Goal: Task Accomplishment & Management: Complete application form

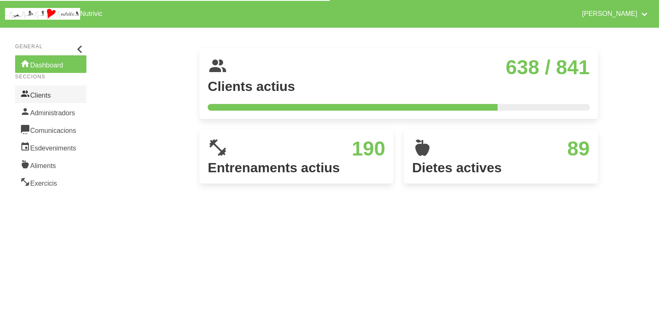
click at [46, 98] on link "Clients" at bounding box center [50, 95] width 71 height 18
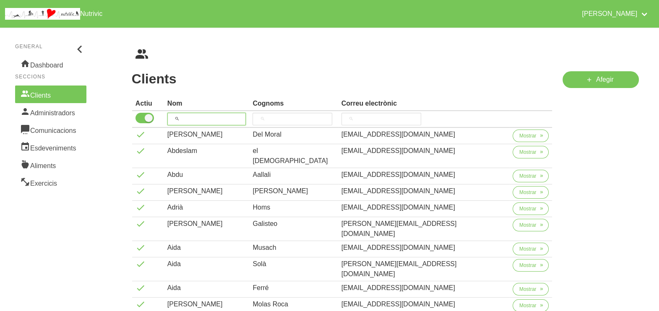
drag, startPoint x: 197, startPoint y: 121, endPoint x: 208, endPoint y: 90, distance: 32.9
click at [201, 115] on input "search" at bounding box center [206, 119] width 79 height 13
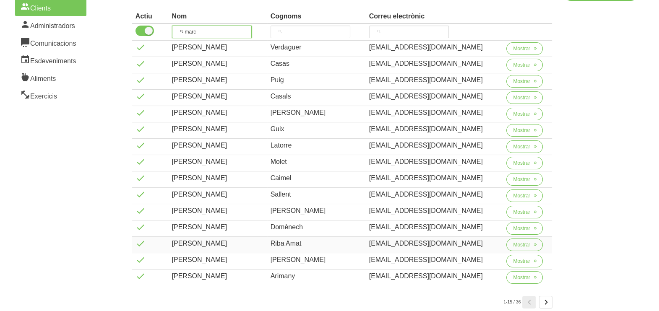
scroll to position [135, 0]
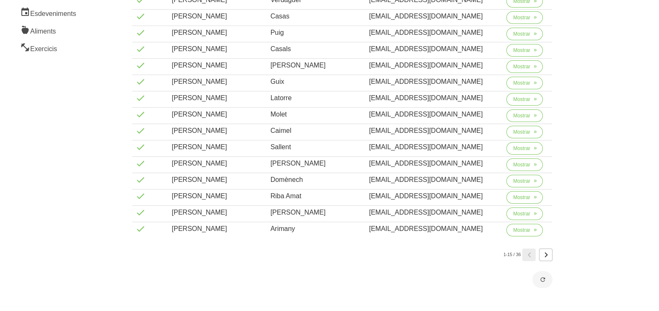
type input "marc"
click at [546, 254] on icon "Page 2." at bounding box center [545, 254] width 10 height 15
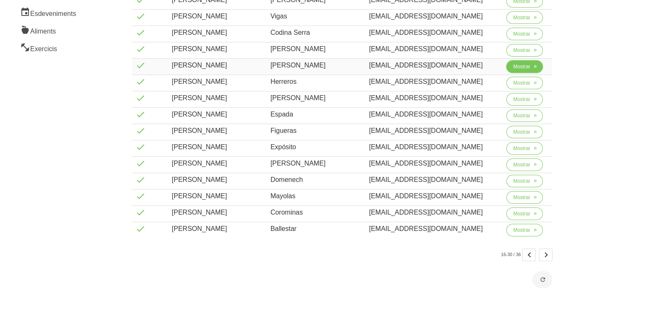
click at [519, 67] on span "Mostrar" at bounding box center [521, 67] width 17 height 8
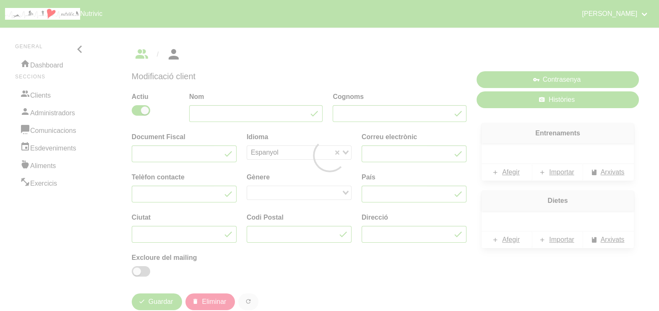
type input "[PERSON_NAME]"
type input "[EMAIL_ADDRESS][DOMAIN_NAME]"
type input "688 91 50 03"
type input "Vic"
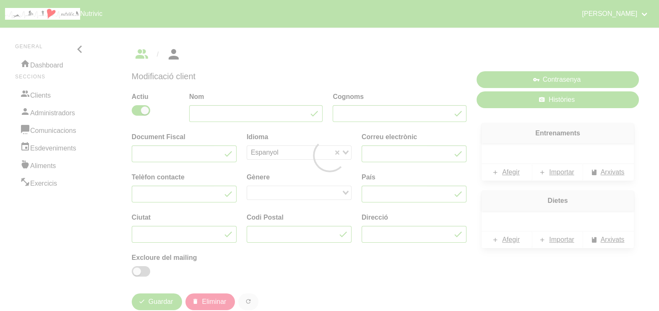
type input "08500"
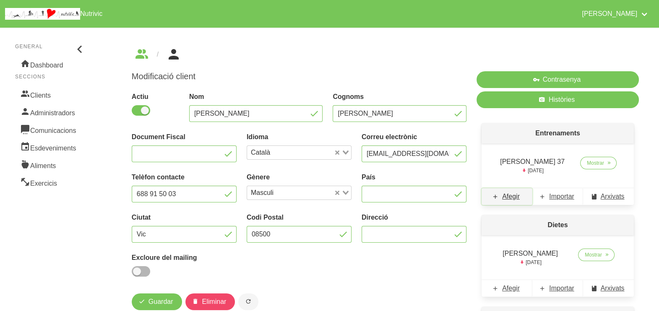
click at [513, 198] on span "Afegir" at bounding box center [511, 197] width 18 height 10
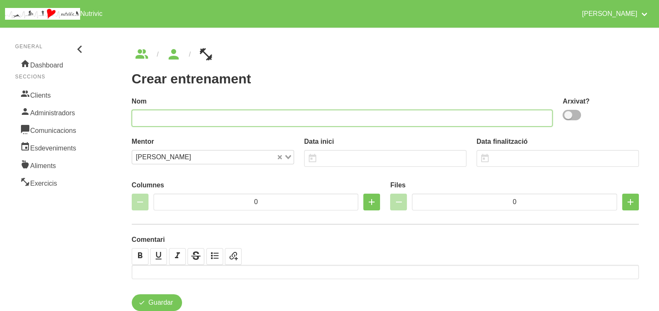
drag, startPoint x: 411, startPoint y: 118, endPoint x: 416, endPoint y: 113, distance: 7.4
click at [414, 117] on input "text" at bounding box center [342, 118] width 421 height 17
type input "[PERSON_NAME] 38"
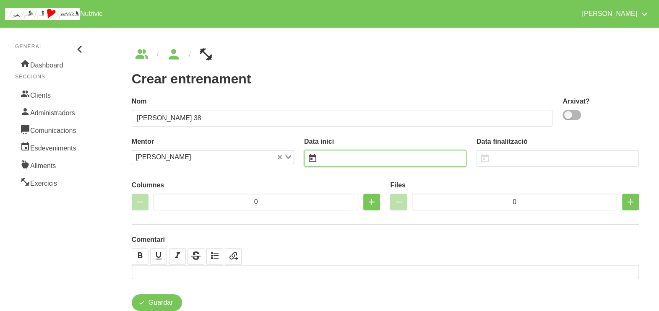
drag, startPoint x: 351, startPoint y: 155, endPoint x: 342, endPoint y: 152, distance: 9.8
click at [346, 156] on input "text" at bounding box center [385, 158] width 162 height 17
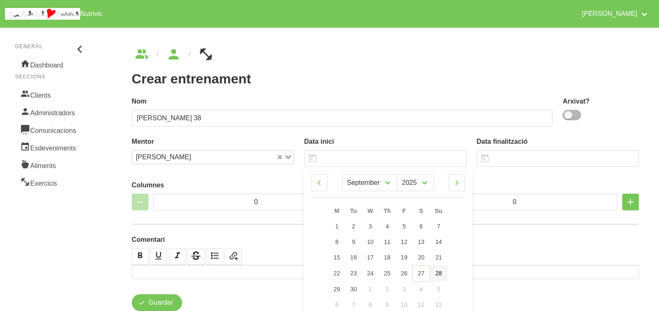
drag, startPoint x: 439, startPoint y: 275, endPoint x: 428, endPoint y: 216, distance: 59.6
click at [440, 275] on span "28" at bounding box center [438, 273] width 7 height 7
type input "[DATE]"
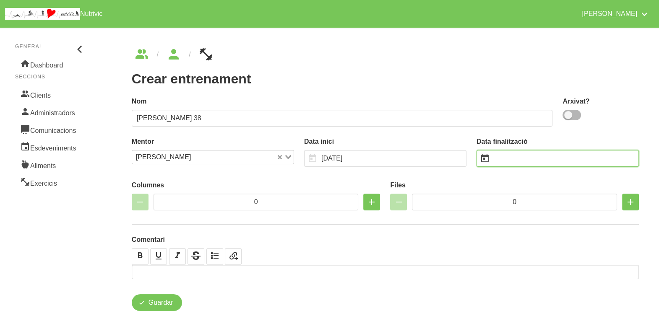
click at [525, 156] on input "text" at bounding box center [557, 158] width 162 height 17
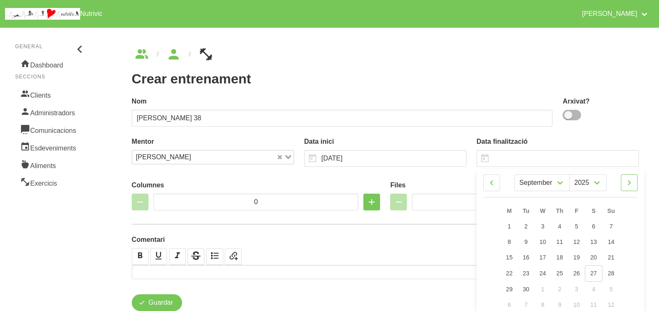
click at [633, 187] on icon at bounding box center [629, 182] width 10 height 15
click at [633, 182] on icon at bounding box center [629, 182] width 10 height 15
select select "10"
click at [613, 242] on link "9" at bounding box center [611, 242] width 18 height 16
type input "[DATE]"
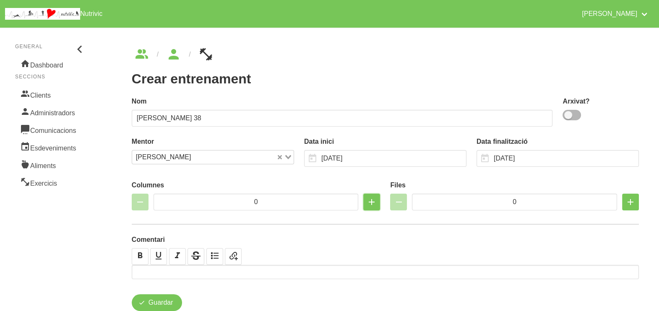
click at [372, 200] on icon "button" at bounding box center [371, 201] width 10 height 15
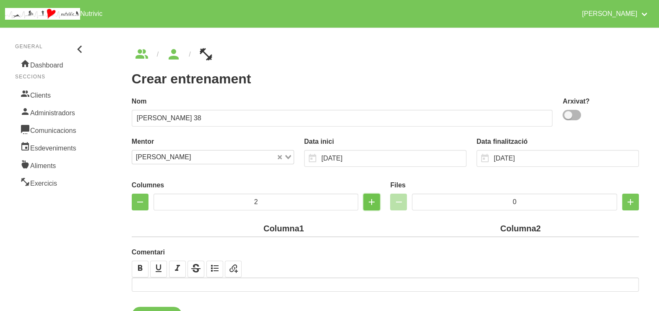
click at [371, 201] on icon "button" at bounding box center [371, 201] width 10 height 15
type input "4"
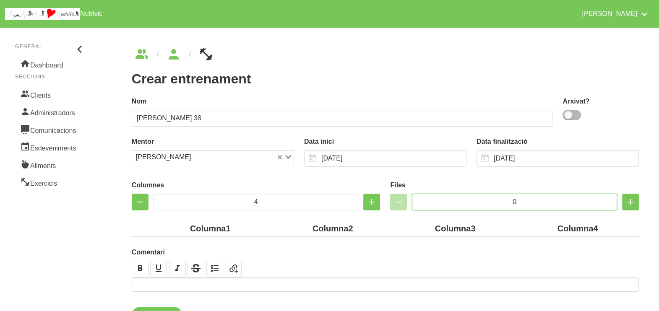
click at [499, 201] on input "0" at bounding box center [514, 202] width 205 height 17
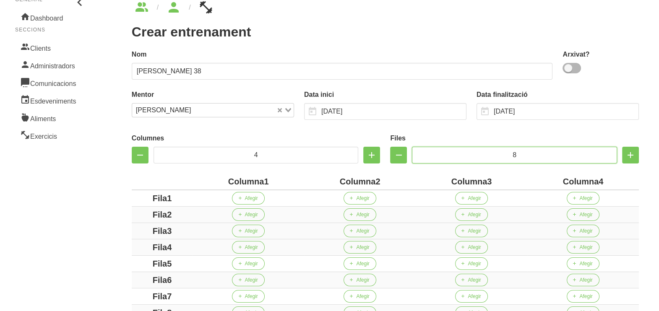
scroll to position [157, 0]
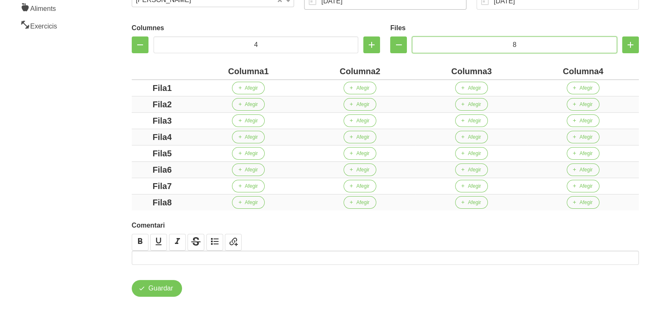
type input "8"
drag, startPoint x: 264, startPoint y: 70, endPoint x: 216, endPoint y: 70, distance: 48.2
click at [216, 70] on div "Columna1" at bounding box center [248, 71] width 105 height 13
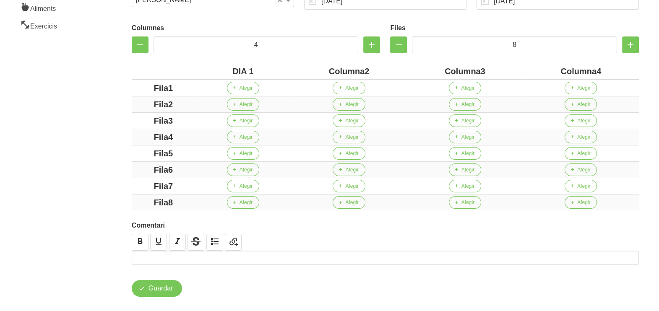
drag, startPoint x: 363, startPoint y: 70, endPoint x: 317, endPoint y: 70, distance: 45.3
click at [304, 70] on div "Columna2" at bounding box center [348, 71] width 109 height 13
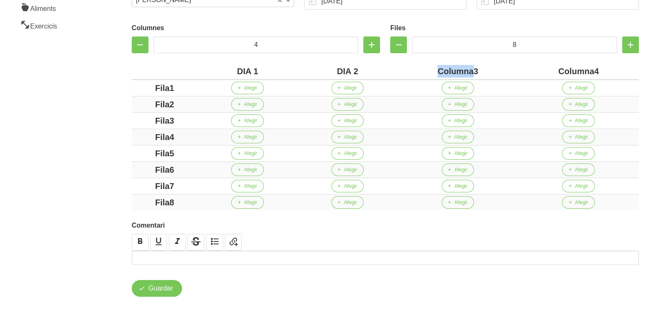
drag, startPoint x: 474, startPoint y: 71, endPoint x: 419, endPoint y: 70, distance: 54.5
click at [419, 71] on div "Columna3" at bounding box center [458, 71] width 114 height 13
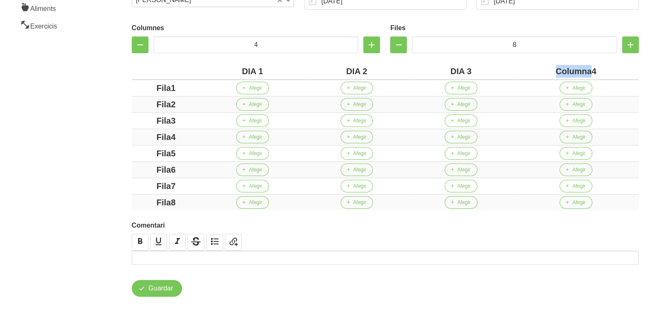
drag, startPoint x: 590, startPoint y: 71, endPoint x: 520, endPoint y: 71, distance: 70.4
click at [520, 71] on div "Columna4" at bounding box center [575, 71] width 119 height 13
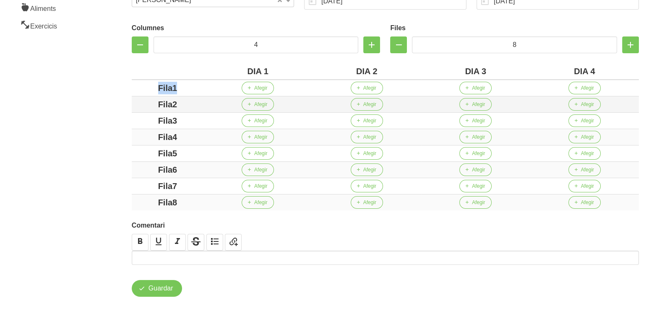
drag, startPoint x: 184, startPoint y: 86, endPoint x: 181, endPoint y: 96, distance: 10.5
click at [123, 86] on div "Crear entrenament a3266932-e74b-4a54-995e-eaff88806488 Nom [PERSON_NAME] 38 Arx…" at bounding box center [385, 93] width 547 height 446
drag, startPoint x: 186, startPoint y: 104, endPoint x: 136, endPoint y: 107, distance: 49.5
click at [136, 105] on div "Fila2" at bounding box center [167, 104] width 65 height 13
click at [143, 121] on div "Fila3" at bounding box center [167, 120] width 65 height 13
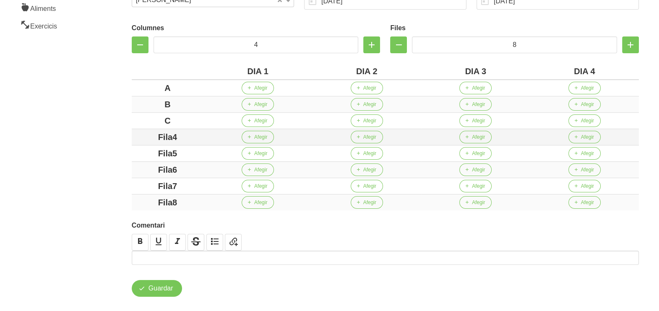
drag, startPoint x: 180, startPoint y: 135, endPoint x: 143, endPoint y: 139, distance: 38.0
click at [140, 138] on div "Fila4" at bounding box center [167, 137] width 65 height 13
drag, startPoint x: 189, startPoint y: 154, endPoint x: 142, endPoint y: 153, distance: 47.0
click at [142, 153] on div "Fila5" at bounding box center [167, 153] width 65 height 13
click at [147, 170] on div "Fila6" at bounding box center [167, 169] width 65 height 13
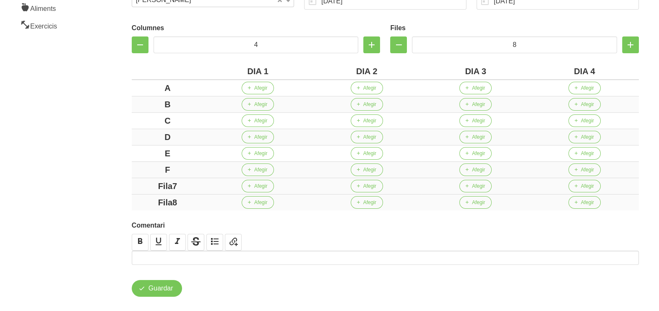
click at [145, 184] on div "Fila7" at bounding box center [167, 186] width 65 height 13
drag, startPoint x: 399, startPoint y: 47, endPoint x: 297, endPoint y: 88, distance: 110.0
click at [398, 47] on icon "button" at bounding box center [398, 44] width 10 height 15
type input "7"
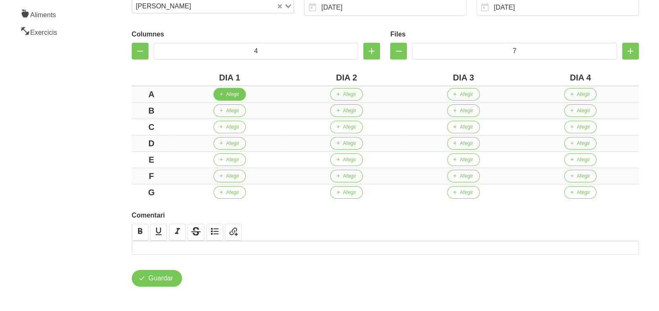
click at [237, 95] on span "Afegir" at bounding box center [232, 95] width 13 height 8
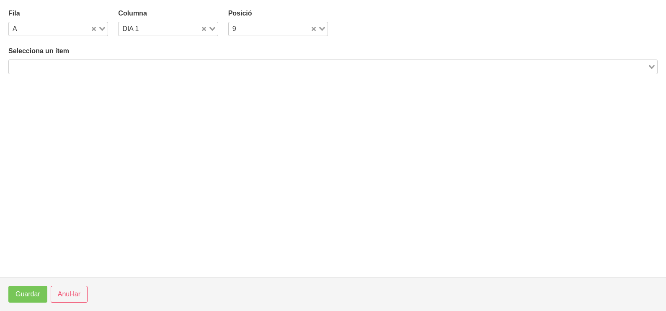
click at [99, 62] on input "Search for option" at bounding box center [329, 67] width 638 height 10
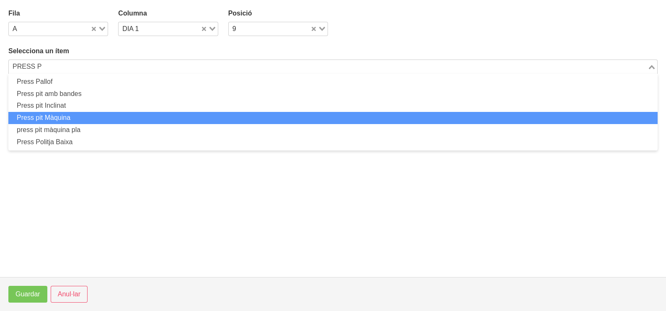
click at [101, 115] on li "Press pit Màquina" at bounding box center [333, 118] width 650 height 12
type input "PRESS P"
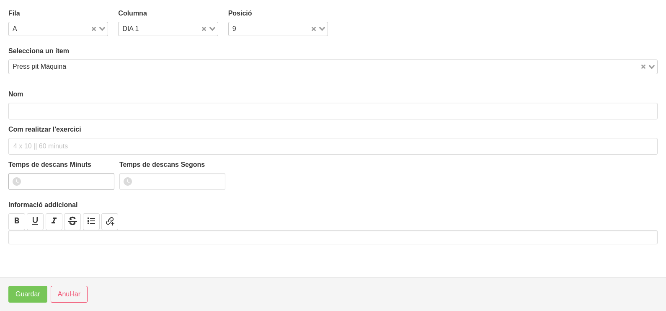
type input "Press pit Màquina"
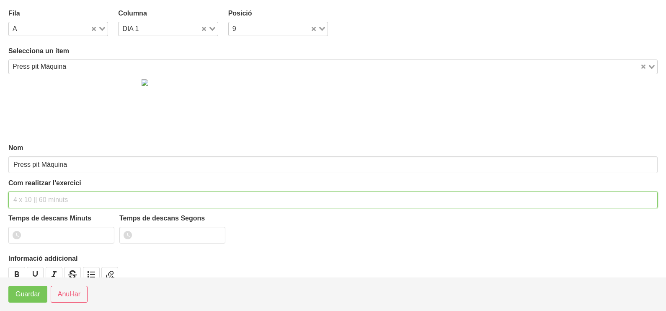
click at [35, 197] on input "text" at bounding box center [333, 200] width 650 height 17
type input "2 x 6-8 a 3010 150""
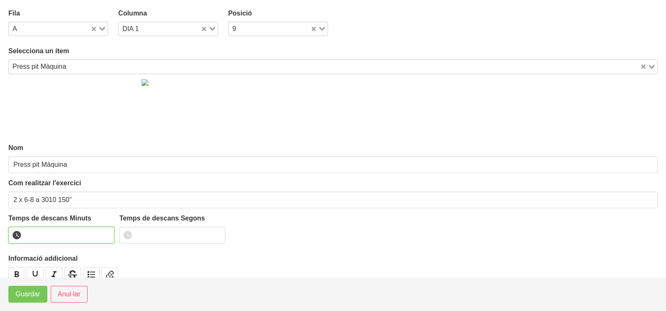
click at [47, 229] on input "number" at bounding box center [61, 235] width 106 height 17
type input "2"
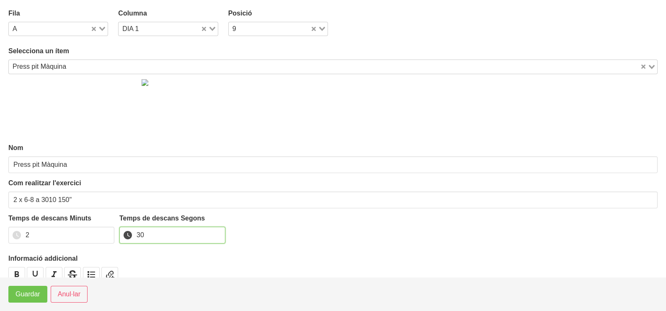
type input "30"
drag, startPoint x: 31, startPoint y: 293, endPoint x: 36, endPoint y: 293, distance: 5.0
click at [31, 294] on span "Guardar" at bounding box center [28, 294] width 25 height 10
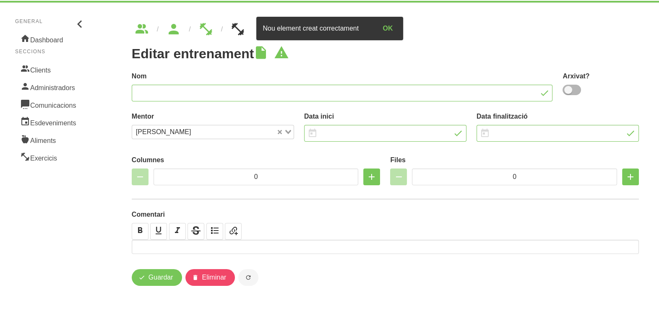
type input "[PERSON_NAME] 38"
type input "[DATE]"
type input "4"
type input "7"
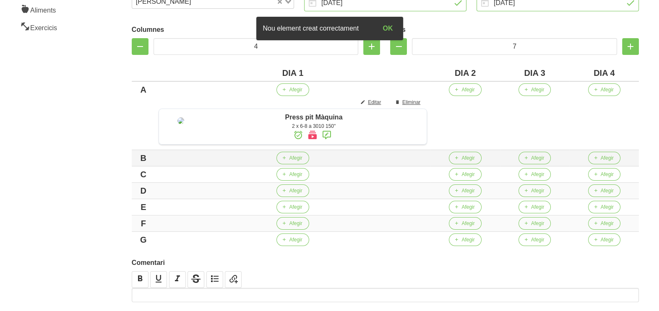
scroll to position [157, 0]
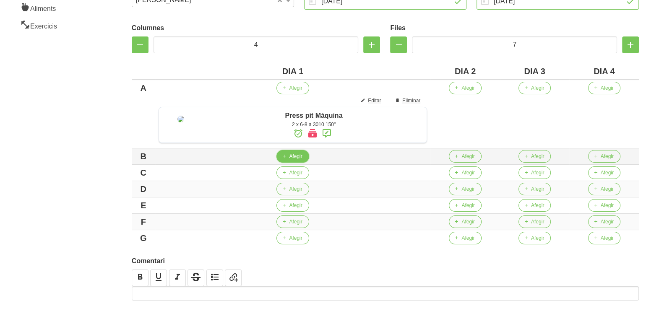
click at [297, 163] on button "Afegir" at bounding box center [292, 156] width 32 height 13
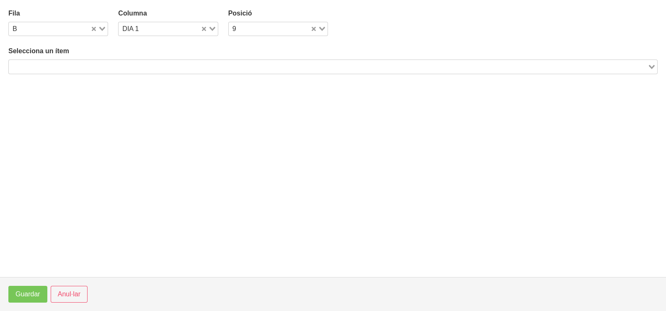
click at [101, 62] on input "Search for option" at bounding box center [329, 67] width 638 height 10
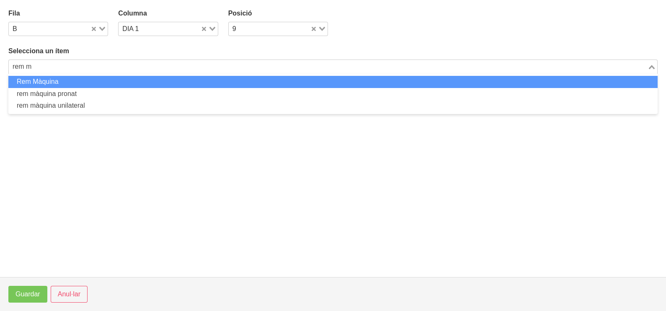
click at [86, 80] on li "Rem Màquina" at bounding box center [333, 82] width 650 height 12
type input "rem m"
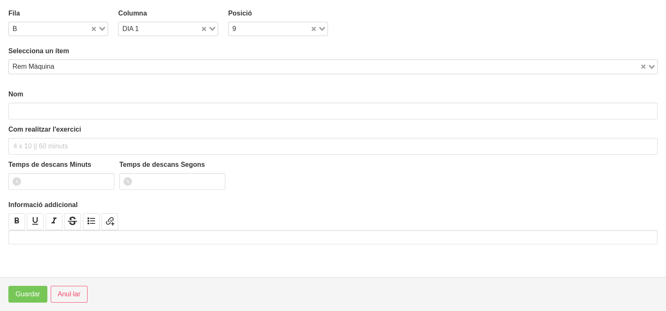
type input "Rem Màquina"
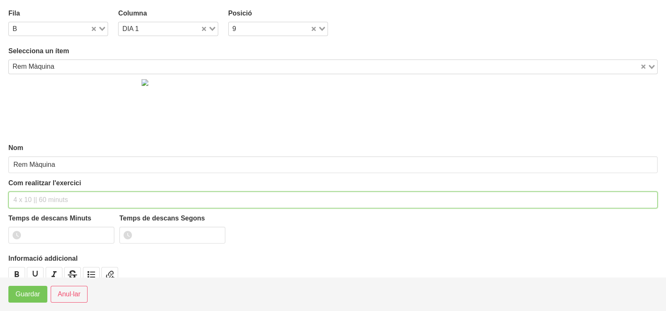
click at [36, 197] on input "text" at bounding box center [333, 200] width 650 height 17
type input "3"
type input "2 x 6-8 a 3011 150""
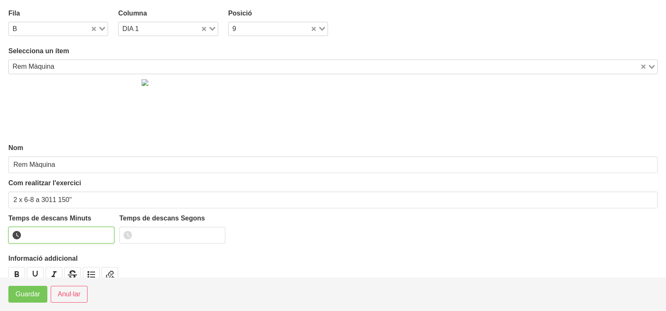
click at [47, 235] on input "number" at bounding box center [61, 235] width 106 height 17
type input "2"
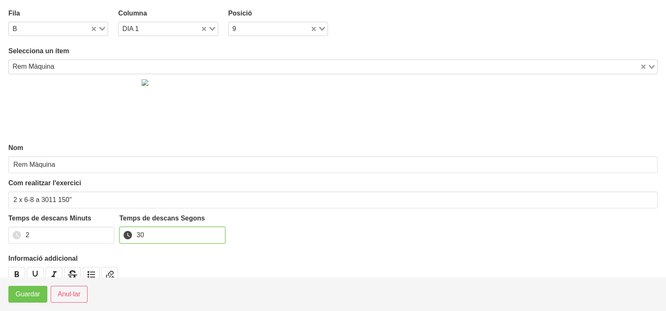
type input "30"
click at [32, 298] on span "Guardar" at bounding box center [28, 294] width 25 height 10
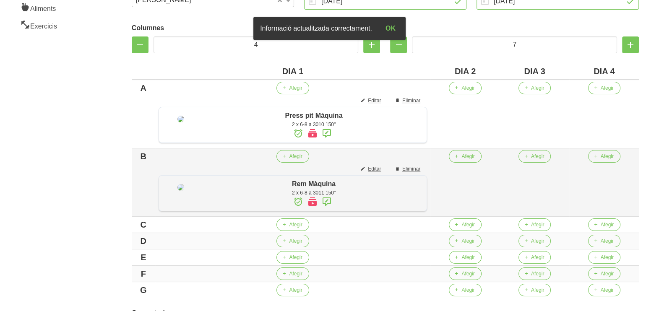
scroll to position [209, 0]
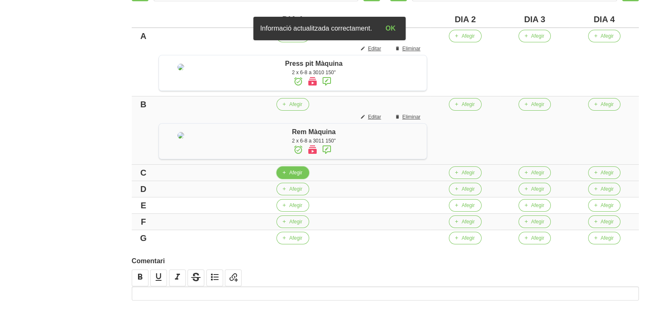
click at [300, 176] on span "Afegir" at bounding box center [295, 173] width 13 height 8
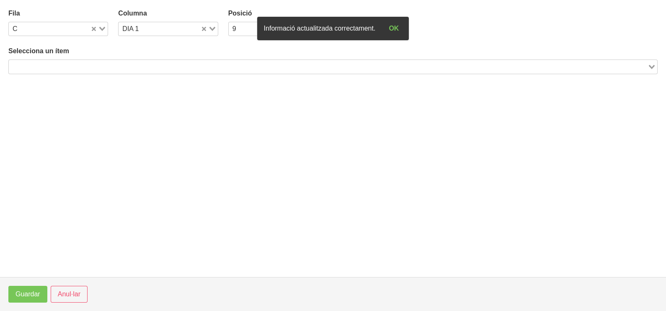
click at [78, 62] on input "Search for option" at bounding box center [329, 67] width 638 height 10
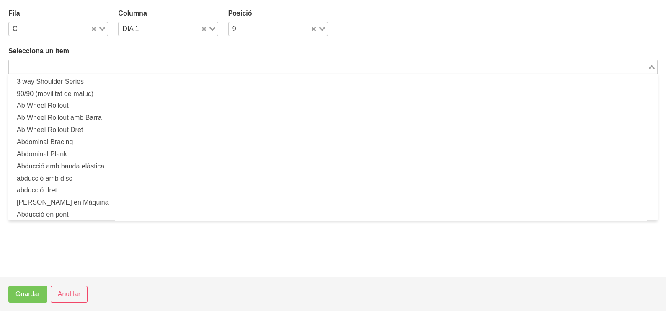
click at [83, 68] on input "Search for option" at bounding box center [329, 67] width 638 height 10
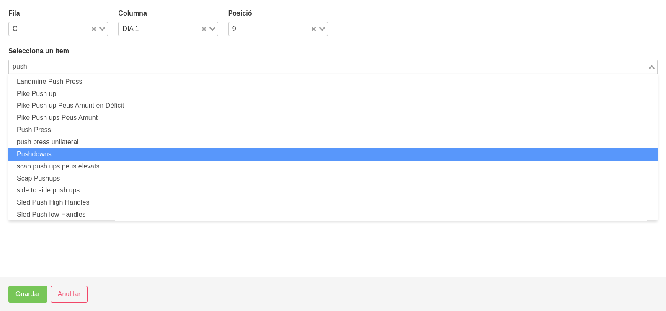
click at [84, 153] on li "Pushdowns" at bounding box center [333, 154] width 650 height 12
type input "push"
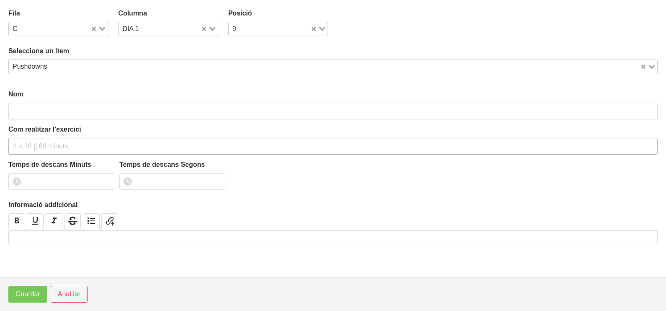
type input "Pushdowns"
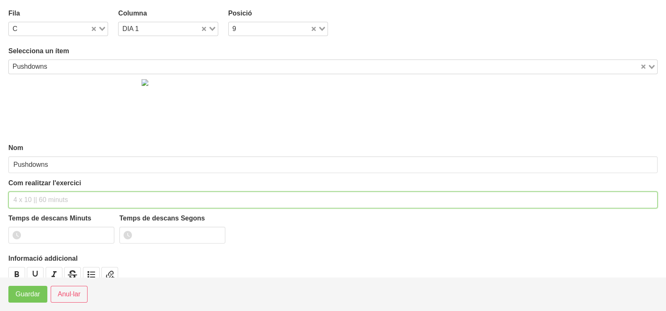
click at [32, 195] on input "text" at bounding box center [333, 200] width 650 height 17
type input "2 x 8-10 a 2010 120""
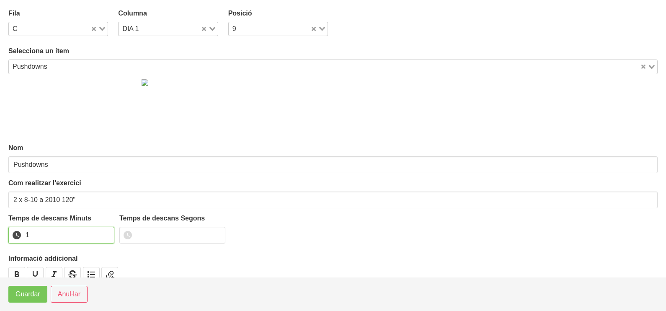
click at [107, 232] on input "1" at bounding box center [61, 235] width 106 height 17
type input "2"
click at [107, 232] on input "2" at bounding box center [61, 235] width 106 height 17
click at [28, 298] on span "Guardar" at bounding box center [28, 294] width 25 height 10
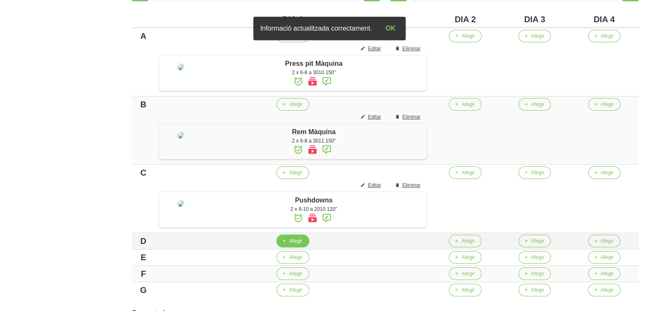
click at [302, 245] on span "Afegir" at bounding box center [295, 241] width 13 height 8
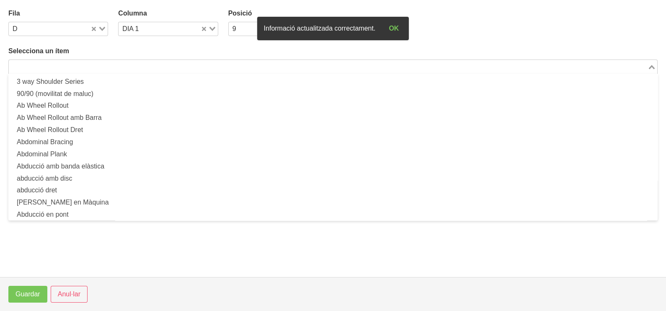
click at [87, 67] on input "Search for option" at bounding box center [329, 67] width 638 height 10
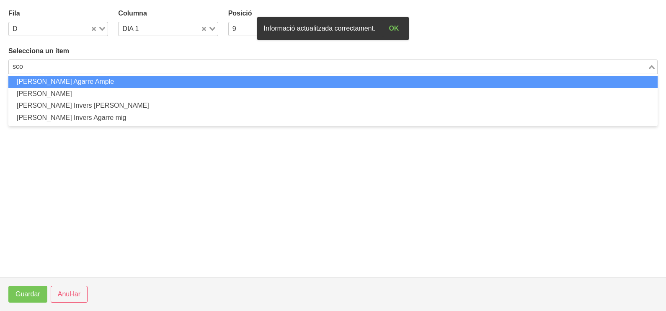
click at [91, 84] on li "[PERSON_NAME] Agarre Ample" at bounding box center [333, 82] width 650 height 12
type input "sco"
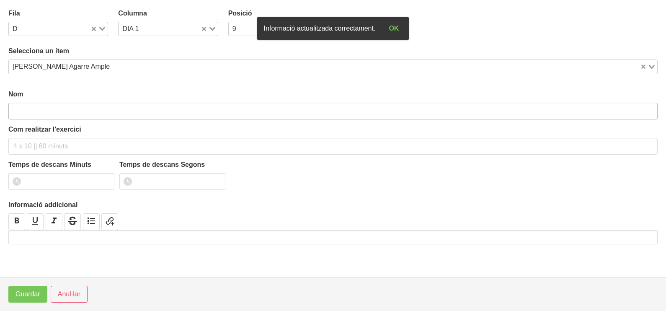
type input "[PERSON_NAME] Agarre Ample"
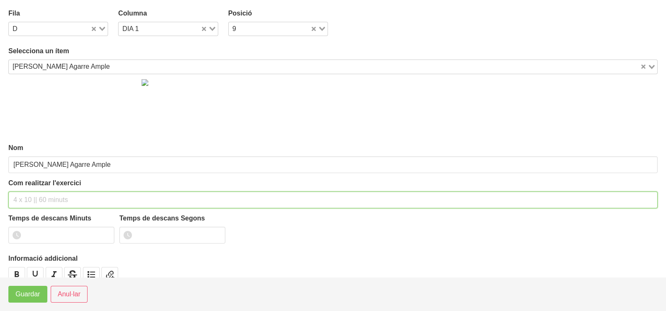
click at [36, 198] on input "text" at bounding box center [333, 200] width 650 height 17
type input "2 x 6-8 a 3010 120""
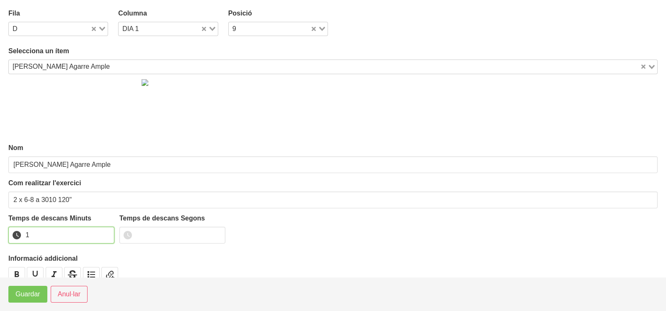
click at [105, 231] on input "1" at bounding box center [61, 235] width 106 height 17
type input "2"
click at [105, 231] on input "2" at bounding box center [61, 235] width 106 height 17
click at [32, 301] on button "Guardar" at bounding box center [27, 294] width 39 height 17
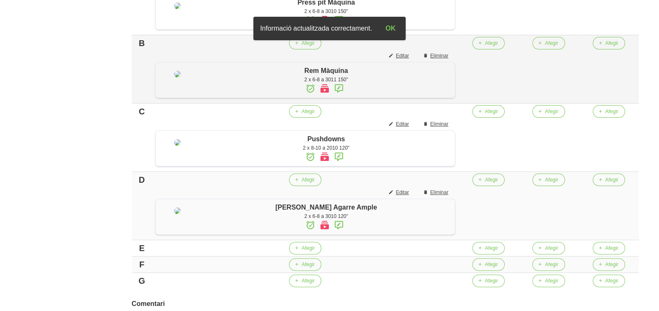
scroll to position [366, 0]
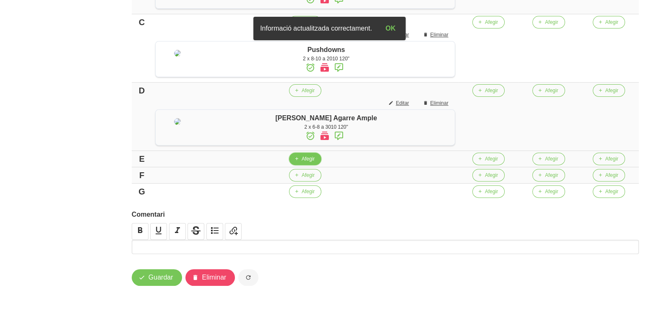
click at [306, 165] on button "Afegir" at bounding box center [305, 159] width 32 height 13
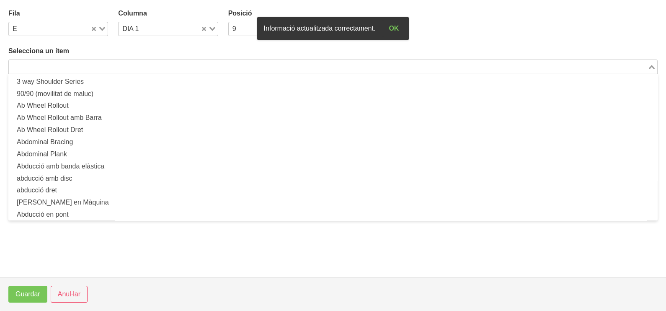
click at [119, 69] on input "Search for option" at bounding box center [329, 67] width 638 height 10
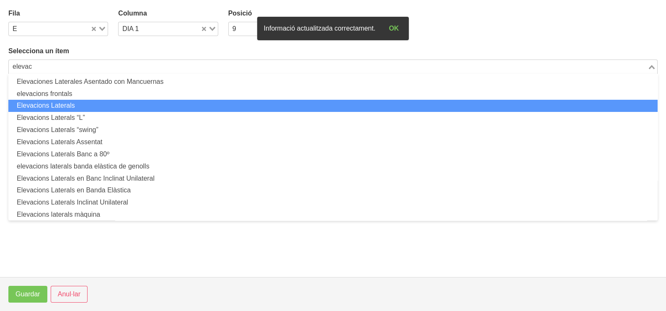
click at [107, 106] on li "Elevacions Laterals" at bounding box center [333, 106] width 650 height 12
type input "elevac"
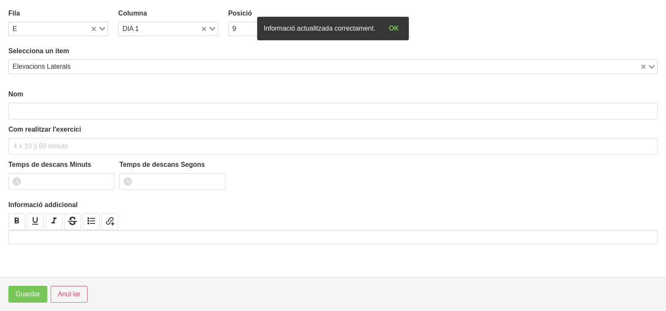
type input "Elevacions Laterals"
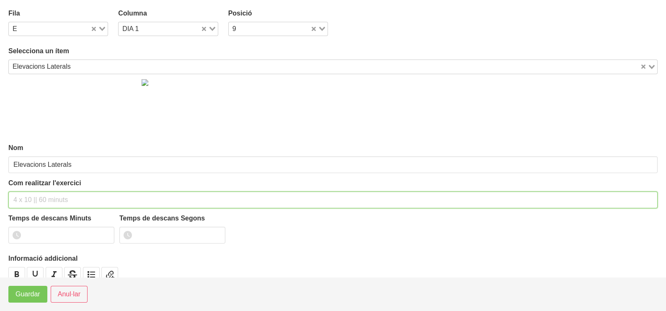
click at [28, 197] on input "text" at bounding box center [333, 200] width 650 height 17
type input "2 x 8-10 a 2010 120""
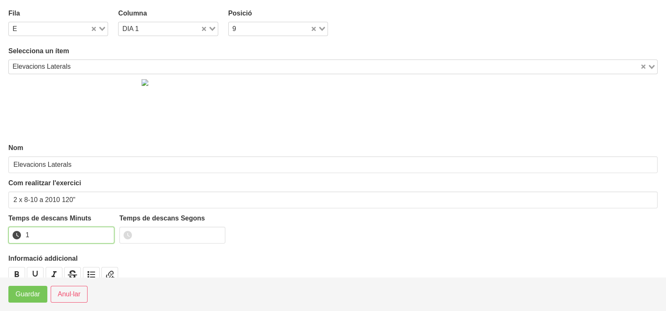
click at [106, 231] on input "1" at bounding box center [61, 235] width 106 height 17
drag, startPoint x: 106, startPoint y: 231, endPoint x: 51, endPoint y: 278, distance: 72.5
type input "2"
click at [103, 232] on input "2" at bounding box center [61, 235] width 106 height 17
click at [31, 297] on span "Guardar" at bounding box center [28, 294] width 25 height 10
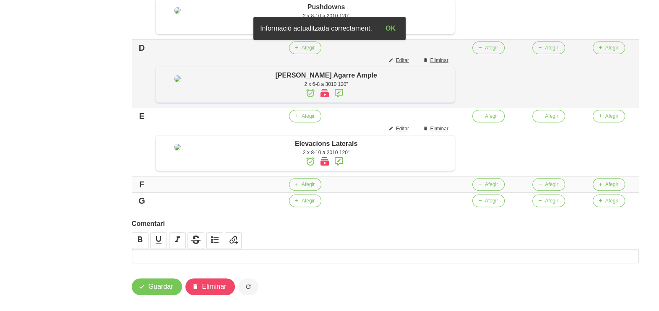
scroll to position [419, 0]
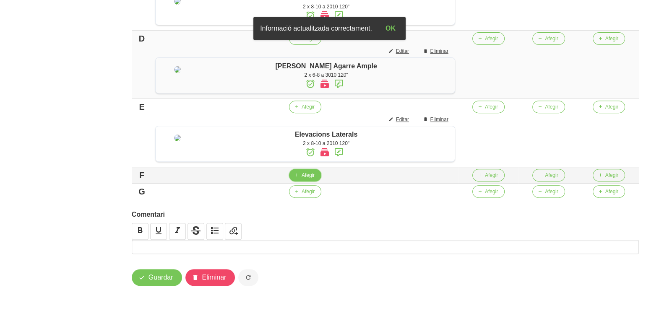
click at [312, 179] on span "Afegir" at bounding box center [307, 175] width 13 height 8
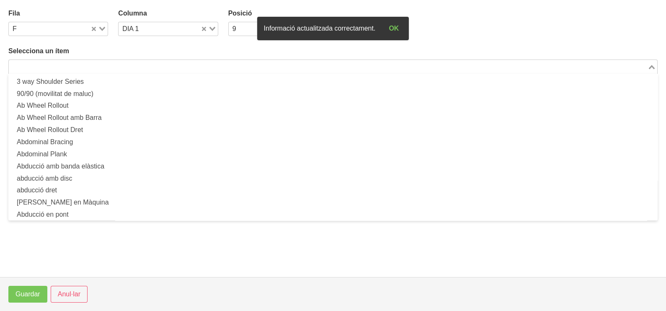
drag, startPoint x: 107, startPoint y: 68, endPoint x: 112, endPoint y: 45, distance: 23.5
click at [107, 68] on input "Search for option" at bounding box center [329, 67] width 638 height 10
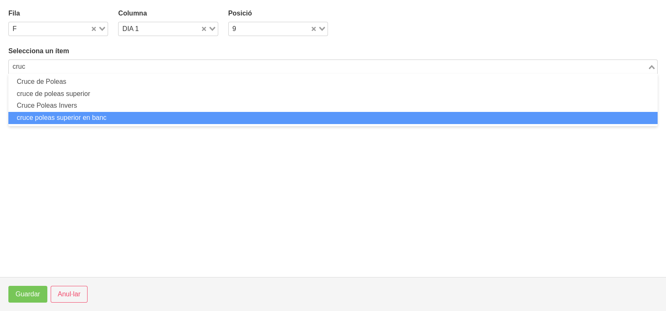
click at [101, 122] on li "cruce poleas superior en banc" at bounding box center [333, 118] width 650 height 12
type input "cruc"
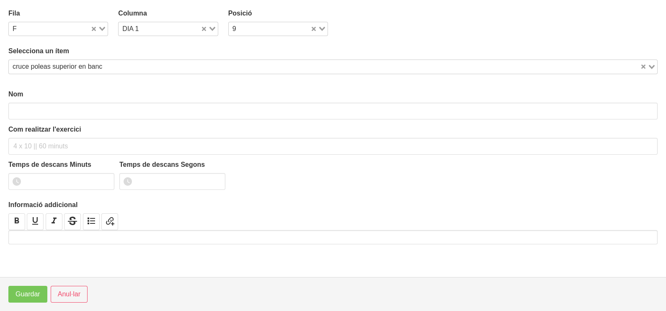
type input "cruce poleas superior en banc"
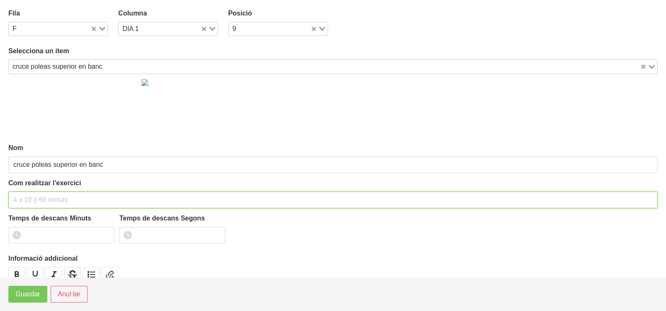
click at [36, 201] on input "text" at bounding box center [333, 200] width 650 height 17
type input "2 x 8-10 a 2010 120""
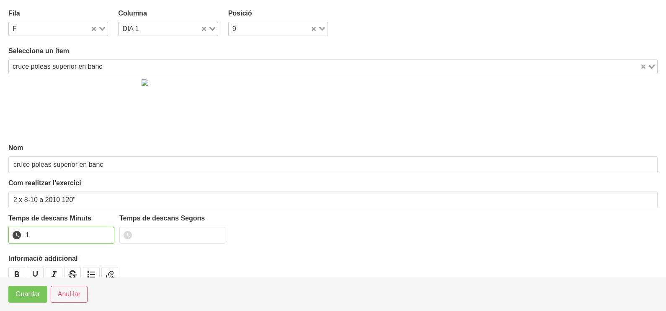
click at [105, 232] on input "1" at bounding box center [61, 235] width 106 height 17
drag, startPoint x: 105, startPoint y: 232, endPoint x: 31, endPoint y: 287, distance: 91.9
type input "2"
click at [99, 236] on input "2" at bounding box center [61, 235] width 106 height 17
click at [16, 306] on footer "Guardar Anul·lar" at bounding box center [333, 294] width 666 height 34
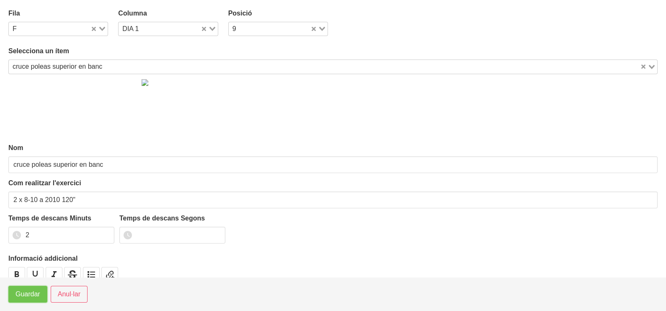
click at [23, 298] on span "Guardar" at bounding box center [28, 294] width 25 height 10
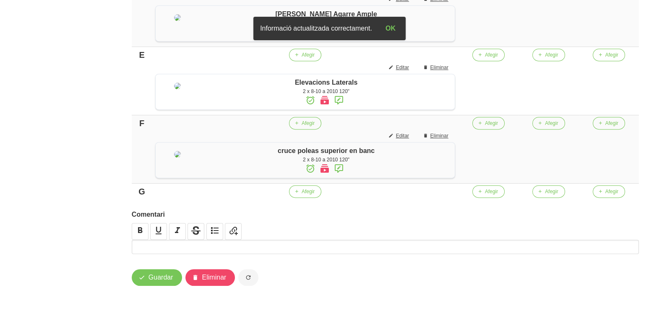
scroll to position [524, 0]
click at [314, 195] on span "Afegir" at bounding box center [307, 192] width 13 height 8
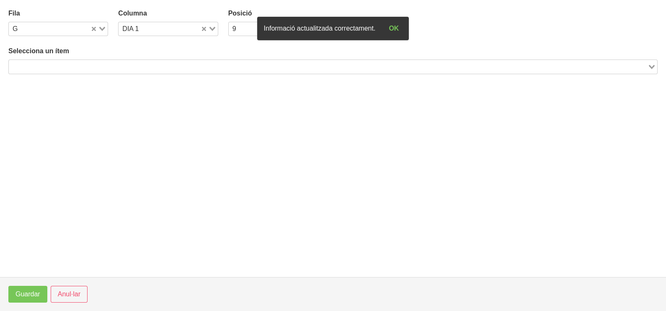
click at [80, 62] on input "Search for option" at bounding box center [329, 67] width 638 height 10
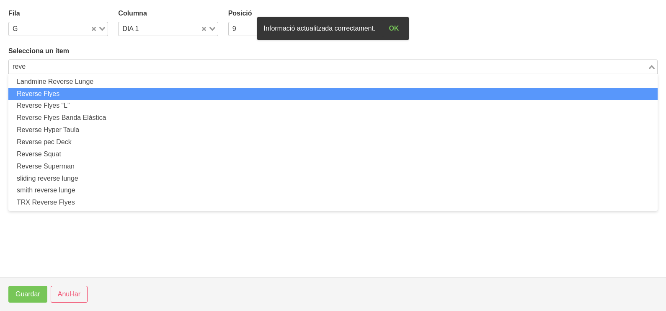
click at [75, 96] on li "Reverse Flyes" at bounding box center [333, 94] width 650 height 12
type input "reve"
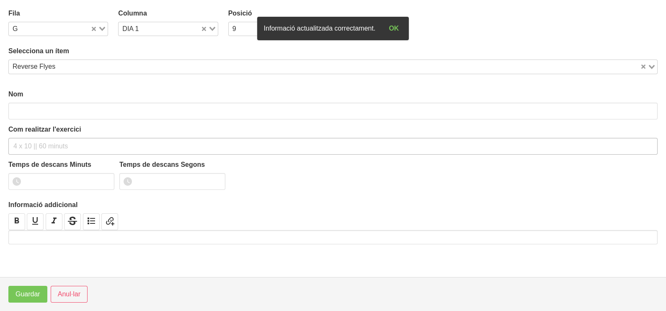
type input "Reverse Flyes"
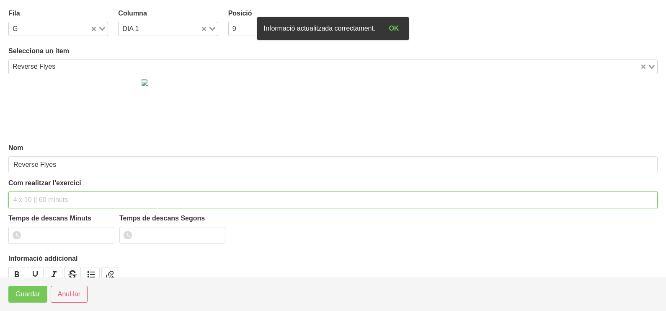
click at [45, 200] on input "text" at bounding box center [333, 200] width 650 height 17
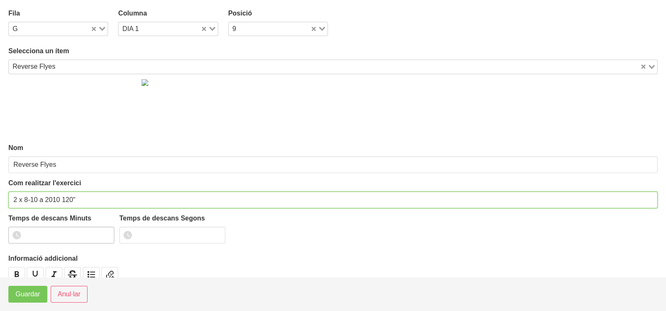
type input "2 x 8-10 a 2010 120""
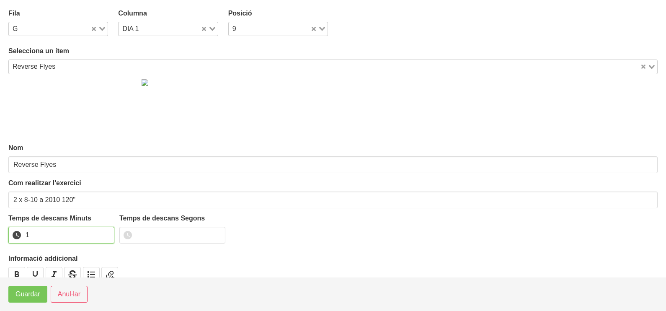
click at [108, 233] on input "1" at bounding box center [61, 235] width 106 height 17
drag, startPoint x: 108, startPoint y: 233, endPoint x: 31, endPoint y: 283, distance: 91.9
type input "2"
click at [99, 236] on input "2" at bounding box center [61, 235] width 106 height 17
click at [27, 292] on span "Guardar" at bounding box center [28, 294] width 25 height 10
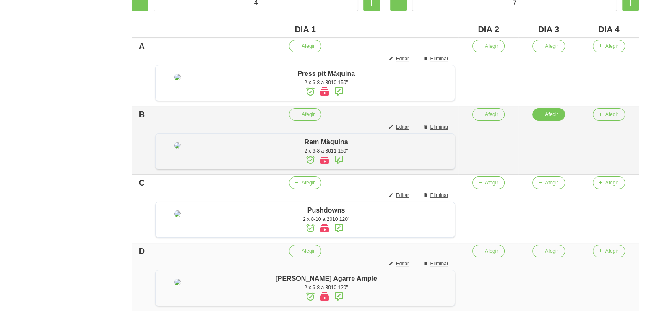
scroll to position [157, 0]
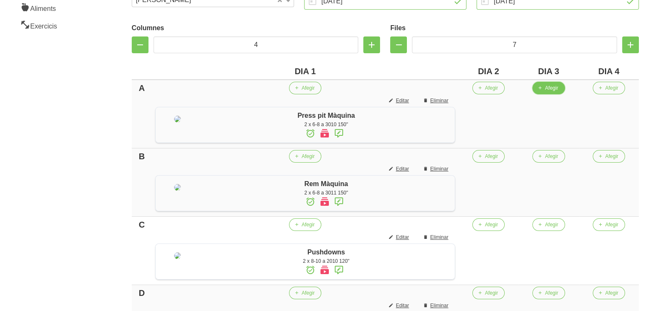
click at [558, 90] on span "Afegir" at bounding box center [551, 88] width 13 height 8
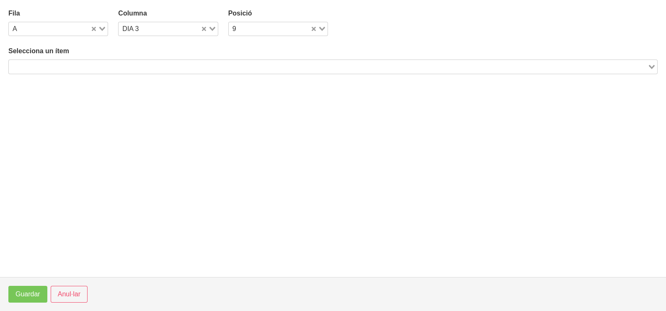
click at [153, 67] on input "Search for option" at bounding box center [329, 67] width 638 height 10
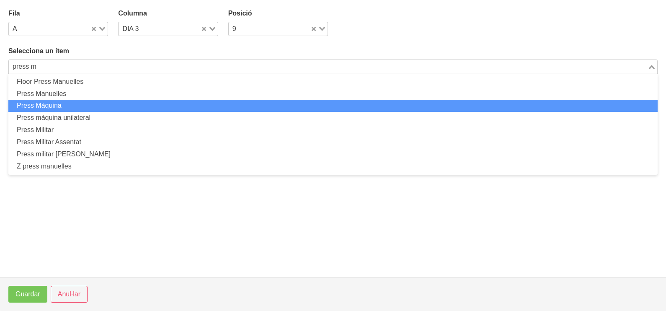
click at [80, 104] on li "Press Màquina" at bounding box center [333, 106] width 650 height 12
type input "press m"
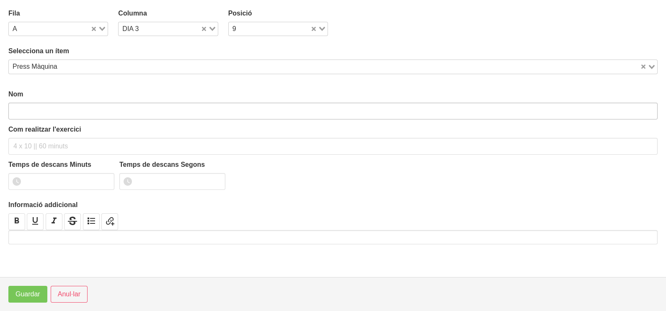
type input "Press Màquina"
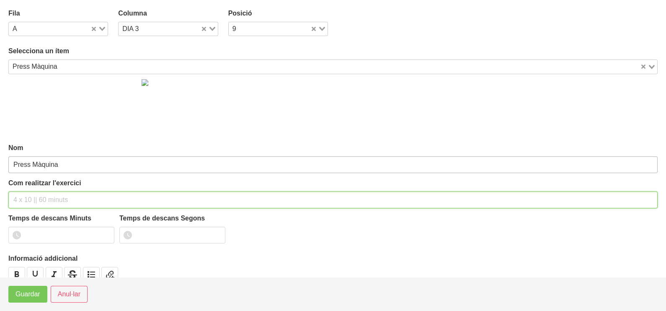
drag, startPoint x: 39, startPoint y: 201, endPoint x: 43, endPoint y: 163, distance: 38.3
click at [42, 196] on input "text" at bounding box center [333, 200] width 650 height 17
type input "2 x 6-8 a 3010 150""
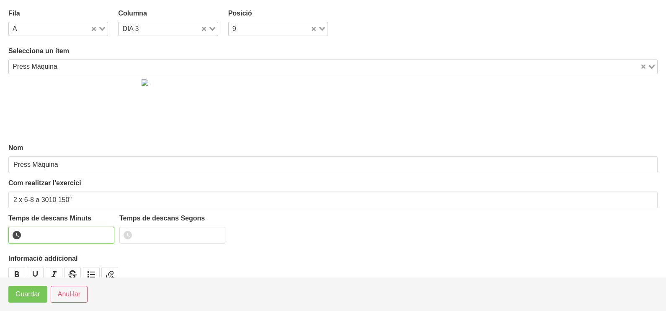
click at [52, 237] on input "number" at bounding box center [61, 235] width 106 height 17
type input "2"
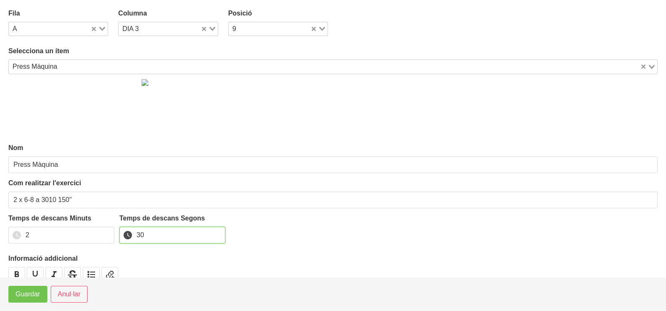
type input "30"
click at [27, 296] on span "Guardar" at bounding box center [28, 294] width 25 height 10
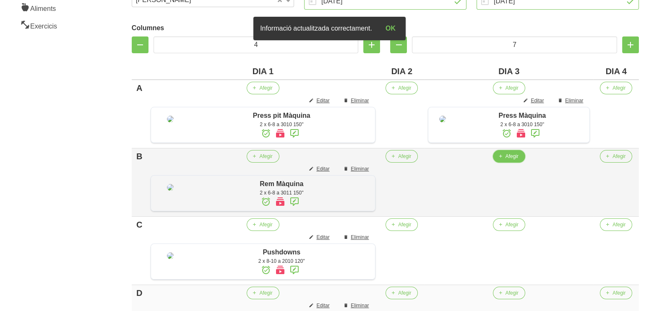
click at [512, 160] on span "Afegir" at bounding box center [511, 157] width 13 height 8
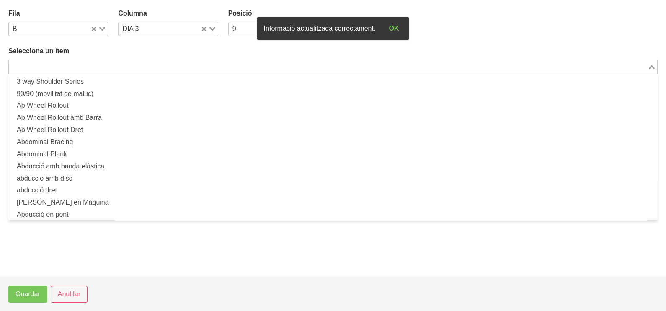
click at [159, 62] on input "Search for option" at bounding box center [329, 67] width 638 height 10
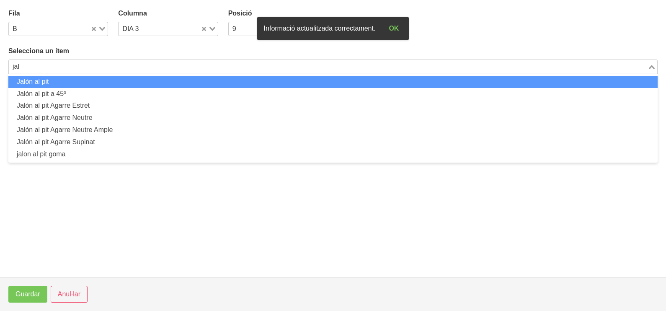
click at [139, 79] on li "Jalón al pit" at bounding box center [333, 82] width 650 height 12
type input "jal"
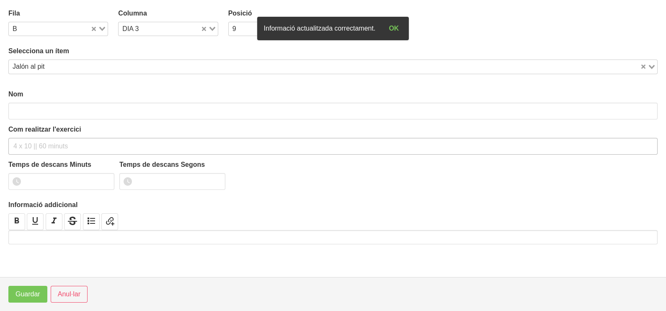
type input "Jalón al pit"
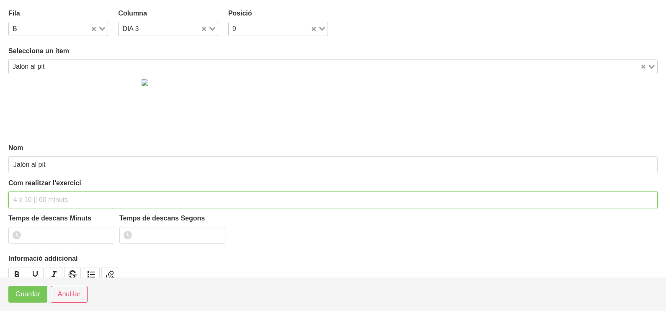
click at [34, 198] on input "text" at bounding box center [333, 200] width 650 height 17
type input "2 x 6-8 a 3010 150""
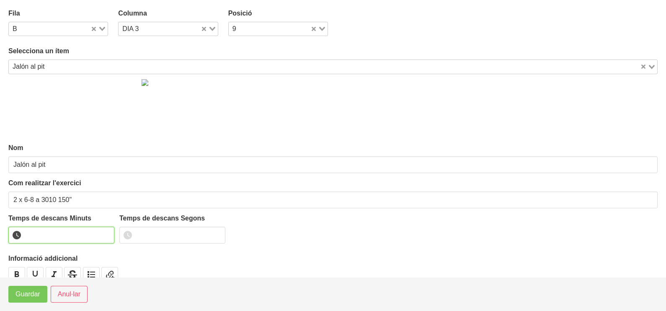
click at [55, 234] on input "number" at bounding box center [61, 235] width 106 height 17
type input "2"
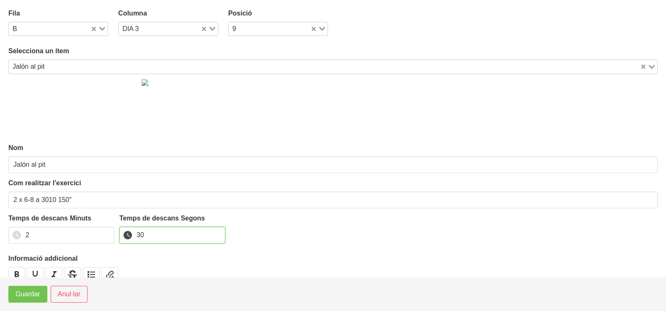
type input "30"
click at [32, 300] on button "Guardar" at bounding box center [27, 294] width 39 height 17
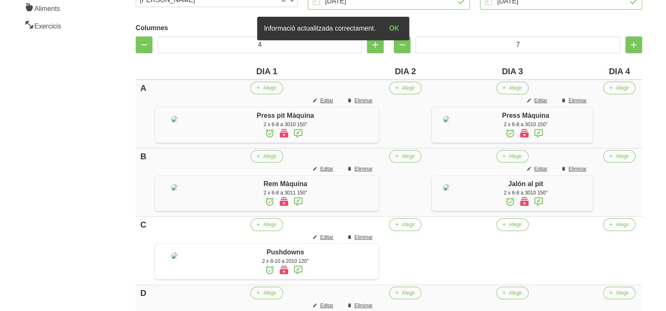
scroll to position [209, 0]
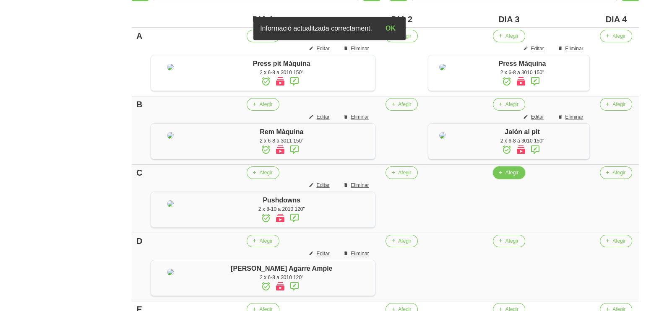
click at [502, 179] on button "Afegir" at bounding box center [509, 172] width 32 height 13
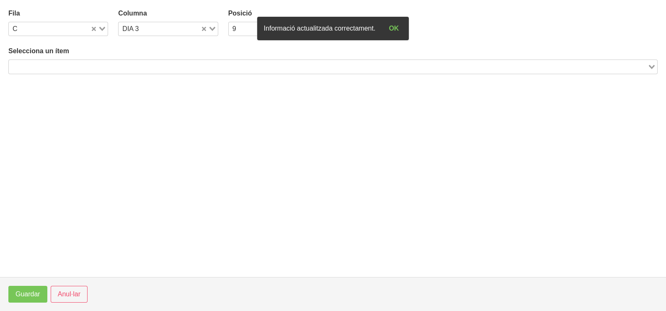
drag, startPoint x: 98, startPoint y: 63, endPoint x: 104, endPoint y: 62, distance: 6.0
click at [99, 63] on input "Search for option" at bounding box center [329, 67] width 638 height 10
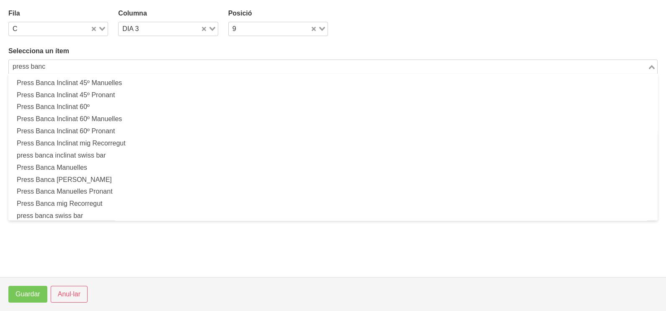
scroll to position [208, 0]
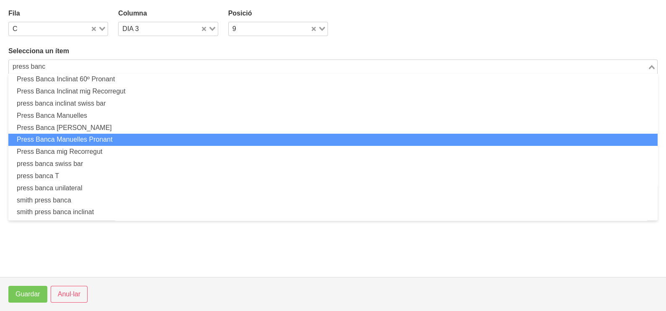
click at [99, 140] on li "Press Banca Manuelles Pronant" at bounding box center [333, 140] width 650 height 12
type input "press banc"
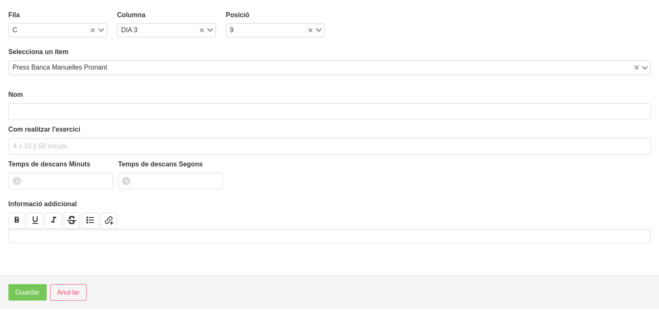
scroll to position [2, 0]
type input "Press Banca Manuelles Pronant"
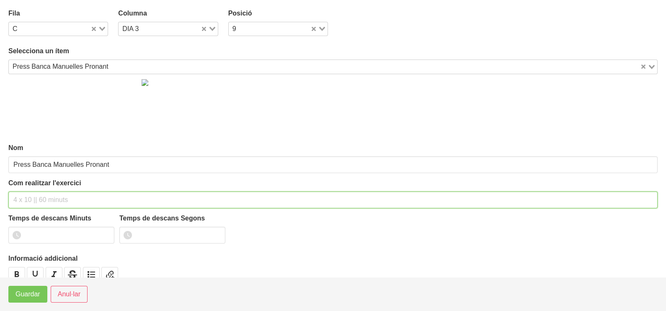
click at [26, 196] on input "text" at bounding box center [333, 200] width 650 height 17
type input "2 x 6-8 a 3010 150""
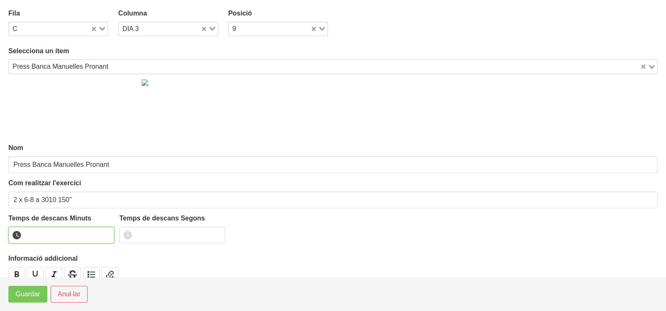
click at [47, 232] on input "number" at bounding box center [61, 235] width 106 height 17
type input "2"
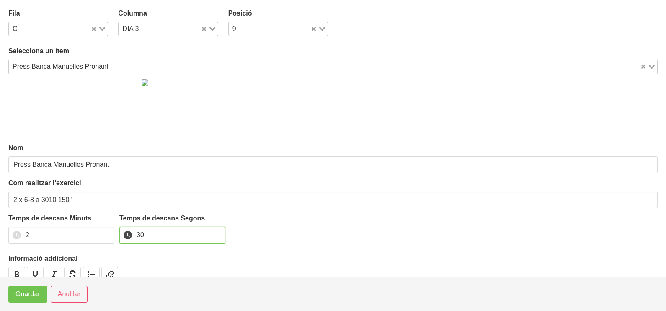
type input "30"
click at [25, 300] on button "Guardar" at bounding box center [27, 294] width 39 height 17
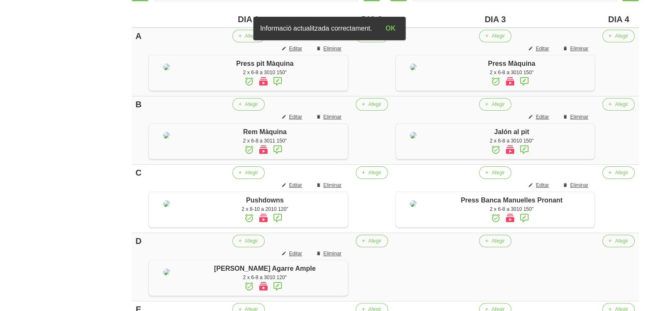
scroll to position [314, 0]
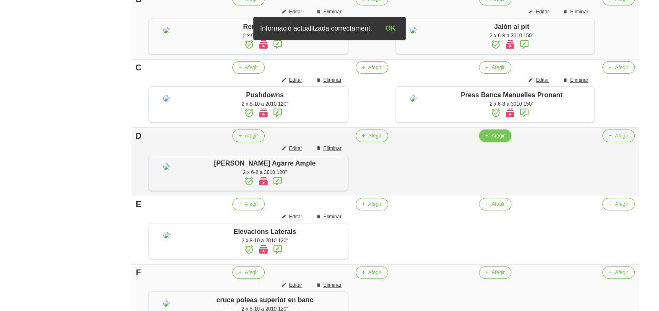
click at [493, 140] on span "Afegir" at bounding box center [497, 136] width 13 height 8
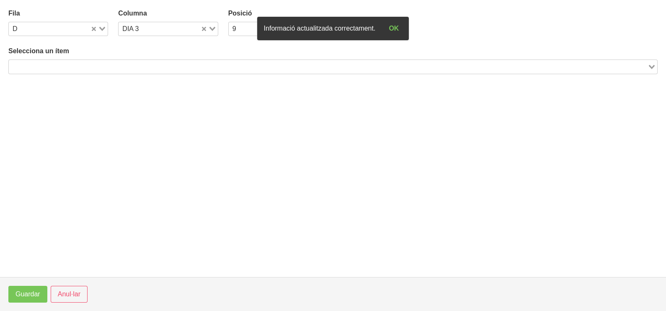
drag, startPoint x: 84, startPoint y: 66, endPoint x: 101, endPoint y: 45, distance: 26.8
click at [86, 67] on input "Search for option" at bounding box center [329, 67] width 638 height 10
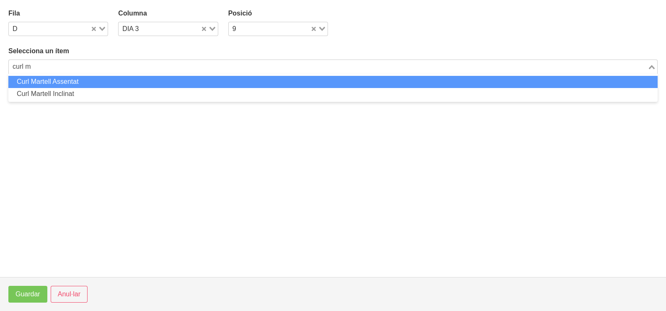
click at [79, 80] on li "Curl Martell Assentat" at bounding box center [333, 82] width 650 height 12
type input "curl m"
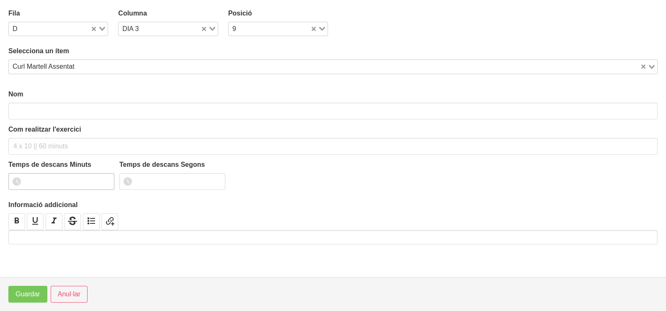
type input "Curl Martell Assentat"
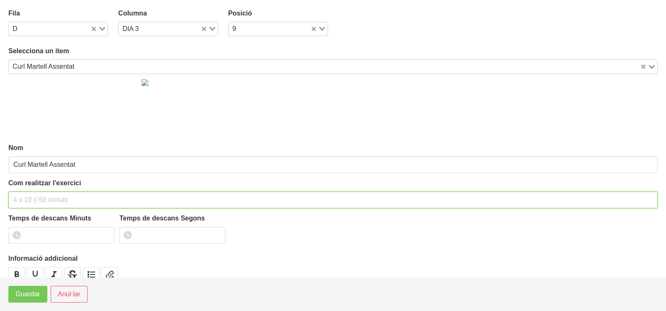
click at [32, 192] on input "text" at bounding box center [333, 200] width 650 height 17
type input "2 x 6-8 a 3010 120""
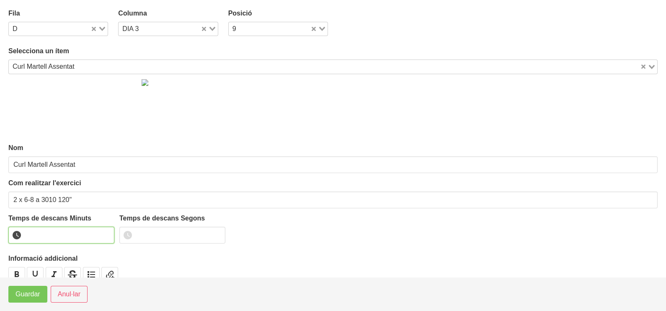
click at [54, 233] on input "number" at bounding box center [61, 235] width 106 height 17
click at [107, 231] on input "1" at bounding box center [61, 235] width 106 height 17
drag, startPoint x: 107, startPoint y: 231, endPoint x: 49, endPoint y: 268, distance: 68.7
type input "2"
click at [105, 232] on input "2" at bounding box center [61, 235] width 106 height 17
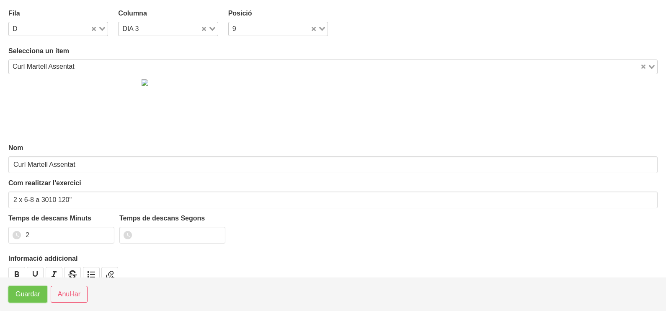
click at [30, 295] on span "Guardar" at bounding box center [28, 294] width 25 height 10
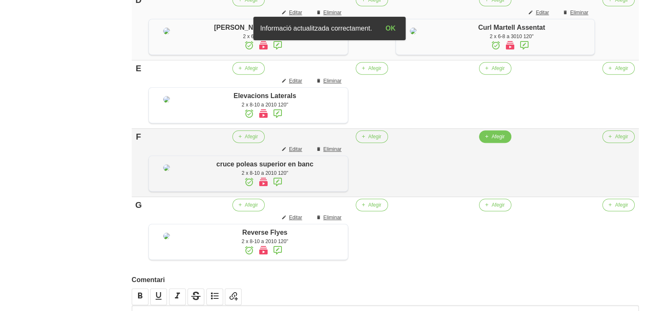
scroll to position [472, 0]
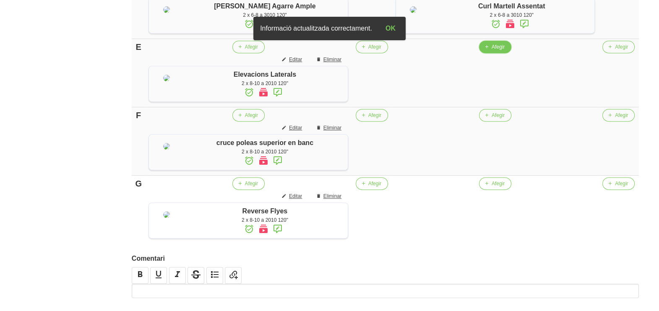
click at [491, 51] on span "Afegir" at bounding box center [497, 47] width 13 height 8
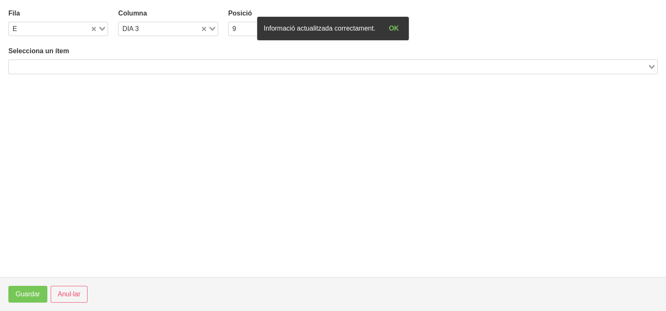
drag, startPoint x: 128, startPoint y: 62, endPoint x: 171, endPoint y: 30, distance: 53.6
click at [130, 63] on input "Search for option" at bounding box center [329, 67] width 638 height 10
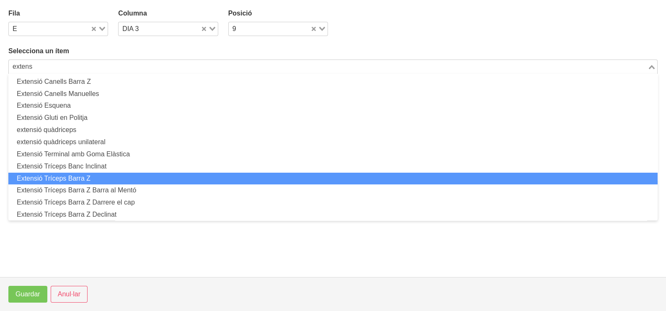
click at [92, 174] on li "Extensió Tríceps Barra Z" at bounding box center [333, 179] width 650 height 12
type input "extens"
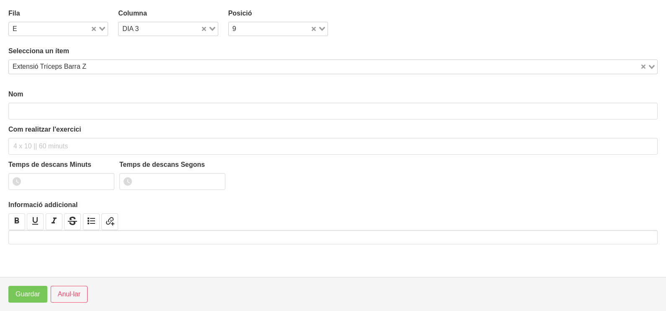
type input "Extensió Tríceps Barra Z"
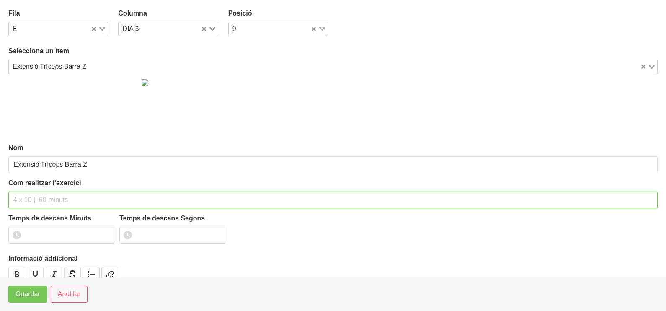
click at [52, 193] on input "text" at bounding box center [333, 200] width 650 height 17
type input "2 x 6-8 a 3010 120""
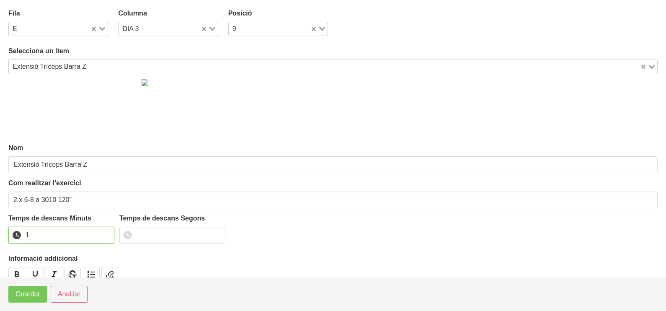
click at [107, 231] on input "1" at bounding box center [61, 235] width 106 height 17
type input "2"
click at [101, 235] on input "2" at bounding box center [61, 235] width 106 height 17
click at [33, 295] on span "Guardar" at bounding box center [28, 294] width 25 height 10
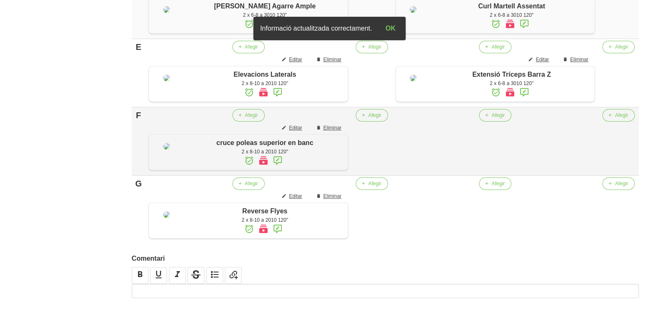
scroll to position [576, 0]
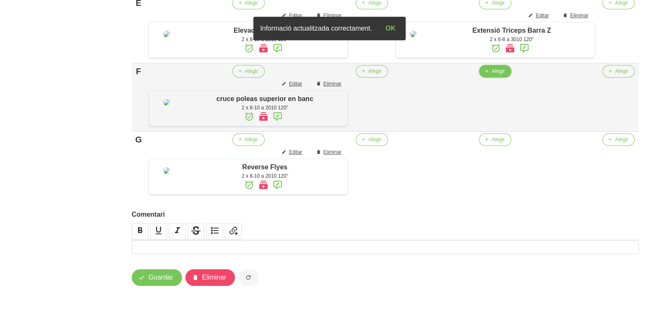
click at [493, 75] on span "Afegir" at bounding box center [497, 71] width 13 height 8
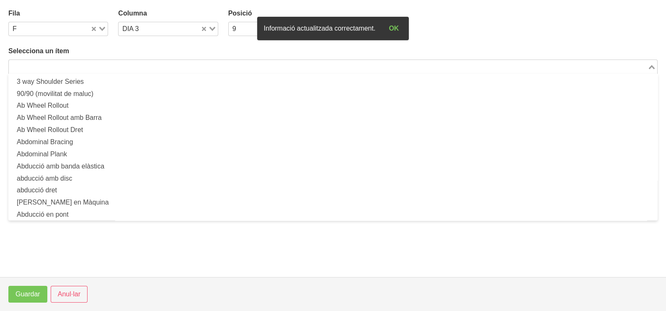
drag, startPoint x: 94, startPoint y: 65, endPoint x: 121, endPoint y: 47, distance: 32.1
click at [96, 64] on input "Search for option" at bounding box center [329, 67] width 638 height 10
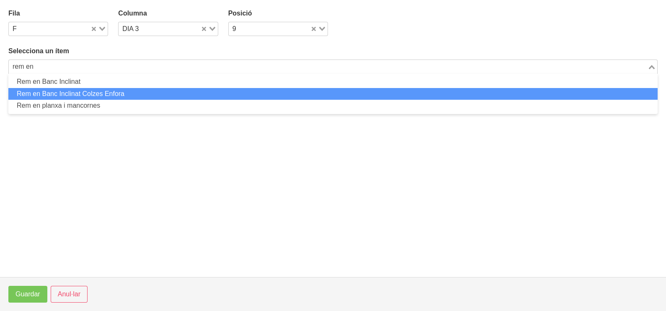
click at [113, 92] on li "Rem en Banc Inclinat Colzes Enfora" at bounding box center [333, 94] width 650 height 12
type input "rem en"
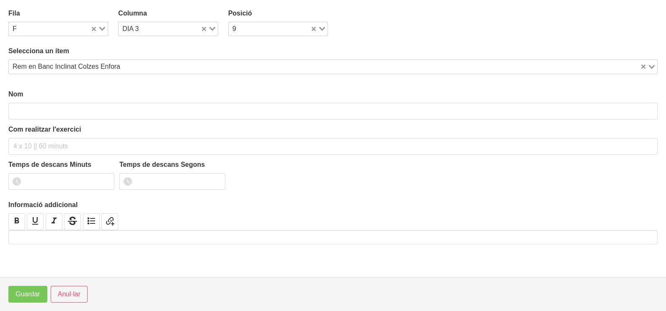
type input "Rem en Banc Inclinat Colzes Enfora"
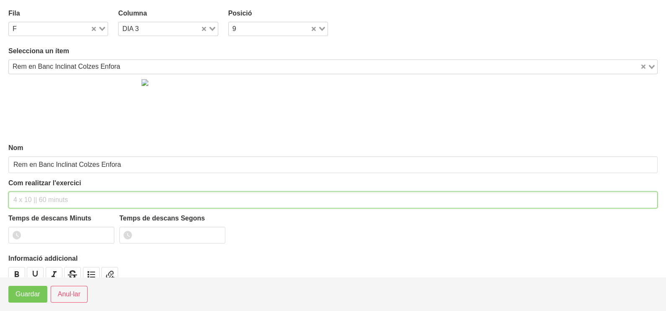
click at [41, 195] on input "text" at bounding box center [333, 200] width 650 height 17
type input "2 x 8-10 a 2011 120""
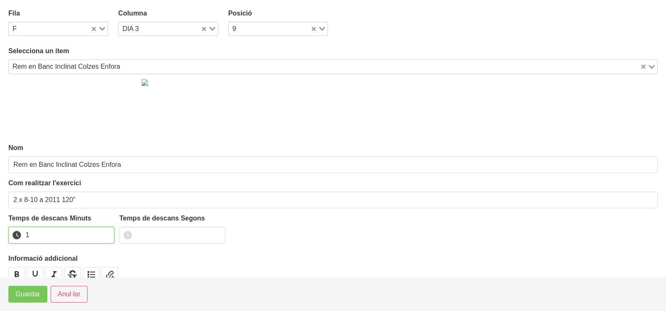
click at [107, 231] on input "1" at bounding box center [61, 235] width 106 height 17
drag, startPoint x: 107, startPoint y: 231, endPoint x: 41, endPoint y: 272, distance: 77.8
type input "2"
click at [101, 236] on input "2" at bounding box center [61, 235] width 106 height 17
click at [29, 293] on span "Guardar" at bounding box center [28, 294] width 25 height 10
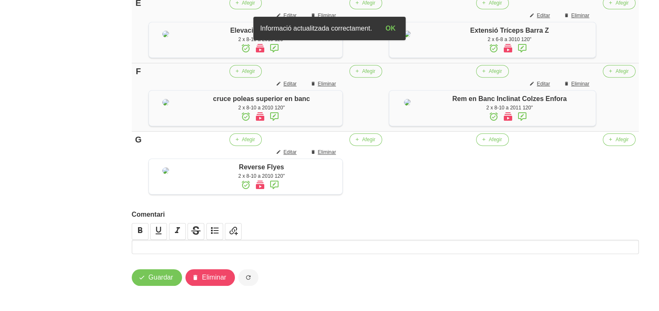
scroll to position [630, 0]
click at [490, 135] on button "Afegir" at bounding box center [492, 139] width 32 height 13
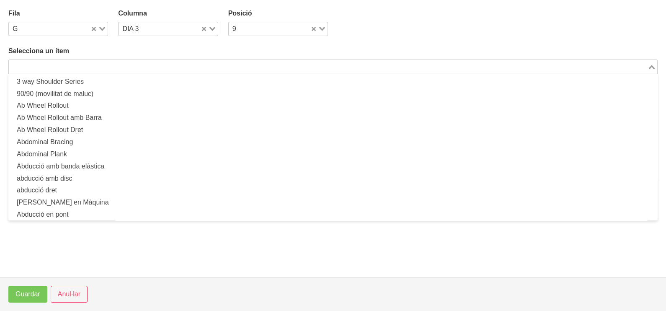
drag, startPoint x: 96, startPoint y: 66, endPoint x: 120, endPoint y: 44, distance: 32.9
click at [97, 66] on input "Search for option" at bounding box center [329, 67] width 638 height 10
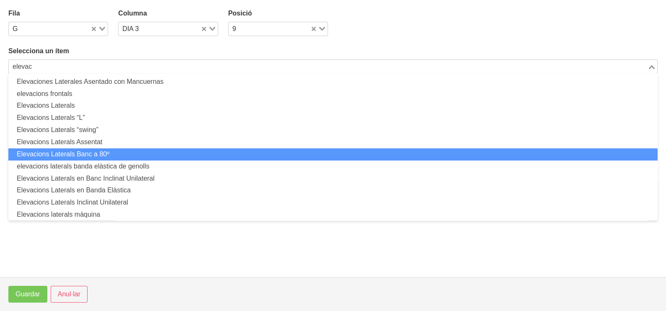
click at [118, 154] on li "Elevacions Laterals Banc a 80º" at bounding box center [333, 154] width 650 height 12
type input "elevac"
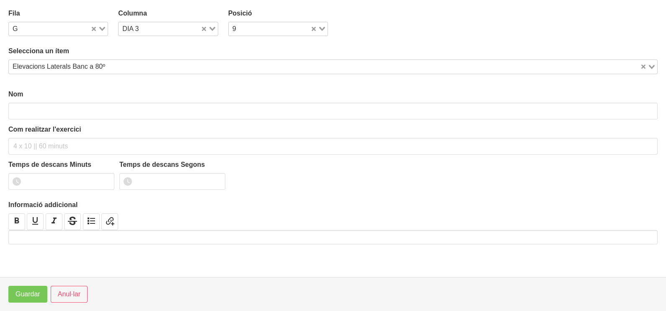
type input "Elevacions Laterals Banc a 80º"
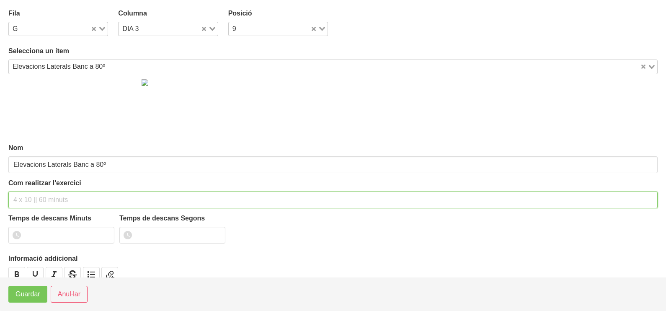
click at [31, 195] on input "text" at bounding box center [333, 200] width 650 height 17
type input "2 x 8-10 a 2010 120""
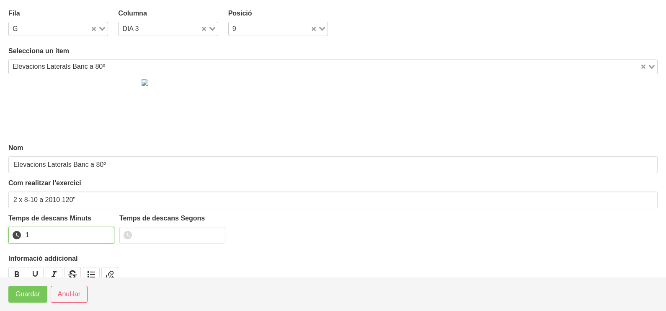
click at [106, 232] on input "1" at bounding box center [61, 235] width 106 height 17
drag, startPoint x: 106, startPoint y: 232, endPoint x: 53, endPoint y: 285, distance: 74.7
type input "2"
click at [97, 238] on input "2" at bounding box center [61, 235] width 106 height 17
click at [40, 298] on button "Guardar" at bounding box center [27, 294] width 39 height 17
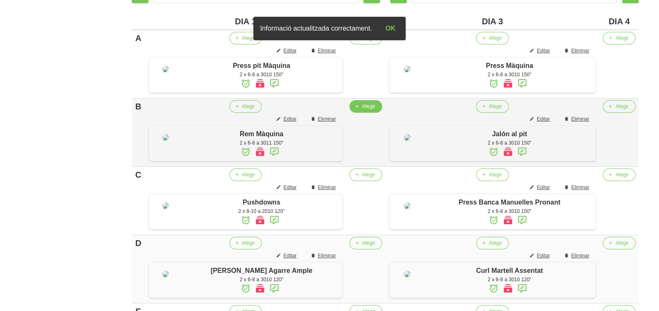
scroll to position [106, 0]
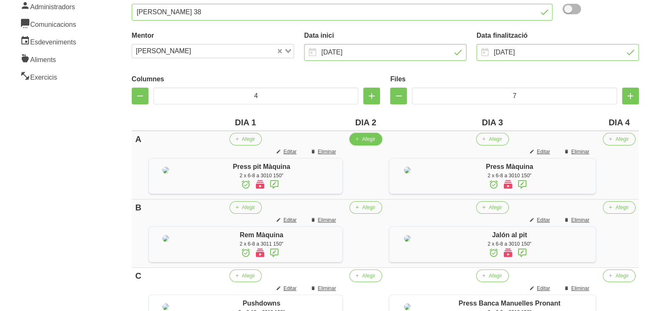
click at [371, 143] on span "Afegir" at bounding box center [368, 139] width 13 height 8
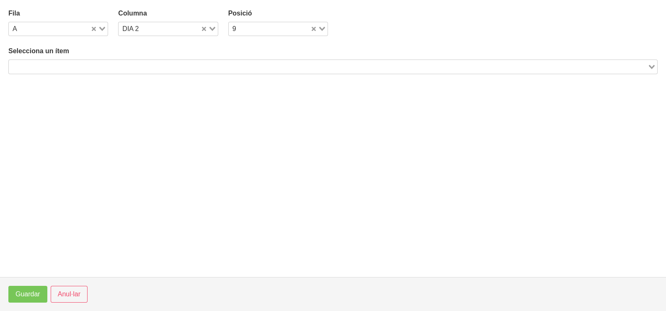
click at [163, 67] on input "Search for option" at bounding box center [329, 67] width 638 height 10
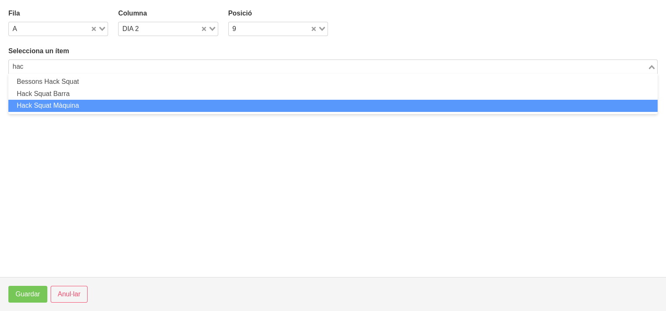
click at [89, 106] on li "Hack Squat Màquina" at bounding box center [333, 106] width 650 height 12
type input "hac"
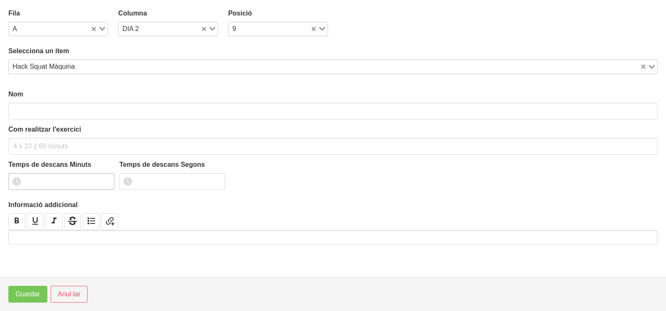
type input "Hack Squat Màquina"
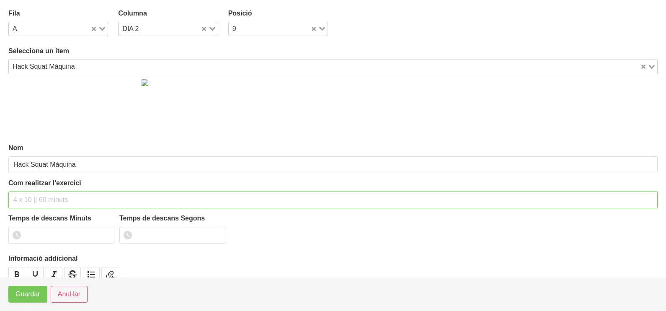
click at [31, 197] on input "text" at bounding box center [333, 200] width 650 height 17
type input "2 x 6-8 a 3010 150""
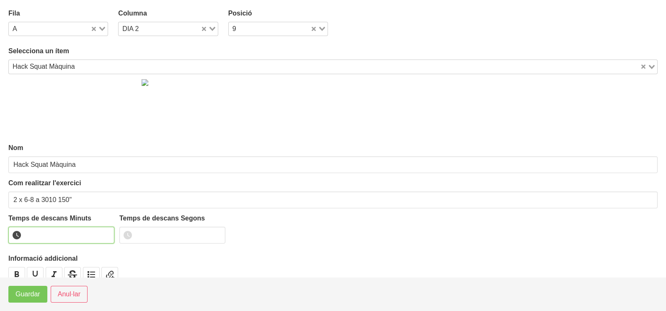
click at [55, 233] on input "number" at bounding box center [61, 235] width 106 height 17
type input "2"
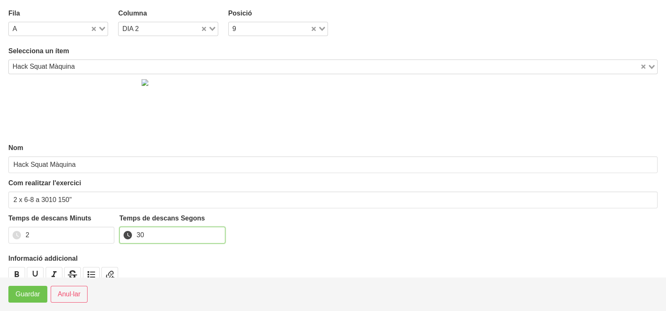
type input "30"
click at [29, 292] on span "Guardar" at bounding box center [28, 294] width 25 height 10
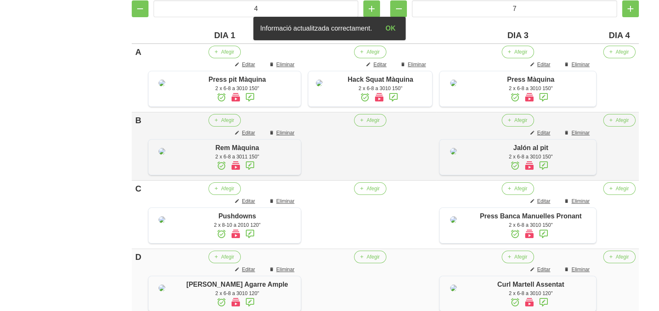
scroll to position [263, 0]
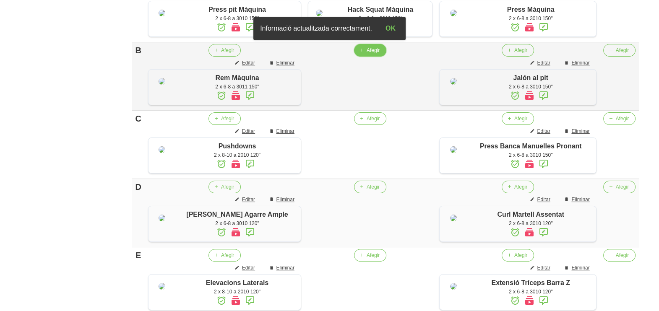
click at [370, 54] on span "Afegir" at bounding box center [372, 51] width 13 height 8
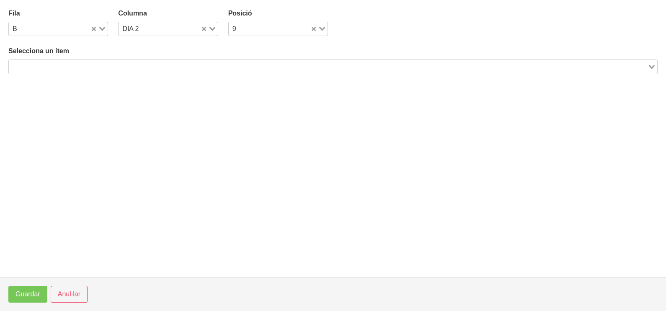
drag, startPoint x: 166, startPoint y: 66, endPoint x: 161, endPoint y: 63, distance: 5.8
click at [166, 66] on input "Search for option" at bounding box center [329, 67] width 638 height 10
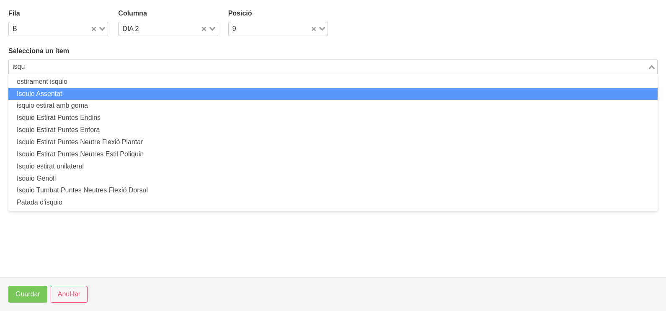
drag, startPoint x: 99, startPoint y: 93, endPoint x: 101, endPoint y: 97, distance: 4.3
click at [101, 97] on li "Isquio Assentat" at bounding box center [333, 94] width 650 height 12
type input "isqu"
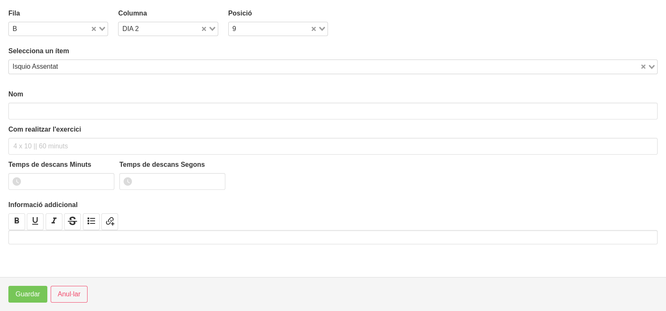
type input "Isquio Assentat"
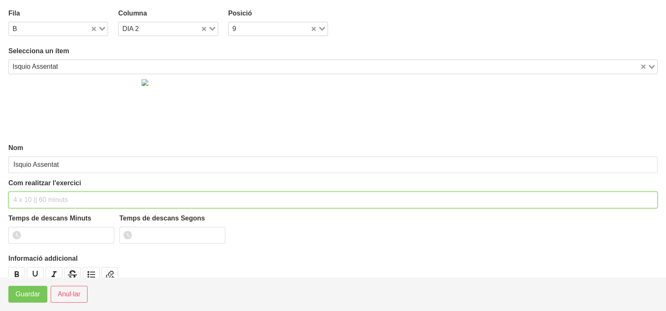
click at [42, 195] on input "text" at bounding box center [333, 200] width 650 height 17
type input "2 x 6-8 a 3010 120""
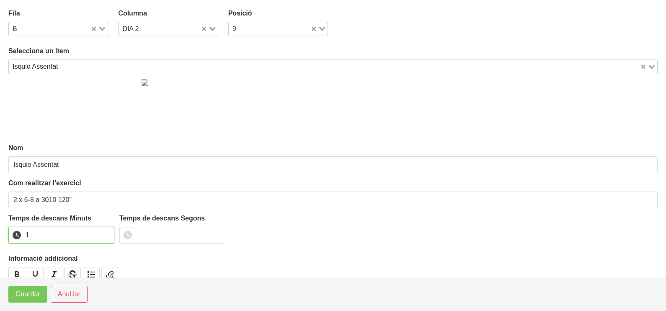
click at [105, 233] on input "1" at bounding box center [61, 235] width 106 height 17
type input "2"
click at [104, 232] on input "2" at bounding box center [61, 235] width 106 height 17
click at [25, 293] on span "Guardar" at bounding box center [28, 294] width 25 height 10
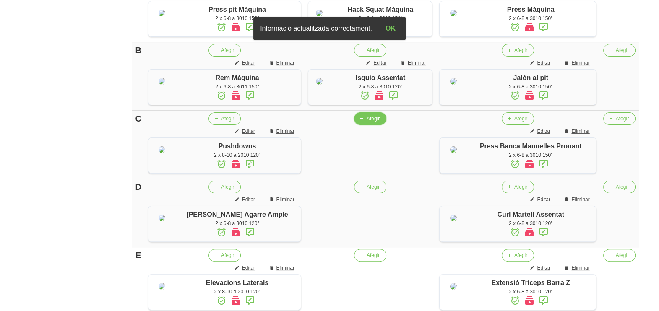
click at [367, 122] on span "Afegir" at bounding box center [372, 119] width 13 height 8
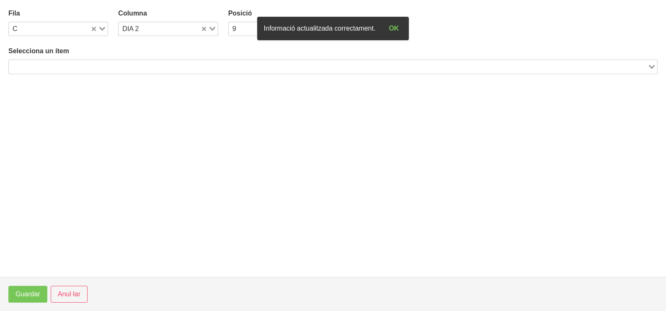
click at [105, 62] on input "Search for option" at bounding box center [329, 67] width 638 height 10
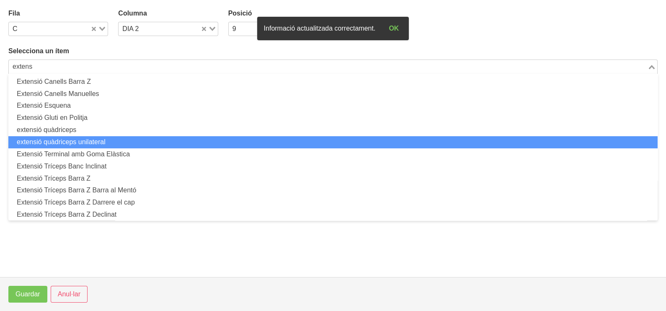
click at [104, 140] on li "extensió quàdriceps unilateral" at bounding box center [333, 142] width 650 height 12
type input "extens"
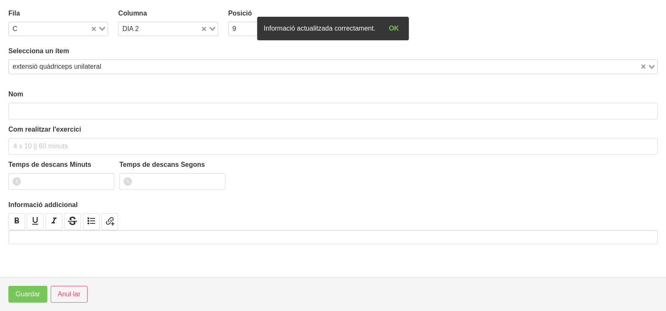
type input "extensió quàdriceps unilateral"
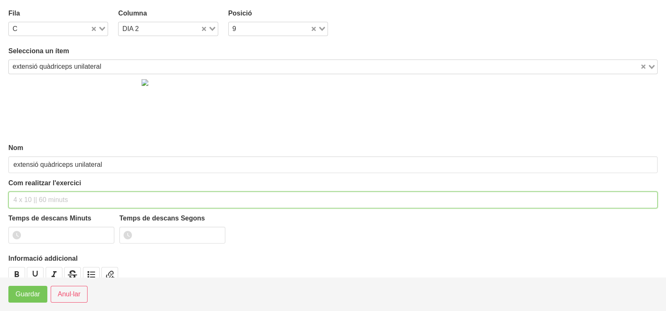
click at [34, 197] on input "text" at bounding box center [333, 200] width 650 height 17
type input "2 x 8-10 a 2010 120""
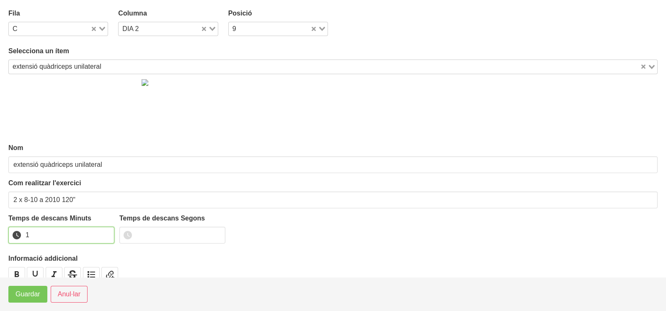
click at [108, 232] on input "1" at bounding box center [61, 235] width 106 height 17
type input "2"
click at [101, 235] on input "2" at bounding box center [61, 235] width 106 height 17
click at [26, 297] on span "Guardar" at bounding box center [28, 294] width 25 height 10
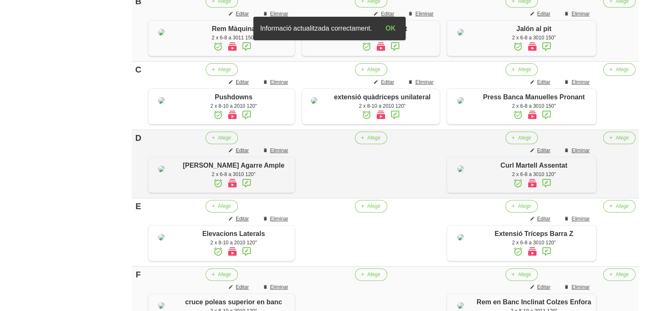
scroll to position [368, 0]
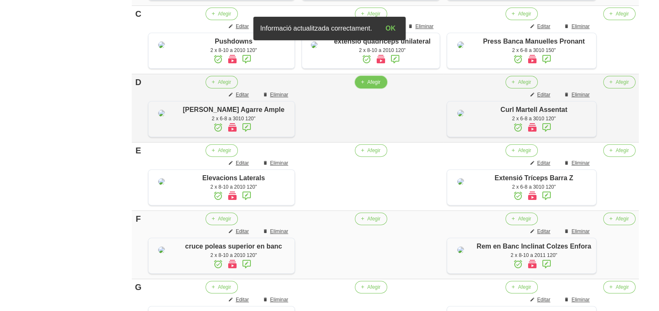
click at [367, 86] on span "Afegir" at bounding box center [373, 82] width 13 height 8
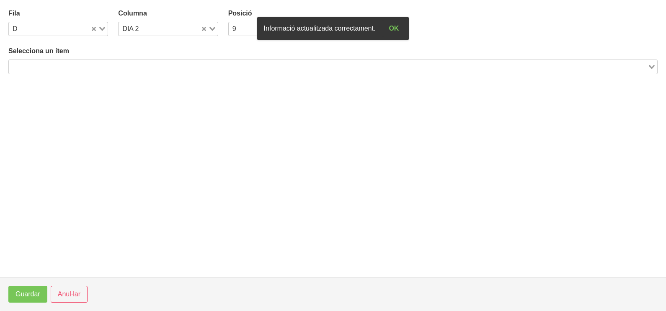
click at [82, 65] on input "Search for option" at bounding box center [329, 67] width 638 height 10
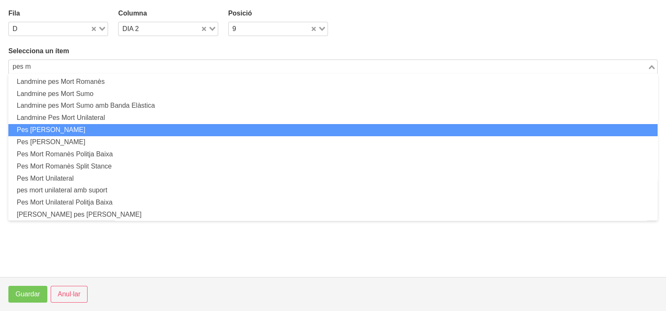
click at [99, 127] on li "Pes [PERSON_NAME]" at bounding box center [333, 130] width 650 height 12
type input "pes m"
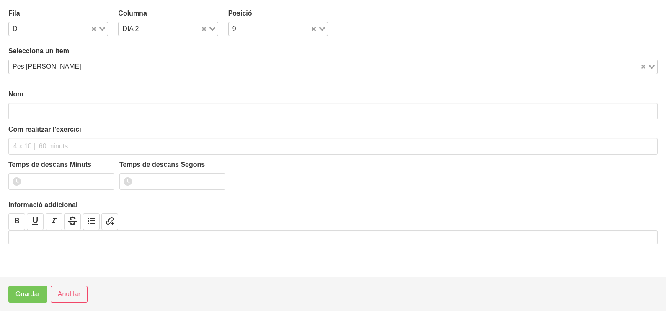
type input "Pes [PERSON_NAME]"
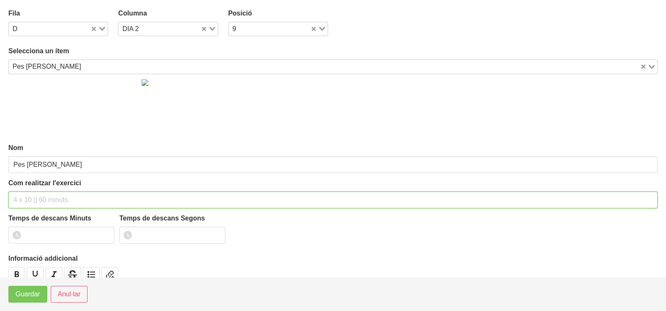
click at [31, 197] on input "text" at bounding box center [333, 200] width 650 height 17
type input "2 x 6-8 a 3010 150""
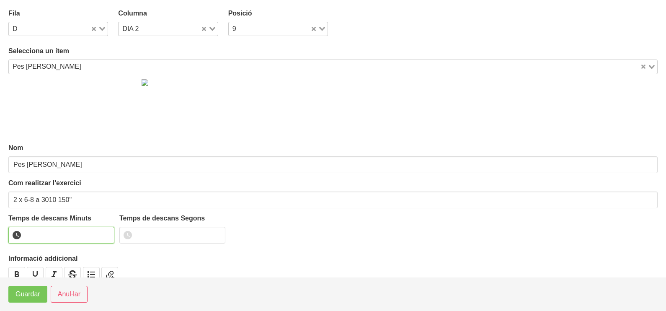
click at [54, 234] on input "number" at bounding box center [61, 235] width 106 height 17
type input "2"
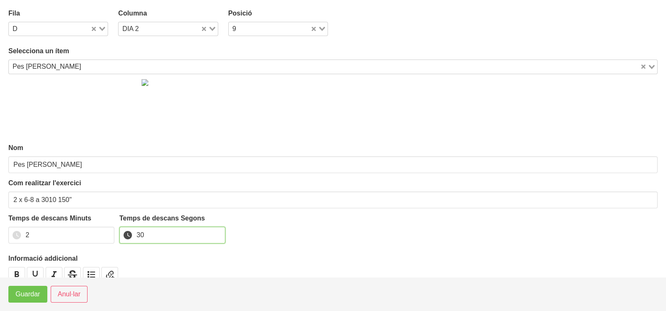
type input "30"
click at [32, 296] on span "Guardar" at bounding box center [28, 294] width 25 height 10
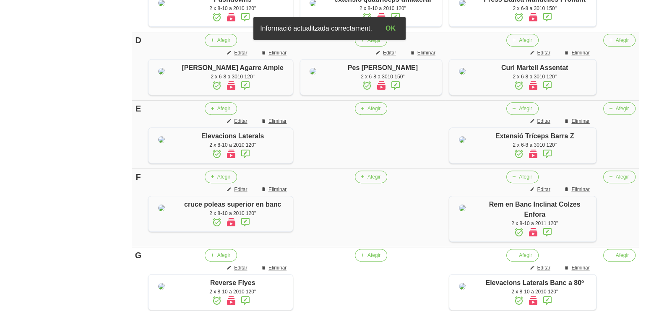
scroll to position [473, 0]
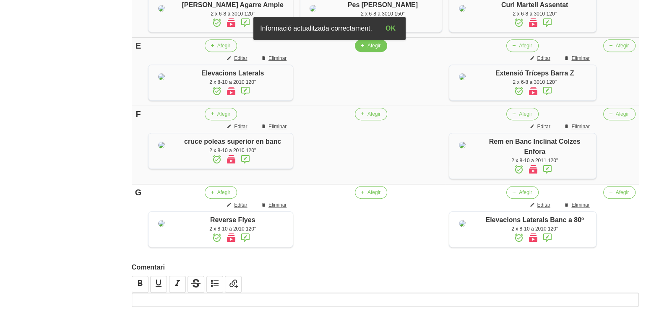
click at [366, 106] on td "Afegir" at bounding box center [370, 72] width 149 height 68
click at [367, 49] on span "Afegir" at bounding box center [373, 46] width 13 height 8
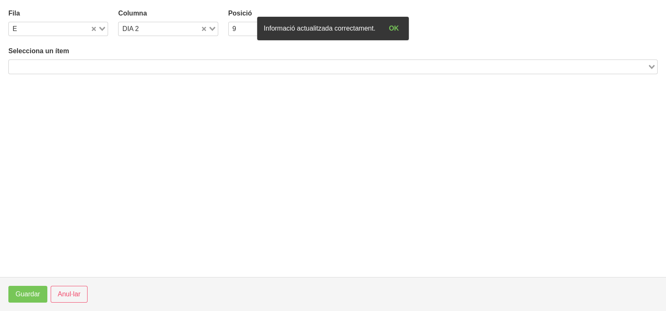
click at [100, 71] on div "Loading..." at bounding box center [333, 67] width 650 height 14
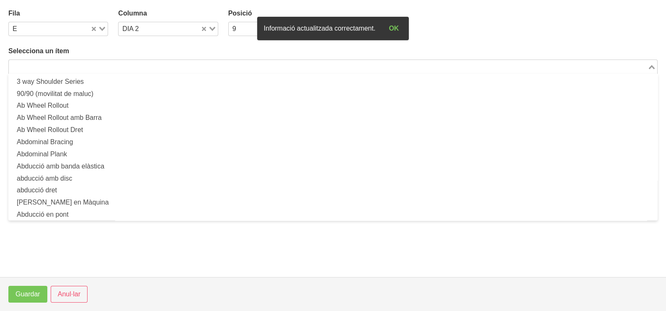
click at [98, 68] on input "Search for option" at bounding box center [329, 67] width 638 height 10
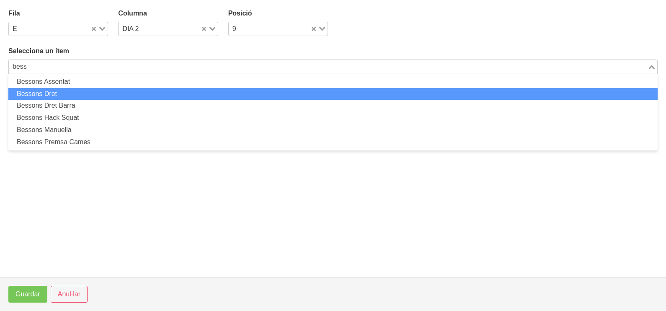
click at [78, 92] on li "Bessons Dret" at bounding box center [333, 94] width 650 height 12
type input "bess"
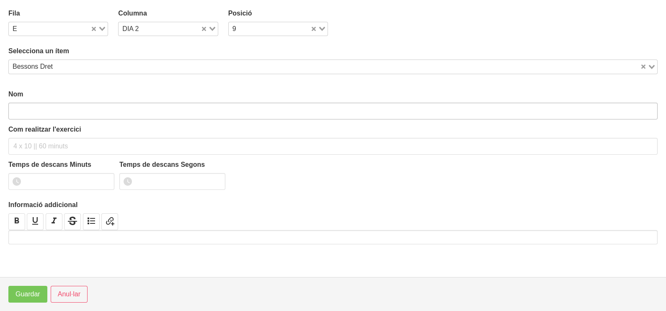
type input "Bessons Dret"
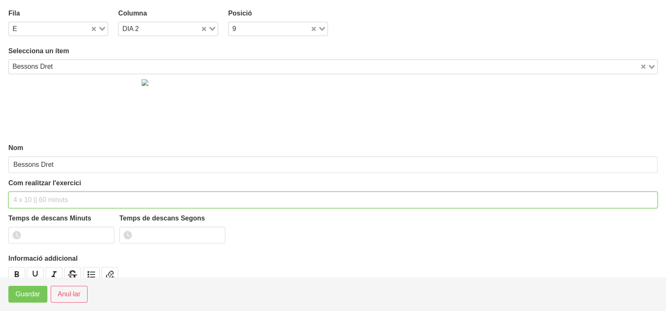
drag, startPoint x: 30, startPoint y: 196, endPoint x: 34, endPoint y: 184, distance: 12.5
click at [31, 195] on input "text" at bounding box center [333, 200] width 650 height 17
type input "2 x 6-8 a 2311 120""
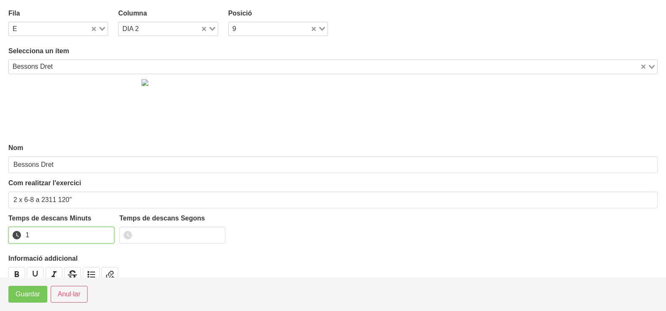
click at [106, 231] on input "1" at bounding box center [61, 235] width 106 height 17
drag, startPoint x: 106, startPoint y: 231, endPoint x: 86, endPoint y: 270, distance: 43.9
type input "2"
click at [106, 231] on input "2" at bounding box center [61, 235] width 106 height 17
click at [29, 297] on span "Guardar" at bounding box center [28, 294] width 25 height 10
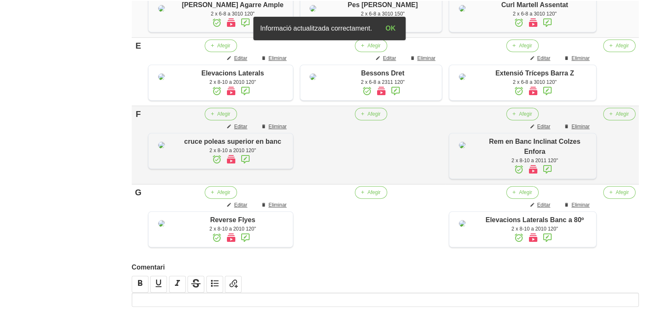
scroll to position [578, 0]
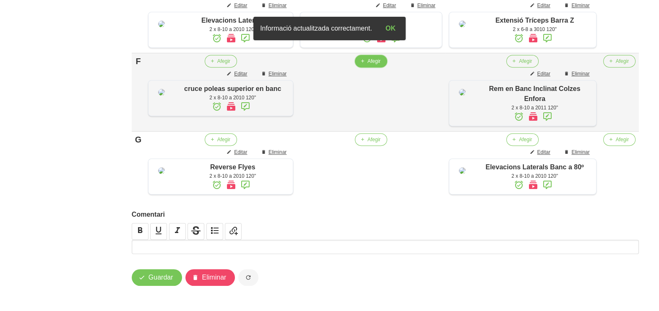
click at [367, 65] on span "Afegir" at bounding box center [373, 61] width 13 height 8
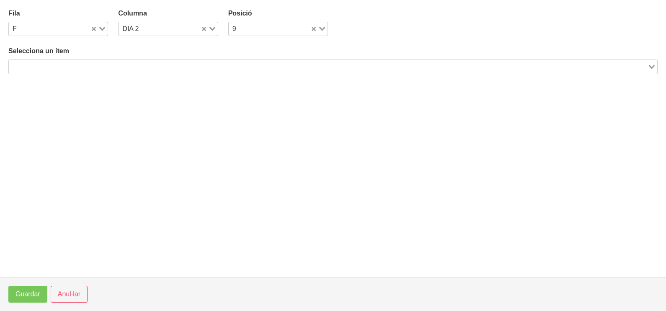
click at [172, 65] on input "Search for option" at bounding box center [329, 67] width 638 height 10
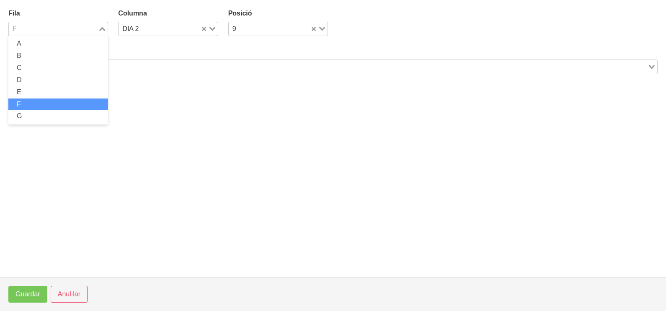
click at [100, 27] on icon "Search for option" at bounding box center [102, 29] width 6 height 4
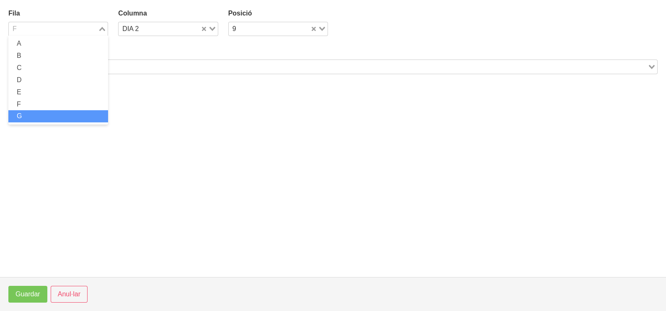
click at [46, 112] on li "G" at bounding box center [58, 116] width 100 height 12
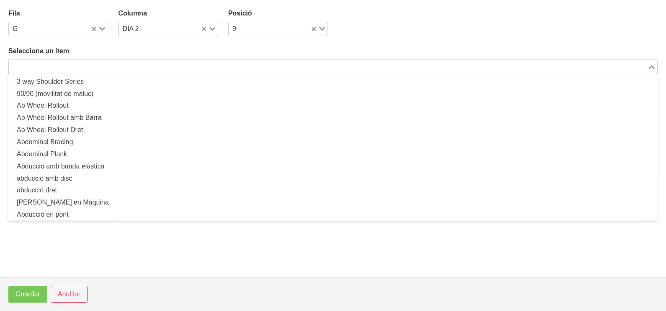
click at [41, 67] on input "Search for option" at bounding box center [329, 67] width 638 height 10
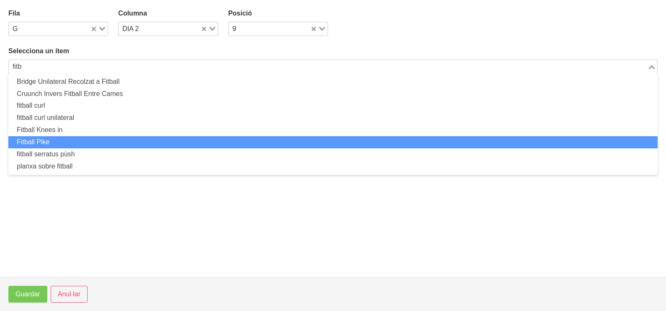
click at [70, 143] on li "Fitball Pike" at bounding box center [333, 142] width 650 height 12
type input "fitb"
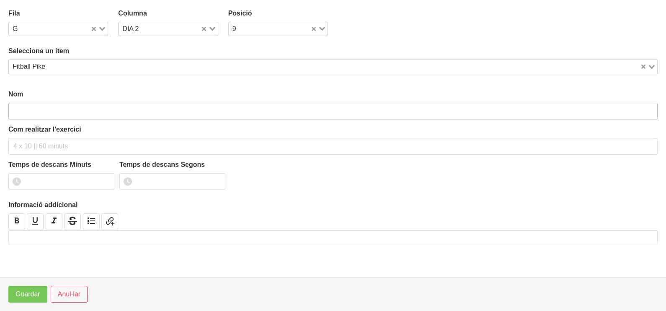
type input "Fitball Pike"
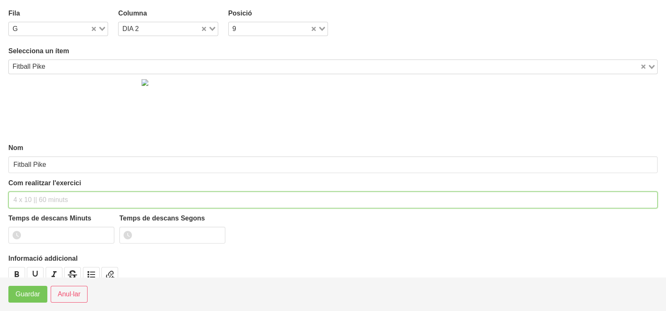
click at [31, 200] on input "text" at bounding box center [333, 200] width 650 height 17
type input "2 x 10-12 a 2010 120""
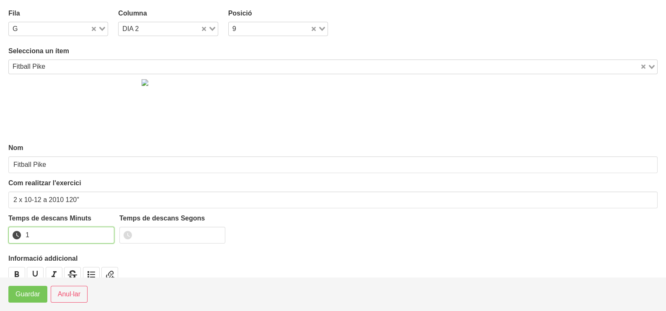
click at [106, 231] on input "1" at bounding box center [61, 235] width 106 height 17
drag, startPoint x: 106, startPoint y: 232, endPoint x: 32, endPoint y: 288, distance: 92.7
type input "2"
click at [100, 234] on input "2" at bounding box center [61, 235] width 106 height 17
click at [29, 296] on span "Guardar" at bounding box center [28, 294] width 25 height 10
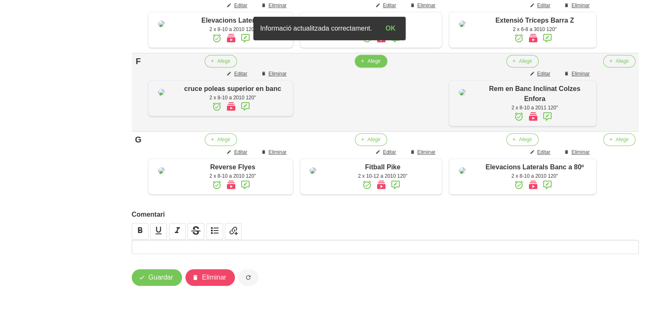
click at [369, 65] on span "Afegir" at bounding box center [373, 61] width 13 height 8
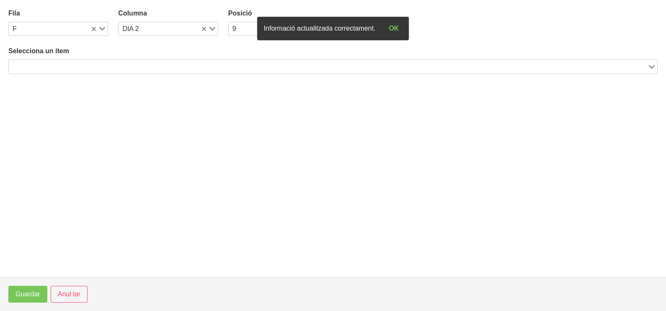
click at [100, 65] on input "Search for option" at bounding box center [329, 67] width 638 height 10
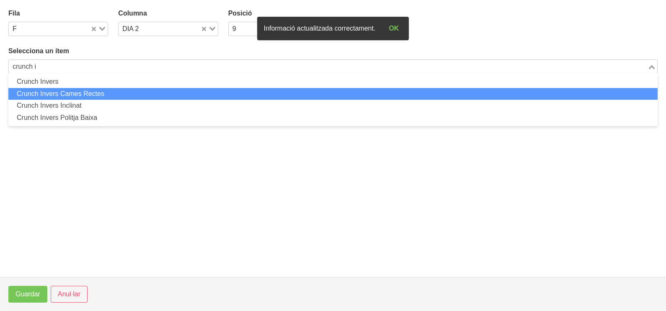
click at [95, 91] on li "Crunch Invers Cames Rectes" at bounding box center [333, 94] width 650 height 12
type input "crunch i"
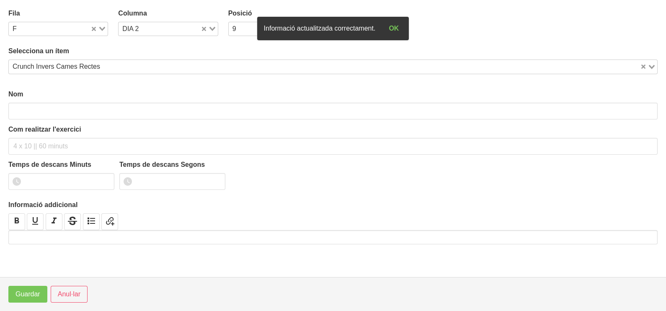
type input "Crunch Invers Cames Rectes"
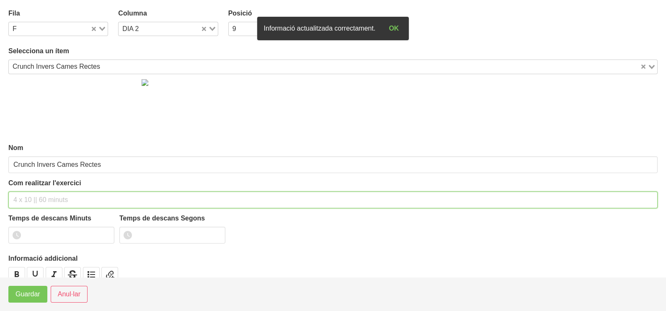
click at [32, 195] on input "text" at bounding box center [333, 200] width 650 height 17
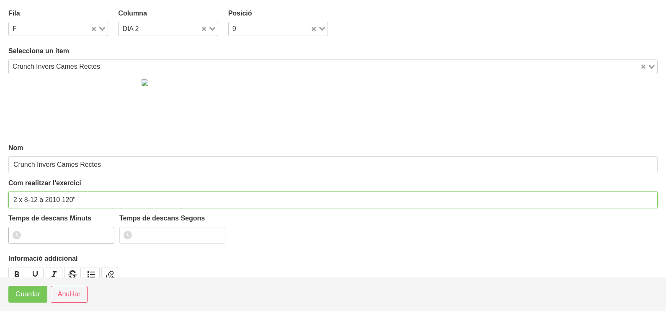
type input "2 x 8-12 a 2010 120""
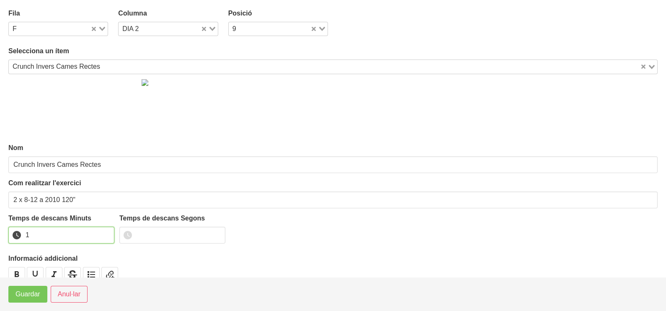
click at [107, 231] on input "1" at bounding box center [61, 235] width 106 height 17
drag, startPoint x: 107, startPoint y: 231, endPoint x: 26, endPoint y: 281, distance: 95.4
type input "2"
click at [84, 244] on input "2" at bounding box center [61, 235] width 106 height 17
click at [20, 298] on span "Guardar" at bounding box center [28, 294] width 25 height 10
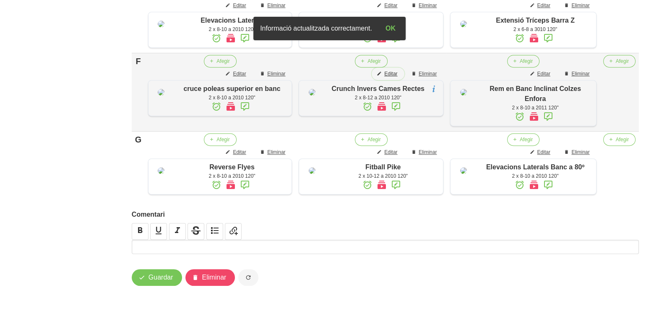
click at [389, 78] on span "Editar" at bounding box center [390, 74] width 13 height 8
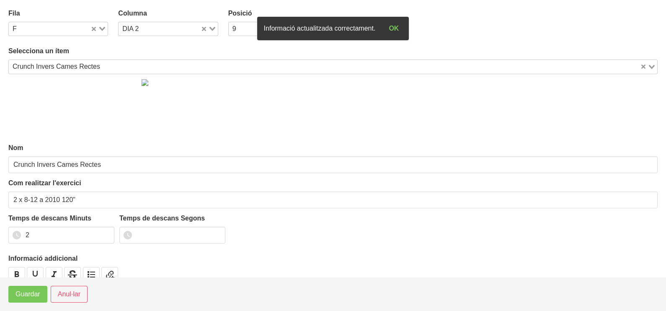
click at [209, 27] on div "Loading..." at bounding box center [209, 28] width 17 height 12
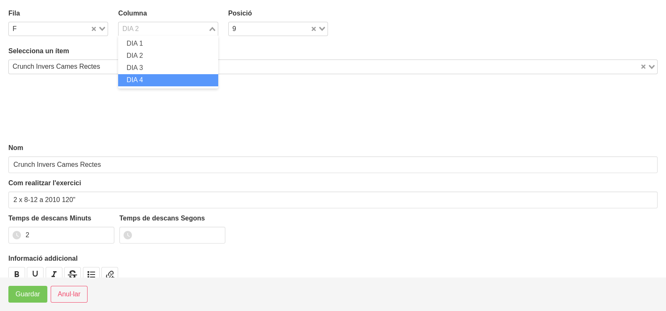
drag, startPoint x: 160, startPoint y: 79, endPoint x: 119, endPoint y: 126, distance: 62.2
click at [159, 80] on li "DIA 4" at bounding box center [168, 80] width 100 height 12
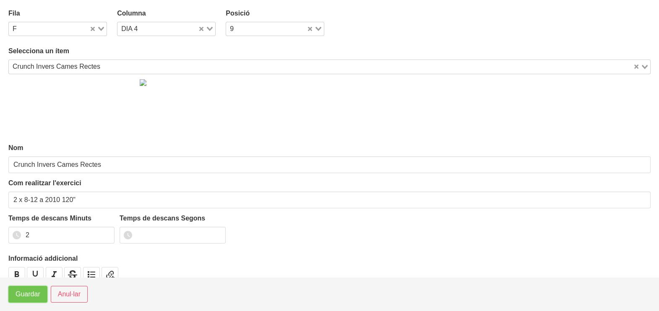
click at [24, 302] on button "Guardar" at bounding box center [27, 294] width 39 height 17
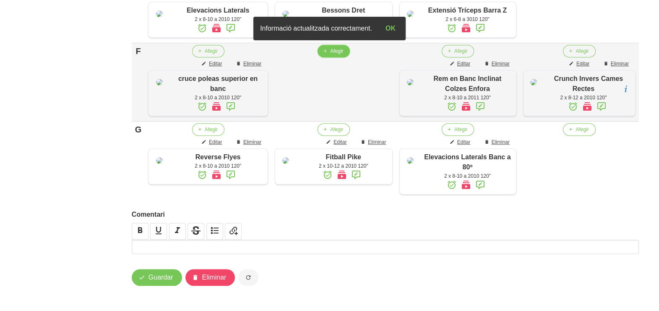
click at [333, 55] on span "Afegir" at bounding box center [336, 51] width 13 height 8
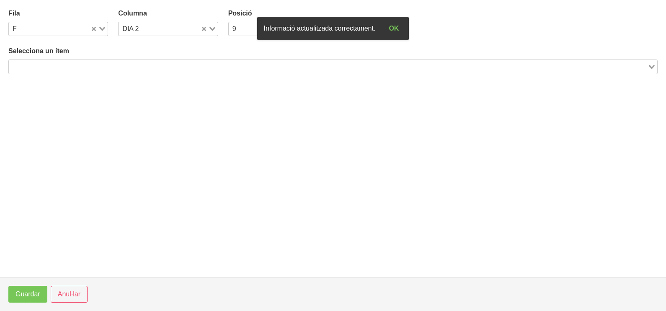
drag, startPoint x: 117, startPoint y: 65, endPoint x: 114, endPoint y: 58, distance: 8.1
click at [117, 64] on input "Search for option" at bounding box center [329, 67] width 638 height 10
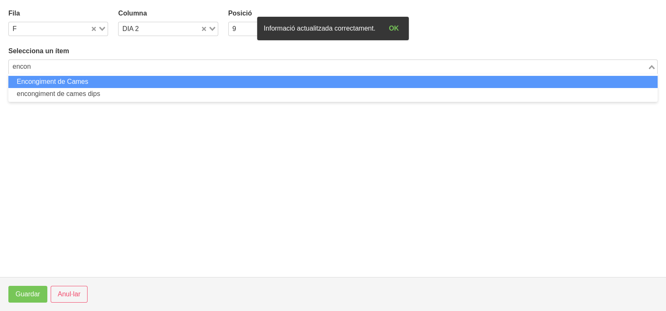
click at [102, 82] on li "Encongiment de Cames" at bounding box center [333, 82] width 650 height 12
type input "encon"
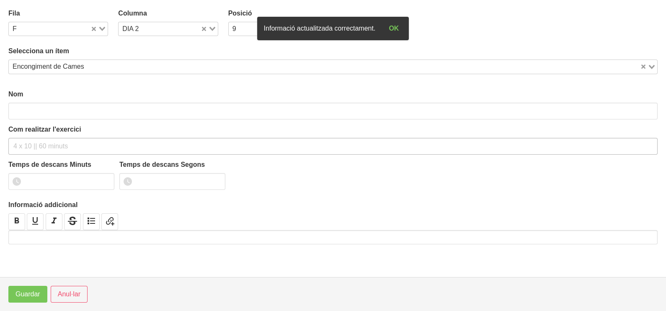
type input "Encongiment de Cames"
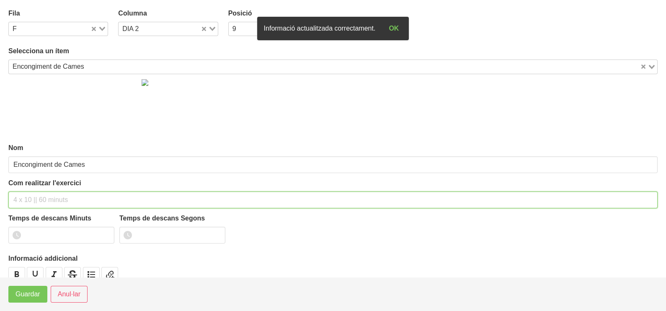
drag, startPoint x: 33, startPoint y: 197, endPoint x: 25, endPoint y: 193, distance: 9.0
click at [30, 197] on input "text" at bounding box center [333, 200] width 650 height 17
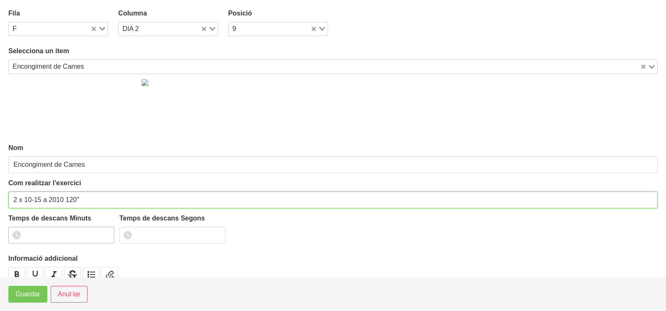
type input "2 x 10-15 a 2010 120""
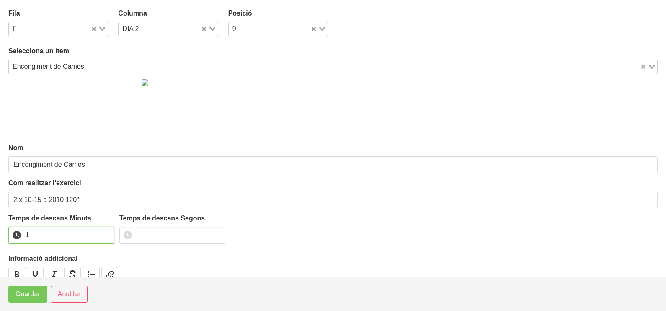
click at [106, 232] on input "1" at bounding box center [61, 235] width 106 height 17
drag, startPoint x: 106, startPoint y: 232, endPoint x: 60, endPoint y: 249, distance: 49.2
type input "2"
click at [98, 234] on input "2" at bounding box center [61, 235] width 106 height 17
click at [29, 289] on button "Guardar" at bounding box center [27, 294] width 39 height 17
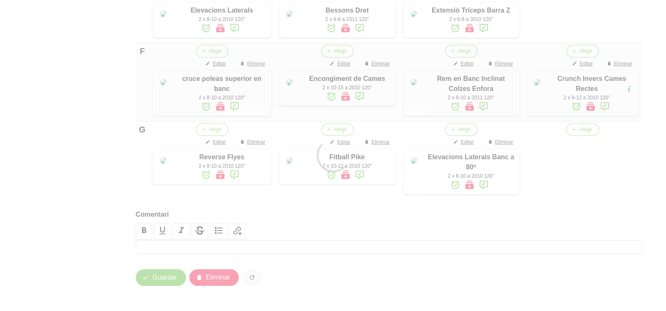
scroll to position [664, 0]
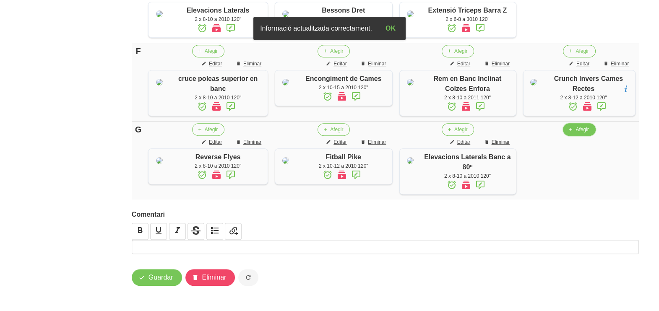
click at [576, 123] on button "Afegir" at bounding box center [579, 129] width 32 height 13
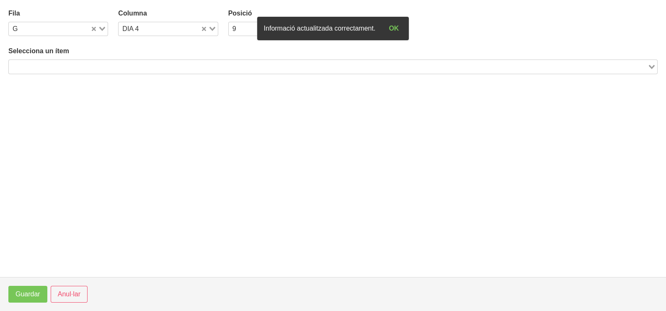
click at [109, 64] on input "Search for option" at bounding box center [329, 67] width 638 height 10
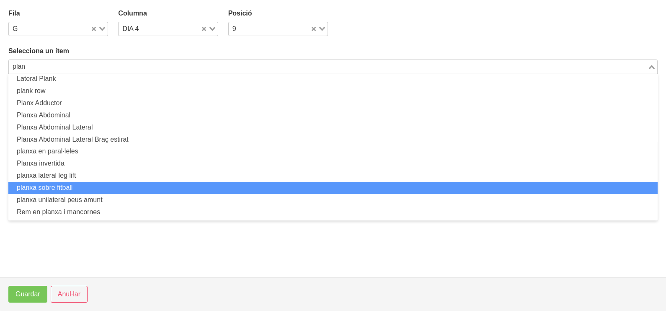
click at [88, 187] on li "planxa sobre fitball" at bounding box center [333, 188] width 650 height 12
type input "plan"
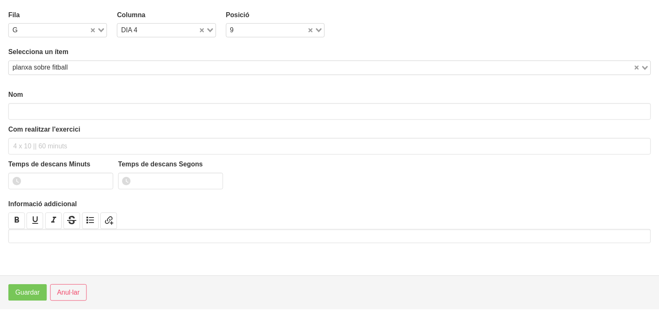
scroll to position [2, 0]
type input "planxa sobre fitball"
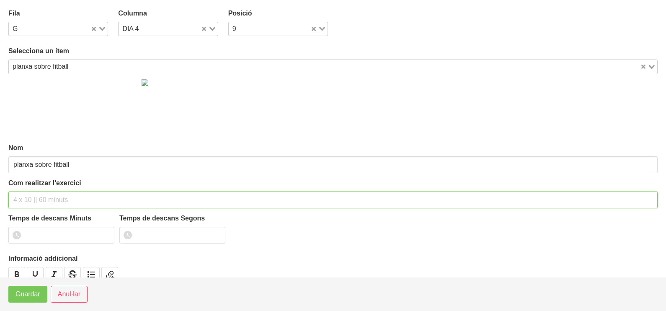
click at [34, 203] on input "text" at bounding box center [333, 200] width 650 height 17
type input "2 x 60" 60""
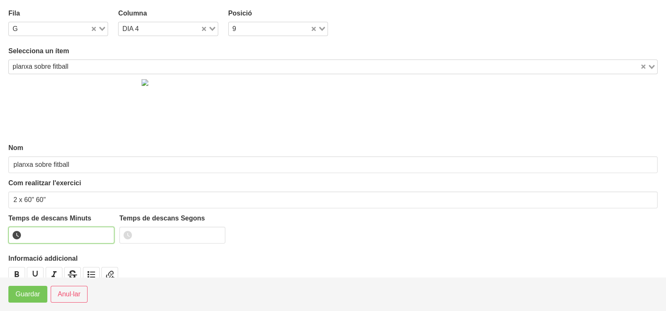
drag, startPoint x: 106, startPoint y: 233, endPoint x: 87, endPoint y: 249, distance: 25.0
type input "1"
click at [106, 233] on input "1" at bounding box center [61, 235] width 106 height 17
click at [29, 293] on span "Guardar" at bounding box center [28, 294] width 25 height 10
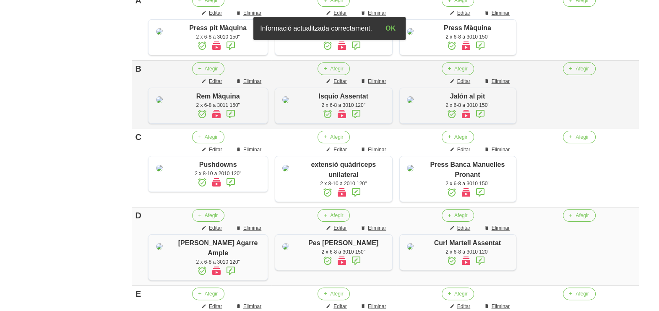
scroll to position [140, 0]
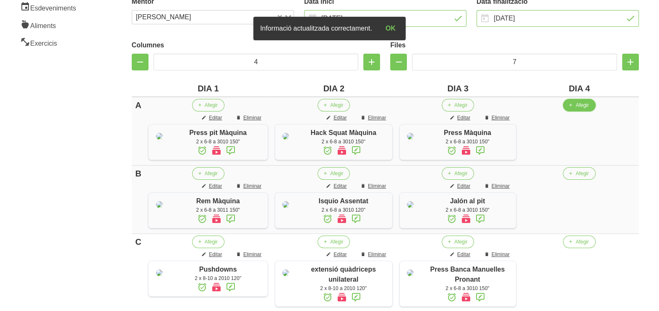
click at [572, 105] on icon "button" at bounding box center [570, 105] width 5 height 8
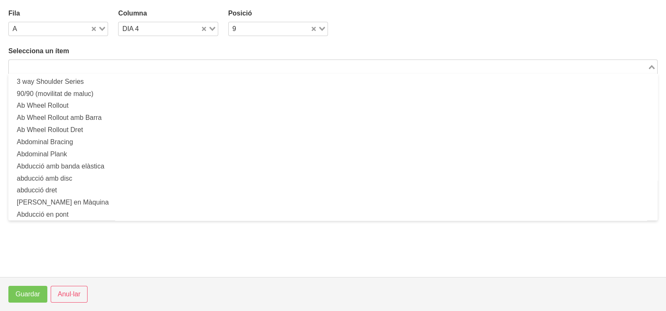
click at [184, 65] on input "Search for option" at bounding box center [329, 67] width 638 height 10
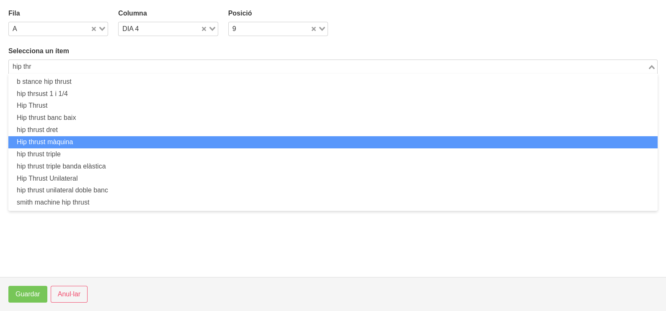
click at [92, 141] on li "Hip thrust màquina" at bounding box center [333, 142] width 650 height 12
type input "hip thr"
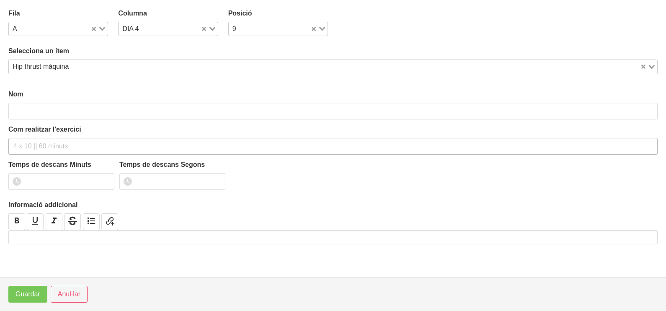
type input "Hip thrust màquina"
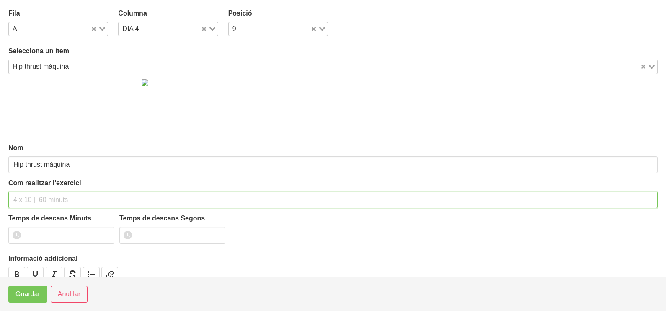
click at [35, 197] on input "text" at bounding box center [333, 200] width 650 height 17
type input "2 x 6-8 a 3011 150""
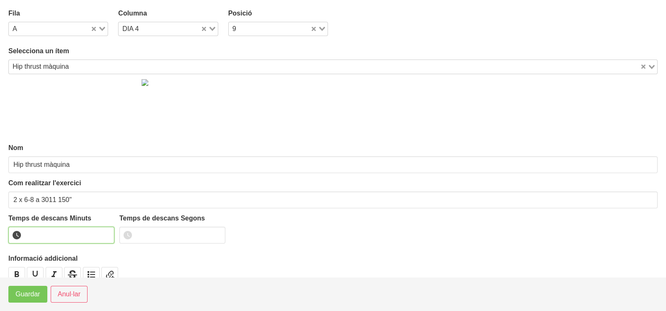
click at [51, 231] on input "number" at bounding box center [61, 235] width 106 height 17
type input "2"
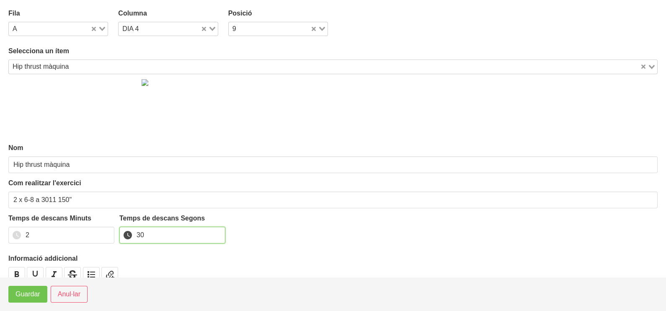
type input "30"
click at [21, 300] on button "Guardar" at bounding box center [27, 294] width 39 height 17
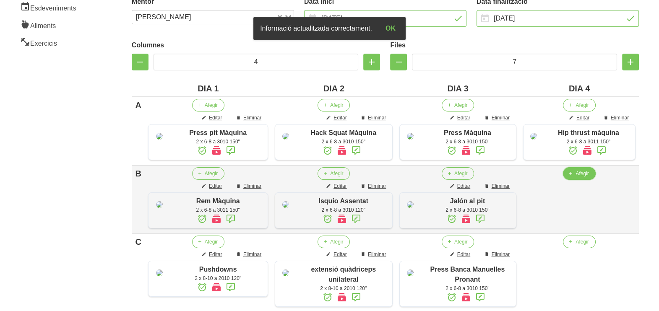
click at [575, 180] on button "Afegir" at bounding box center [579, 173] width 32 height 13
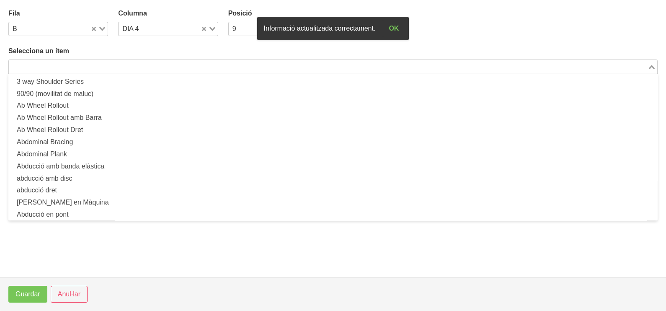
drag, startPoint x: 112, startPoint y: 63, endPoint x: 116, endPoint y: 65, distance: 5.1
click at [116, 65] on input "Search for option" at bounding box center [329, 67] width 638 height 10
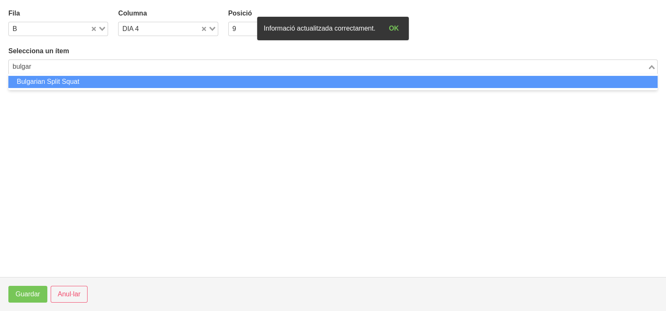
click at [120, 80] on li "Bulgarian Split Squat" at bounding box center [333, 82] width 650 height 12
type input "bulgar"
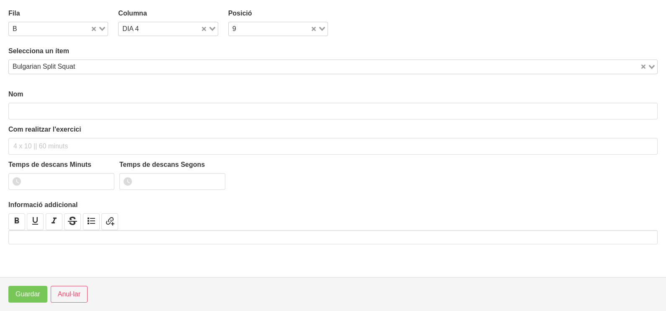
type input "Bulgarian Split Squat"
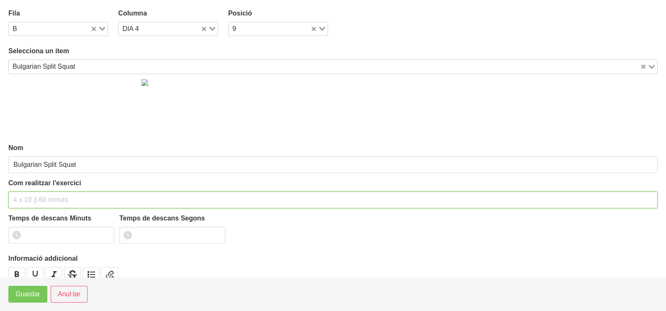
click at [29, 195] on input "text" at bounding box center [333, 200] width 650 height 17
type input "2 x 6-8 a 3010 150""
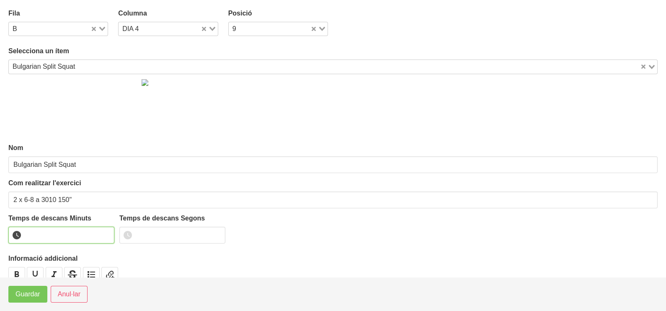
click at [53, 234] on input "number" at bounding box center [61, 235] width 106 height 17
type input "2"
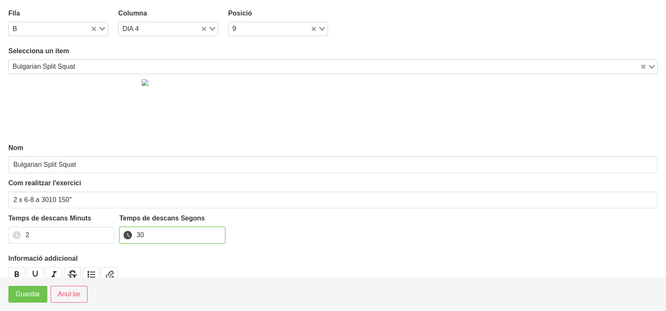
type input "30"
click at [34, 296] on span "Guardar" at bounding box center [28, 294] width 25 height 10
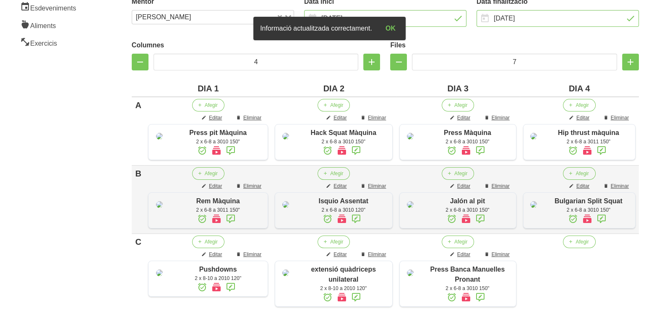
scroll to position [297, 0]
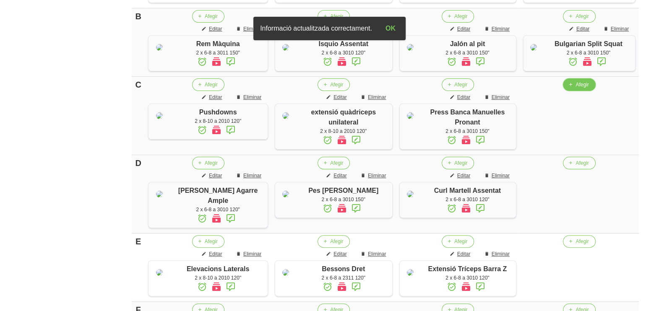
click at [577, 88] on span "Afegir" at bounding box center [581, 85] width 13 height 8
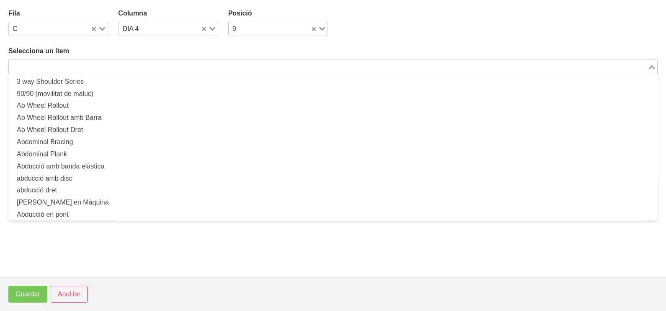
click at [90, 63] on input "Search for option" at bounding box center [329, 67] width 638 height 10
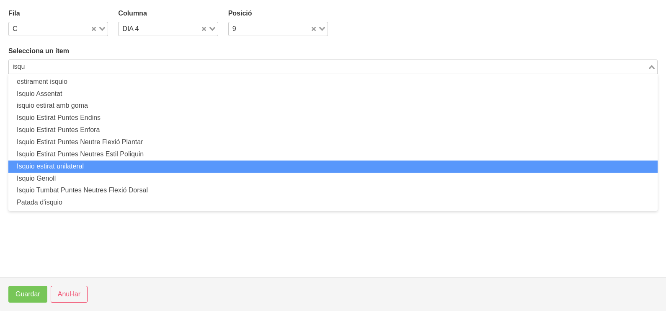
click at [78, 169] on li "Isquio estirat unilateral" at bounding box center [333, 167] width 650 height 12
type input "isqu"
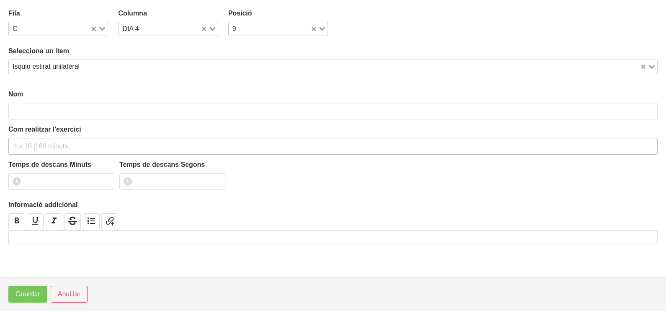
type input "Isquio estirat unilateral"
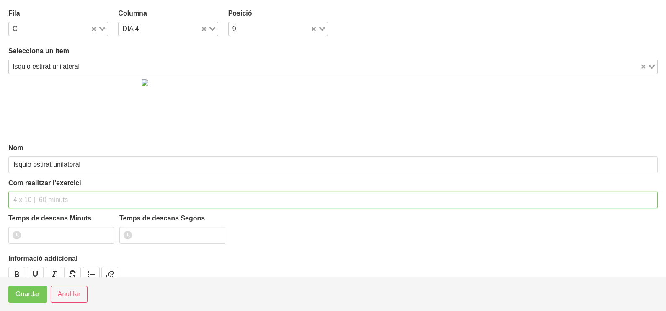
click at [33, 201] on input "text" at bounding box center [333, 200] width 650 height 17
type input "2 x 6-8 a 3010 120""
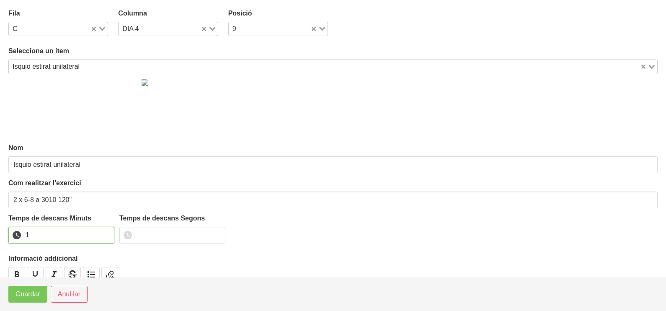
click at [106, 231] on input "1" at bounding box center [61, 235] width 106 height 17
drag, startPoint x: 106, startPoint y: 231, endPoint x: 36, endPoint y: 282, distance: 86.7
type input "2"
click at [91, 240] on input "2" at bounding box center [61, 235] width 106 height 17
click at [12, 298] on button "Guardar" at bounding box center [27, 294] width 39 height 17
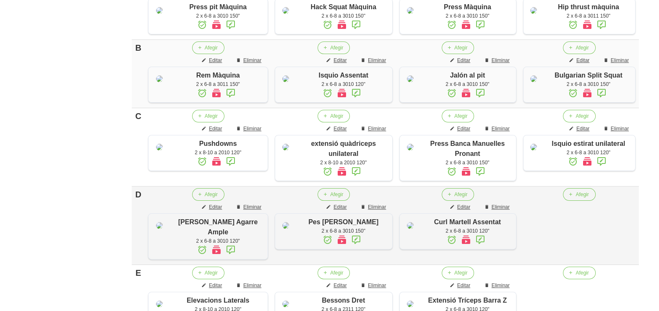
scroll to position [350, 0]
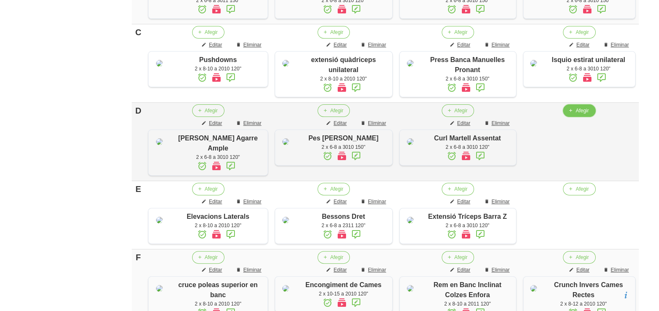
click at [581, 114] on span "Afegir" at bounding box center [581, 111] width 13 height 8
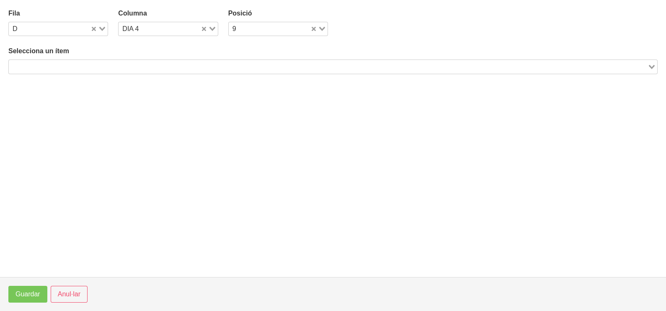
click at [106, 66] on input "Search for option" at bounding box center [329, 67] width 638 height 10
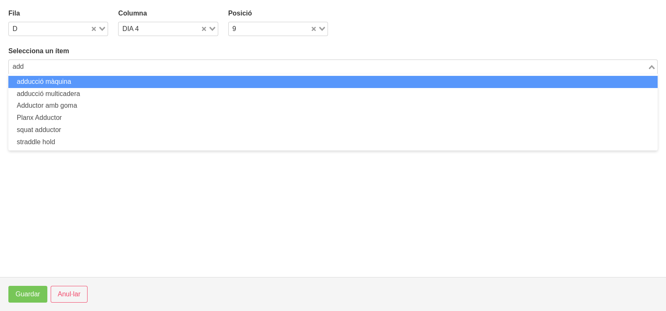
click at [86, 82] on li "adducció màquina" at bounding box center [333, 82] width 650 height 12
type input "add"
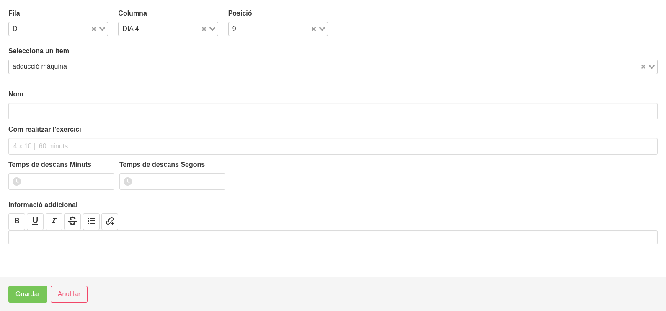
type input "adducció màquina"
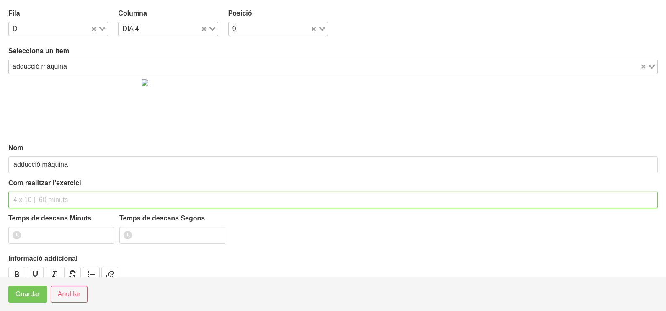
click at [34, 198] on input "text" at bounding box center [333, 200] width 650 height 17
type input "2 x 10-12 a 2011 120""
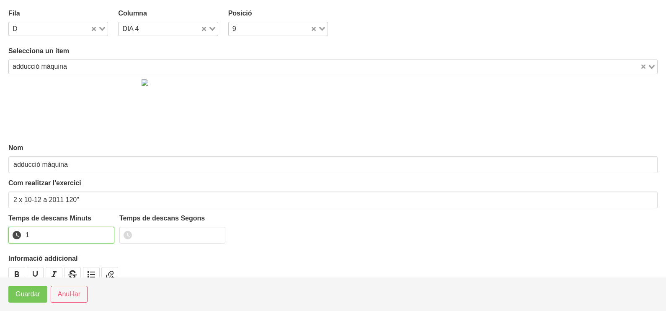
click at [105, 233] on input "1" at bounding box center [61, 235] width 106 height 17
drag, startPoint x: 105, startPoint y: 233, endPoint x: 50, endPoint y: 261, distance: 61.9
type input "2"
click at [90, 241] on input "2" at bounding box center [61, 235] width 106 height 17
click at [25, 297] on span "Guardar" at bounding box center [28, 294] width 25 height 10
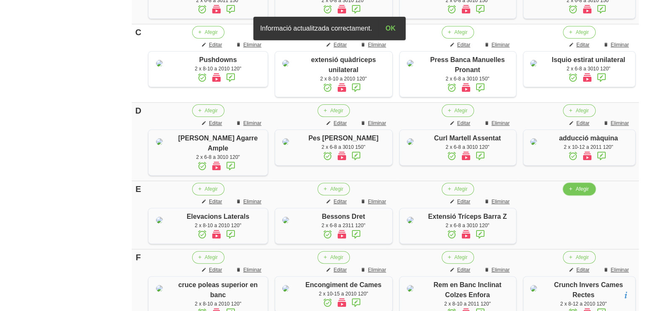
click at [574, 195] on button "Afegir" at bounding box center [579, 189] width 32 height 13
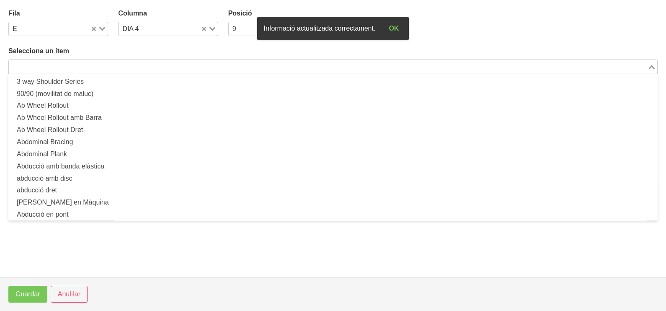
click at [126, 66] on input "Search for option" at bounding box center [329, 67] width 638 height 10
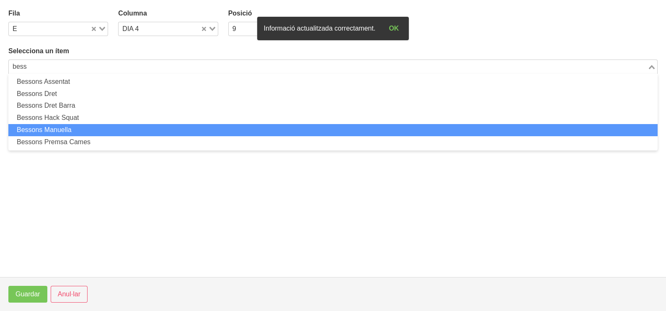
click at [90, 133] on li "Bessons Manuella" at bounding box center [333, 130] width 650 height 12
type input "bess"
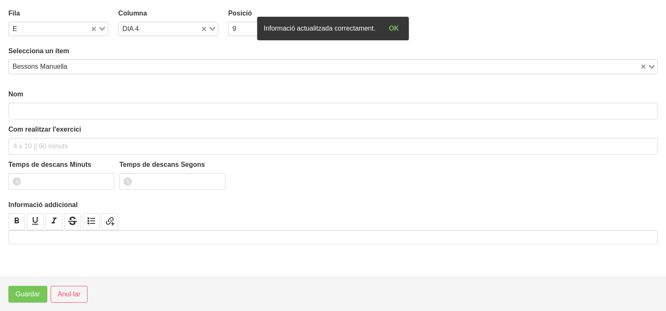
type input "Bessons Manuella"
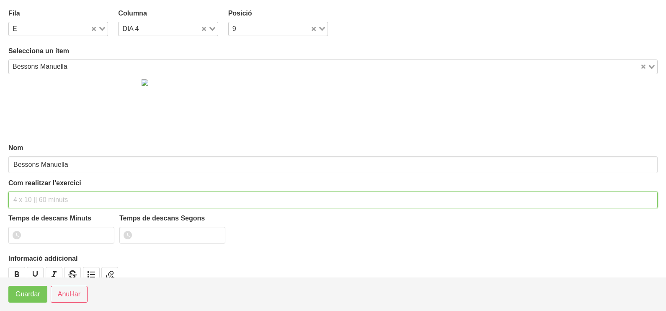
click at [32, 196] on input "text" at bounding box center [333, 200] width 650 height 17
type input "2 x 8-10 a 2211 120""
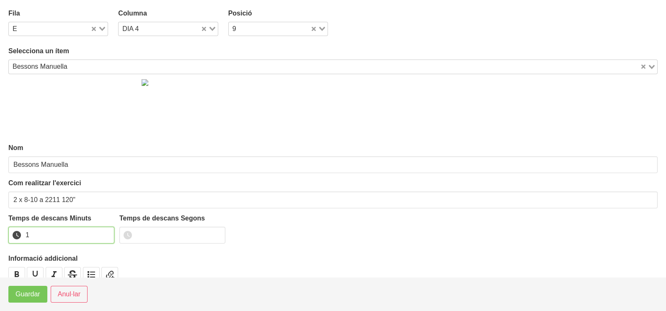
click at [105, 232] on input "1" at bounding box center [61, 235] width 106 height 17
drag, startPoint x: 105, startPoint y: 232, endPoint x: 29, endPoint y: 277, distance: 87.6
type input "2"
click at [101, 233] on input "2" at bounding box center [61, 235] width 106 height 17
click at [20, 297] on span "Guardar" at bounding box center [28, 294] width 25 height 10
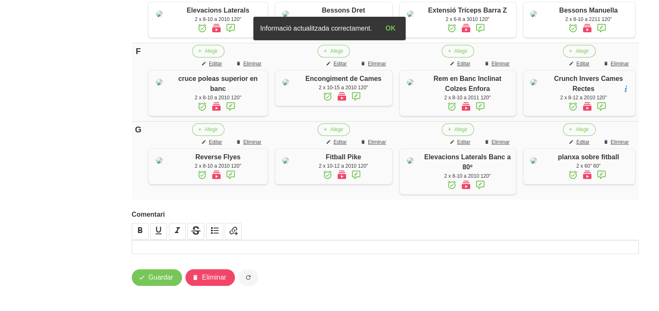
scroll to position [699, 0]
click at [166, 275] on span "Guardar" at bounding box center [160, 277] width 25 height 10
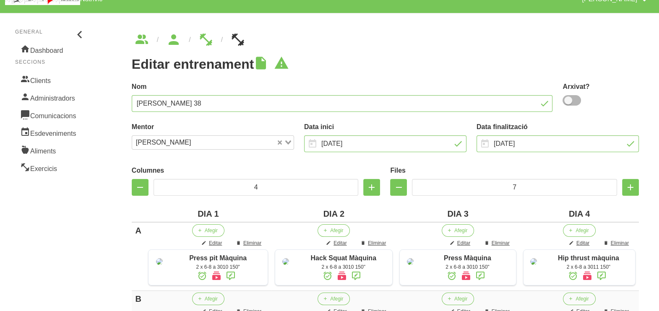
scroll to position [0, 0]
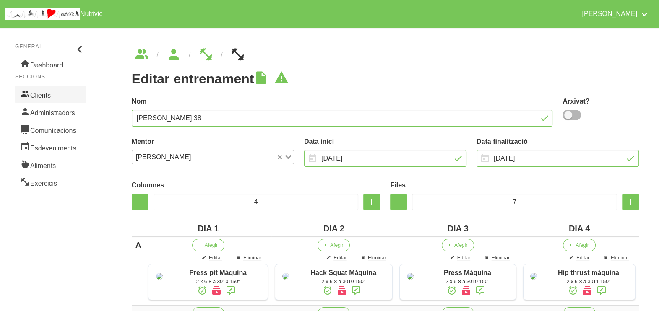
click at [52, 93] on link "Clients" at bounding box center [50, 95] width 71 height 18
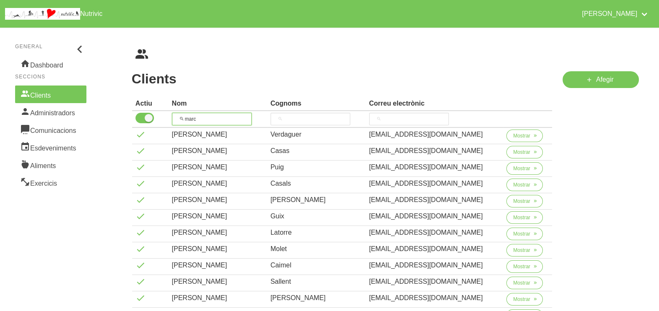
drag, startPoint x: 203, startPoint y: 121, endPoint x: 189, endPoint y: 118, distance: 14.5
click at [190, 119] on input "marc" at bounding box center [212, 119] width 80 height 13
click at [204, 117] on input "marc" at bounding box center [212, 119] width 80 height 13
click at [208, 119] on input "marc" at bounding box center [212, 119] width 80 height 13
drag, startPoint x: 194, startPoint y: 117, endPoint x: 193, endPoint y: 106, distance: 11.3
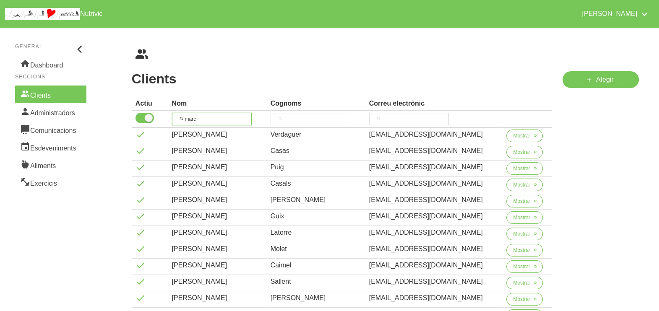
click at [167, 117] on tr "marc" at bounding box center [342, 119] width 420 height 17
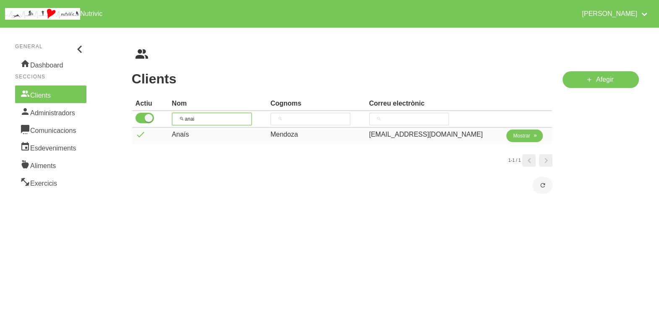
type input "anai"
click at [513, 136] on span "Mostrar" at bounding box center [521, 136] width 17 height 8
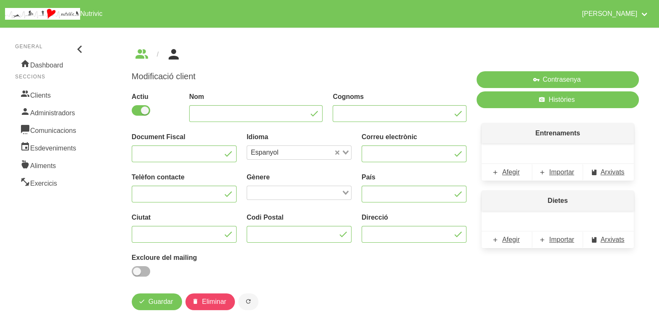
type input "Anaís"
type input "Mendoza"
type input "[EMAIL_ADDRESS][DOMAIN_NAME]"
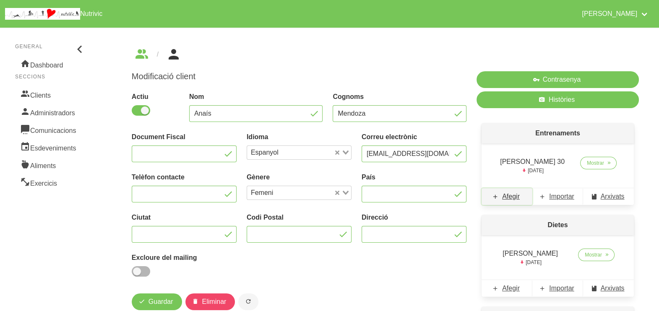
click at [511, 200] on span "Afegir" at bounding box center [511, 197] width 18 height 10
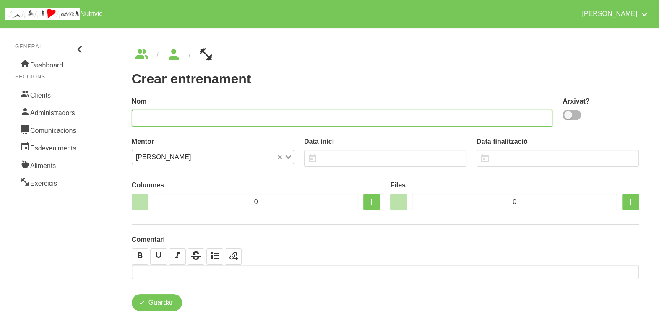
click at [442, 116] on input "text" at bounding box center [342, 118] width 421 height 17
type input "[PERSON_NAME] 31"
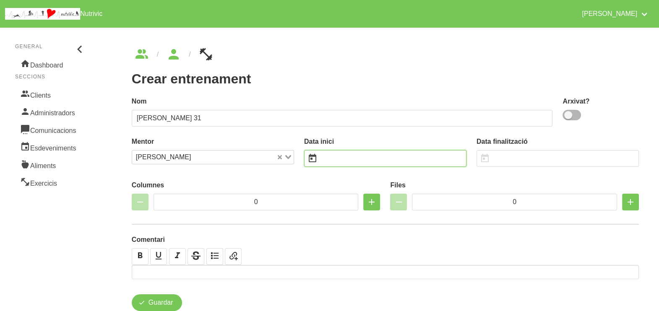
click at [341, 161] on input "text" at bounding box center [385, 158] width 162 height 17
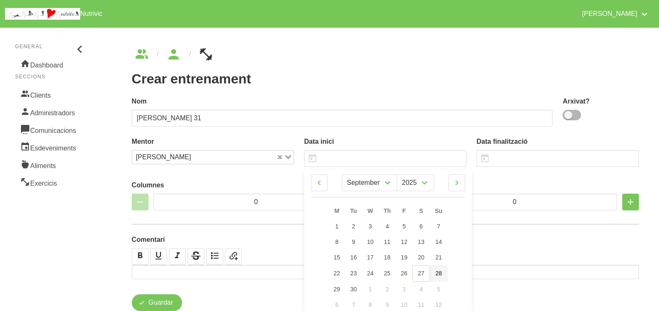
click at [439, 275] on span "28" at bounding box center [438, 273] width 7 height 7
type input "[DATE]"
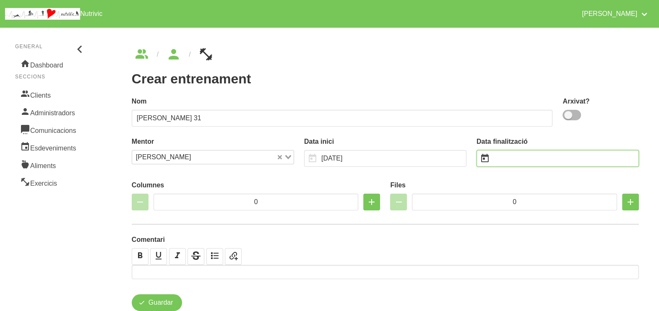
click at [505, 157] on input "text" at bounding box center [557, 158] width 162 height 17
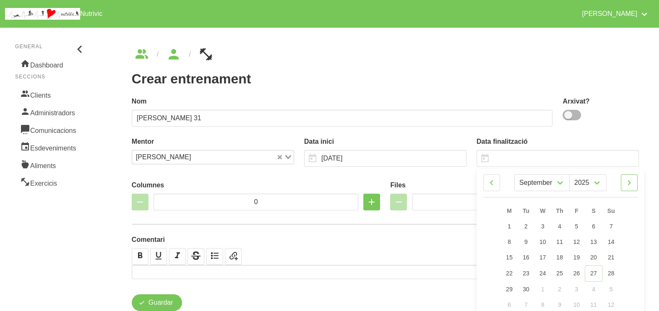
click at [632, 178] on icon at bounding box center [629, 182] width 10 height 15
drag, startPoint x: 632, startPoint y: 178, endPoint x: 625, endPoint y: 198, distance: 21.0
click at [632, 178] on icon at bounding box center [629, 182] width 10 height 15
select select "10"
click at [614, 241] on link "9" at bounding box center [611, 242] width 18 height 16
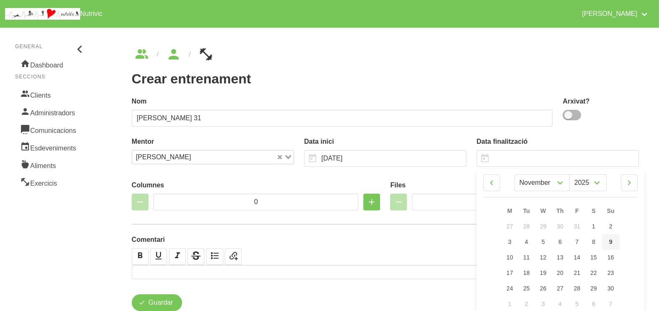
type input "[DATE]"
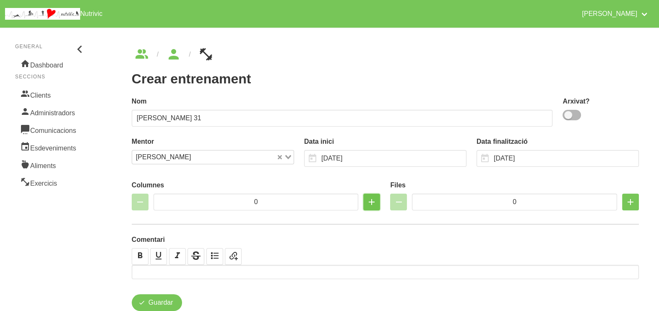
click at [370, 202] on icon "button" at bounding box center [371, 201] width 10 height 15
click at [370, 201] on icon "button" at bounding box center [371, 201] width 10 height 15
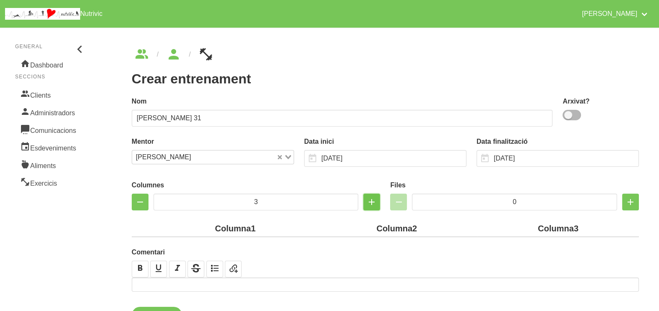
click at [371, 200] on icon "button" at bounding box center [371, 201] width 10 height 15
type input "4"
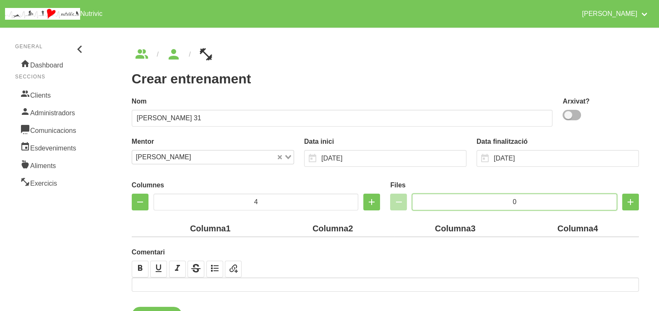
drag, startPoint x: 526, startPoint y: 201, endPoint x: 485, endPoint y: 199, distance: 41.1
click at [485, 199] on input "0" at bounding box center [514, 202] width 205 height 17
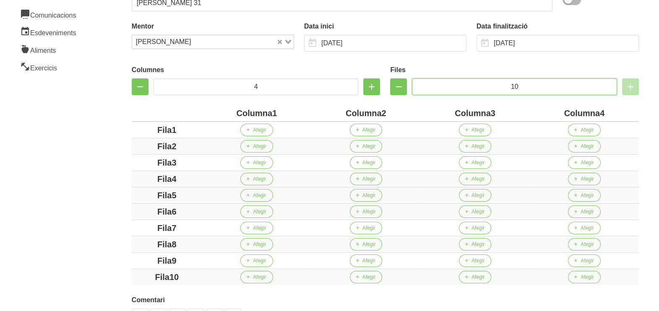
scroll to position [157, 0]
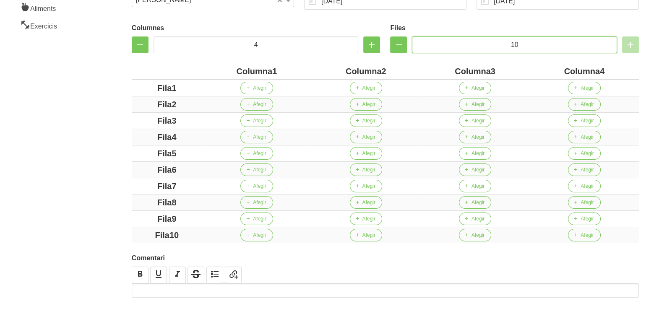
type input "10"
drag, startPoint x: 272, startPoint y: 70, endPoint x: 184, endPoint y: 60, distance: 88.1
click at [184, 60] on div "Columnes 4 Files 10 Columna1 Columna2 Columna3 Columna4 Fila1 Afegir Afegir Afe…" at bounding box center [385, 130] width 507 height 225
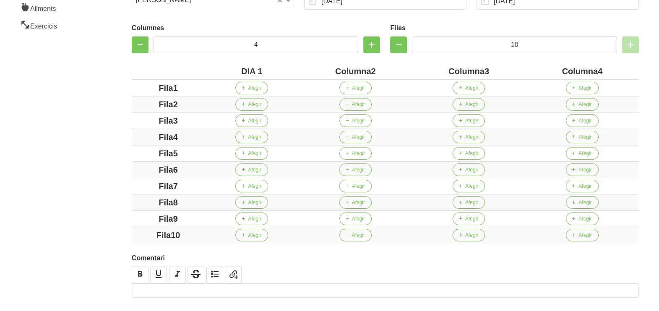
drag, startPoint x: 370, startPoint y: 70, endPoint x: 347, endPoint y: 70, distance: 22.6
click at [350, 70] on div "Columna2" at bounding box center [355, 71] width 106 height 13
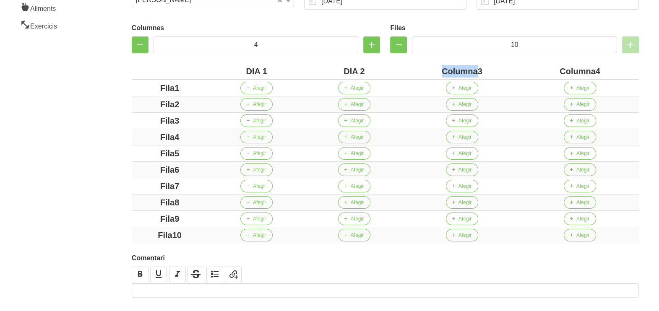
drag, startPoint x: 477, startPoint y: 70, endPoint x: 434, endPoint y: 69, distance: 42.8
click at [434, 69] on div "Columna3" at bounding box center [461, 71] width 111 height 13
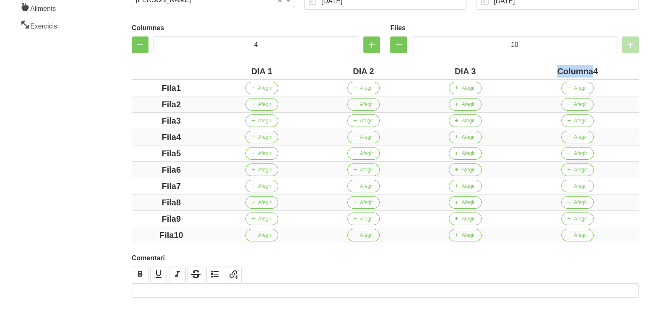
drag, startPoint x: 591, startPoint y: 70, endPoint x: 538, endPoint y: 68, distance: 53.3
click at [538, 68] on div "Columna4" at bounding box center [577, 71] width 116 height 13
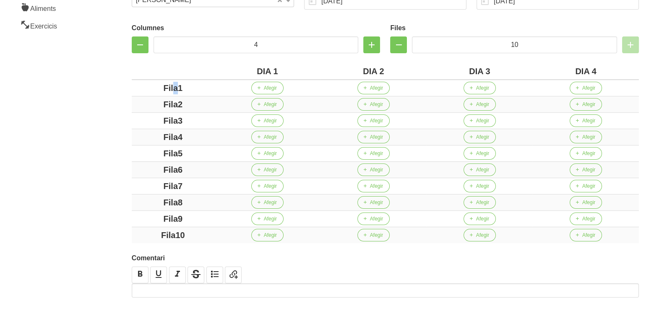
drag, startPoint x: 174, startPoint y: 88, endPoint x: 122, endPoint y: 87, distance: 52.0
click at [122, 87] on div "Crear entrenament 63b731c9-bab2-440f-9b54-f4af0f57a655 Nom [PERSON_NAME] 31 Arx…" at bounding box center [385, 109] width 547 height 479
drag, startPoint x: 176, startPoint y: 103, endPoint x: 179, endPoint y: 117, distance: 15.0
click at [139, 104] on div "Fila2" at bounding box center [173, 104] width 76 height 13
drag, startPoint x: 178, startPoint y: 119, endPoint x: 155, endPoint y: 130, distance: 25.9
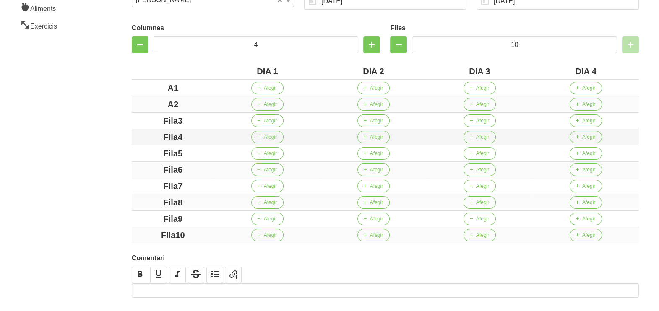
click at [139, 121] on div "Fila3" at bounding box center [173, 120] width 76 height 13
drag, startPoint x: 178, startPoint y: 137, endPoint x: 162, endPoint y: 147, distance: 18.4
click at [153, 138] on div "Fila4" at bounding box center [173, 137] width 76 height 13
drag, startPoint x: 185, startPoint y: 152, endPoint x: 152, endPoint y: 151, distance: 33.1
click at [149, 152] on div "Fila5" at bounding box center [173, 153] width 76 height 13
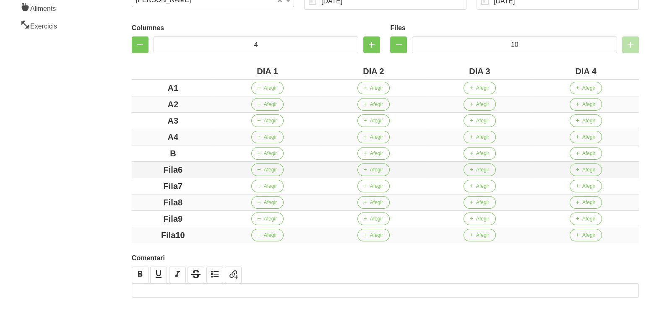
click at [153, 169] on div "Fila6" at bounding box center [173, 169] width 76 height 13
drag, startPoint x: 186, startPoint y: 187, endPoint x: 167, endPoint y: 197, distance: 21.2
click at [156, 188] on div "Fila7" at bounding box center [173, 186] width 76 height 13
drag, startPoint x: 192, startPoint y: 201, endPoint x: 163, endPoint y: 213, distance: 30.3
click at [148, 201] on div "Fila8" at bounding box center [173, 202] width 76 height 13
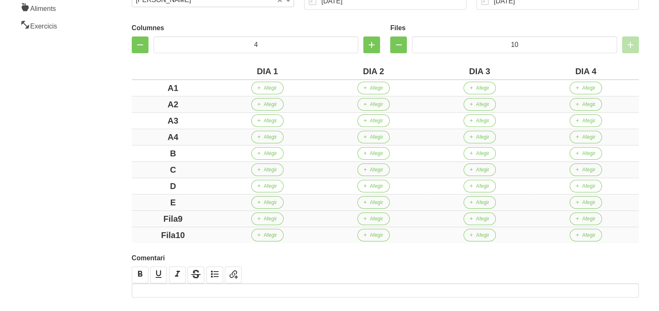
drag, startPoint x: 183, startPoint y: 219, endPoint x: 156, endPoint y: 224, distance: 27.7
click at [151, 219] on div "Fila9" at bounding box center [173, 219] width 76 height 13
drag, startPoint x: 177, startPoint y: 233, endPoint x: 106, endPoint y: 217, distance: 72.5
click at [146, 227] on td "Fila10" at bounding box center [173, 235] width 83 height 16
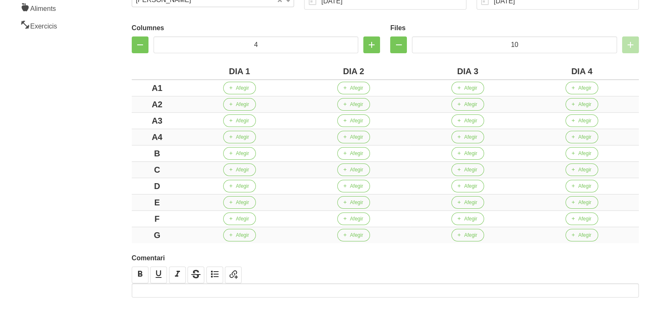
drag, startPoint x: 91, startPoint y: 208, endPoint x: 90, endPoint y: 193, distance: 15.1
click at [91, 205] on aside "General Dashboard Seccions Clients Administradors Comunicacions Esdeveniments A…" at bounding box center [51, 109] width 112 height 489
click at [239, 86] on span "Afegir" at bounding box center [242, 88] width 13 height 8
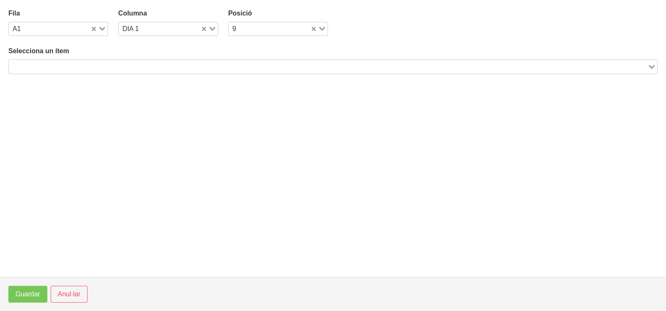
click at [147, 62] on input "Search for option" at bounding box center [329, 67] width 638 height 10
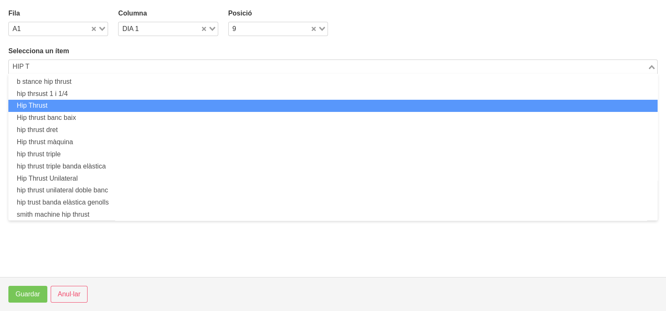
click at [104, 102] on li "Hip Thrust" at bounding box center [333, 106] width 650 height 12
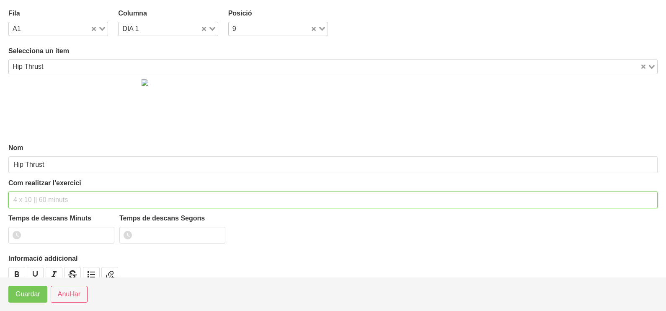
click at [34, 197] on input "text" at bounding box center [333, 200] width 650 height 17
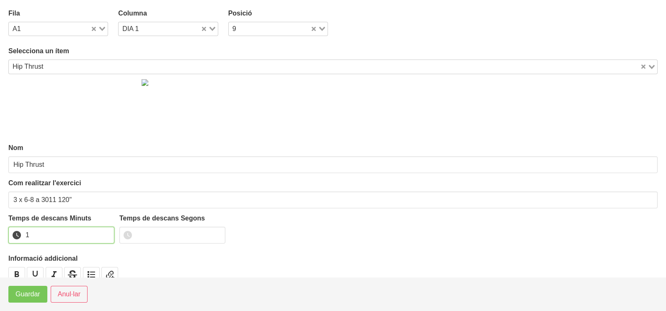
click at [105, 231] on input "1" at bounding box center [61, 235] width 106 height 17
click at [105, 231] on input "2" at bounding box center [61, 235] width 106 height 17
click at [29, 301] on button "Guardar" at bounding box center [27, 294] width 39 height 17
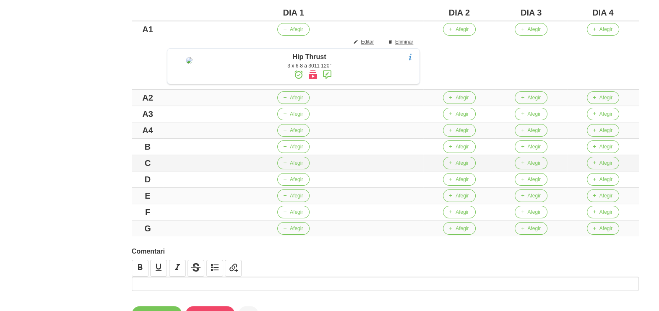
scroll to position [259, 0]
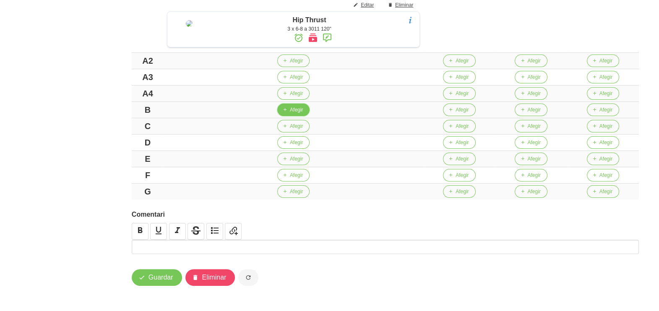
click at [287, 114] on icon "button" at bounding box center [284, 110] width 5 height 8
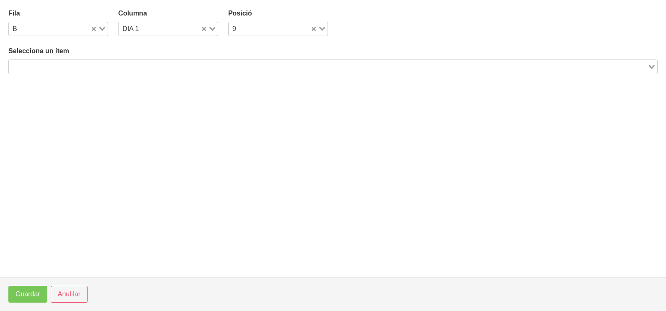
click at [118, 67] on input "Search for option" at bounding box center [329, 67] width 638 height 10
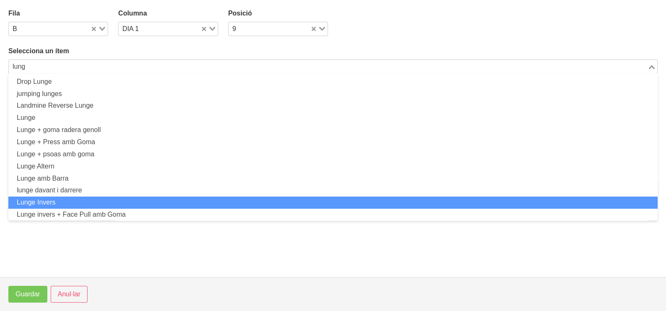
click at [75, 202] on li "Lunge Invers" at bounding box center [333, 203] width 650 height 12
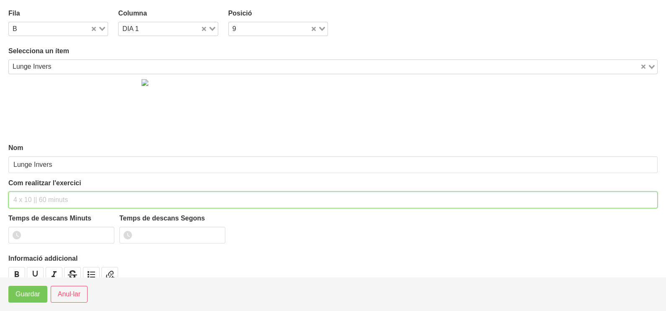
click at [45, 194] on input "text" at bounding box center [333, 200] width 650 height 17
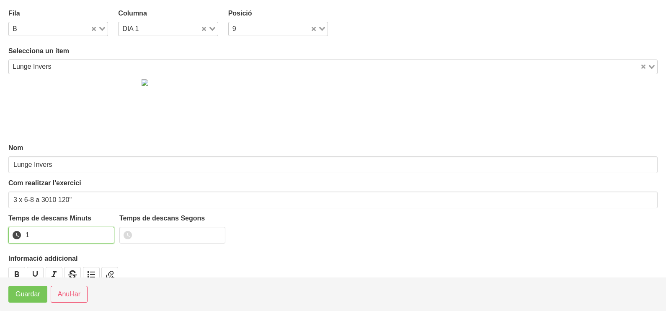
click at [105, 231] on input "1" at bounding box center [61, 235] width 106 height 17
drag, startPoint x: 105, startPoint y: 231, endPoint x: 69, endPoint y: 245, distance: 38.2
click at [104, 231] on input "2" at bounding box center [61, 235] width 106 height 17
click at [26, 296] on span "Guardar" at bounding box center [28, 294] width 25 height 10
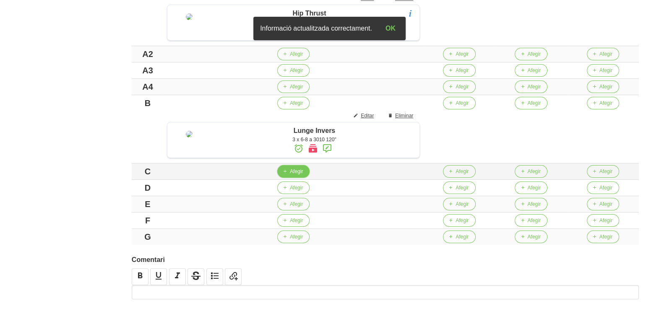
click at [301, 175] on span "Afegir" at bounding box center [296, 172] width 13 height 8
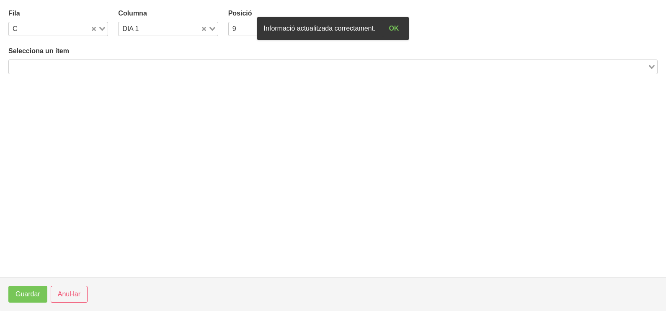
drag, startPoint x: 94, startPoint y: 65, endPoint x: 99, endPoint y: 55, distance: 10.7
click at [94, 65] on input "Search for option" at bounding box center [329, 67] width 638 height 10
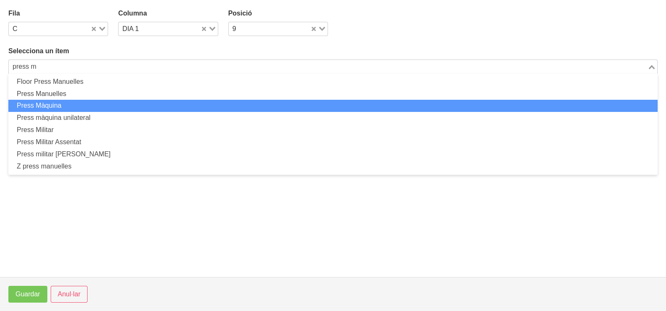
click at [60, 107] on li "Press Màquina" at bounding box center [333, 106] width 650 height 12
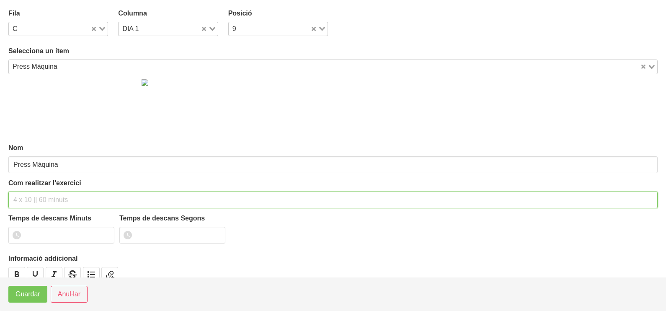
click at [37, 200] on input "text" at bounding box center [333, 200] width 650 height 17
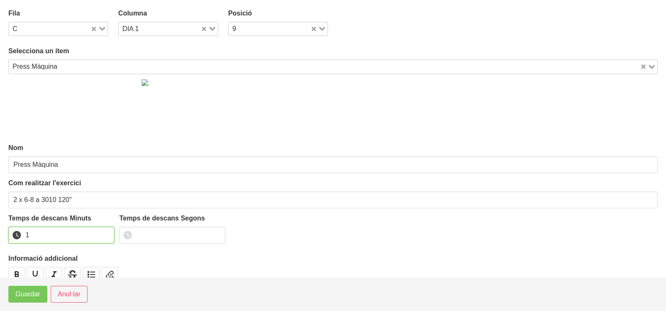
click at [107, 231] on input "1" at bounding box center [61, 235] width 106 height 17
drag, startPoint x: 107, startPoint y: 231, endPoint x: 50, endPoint y: 260, distance: 64.1
click at [104, 231] on input "2" at bounding box center [61, 235] width 106 height 17
click at [32, 294] on span "Guardar" at bounding box center [28, 294] width 25 height 10
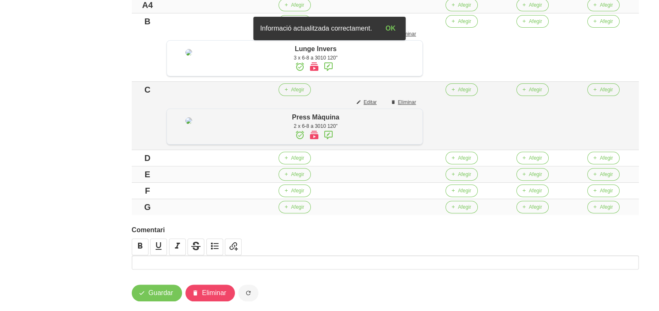
scroll to position [364, 0]
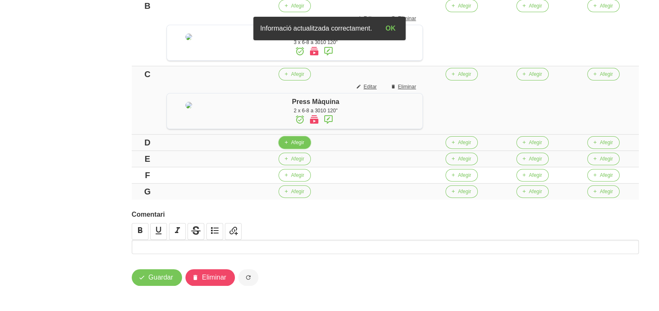
click at [290, 146] on span "button" at bounding box center [286, 143] width 8 height 8
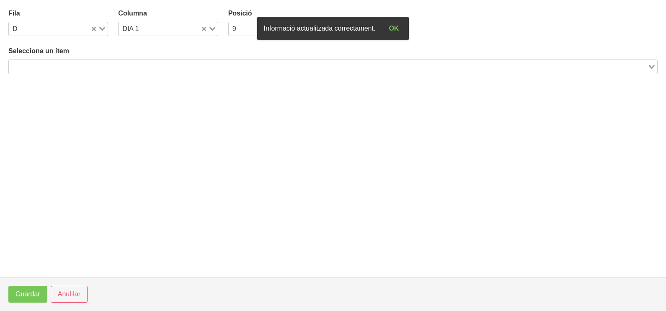
click at [104, 67] on input "Search for option" at bounding box center [329, 67] width 638 height 10
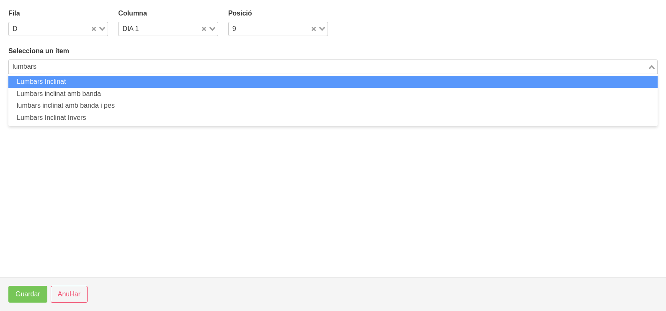
click at [99, 82] on li "Lumbars Inclinat" at bounding box center [333, 82] width 650 height 12
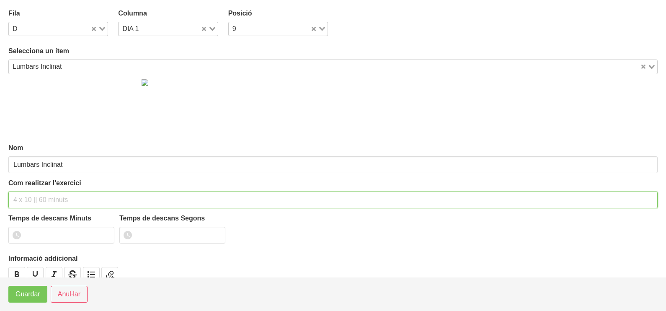
click at [34, 198] on input "text" at bounding box center [333, 200] width 650 height 17
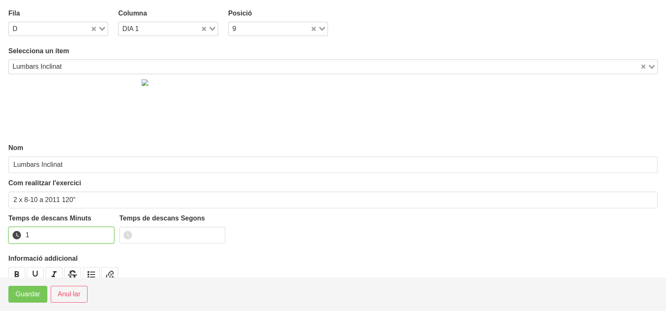
click at [106, 233] on input "1" at bounding box center [61, 235] width 106 height 17
click at [104, 233] on input "2" at bounding box center [61, 235] width 106 height 17
click at [38, 297] on span "Guardar" at bounding box center [28, 294] width 25 height 10
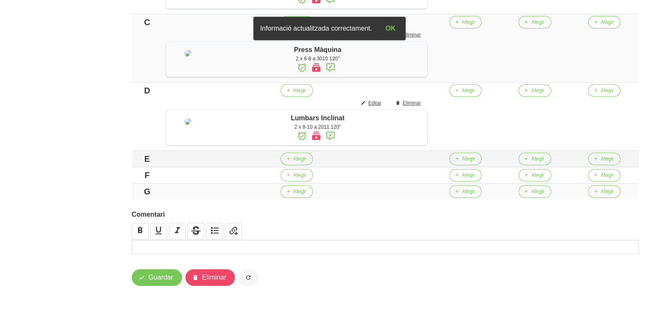
scroll to position [468, 0]
click at [306, 160] on span "Afegir" at bounding box center [299, 159] width 13 height 8
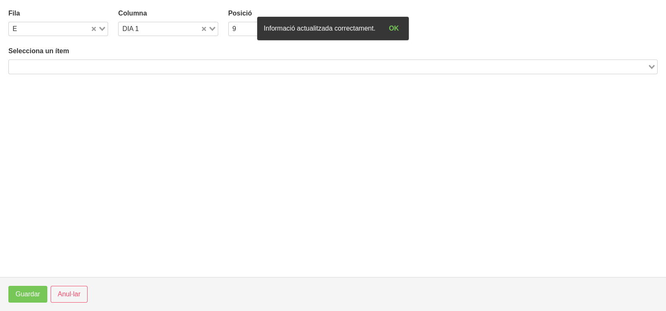
click at [134, 63] on input "Search for option" at bounding box center [329, 67] width 638 height 10
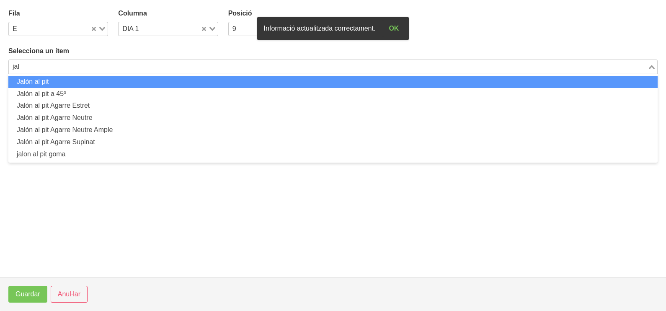
click at [122, 80] on li "Jalón al pit" at bounding box center [333, 82] width 650 height 12
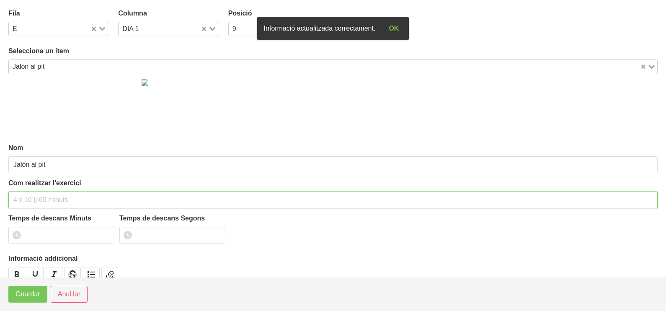
click at [38, 196] on input "text" at bounding box center [333, 200] width 650 height 17
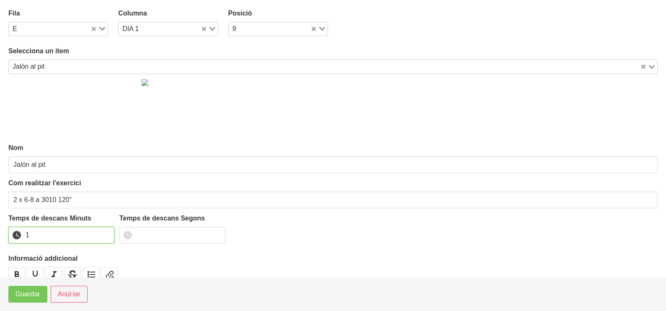
click at [106, 231] on input "1" at bounding box center [61, 235] width 106 height 17
drag, startPoint x: 106, startPoint y: 231, endPoint x: 57, endPoint y: 267, distance: 60.2
click at [99, 236] on input "2" at bounding box center [61, 235] width 106 height 17
click at [37, 294] on span "Guardar" at bounding box center [28, 294] width 25 height 10
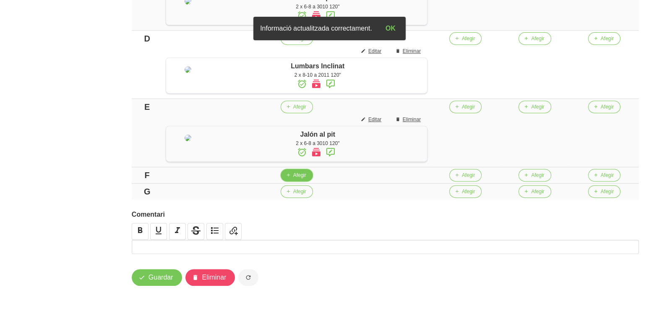
click at [306, 179] on span "Afegir" at bounding box center [299, 175] width 13 height 8
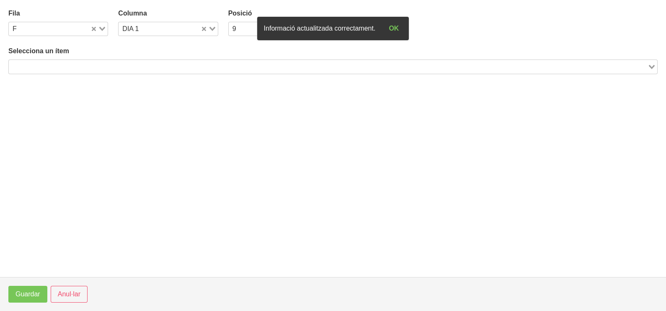
click at [106, 62] on input "Search for option" at bounding box center [329, 67] width 638 height 10
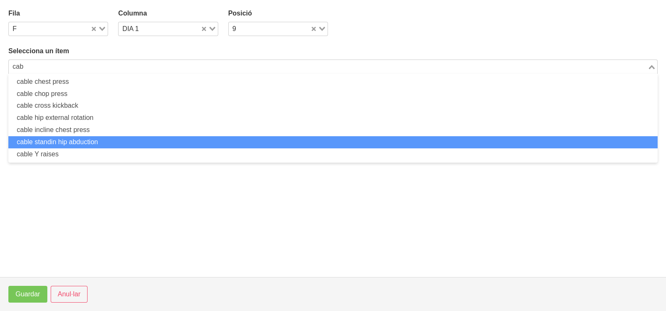
click at [102, 141] on li "cable standin hip abduction" at bounding box center [333, 142] width 650 height 12
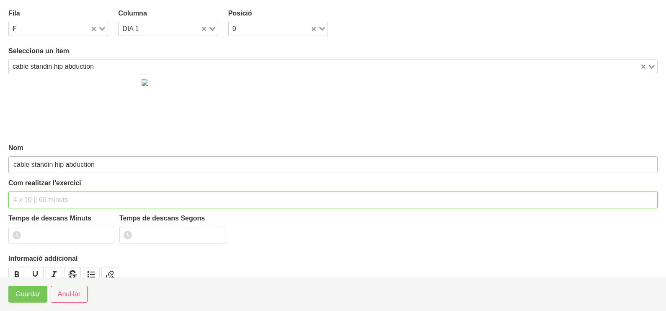
click at [32, 192] on input "text" at bounding box center [333, 200] width 650 height 17
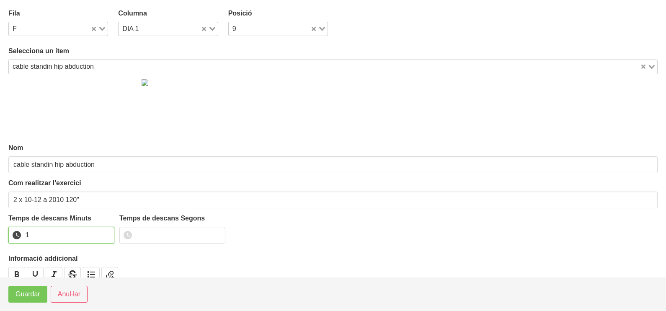
click at [106, 233] on input "1" at bounding box center [61, 235] width 106 height 17
drag, startPoint x: 106, startPoint y: 233, endPoint x: 35, endPoint y: 275, distance: 82.5
click at [103, 235] on input "2" at bounding box center [61, 235] width 106 height 17
click at [23, 300] on button "Guardar" at bounding box center [27, 294] width 39 height 17
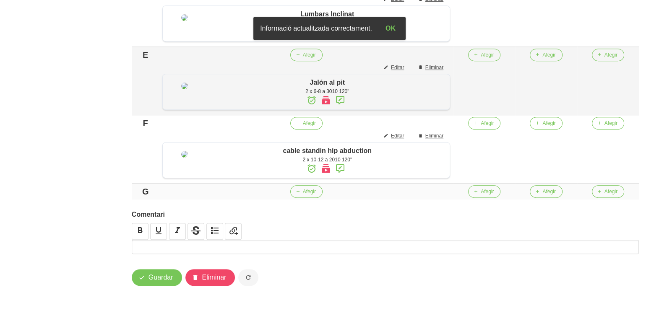
scroll to position [573, 0]
click at [310, 195] on span "Afegir" at bounding box center [309, 192] width 13 height 8
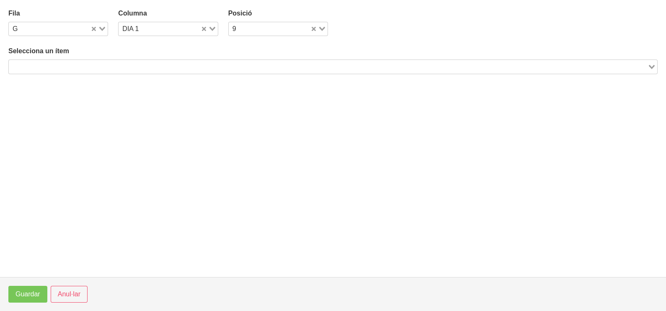
drag, startPoint x: 130, startPoint y: 67, endPoint x: 129, endPoint y: 60, distance: 7.6
click at [130, 66] on input "Search for option" at bounding box center [329, 67] width 638 height 10
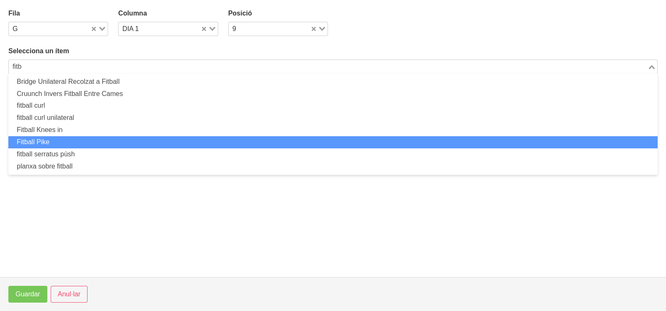
click at [102, 140] on li "Fitball Pike" at bounding box center [333, 142] width 650 height 12
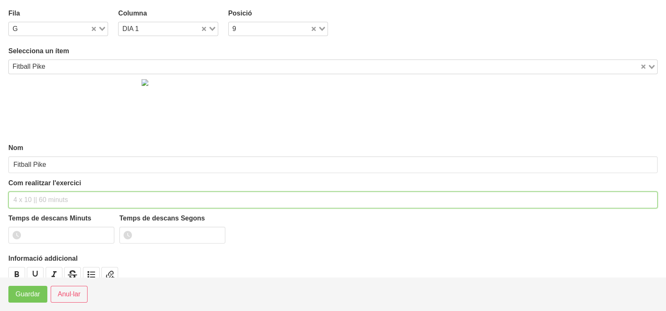
click at [32, 199] on input "text" at bounding box center [333, 200] width 650 height 17
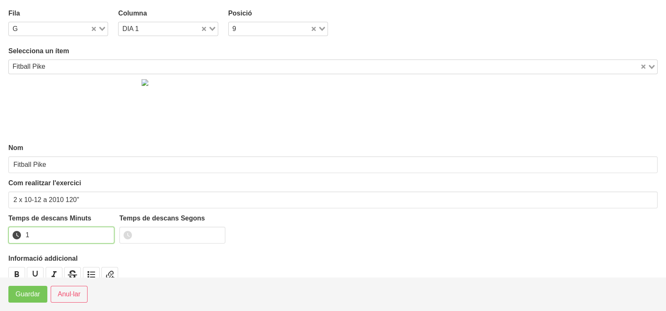
click at [105, 231] on input "1" at bounding box center [61, 235] width 106 height 17
drag, startPoint x: 105, startPoint y: 231, endPoint x: 61, endPoint y: 260, distance: 52.9
click at [104, 232] on input "2" at bounding box center [61, 235] width 106 height 17
click at [30, 298] on span "Guardar" at bounding box center [28, 294] width 25 height 10
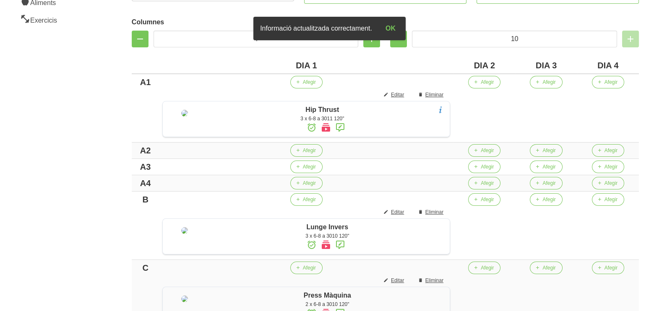
scroll to position [153, 0]
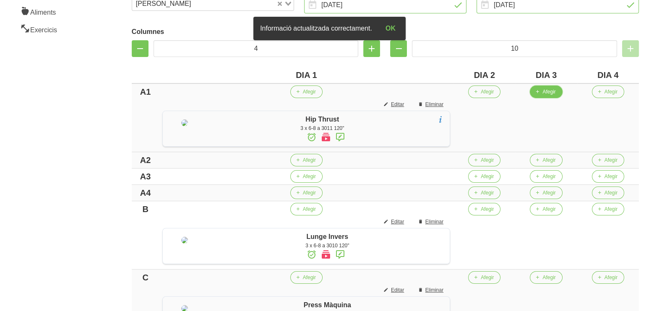
click at [555, 91] on span "Afegir" at bounding box center [548, 92] width 13 height 8
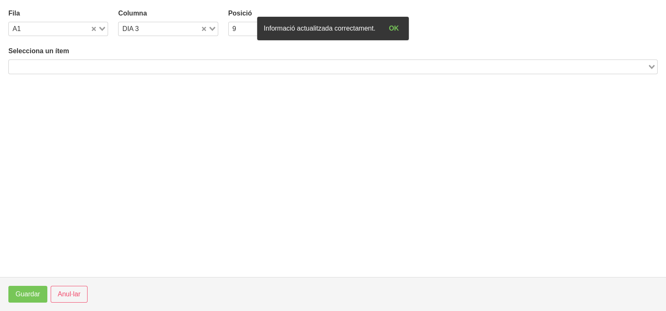
click at [137, 65] on input "Search for option" at bounding box center [329, 67] width 638 height 10
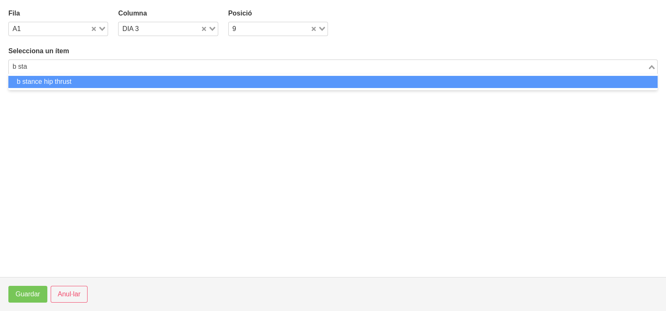
click at [85, 82] on li "b stance hip thrust" at bounding box center [333, 82] width 650 height 12
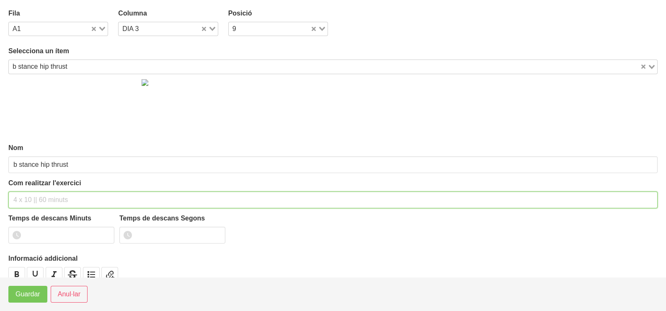
click at [34, 194] on input "text" at bounding box center [333, 200] width 650 height 17
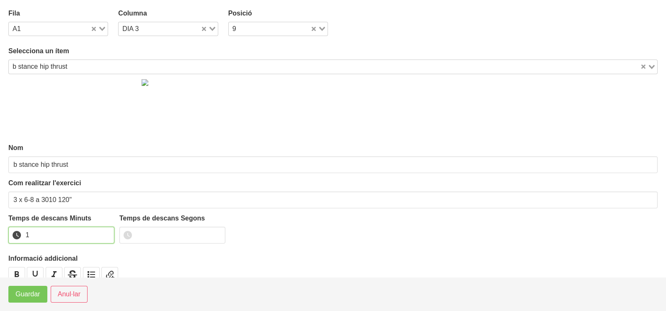
click at [106, 233] on input "1" at bounding box center [61, 235] width 106 height 17
drag, startPoint x: 106, startPoint y: 233, endPoint x: 101, endPoint y: 233, distance: 5.0
click at [103, 232] on input "2" at bounding box center [61, 235] width 106 height 17
click at [31, 298] on span "Guardar" at bounding box center [28, 294] width 25 height 10
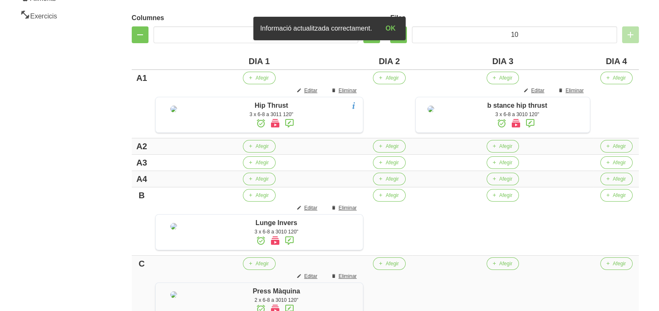
scroll to position [258, 0]
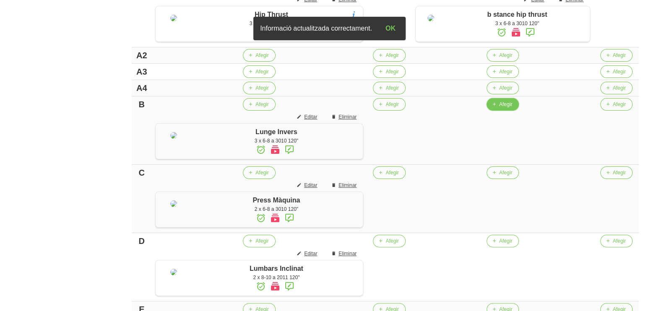
click at [499, 111] on button "Afegir" at bounding box center [502, 104] width 32 height 13
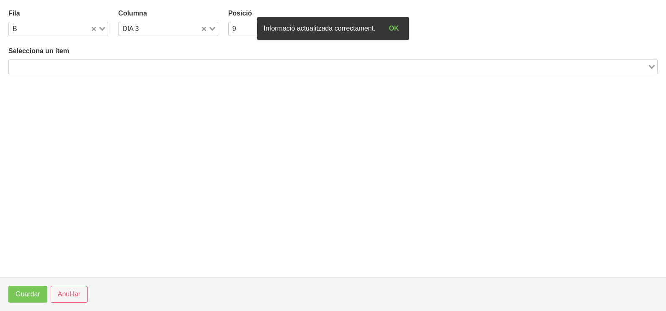
drag, startPoint x: 133, startPoint y: 68, endPoint x: 137, endPoint y: 43, distance: 25.9
click at [134, 66] on input "Search for option" at bounding box center [329, 67] width 638 height 10
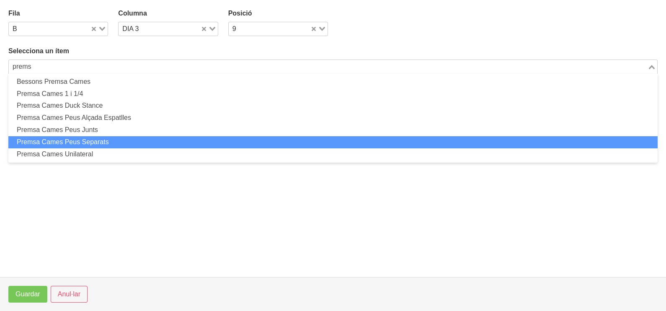
click at [101, 140] on li "Premsa Cames Peus Separats" at bounding box center [333, 142] width 650 height 12
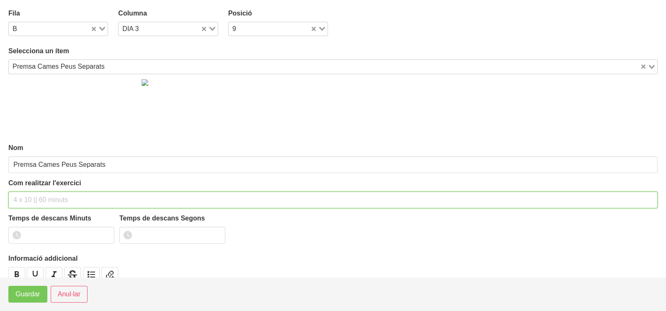
click at [36, 201] on input "text" at bounding box center [333, 200] width 650 height 17
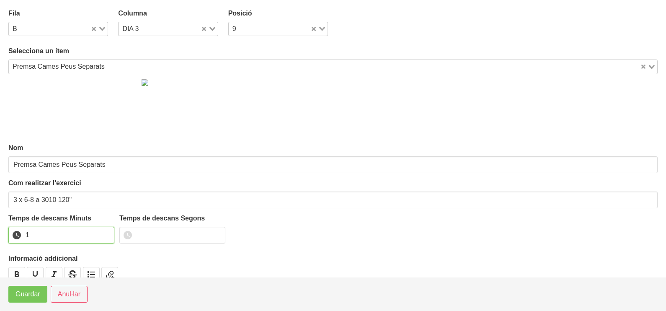
click at [106, 231] on input "1" at bounding box center [61, 235] width 106 height 17
drag, startPoint x: 106, startPoint y: 231, endPoint x: 96, endPoint y: 236, distance: 10.3
click at [103, 232] on input "2" at bounding box center [61, 235] width 106 height 17
click at [38, 296] on span "Guardar" at bounding box center [28, 294] width 25 height 10
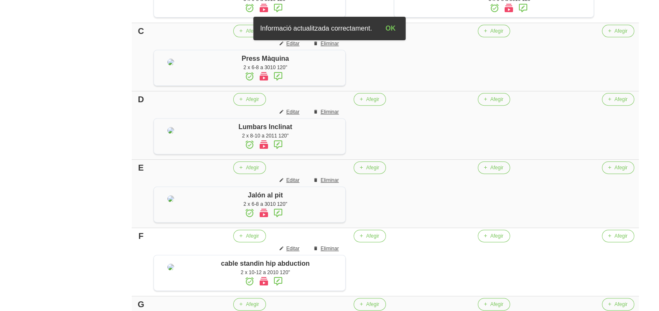
scroll to position [415, 0]
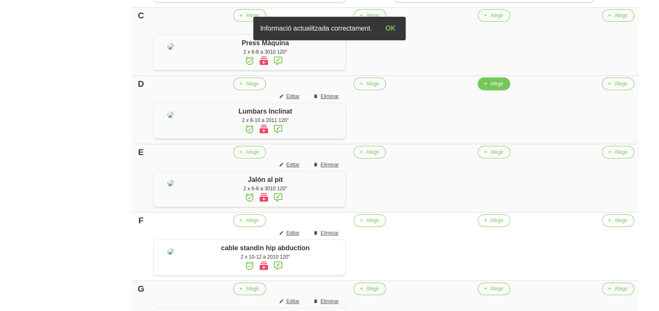
click at [493, 88] on span "Afegir" at bounding box center [496, 84] width 13 height 8
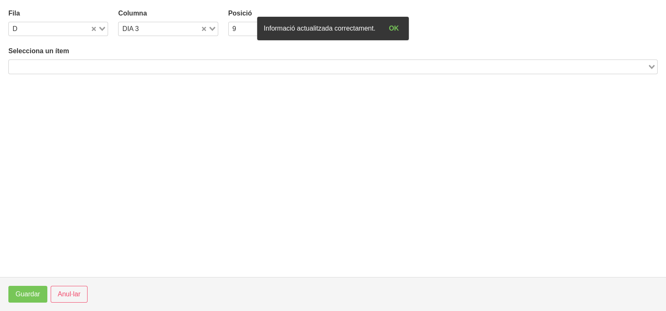
click at [180, 62] on input "Search for option" at bounding box center [329, 67] width 638 height 10
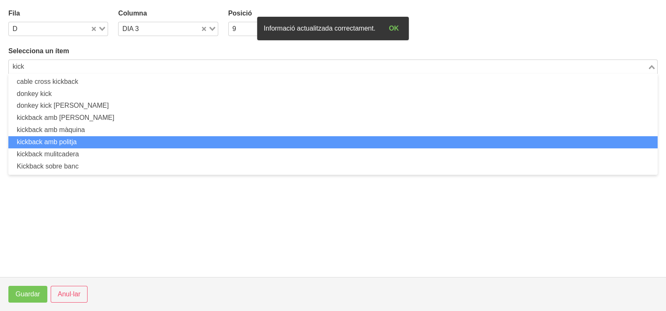
click at [104, 138] on li "kickback amb politja" at bounding box center [333, 142] width 650 height 12
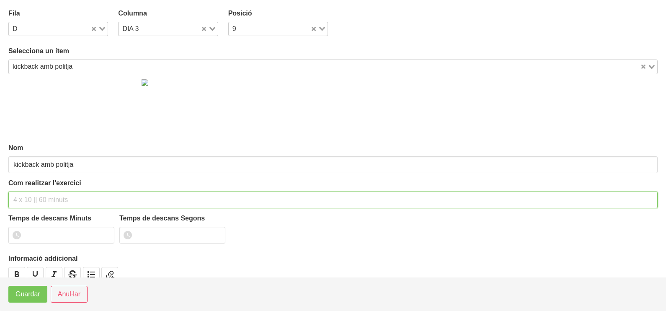
click at [39, 200] on input "text" at bounding box center [333, 200] width 650 height 17
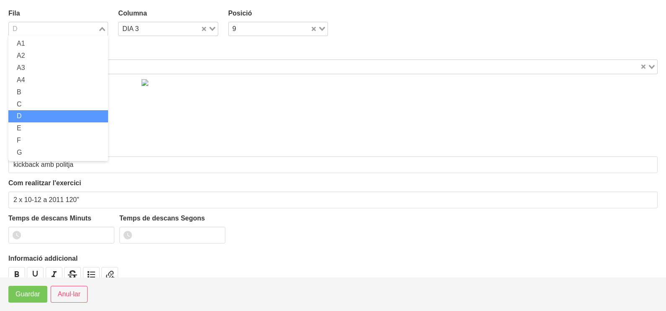
drag, startPoint x: 100, startPoint y: 25, endPoint x: 69, endPoint y: 40, distance: 33.9
click at [99, 25] on div "Loading..." at bounding box center [103, 28] width 10 height 12
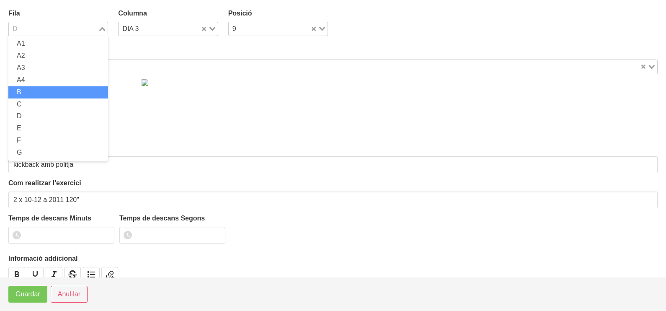
drag, startPoint x: 41, startPoint y: 91, endPoint x: 28, endPoint y: 148, distance: 59.3
click at [40, 92] on li "B" at bounding box center [58, 92] width 100 height 12
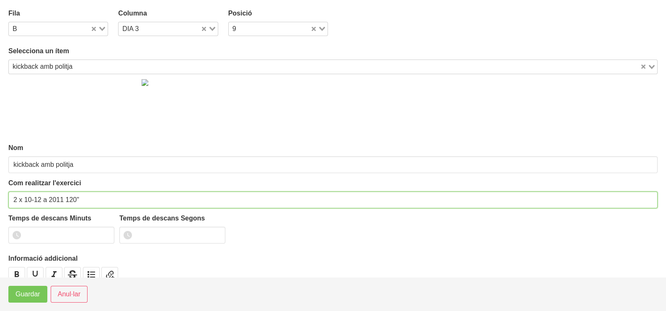
drag, startPoint x: 16, startPoint y: 197, endPoint x: 0, endPoint y: 198, distance: 16.0
click at [0, 198] on section "Fila B Loading... Columna DIA 3 Loading... Posició 9 Loading... Selecciona un í…" at bounding box center [333, 138] width 666 height 277
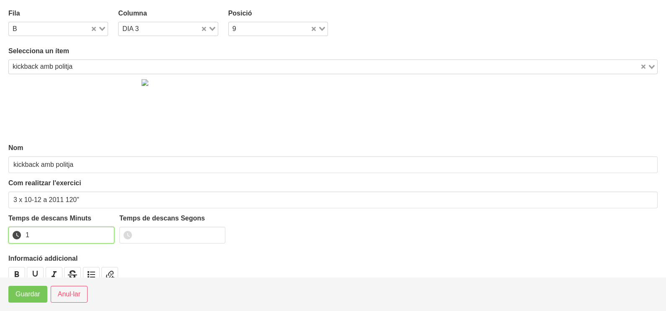
click at [106, 231] on input "1" at bounding box center [61, 235] width 106 height 17
drag, startPoint x: 106, startPoint y: 231, endPoint x: 51, endPoint y: 279, distance: 72.8
click at [99, 237] on input "2" at bounding box center [61, 235] width 106 height 17
click at [35, 299] on span "Guardar" at bounding box center [28, 294] width 25 height 10
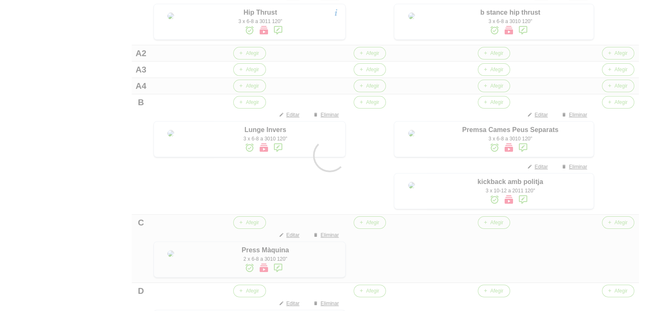
scroll to position [258, 0]
click at [69, 120] on div at bounding box center [329, 155] width 659 height 311
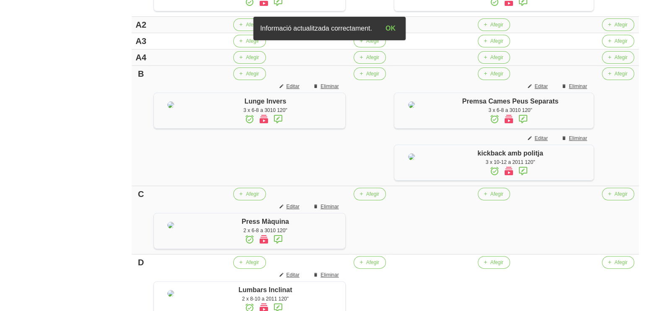
scroll to position [311, 0]
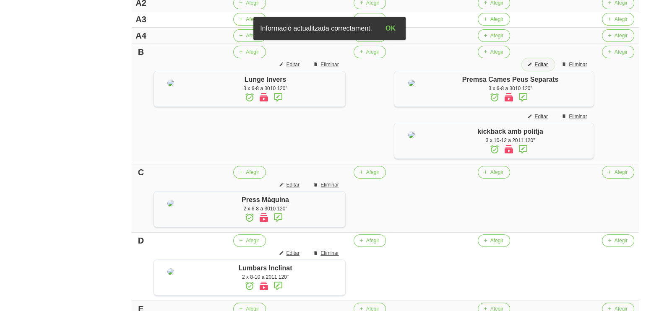
click at [545, 68] on span "Editar" at bounding box center [540, 65] width 13 height 8
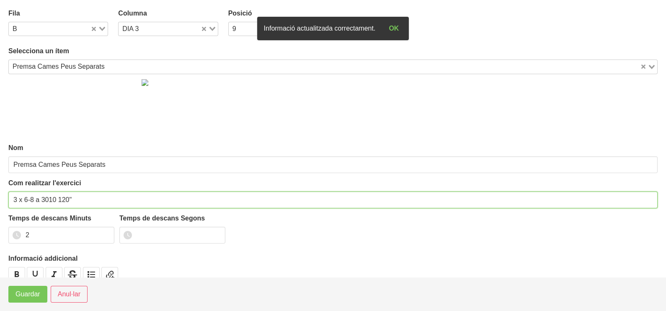
drag, startPoint x: 17, startPoint y: 199, endPoint x: 5, endPoint y: 198, distance: 12.2
click at [5, 198] on section "Fila B Loading... Columna DIA 3 Loading... Posició 9 Loading... Selecciona un í…" at bounding box center [333, 138] width 666 height 277
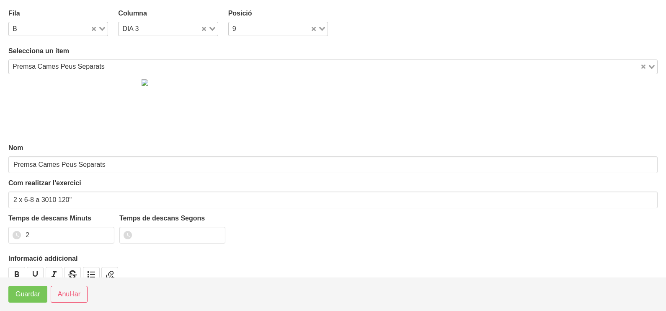
drag, startPoint x: 101, startPoint y: 26, endPoint x: 97, endPoint y: 31, distance: 6.2
click at [102, 26] on div "Loading..." at bounding box center [99, 28] width 17 height 12
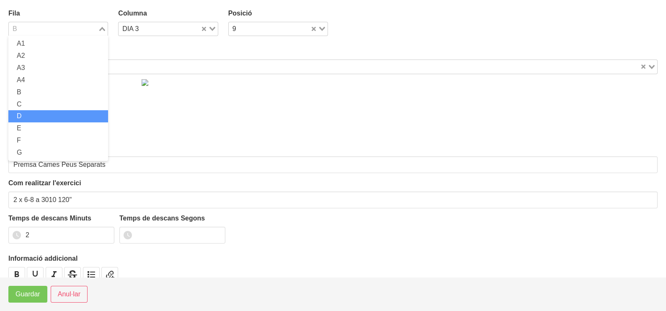
click at [37, 112] on li "D" at bounding box center [58, 116] width 100 height 12
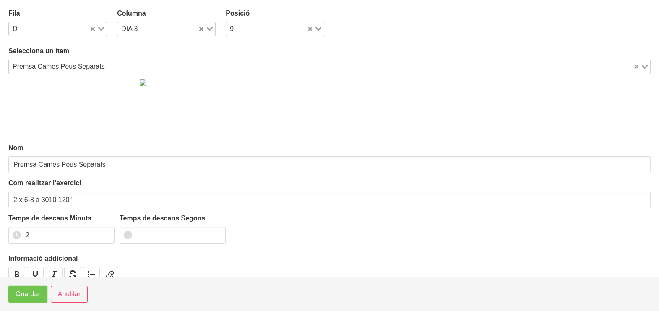
click at [23, 299] on span "Guardar" at bounding box center [28, 294] width 25 height 10
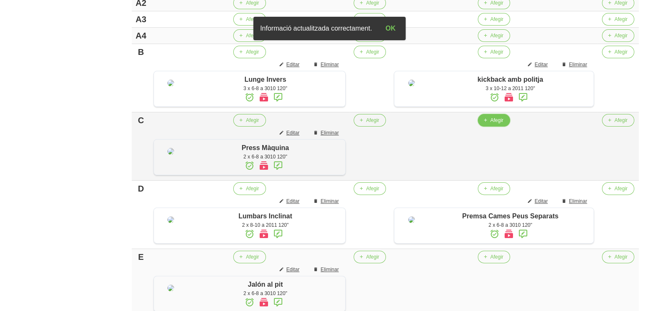
click at [488, 124] on icon "button" at bounding box center [484, 121] width 5 height 8
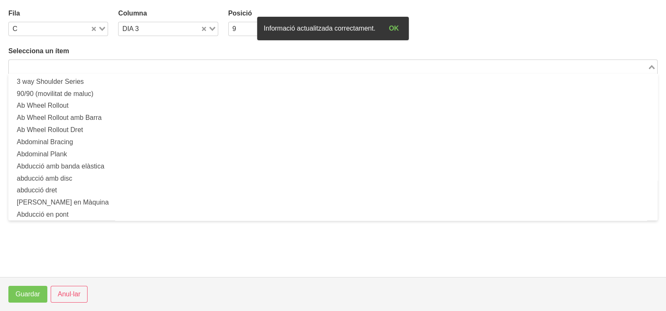
drag, startPoint x: 101, startPoint y: 67, endPoint x: 109, endPoint y: 52, distance: 17.3
click at [101, 67] on input "Search for option" at bounding box center [329, 67] width 638 height 10
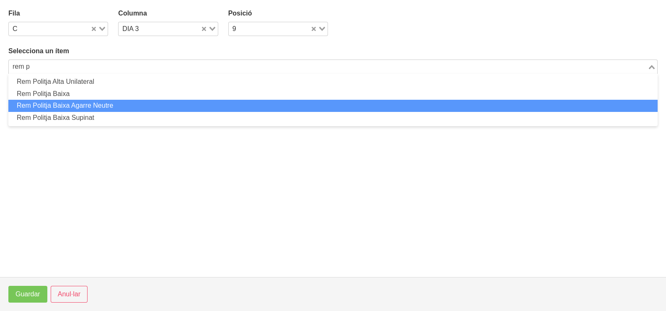
click at [88, 106] on li "Rem Politja Baixa Agarre Neutre" at bounding box center [333, 106] width 650 height 12
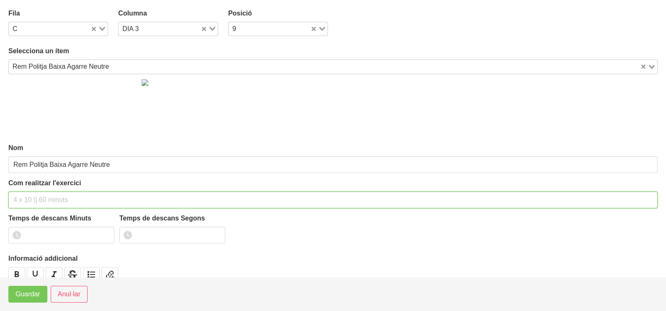
drag, startPoint x: 31, startPoint y: 201, endPoint x: 35, endPoint y: 192, distance: 10.3
click at [32, 200] on input "text" at bounding box center [333, 200] width 650 height 17
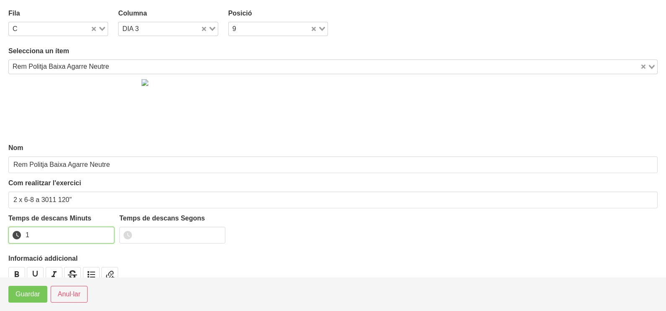
click at [106, 233] on input "1" at bounding box center [61, 235] width 106 height 17
drag, startPoint x: 106, startPoint y: 233, endPoint x: 93, endPoint y: 243, distance: 16.8
click at [100, 237] on input "2" at bounding box center [61, 235] width 106 height 17
click at [31, 296] on span "Guardar" at bounding box center [28, 294] width 25 height 10
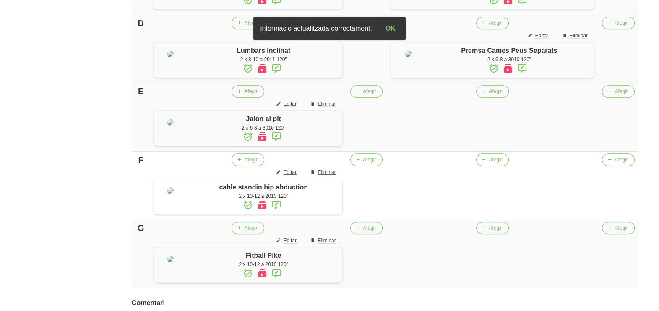
scroll to position [520, 0]
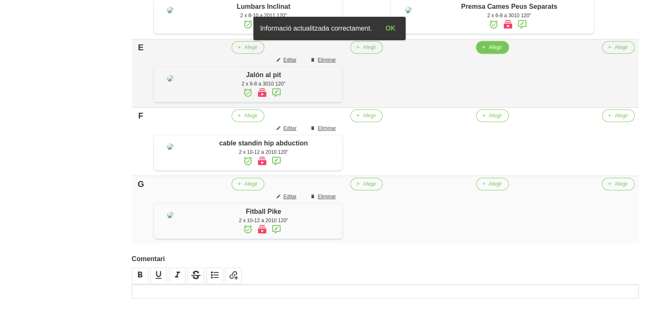
click at [486, 51] on icon "button" at bounding box center [483, 48] width 5 height 8
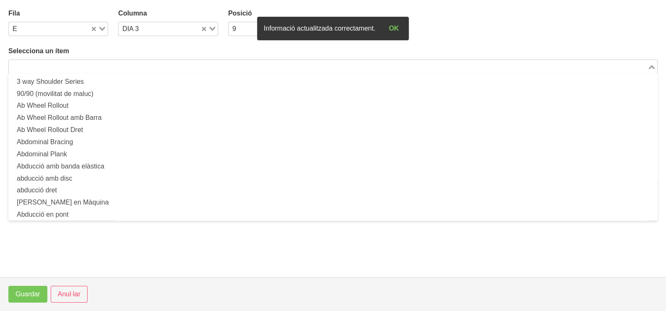
click at [91, 63] on input "Search for option" at bounding box center [329, 67] width 638 height 10
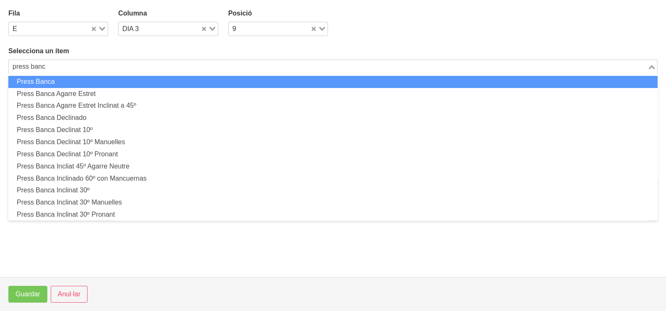
drag, startPoint x: 63, startPoint y: 68, endPoint x: 0, endPoint y: 65, distance: 62.9
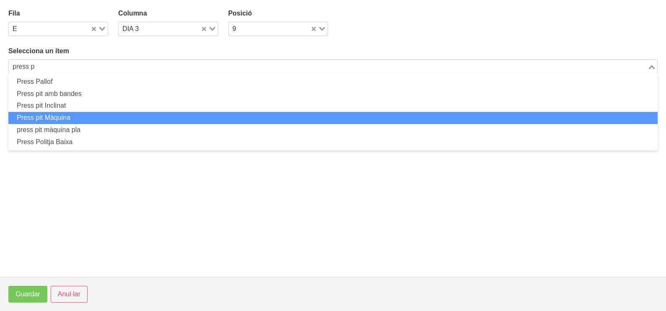
click at [62, 122] on li "Press pit Màquina" at bounding box center [333, 118] width 650 height 12
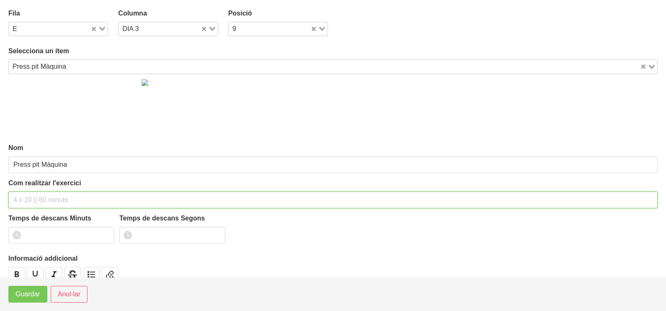
click at [38, 200] on input "text" at bounding box center [333, 200] width 650 height 17
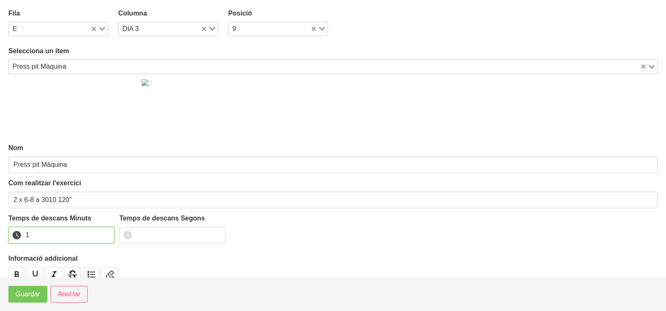
click at [106, 231] on input "1" at bounding box center [61, 235] width 106 height 17
drag, startPoint x: 106, startPoint y: 231, endPoint x: 40, endPoint y: 276, distance: 80.1
click at [99, 236] on input "2" at bounding box center [61, 235] width 106 height 17
click at [26, 298] on span "Guardar" at bounding box center [28, 294] width 25 height 10
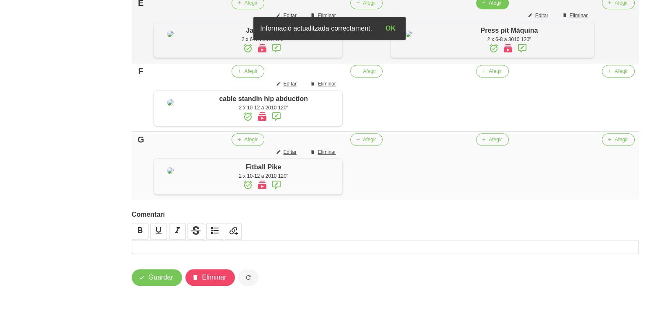
scroll to position [625, 0]
click at [493, 75] on span "Afegir" at bounding box center [494, 71] width 13 height 8
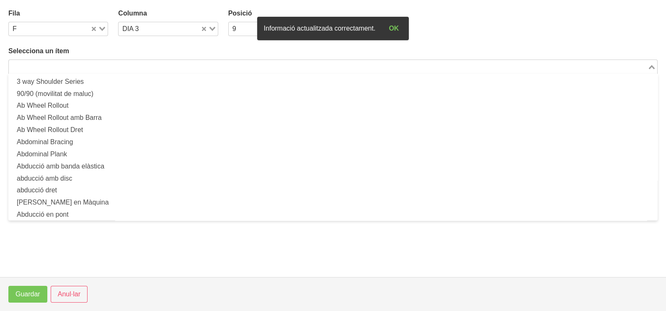
drag, startPoint x: 102, startPoint y: 64, endPoint x: 119, endPoint y: 44, distance: 26.2
click at [103, 64] on input "Search for option" at bounding box center [329, 67] width 638 height 10
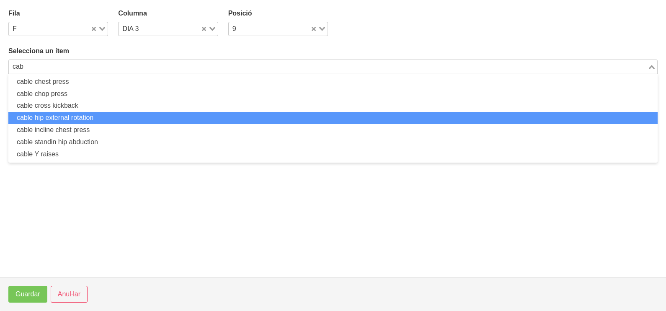
click at [97, 120] on li "cable hip external rotation" at bounding box center [333, 118] width 650 height 12
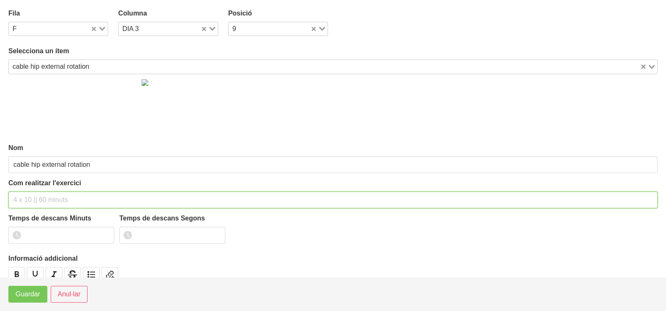
click at [38, 195] on input "text" at bounding box center [333, 200] width 650 height 17
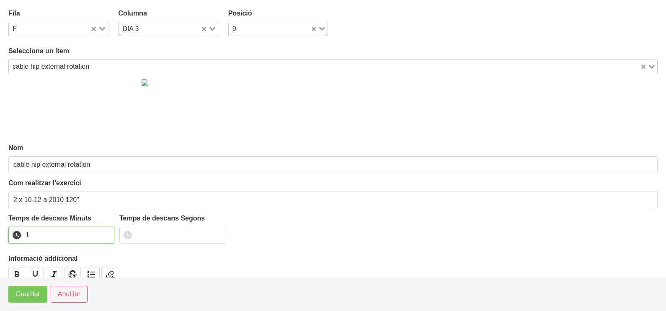
click at [106, 231] on input "1" at bounding box center [61, 235] width 106 height 17
drag, startPoint x: 106, startPoint y: 231, endPoint x: 34, endPoint y: 280, distance: 87.8
click at [95, 237] on input "2" at bounding box center [61, 235] width 106 height 17
click at [29, 292] on span "Guardar" at bounding box center [28, 294] width 25 height 10
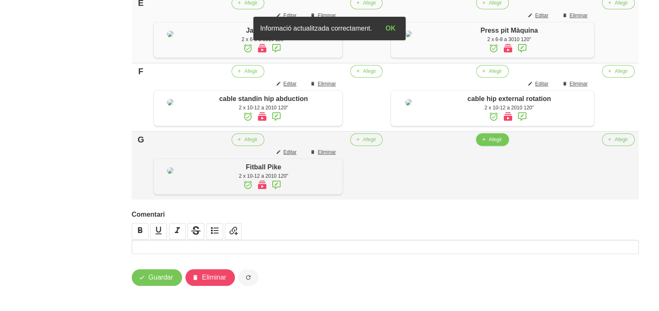
click at [494, 143] on span "Afegir" at bounding box center [494, 140] width 13 height 8
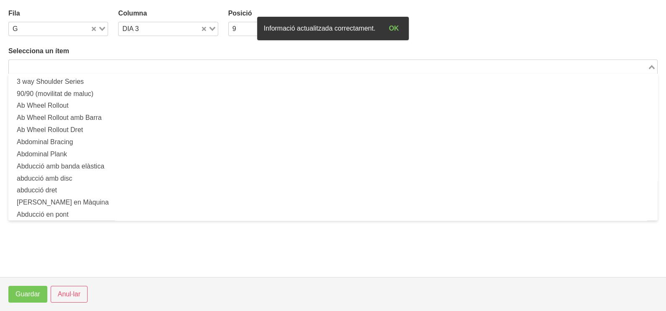
click at [128, 67] on input "Search for option" at bounding box center [329, 67] width 638 height 10
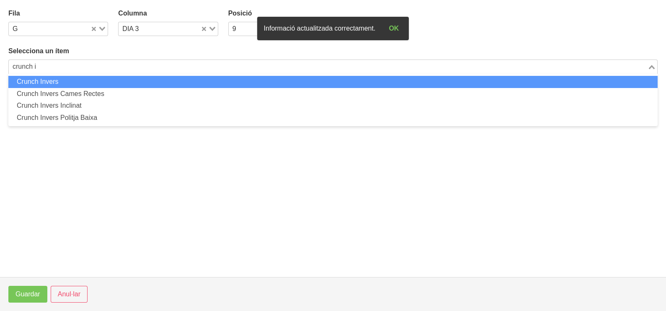
click at [111, 78] on li "Crunch Invers" at bounding box center [333, 82] width 650 height 12
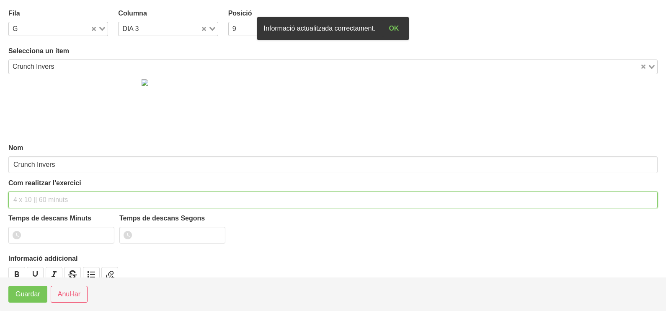
click at [29, 197] on input "text" at bounding box center [333, 200] width 650 height 17
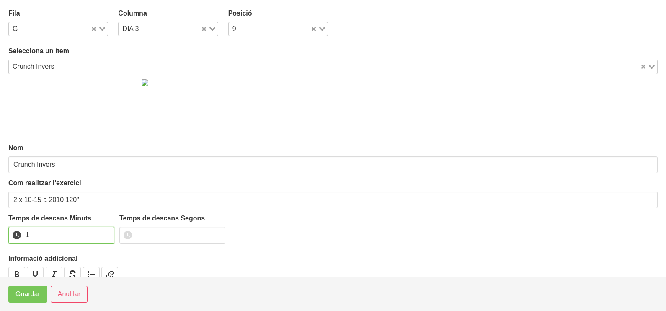
click at [104, 231] on input "1" at bounding box center [61, 235] width 106 height 17
drag, startPoint x: 104, startPoint y: 231, endPoint x: 34, endPoint y: 279, distance: 84.9
click at [95, 235] on input "2" at bounding box center [61, 235] width 106 height 17
click at [25, 296] on span "Guardar" at bounding box center [28, 294] width 25 height 10
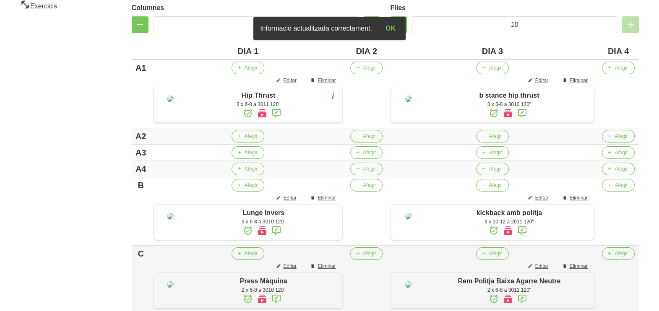
scroll to position [153, 0]
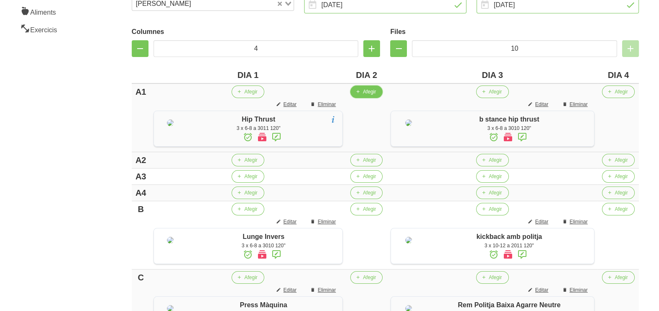
click at [365, 92] on span "Afegir" at bounding box center [369, 92] width 13 height 8
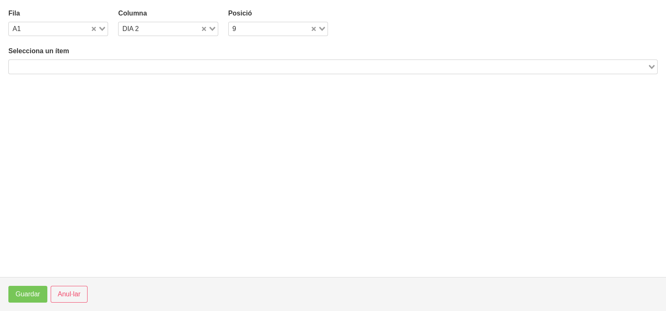
click at [129, 65] on input "Search for option" at bounding box center [329, 67] width 638 height 10
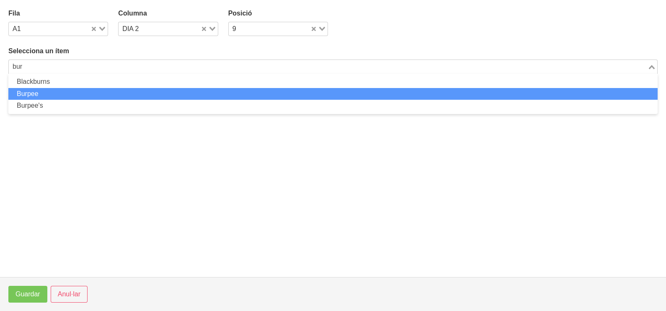
click at [90, 93] on li "Burpee" at bounding box center [333, 94] width 650 height 12
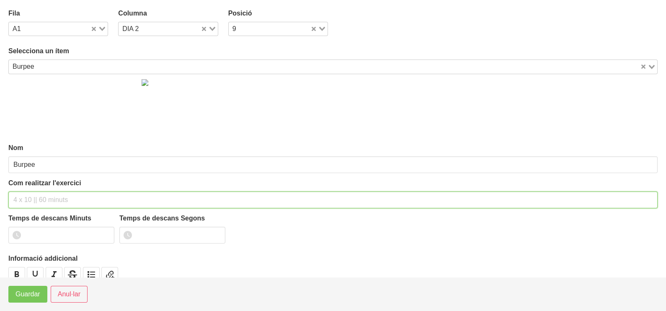
drag, startPoint x: 38, startPoint y: 196, endPoint x: 45, endPoint y: 185, distance: 13.6
click at [38, 195] on input "text" at bounding box center [333, 200] width 650 height 17
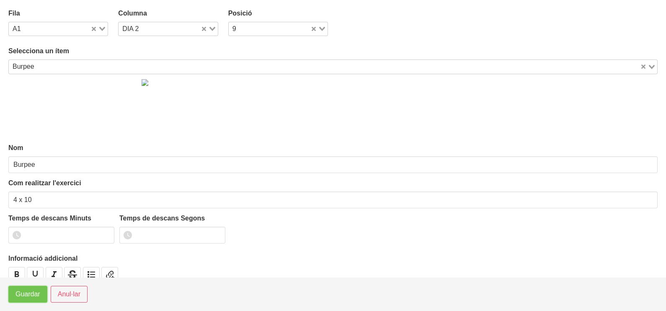
click at [26, 293] on span "Guardar" at bounding box center [28, 294] width 25 height 10
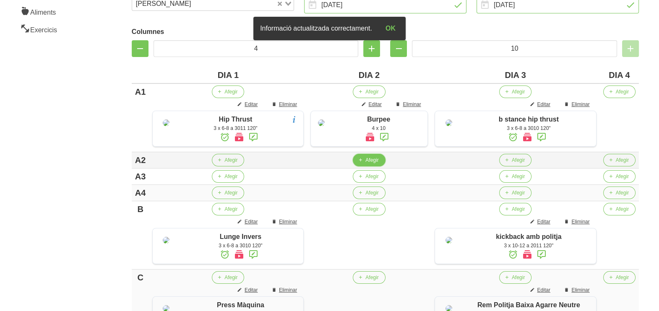
click at [367, 164] on span "Afegir" at bounding box center [371, 160] width 13 height 8
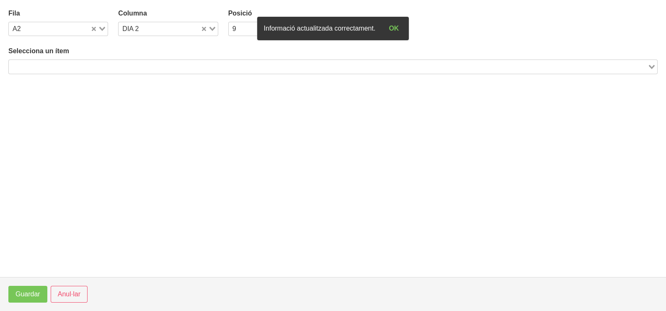
drag, startPoint x: 83, startPoint y: 68, endPoint x: 92, endPoint y: 61, distance: 11.3
click at [84, 67] on input "Search for option" at bounding box center [329, 67] width 638 height 10
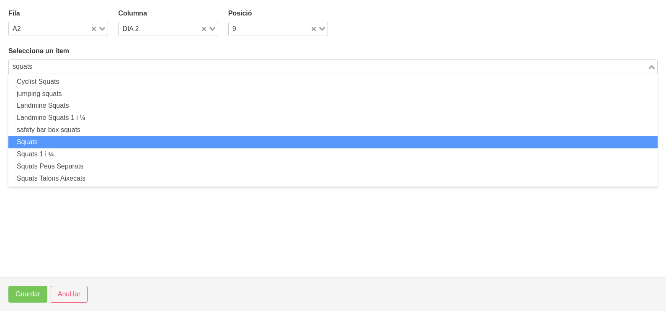
click at [71, 147] on li "Squats" at bounding box center [333, 142] width 650 height 12
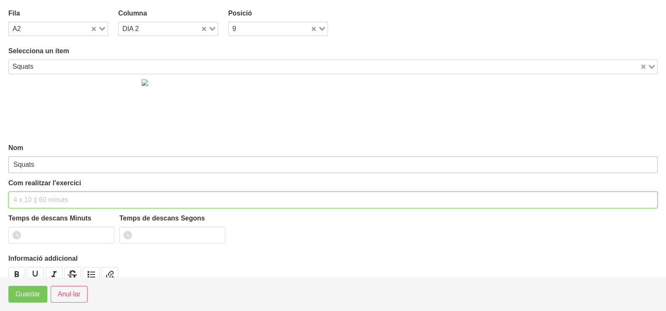
drag, startPoint x: 33, startPoint y: 195, endPoint x: 52, endPoint y: 161, distance: 39.0
click at [40, 186] on div "Com realitzar l'exercici" at bounding box center [333, 193] width 650 height 30
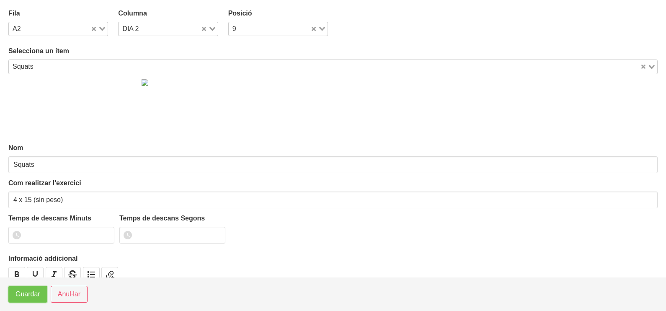
click at [29, 293] on span "Guardar" at bounding box center [28, 294] width 25 height 10
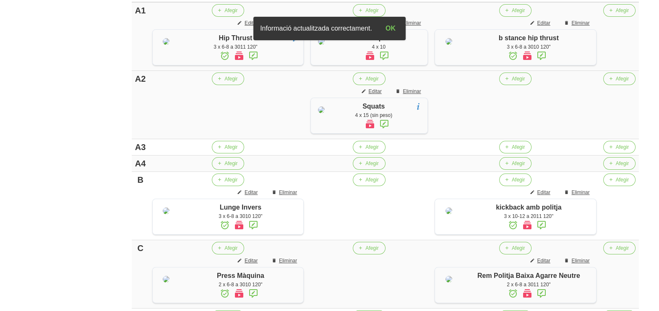
scroll to position [258, 0]
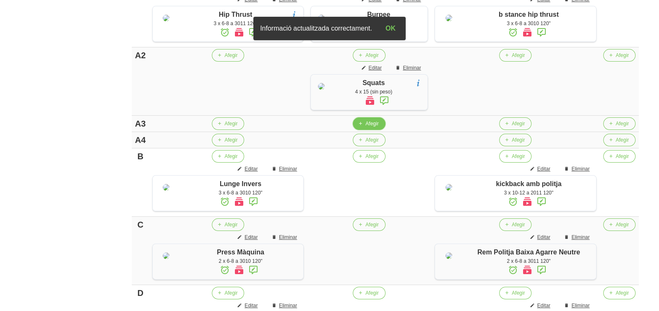
click at [363, 127] on icon "button" at bounding box center [360, 124] width 5 height 8
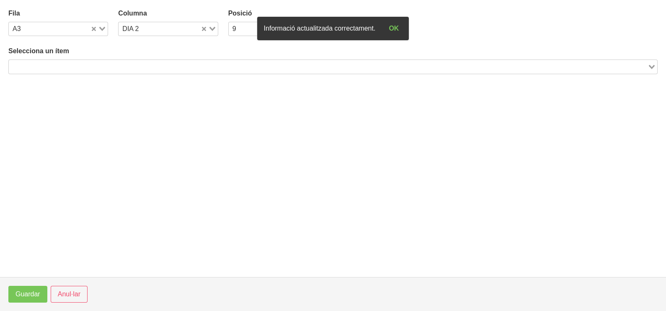
click at [91, 69] on input "Search for option" at bounding box center [329, 67] width 638 height 10
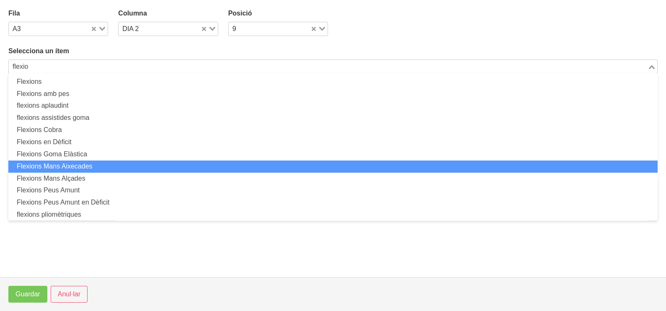
click at [96, 168] on li "Flexions Mans Aixecades" at bounding box center [333, 167] width 650 height 12
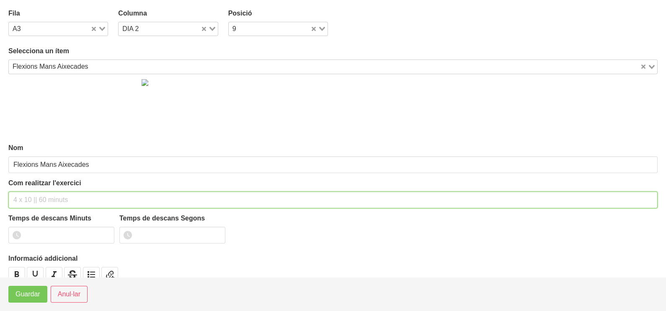
drag, startPoint x: 49, startPoint y: 202, endPoint x: 54, endPoint y: 176, distance: 26.0
click at [52, 192] on input "text" at bounding box center [333, 200] width 650 height 17
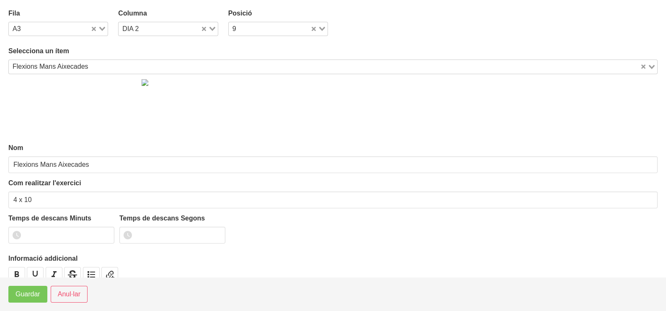
click at [22, 303] on footer "Guardar Anul·lar" at bounding box center [333, 294] width 666 height 34
click at [25, 298] on span "Guardar" at bounding box center [28, 294] width 25 height 10
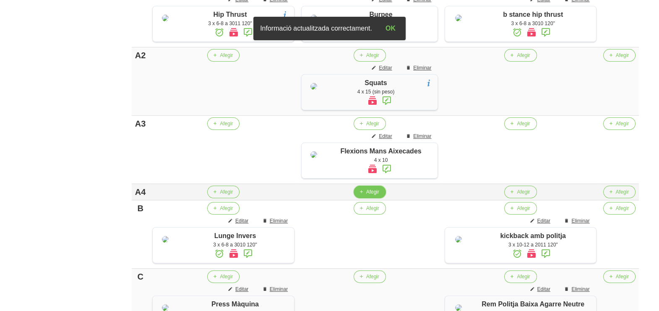
click at [373, 196] on span "Afegir" at bounding box center [372, 192] width 13 height 8
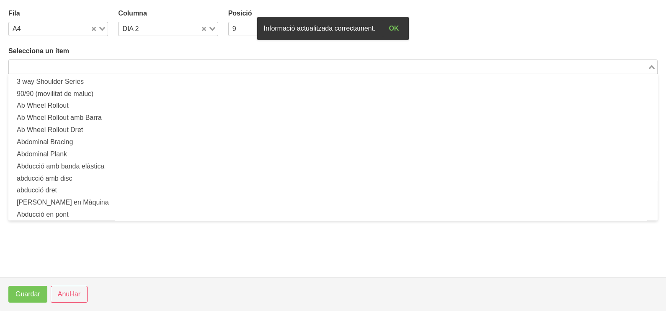
click at [112, 65] on input "Search for option" at bounding box center [329, 67] width 638 height 10
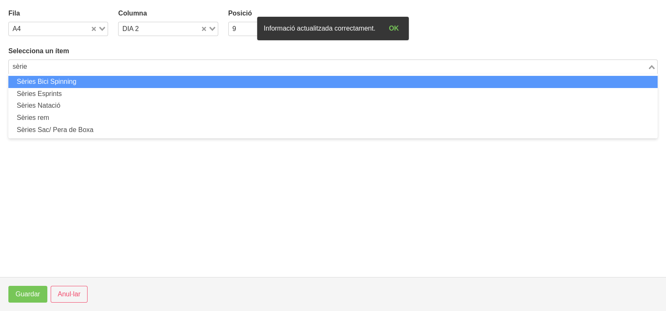
click at [84, 81] on li "Sèries Bici Spinning" at bounding box center [333, 82] width 650 height 12
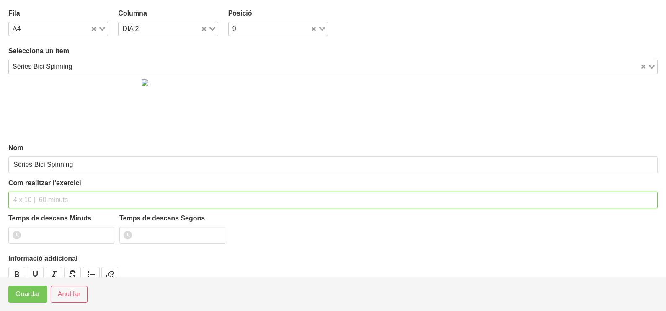
click at [38, 194] on input "text" at bounding box center [333, 200] width 650 height 17
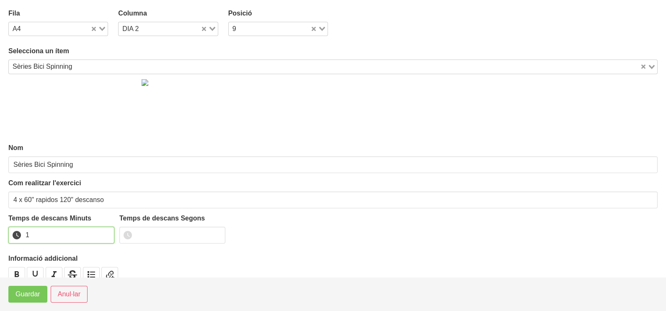
click at [106, 232] on input "1" at bounding box center [61, 235] width 106 height 17
drag, startPoint x: 106, startPoint y: 232, endPoint x: 30, endPoint y: 279, distance: 89.8
click at [99, 236] on input "2" at bounding box center [61, 235] width 106 height 17
click at [24, 294] on span "Guardar" at bounding box center [28, 294] width 25 height 10
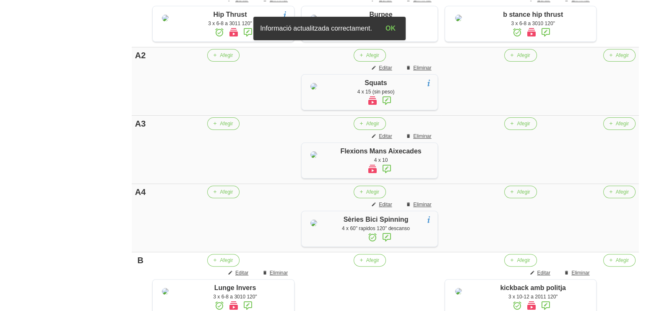
scroll to position [415, 0]
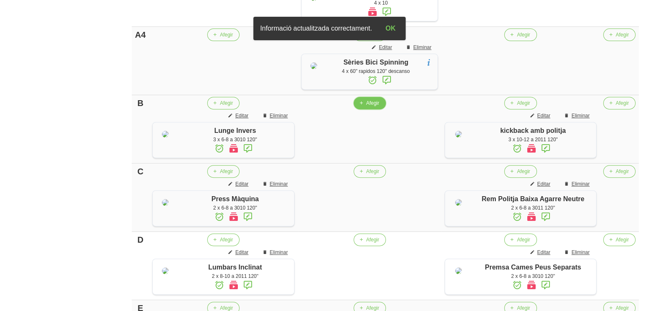
click at [377, 107] on span "Afegir" at bounding box center [372, 103] width 13 height 8
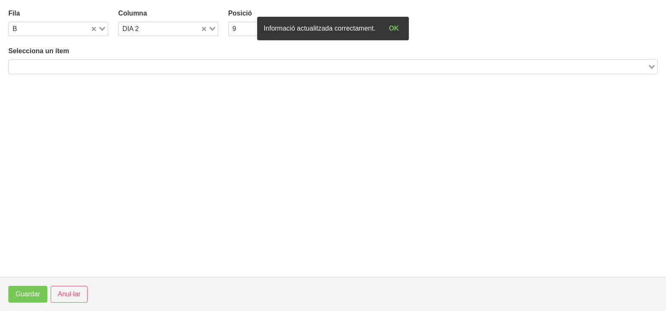
click at [103, 59] on div "Selecciona un ítem Loading..." at bounding box center [333, 60] width 650 height 28
click at [104, 61] on div "Search for option" at bounding box center [328, 66] width 639 height 12
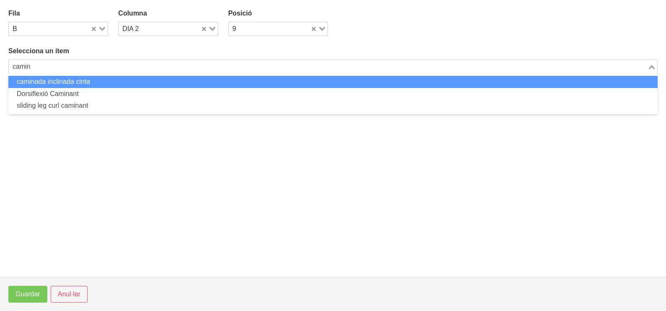
click at [87, 81] on li "caminada inclinada cinta" at bounding box center [333, 82] width 650 height 12
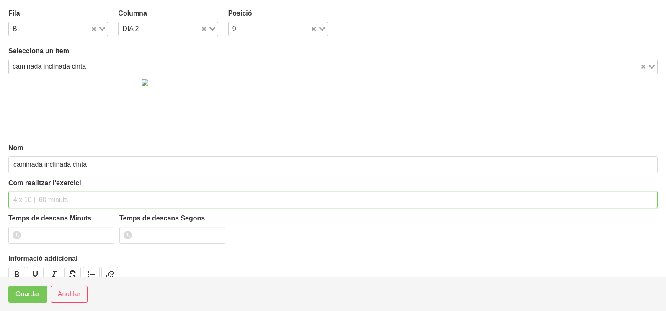
click at [38, 196] on input "text" at bounding box center [333, 200] width 650 height 17
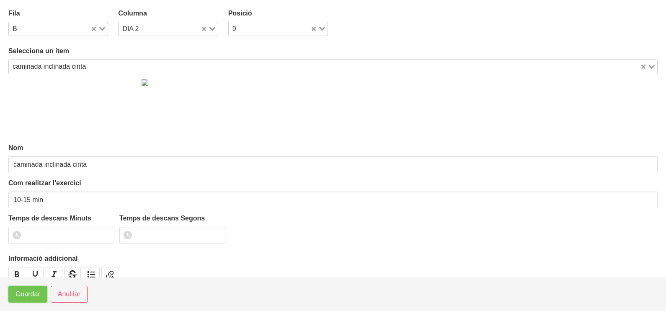
click at [25, 293] on span "Guardar" at bounding box center [28, 294] width 25 height 10
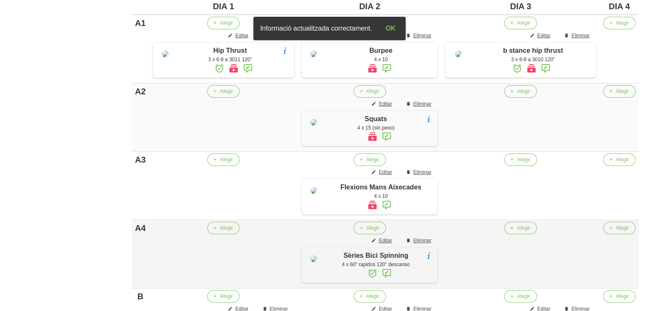
scroll to position [206, 0]
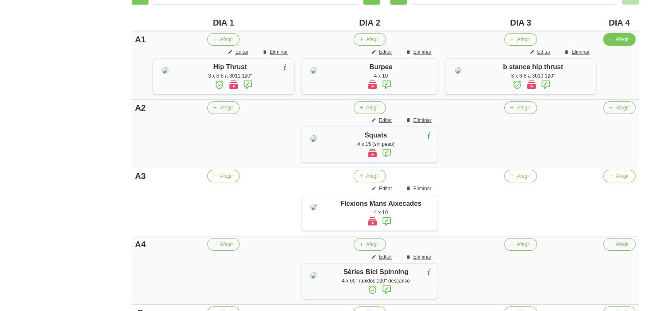
click at [627, 41] on span "Afegir" at bounding box center [621, 40] width 13 height 8
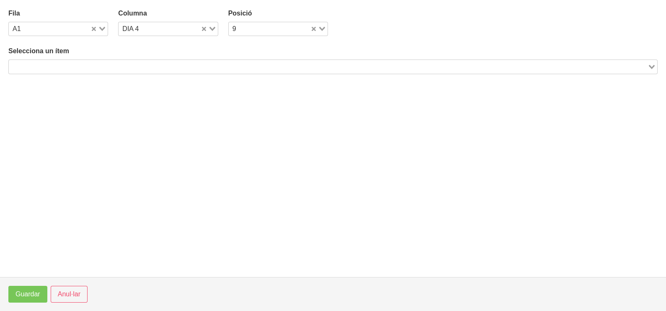
click at [124, 63] on input "Search for option" at bounding box center [329, 67] width 638 height 10
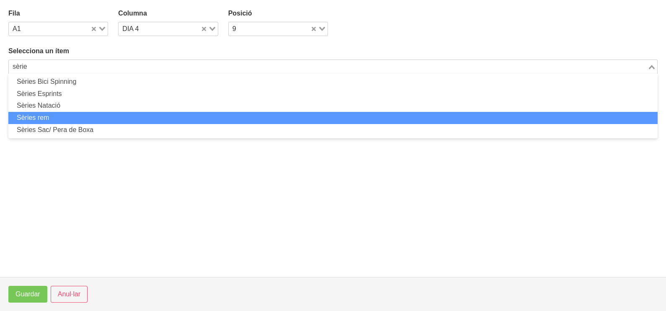
click at [77, 117] on li "Sèries rem" at bounding box center [333, 118] width 650 height 12
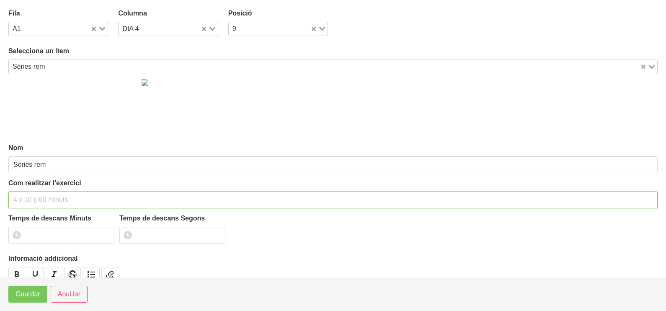
drag, startPoint x: 36, startPoint y: 196, endPoint x: 41, endPoint y: 191, distance: 6.8
click at [41, 192] on input "text" at bounding box center [333, 200] width 650 height 17
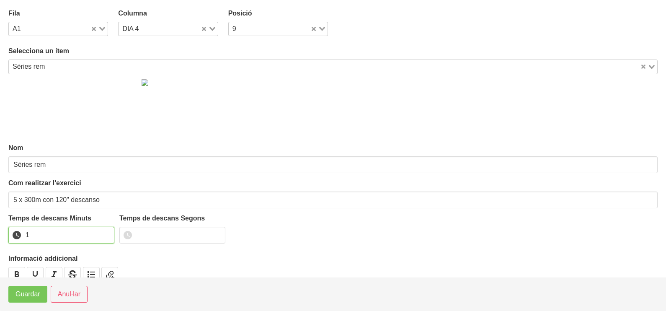
click at [107, 231] on input "1" at bounding box center [61, 235] width 106 height 17
drag, startPoint x: 107, startPoint y: 231, endPoint x: 61, endPoint y: 261, distance: 55.7
click at [104, 232] on input "2" at bounding box center [61, 235] width 106 height 17
click at [31, 293] on span "Guardar" at bounding box center [28, 294] width 25 height 10
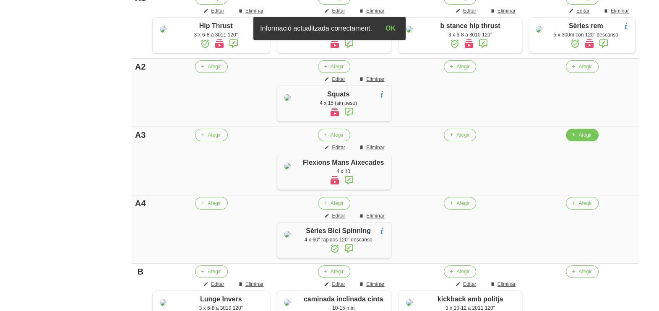
scroll to position [311, 0]
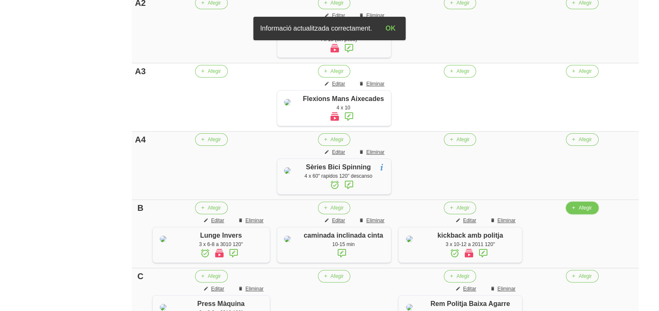
click at [580, 212] on span "Afegir" at bounding box center [584, 208] width 13 height 8
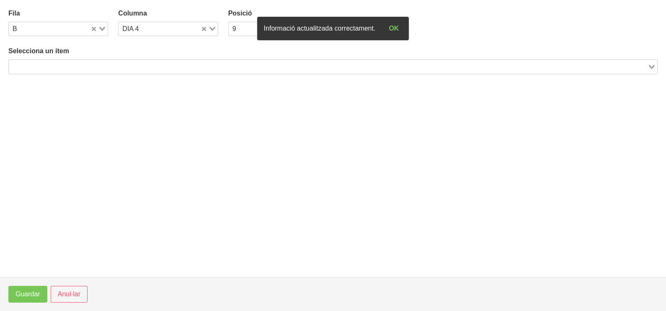
drag, startPoint x: 148, startPoint y: 67, endPoint x: 156, endPoint y: 33, distance: 35.2
click at [149, 64] on input "Search for option" at bounding box center [329, 67] width 638 height 10
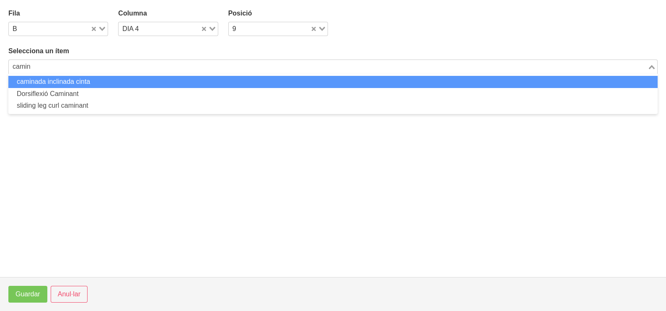
click at [74, 81] on li "caminada inclinada cinta" at bounding box center [333, 82] width 650 height 12
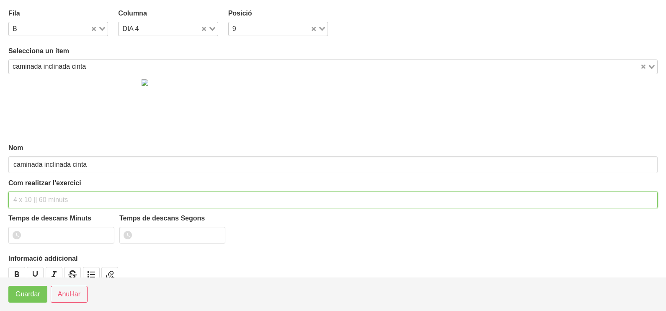
click at [23, 200] on input "text" at bounding box center [333, 200] width 650 height 17
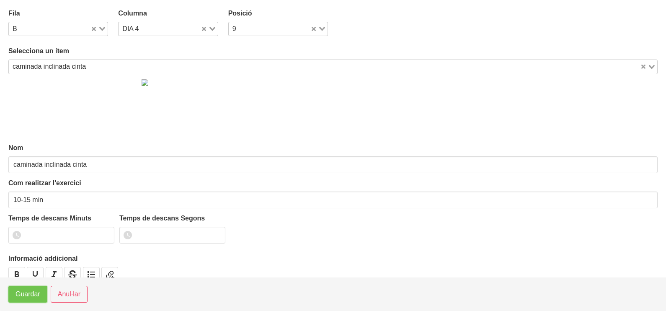
click at [31, 296] on span "Guardar" at bounding box center [28, 294] width 25 height 10
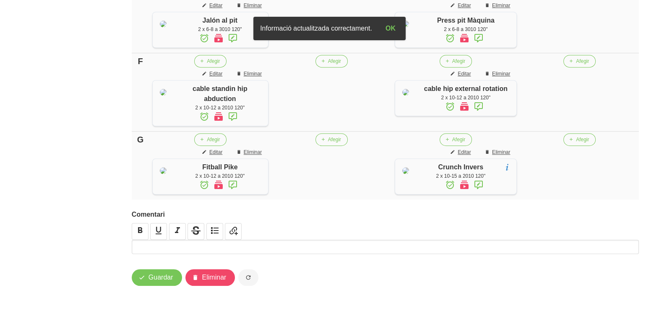
scroll to position [886, 0]
click at [157, 277] on span "Guardar" at bounding box center [160, 277] width 25 height 10
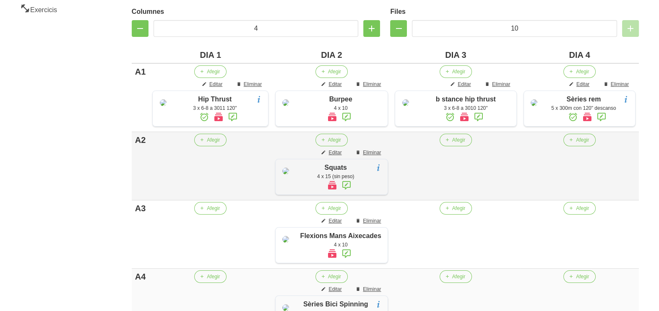
scroll to position [0, 0]
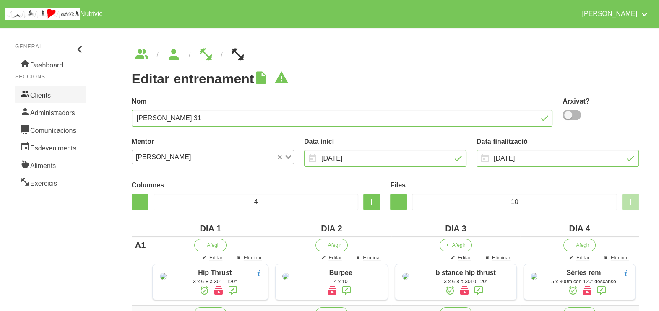
click at [46, 94] on link "Clients" at bounding box center [50, 95] width 71 height 18
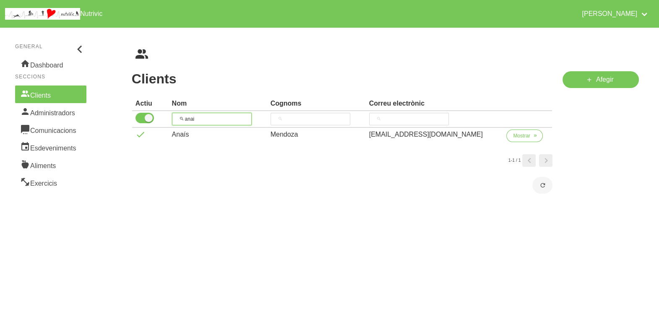
drag, startPoint x: 194, startPoint y: 119, endPoint x: 184, endPoint y: 114, distance: 12.4
click at [179, 117] on input "anai" at bounding box center [212, 119] width 80 height 13
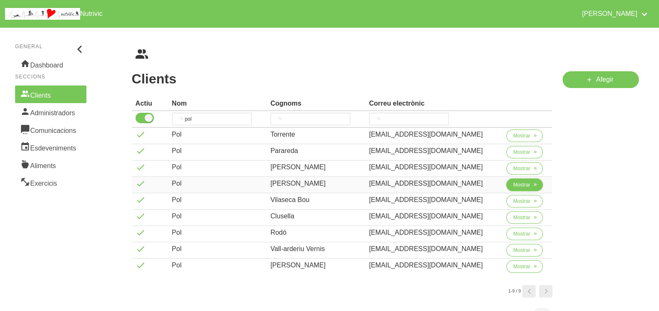
click at [513, 183] on span "Mostrar" at bounding box center [521, 185] width 17 height 8
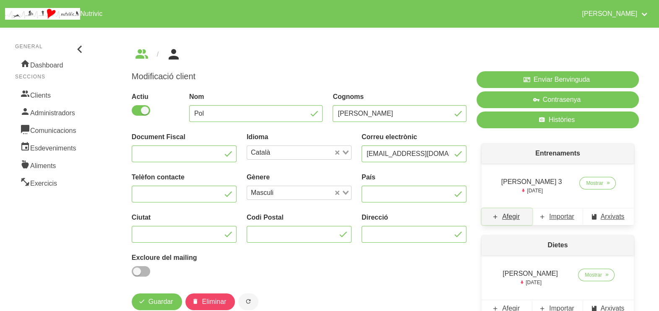
click at [510, 217] on span "Afegir" at bounding box center [511, 217] width 18 height 10
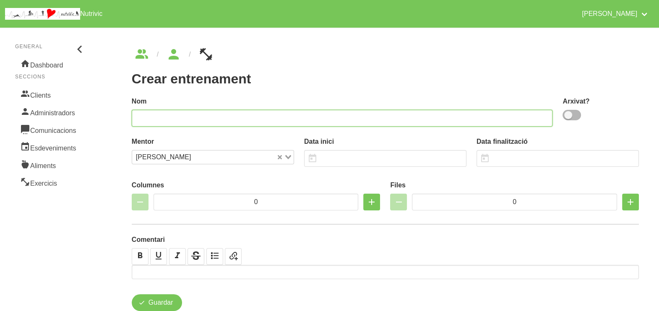
click at [471, 115] on input "text" at bounding box center [342, 118] width 421 height 17
click at [144, 118] on input "[PERSON_NAME] 4" at bounding box center [342, 118] width 421 height 17
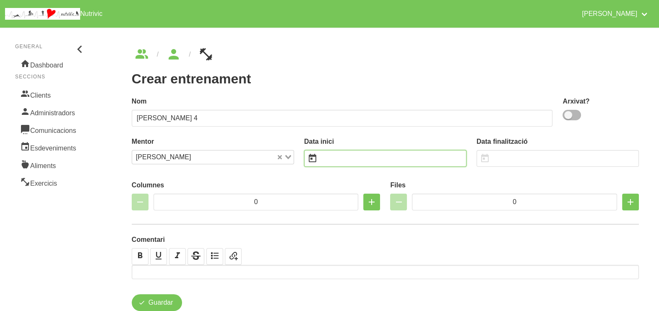
click at [336, 159] on input "text" at bounding box center [385, 158] width 162 height 17
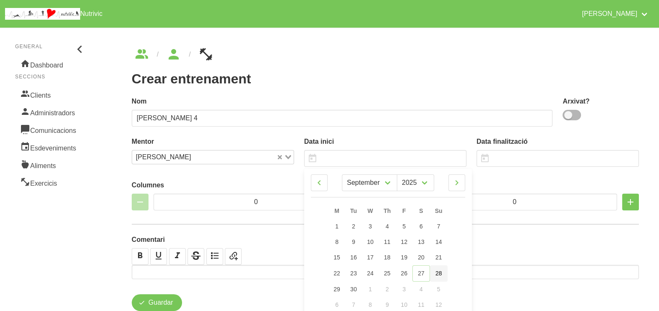
drag, startPoint x: 439, startPoint y: 273, endPoint x: 478, endPoint y: 228, distance: 59.2
click at [440, 273] on span "28" at bounding box center [438, 273] width 7 height 7
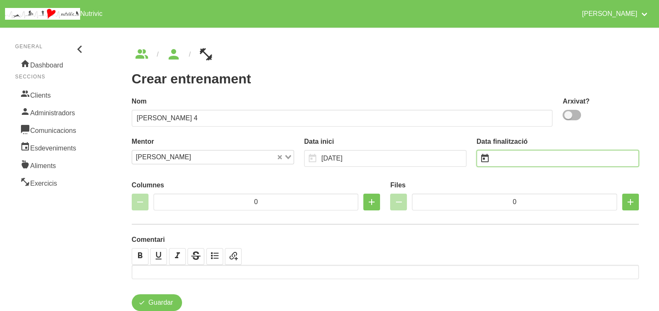
drag, startPoint x: 521, startPoint y: 157, endPoint x: 525, endPoint y: 158, distance: 4.2
click at [521, 157] on input "text" at bounding box center [557, 158] width 162 height 17
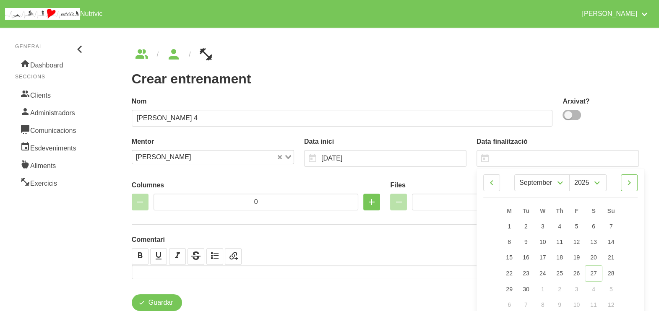
click at [630, 182] on icon at bounding box center [629, 182] width 10 height 15
click at [612, 240] on link "9" at bounding box center [611, 242] width 18 height 16
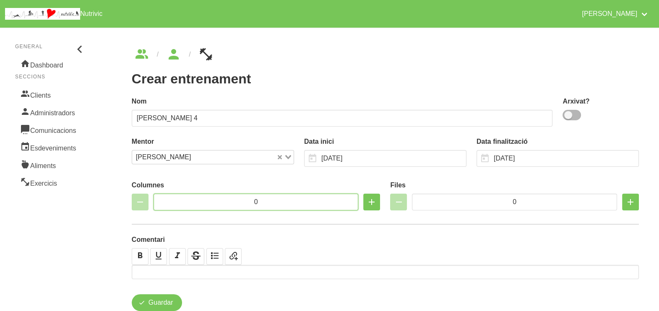
click at [211, 202] on input "0" at bounding box center [255, 202] width 205 height 17
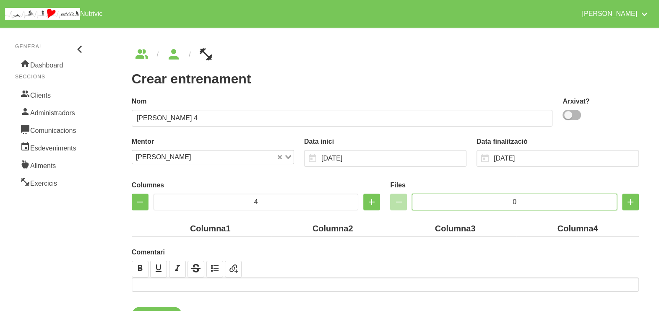
drag, startPoint x: 524, startPoint y: 201, endPoint x: 486, endPoint y: 202, distance: 37.7
click at [486, 202] on input "0" at bounding box center [514, 202] width 205 height 17
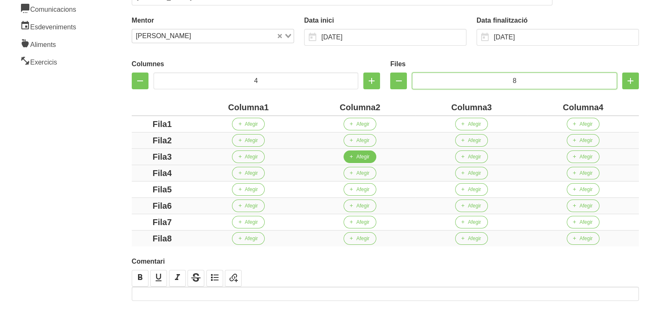
scroll to position [157, 0]
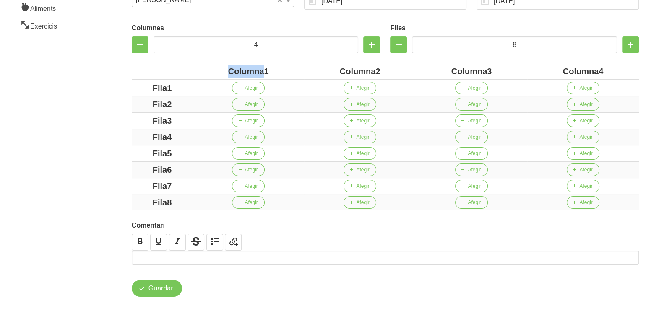
drag, startPoint x: 207, startPoint y: 72, endPoint x: 200, endPoint y: 72, distance: 6.7
click at [200, 72] on div "Columna1" at bounding box center [248, 71] width 105 height 13
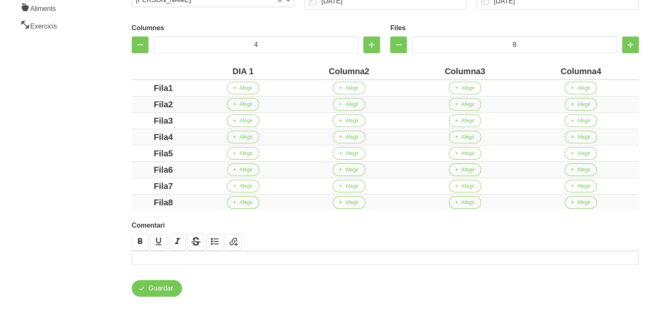
drag, startPoint x: 364, startPoint y: 70, endPoint x: 266, endPoint y: 65, distance: 97.8
click at [265, 65] on tr "DIA 1 Columna2 Columna3 Columna4" at bounding box center [385, 71] width 507 height 16
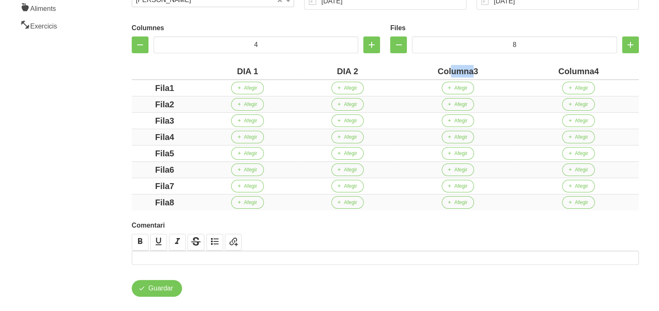
drag, startPoint x: 471, startPoint y: 69, endPoint x: 447, endPoint y: 67, distance: 24.0
click at [449, 68] on div "Columna3" at bounding box center [458, 71] width 114 height 13
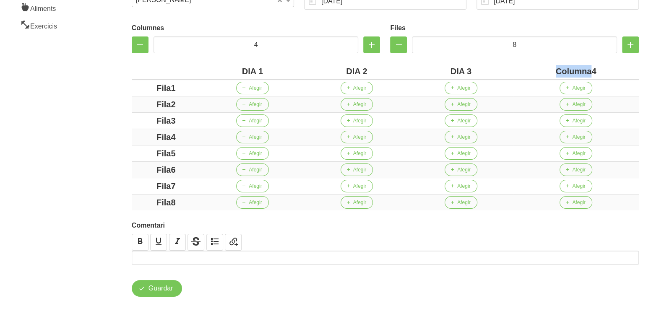
drag, startPoint x: 592, startPoint y: 71, endPoint x: 545, endPoint y: 70, distance: 47.0
click at [545, 70] on div "Columna4" at bounding box center [575, 71] width 119 height 13
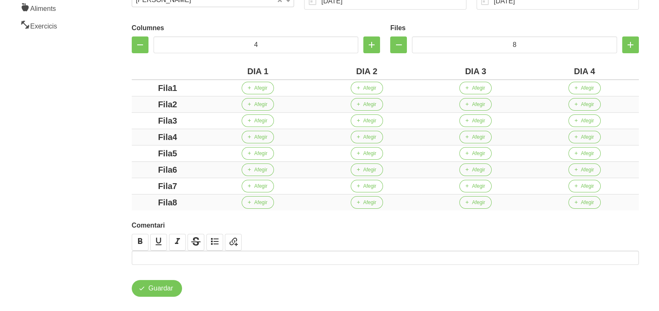
drag, startPoint x: 171, startPoint y: 88, endPoint x: 118, endPoint y: 89, distance: 52.8
click at [119, 88] on div "Crear entrenament aac12ccd-6046-4055-b39e-51dd525ae85c Nom [PERSON_NAME] 4 Arxi…" at bounding box center [385, 93] width 547 height 446
click at [172, 105] on div "Fila2" at bounding box center [167, 104] width 65 height 13
drag, startPoint x: 169, startPoint y: 85, endPoint x: 148, endPoint y: 89, distance: 21.0
click at [132, 83] on td "A1" at bounding box center [168, 88] width 72 height 17
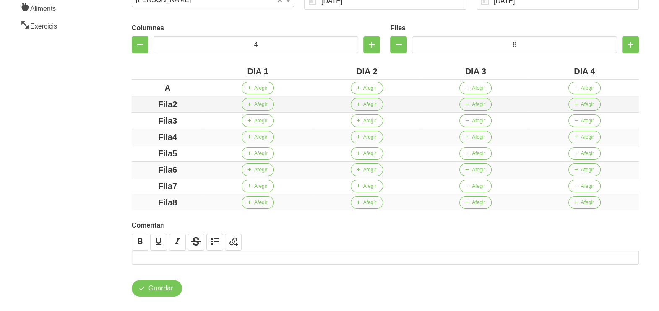
click at [143, 102] on div "Fila2" at bounding box center [167, 104] width 65 height 13
drag, startPoint x: 184, startPoint y: 119, endPoint x: 128, endPoint y: 119, distance: 55.8
click at [127, 118] on div "Columnes 4 Files 8 DIA 1 DIA 2 DIA 3 DIA 4 A Afegir Afegir Afegir Afegir B Afeg…" at bounding box center [385, 115] width 517 height 201
drag, startPoint x: 179, startPoint y: 136, endPoint x: 143, endPoint y: 134, distance: 36.1
click at [143, 134] on div "Fila4" at bounding box center [167, 137] width 65 height 13
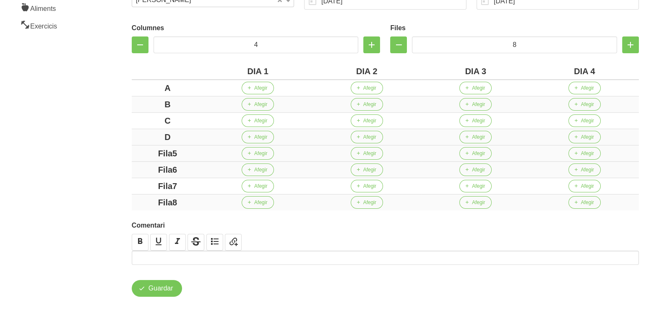
click at [140, 151] on div "Fila5" at bounding box center [167, 153] width 65 height 13
drag, startPoint x: 187, startPoint y: 172, endPoint x: 161, endPoint y: 177, distance: 25.6
click at [153, 172] on div "Fila6" at bounding box center [167, 169] width 65 height 13
drag, startPoint x: 178, startPoint y: 182, endPoint x: 131, endPoint y: 182, distance: 47.4
click at [131, 182] on div "Columnes 4 Files 8 DIA 1 DIA 2 DIA 3 DIA 4 A Afegir Afegir Afegir Afegir B Afeg…" at bounding box center [385, 115] width 517 height 201
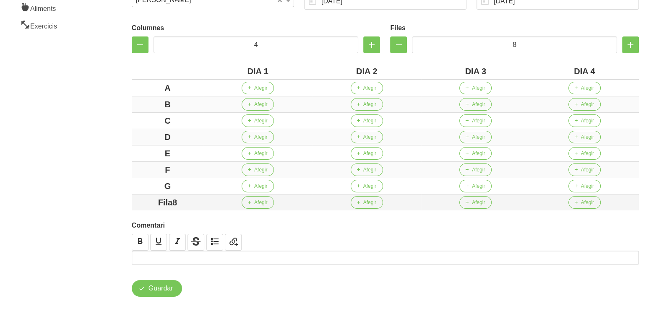
drag, startPoint x: 184, startPoint y: 203, endPoint x: 136, endPoint y: 199, distance: 48.8
click at [136, 199] on div "Fila8" at bounding box center [167, 202] width 65 height 13
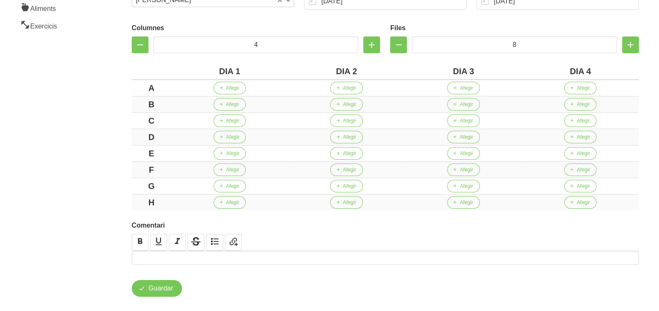
click at [94, 182] on aside "General Dashboard Seccions Clients Administradors Comunicacions Esdeveniments A…" at bounding box center [51, 93] width 112 height 456
click at [350, 88] on span "Afegir" at bounding box center [348, 88] width 13 height 8
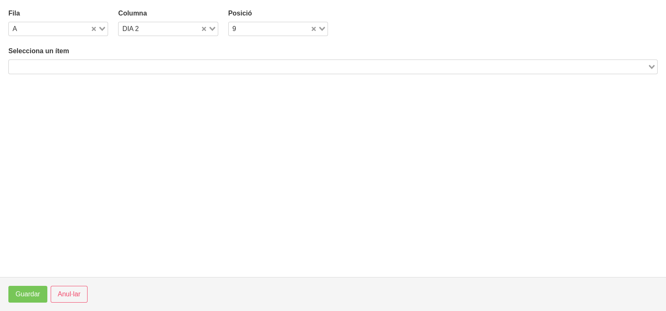
click at [122, 64] on input "Search for option" at bounding box center [329, 67] width 638 height 10
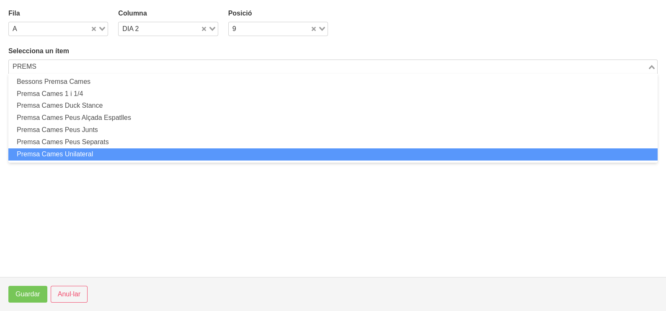
click at [105, 157] on li "Premsa Cames Unilateral" at bounding box center [333, 154] width 650 height 12
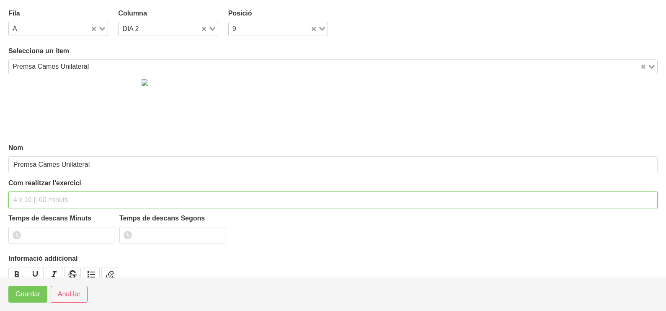
drag, startPoint x: 45, startPoint y: 195, endPoint x: 61, endPoint y: 133, distance: 64.2
click at [46, 193] on input "text" at bounding box center [333, 200] width 650 height 17
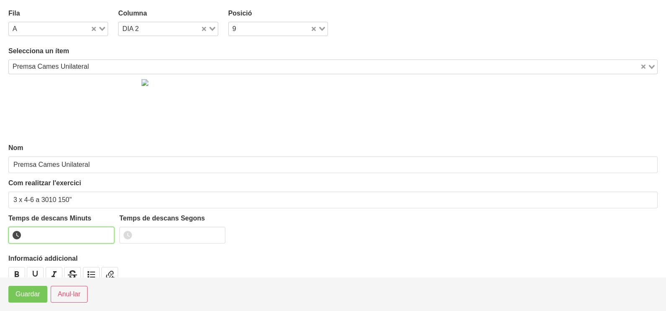
click at [48, 235] on input "number" at bounding box center [61, 235] width 106 height 17
click at [31, 293] on span "Guardar" at bounding box center [28, 294] width 25 height 10
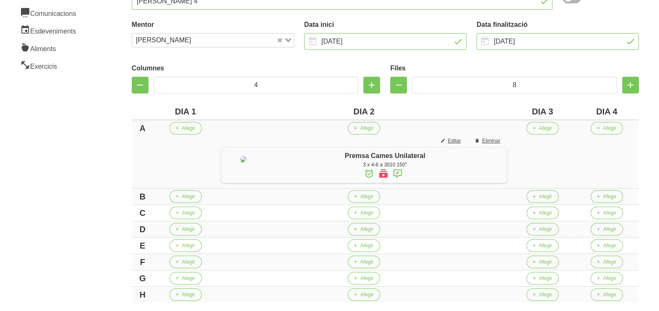
scroll to position [246, 0]
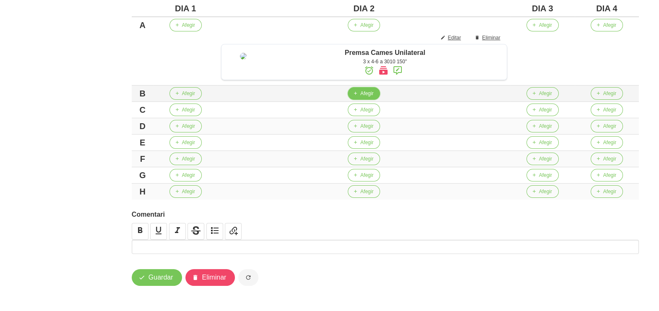
click at [366, 96] on span "Afegir" at bounding box center [366, 94] width 13 height 8
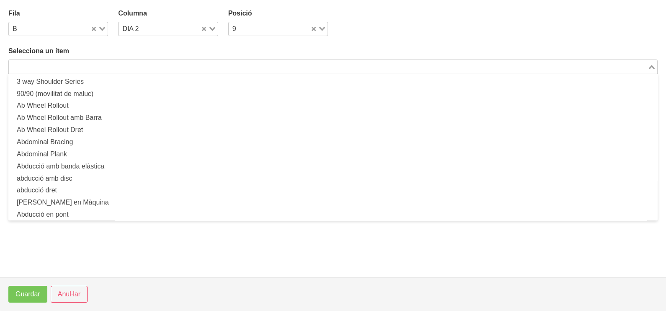
click at [109, 69] on input "Search for option" at bounding box center [329, 67] width 638 height 10
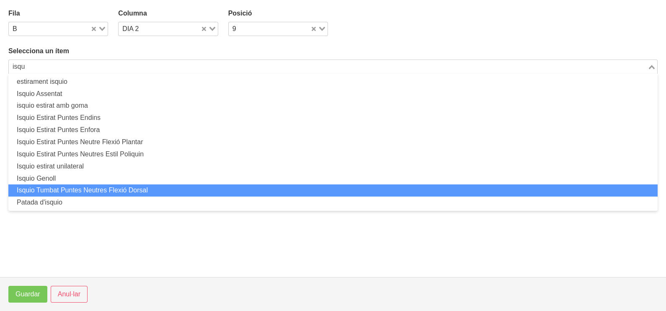
click at [106, 184] on li "Isquio Tumbat Puntes Neutres Flexió Dorsal" at bounding box center [333, 190] width 650 height 12
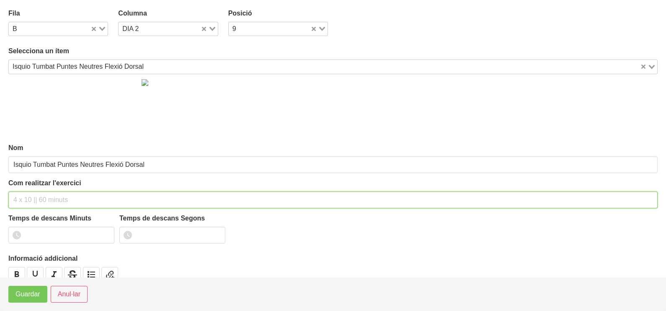
drag, startPoint x: 42, startPoint y: 201, endPoint x: 38, endPoint y: 198, distance: 4.5
click at [42, 199] on input "text" at bounding box center [333, 200] width 650 height 17
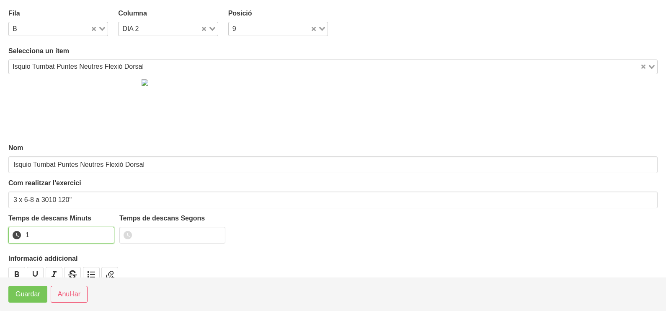
click at [105, 231] on input "1" at bounding box center [61, 235] width 106 height 17
drag, startPoint x: 105, startPoint y: 231, endPoint x: 44, endPoint y: 280, distance: 78.7
click at [101, 233] on input "2" at bounding box center [61, 235] width 106 height 17
click at [41, 292] on button "Guardar" at bounding box center [27, 294] width 39 height 17
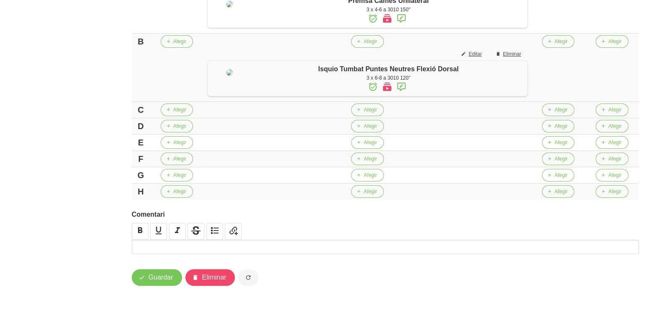
scroll to position [310, 0]
click at [368, 109] on span "Afegir" at bounding box center [369, 110] width 13 height 8
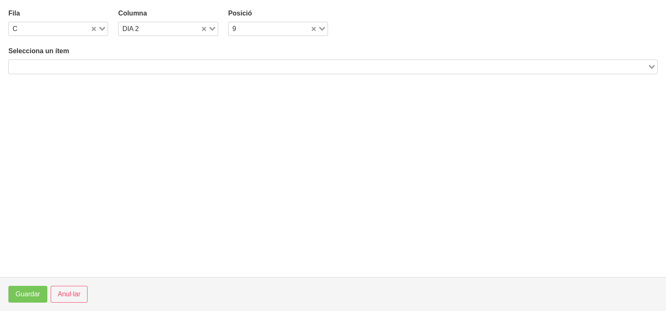
click at [124, 65] on input "Search for option" at bounding box center [329, 67] width 638 height 10
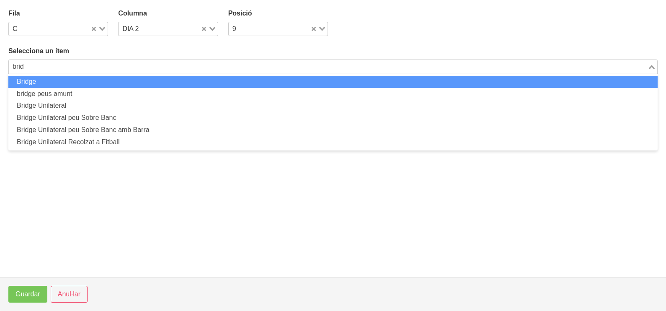
click at [86, 81] on li "Bridge" at bounding box center [333, 82] width 650 height 12
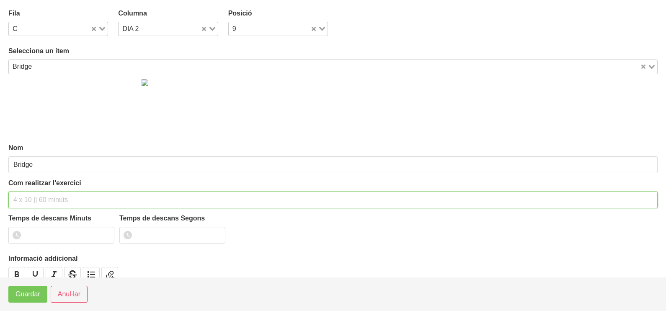
click at [36, 195] on input "text" at bounding box center [333, 200] width 650 height 17
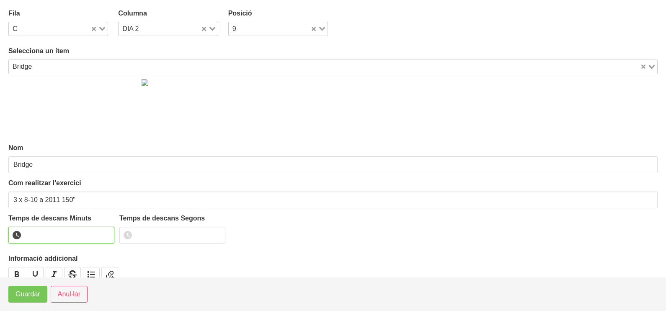
click at [53, 234] on input "number" at bounding box center [61, 235] width 106 height 17
click at [33, 293] on span "Guardar" at bounding box center [28, 294] width 25 height 10
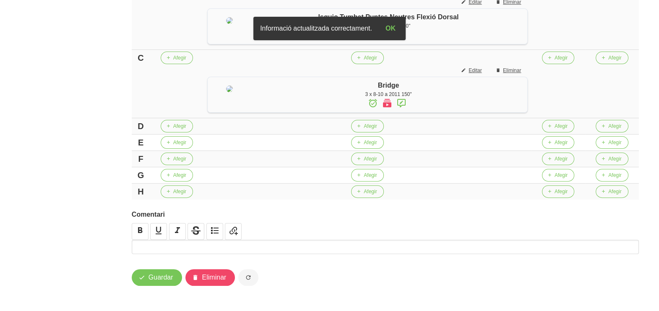
scroll to position [369, 0]
click at [371, 127] on span "Afegir" at bounding box center [369, 126] width 13 height 8
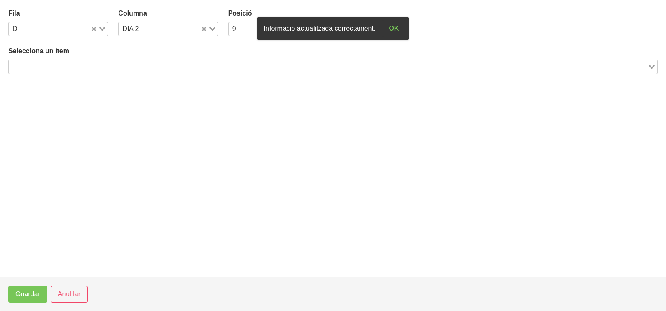
click at [118, 65] on input "Search for option" at bounding box center [329, 67] width 638 height 10
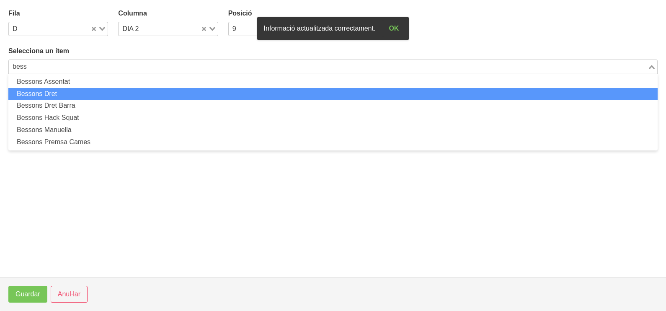
click at [94, 94] on li "Bessons Dret" at bounding box center [333, 94] width 650 height 12
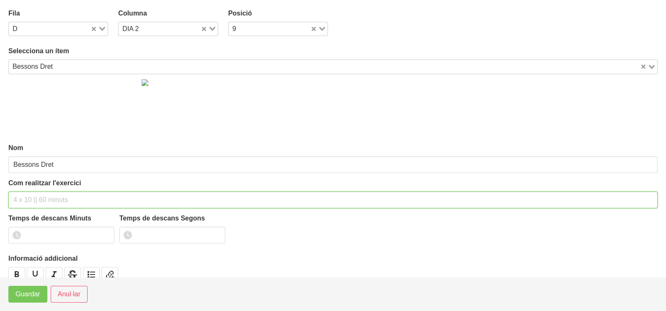
click at [49, 195] on input "text" at bounding box center [333, 200] width 650 height 17
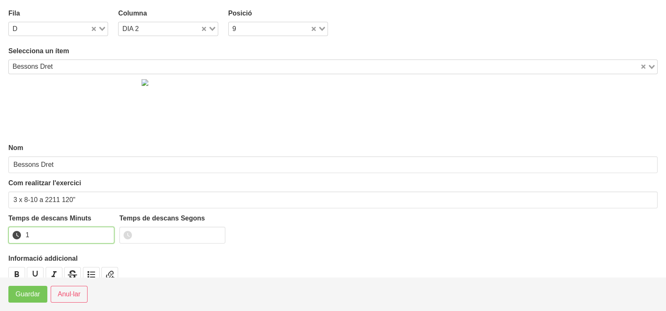
click at [106, 231] on input "1" at bounding box center [61, 235] width 106 height 17
drag, startPoint x: 106, startPoint y: 231, endPoint x: 51, endPoint y: 275, distance: 71.0
click at [99, 235] on input "2" at bounding box center [61, 235] width 106 height 17
drag, startPoint x: 31, startPoint y: 307, endPoint x: 32, endPoint y: 301, distance: 5.5
click at [32, 306] on footer "Guardar Anul·lar" at bounding box center [333, 294] width 666 height 34
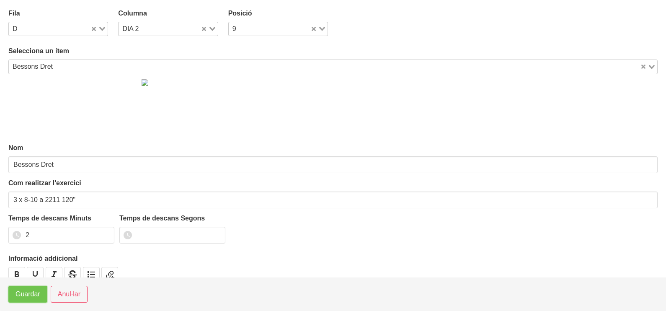
click at [32, 298] on span "Guardar" at bounding box center [28, 294] width 25 height 10
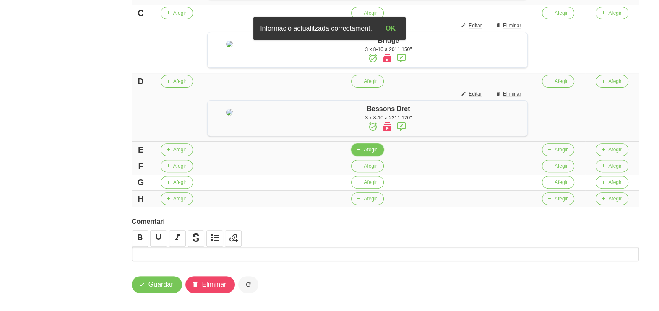
click at [372, 153] on span "Afegir" at bounding box center [369, 150] width 13 height 8
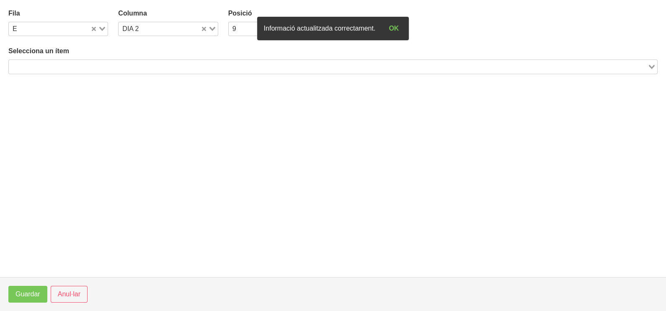
click at [107, 66] on input "Search for option" at bounding box center [329, 67] width 638 height 10
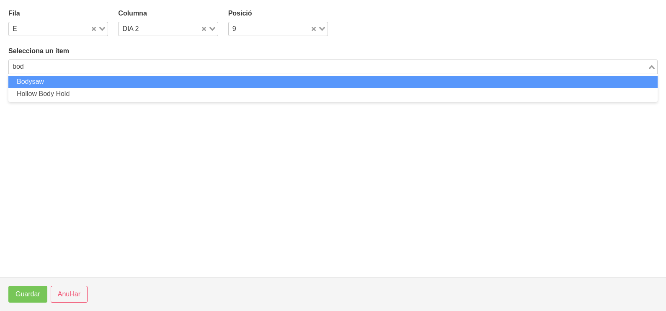
click at [93, 80] on li "Bodysaw" at bounding box center [333, 82] width 650 height 12
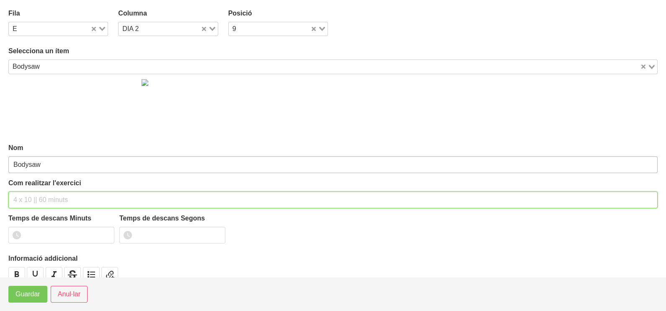
drag, startPoint x: 32, startPoint y: 199, endPoint x: 54, endPoint y: 161, distance: 43.2
click at [36, 197] on input "text" at bounding box center [333, 200] width 650 height 17
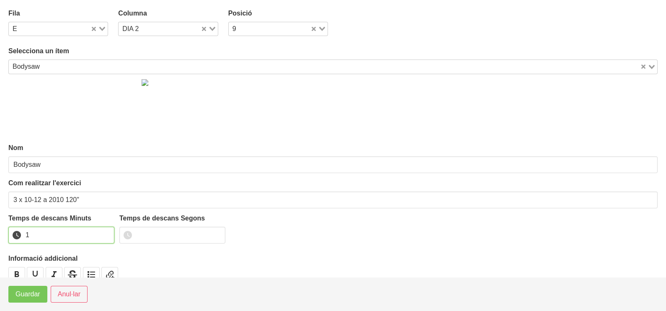
click at [106, 231] on input "1" at bounding box center [61, 235] width 106 height 17
drag, startPoint x: 106, startPoint y: 231, endPoint x: 54, endPoint y: 269, distance: 64.9
click at [101, 235] on input "2" at bounding box center [61, 235] width 106 height 17
click at [36, 293] on span "Guardar" at bounding box center [28, 294] width 25 height 10
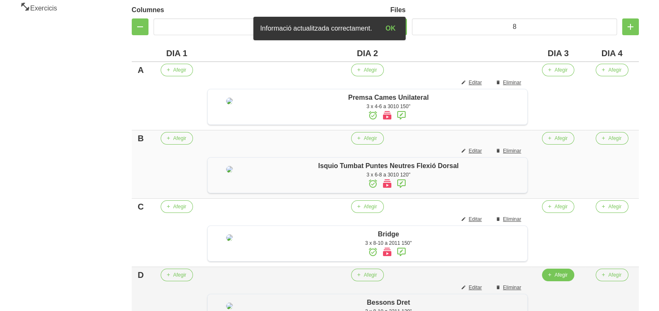
scroll to position [159, 0]
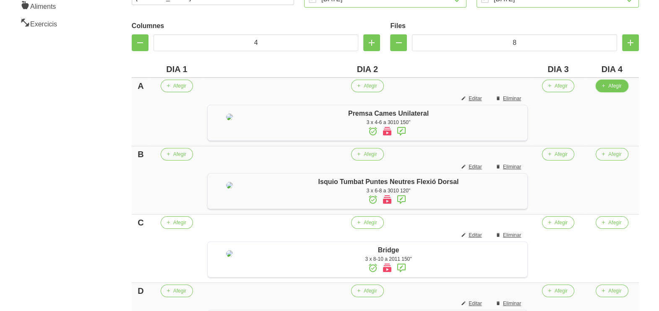
click at [614, 87] on span "Afegir" at bounding box center [614, 86] width 13 height 8
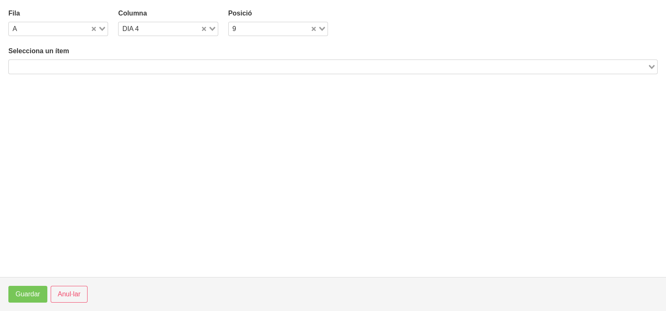
click at [180, 65] on input "Search for option" at bounding box center [329, 67] width 638 height 10
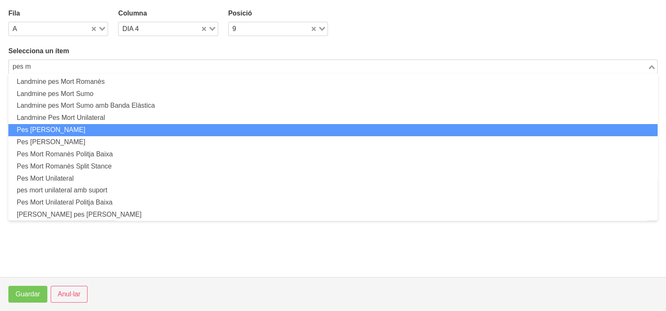
click at [95, 134] on li "Pes [PERSON_NAME]" at bounding box center [333, 130] width 650 height 12
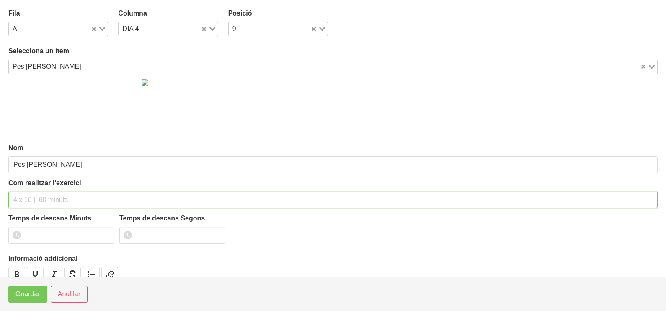
drag, startPoint x: 31, startPoint y: 199, endPoint x: 52, endPoint y: 128, distance: 73.5
click at [33, 194] on input "text" at bounding box center [333, 200] width 650 height 17
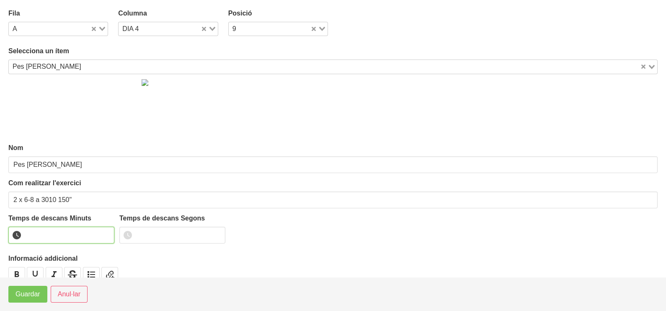
click at [49, 232] on input "number" at bounding box center [61, 235] width 106 height 17
click at [29, 295] on span "Guardar" at bounding box center [28, 294] width 25 height 10
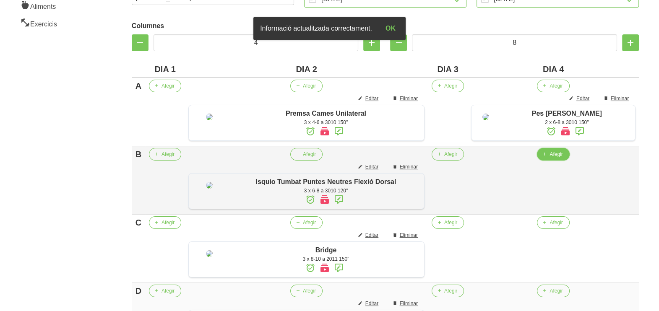
click at [553, 158] on span "Afegir" at bounding box center [555, 154] width 13 height 8
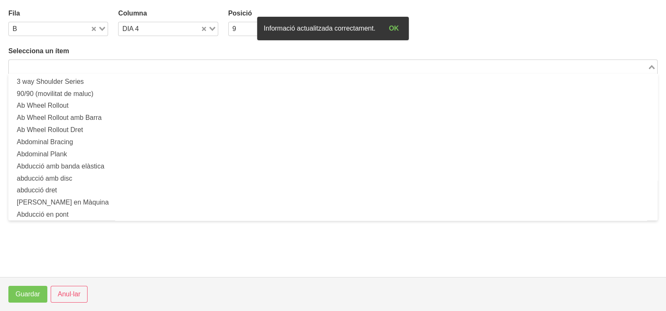
drag, startPoint x: 130, startPoint y: 64, endPoint x: 133, endPoint y: 49, distance: 14.7
click at [130, 63] on input "Search for option" at bounding box center [329, 67] width 638 height 10
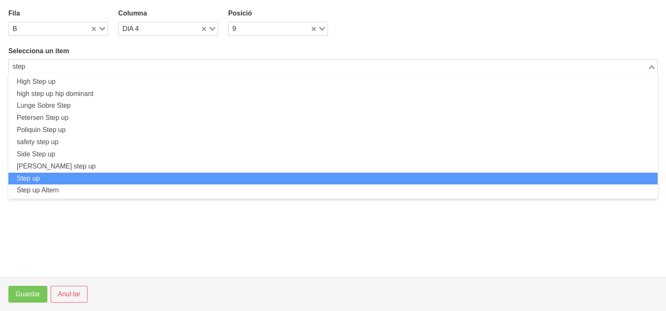
click at [76, 174] on li "Step up" at bounding box center [333, 179] width 650 height 12
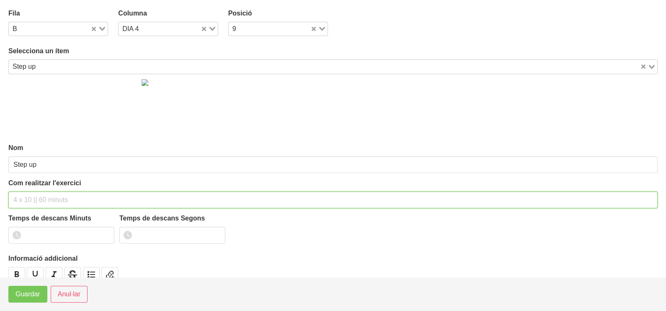
click at [41, 193] on input "text" at bounding box center [333, 200] width 650 height 17
click at [66, 196] on input "3 x 8-10 a 2010 120"" at bounding box center [333, 200] width 650 height 17
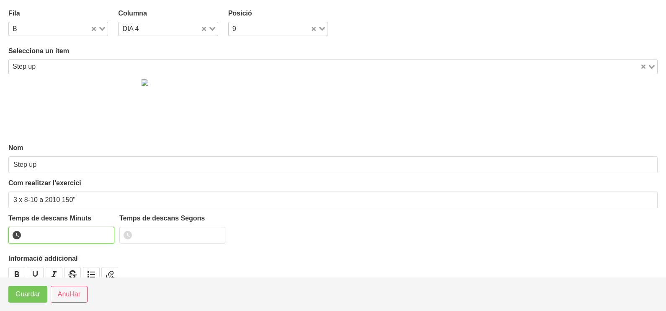
click at [67, 231] on input "number" at bounding box center [61, 235] width 106 height 17
click at [34, 298] on span "Guardar" at bounding box center [28, 294] width 25 height 10
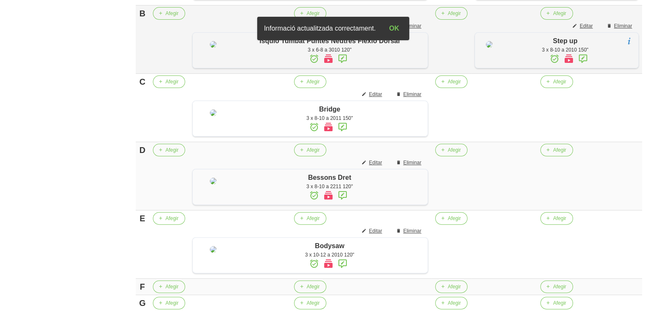
scroll to position [316, 0]
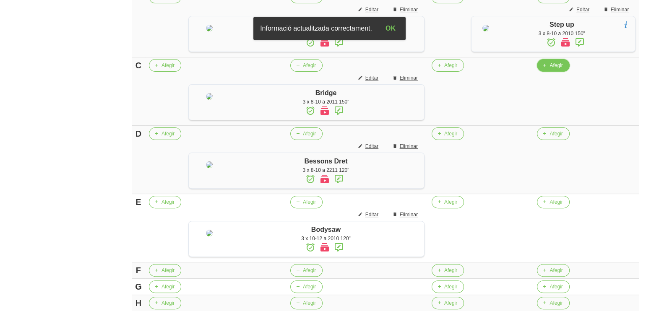
click at [545, 69] on span "button" at bounding box center [544, 66] width 8 height 8
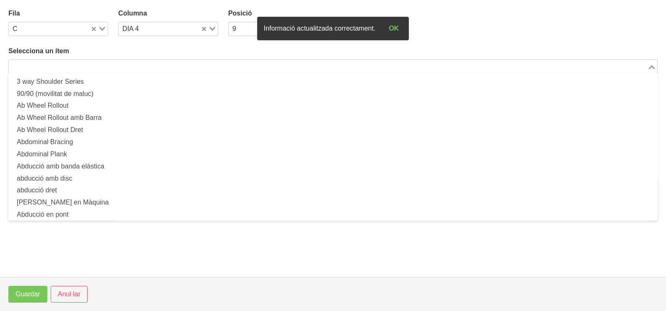
click at [101, 67] on input "Search for option" at bounding box center [329, 67] width 638 height 10
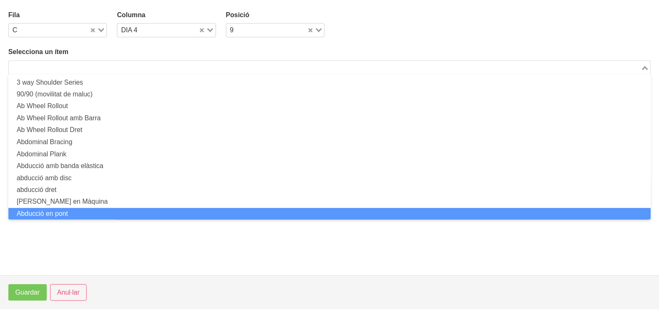
scroll to position [0, 0]
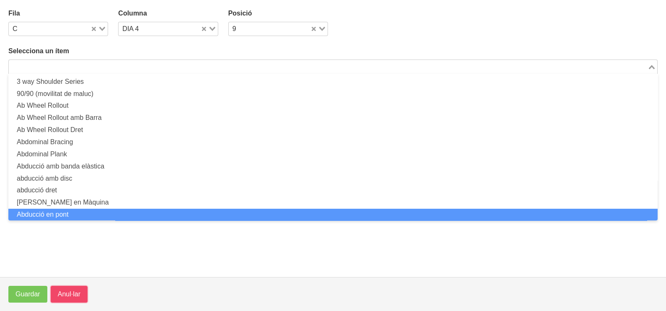
click at [71, 296] on span "Anul·lar" at bounding box center [69, 294] width 23 height 10
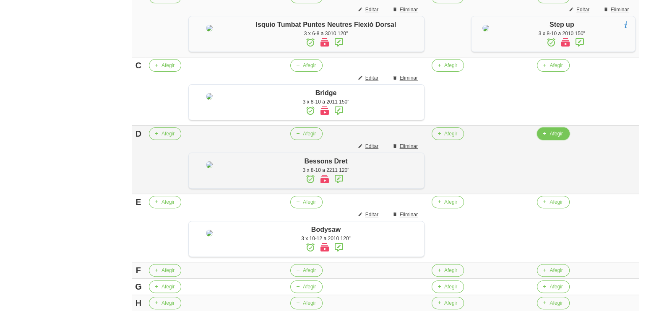
click at [545, 137] on icon "button" at bounding box center [544, 134] width 5 height 8
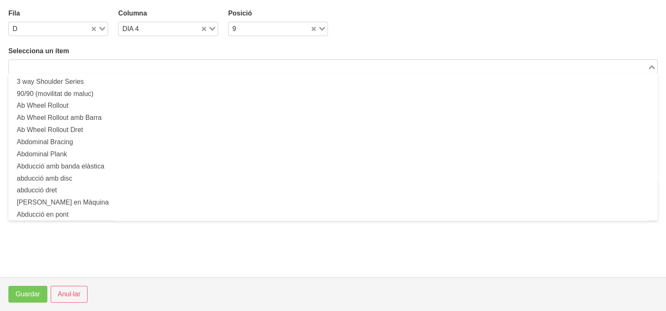
drag, startPoint x: 97, startPoint y: 65, endPoint x: 123, endPoint y: 40, distance: 35.9
click at [99, 63] on input "Search for option" at bounding box center [329, 67] width 638 height 10
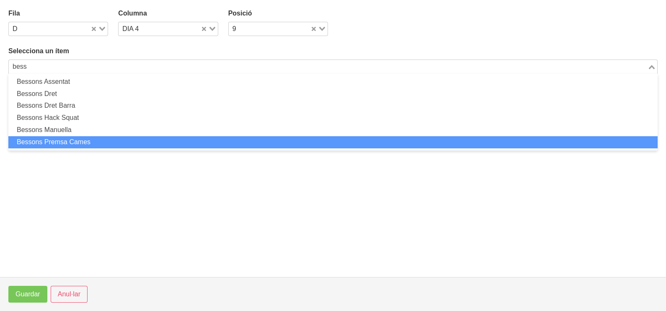
click at [97, 137] on li "Bessons Premsa Cames" at bounding box center [333, 142] width 650 height 12
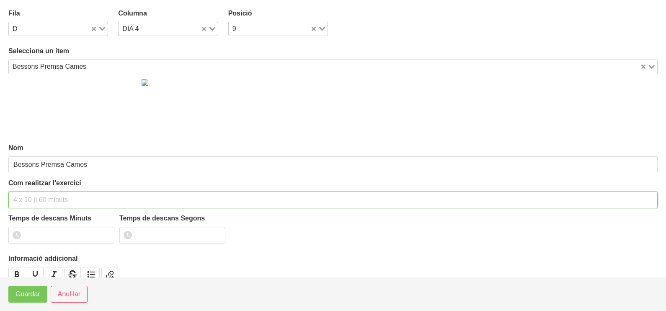
drag, startPoint x: 34, startPoint y: 195, endPoint x: 40, endPoint y: 186, distance: 10.6
click at [37, 192] on input "text" at bounding box center [333, 200] width 650 height 17
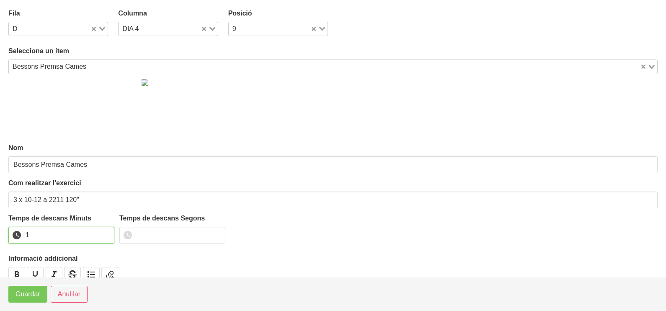
click at [106, 233] on input "1" at bounding box center [61, 235] width 106 height 17
drag, startPoint x: 106, startPoint y: 233, endPoint x: 64, endPoint y: 251, distance: 46.0
click at [99, 235] on input "2" at bounding box center [61, 235] width 106 height 17
click at [29, 298] on span "Guardar" at bounding box center [28, 294] width 25 height 10
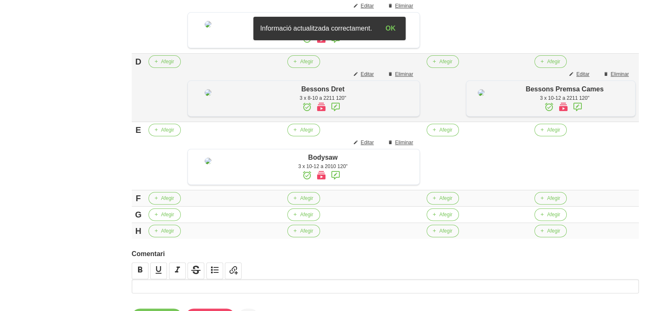
scroll to position [421, 0]
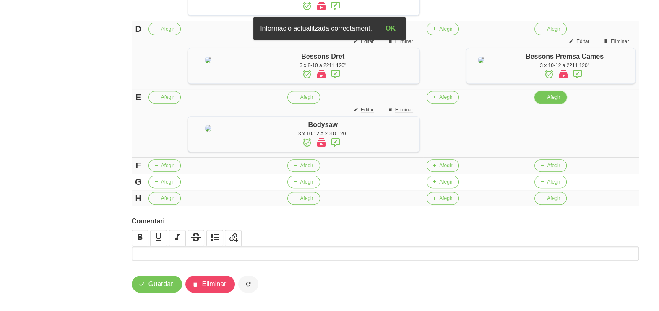
click at [547, 101] on span "Afegir" at bounding box center [553, 97] width 13 height 8
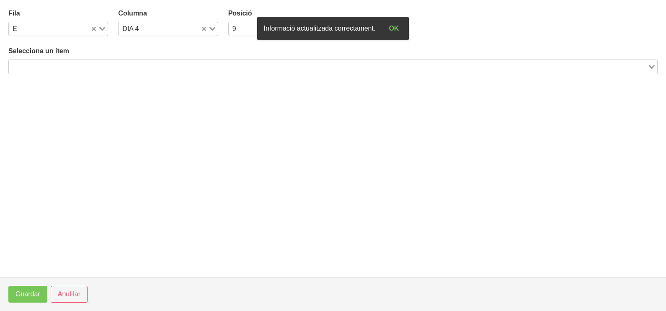
click at [92, 64] on div "Search for option" at bounding box center [328, 66] width 639 height 12
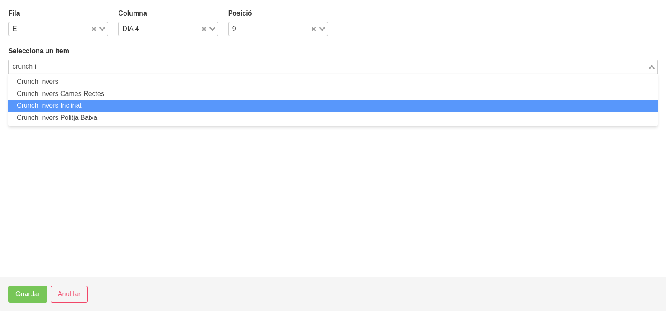
click at [93, 108] on li "Crunch Invers Inclinat" at bounding box center [333, 106] width 650 height 12
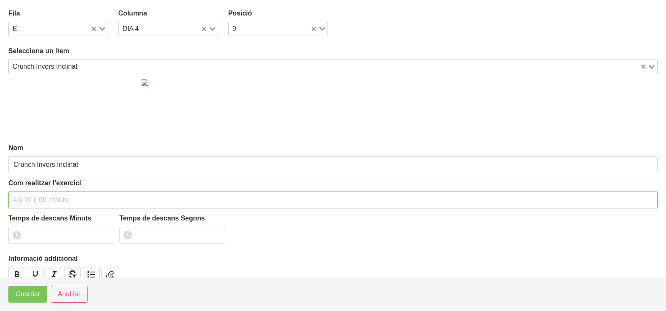
click at [36, 200] on input "text" at bounding box center [333, 200] width 650 height 17
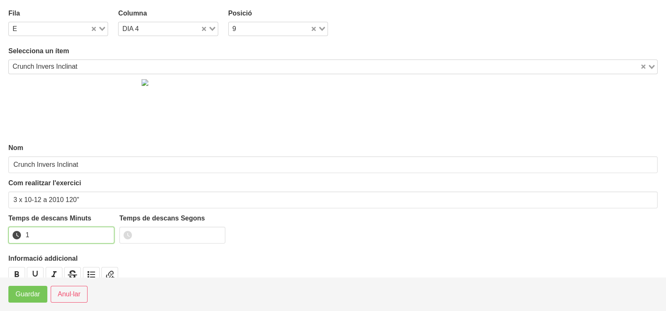
click at [106, 232] on input "1" at bounding box center [61, 235] width 106 height 17
drag, startPoint x: 106, startPoint y: 232, endPoint x: 75, endPoint y: 250, distance: 35.2
click at [94, 239] on input "2" at bounding box center [61, 235] width 106 height 17
click at [28, 300] on button "Guardar" at bounding box center [27, 294] width 39 height 17
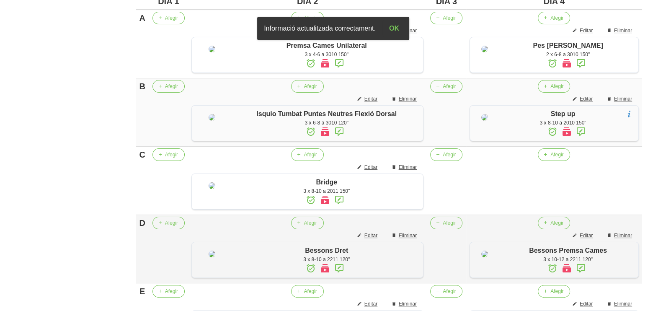
scroll to position [212, 0]
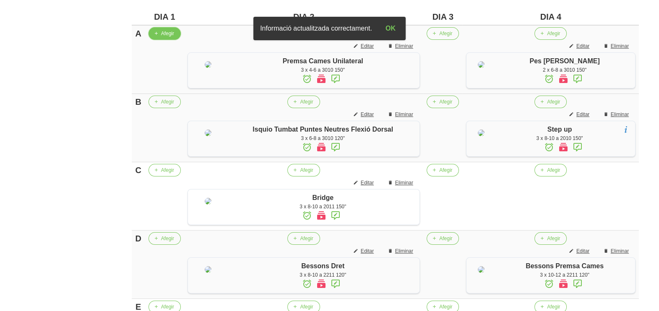
click at [164, 35] on span "Afegir" at bounding box center [167, 34] width 13 height 8
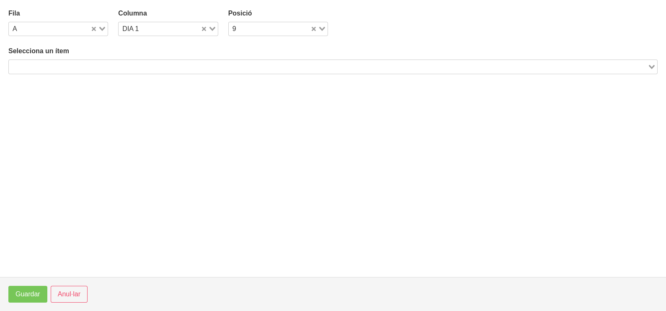
click at [143, 65] on input "Search for option" at bounding box center [329, 67] width 638 height 10
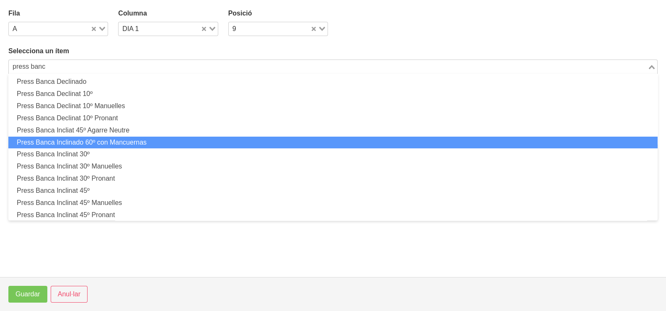
scroll to position [52, 0]
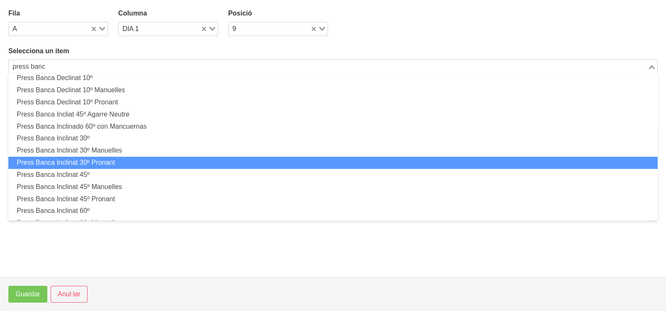
click at [103, 161] on li "Press Banca Inclinat 30º Pronant" at bounding box center [333, 163] width 650 height 12
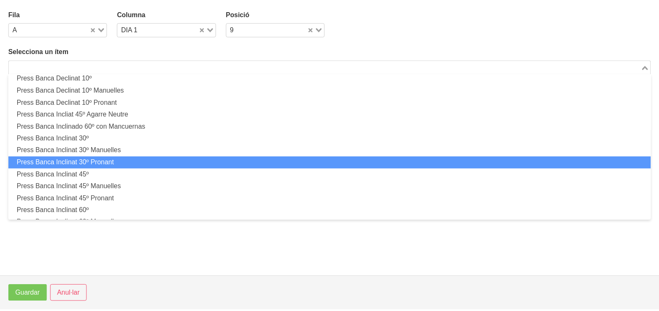
scroll to position [2, 0]
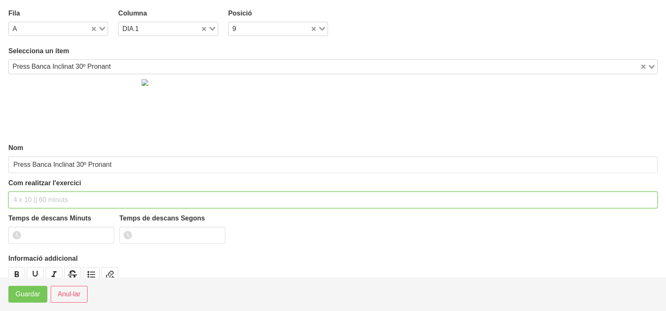
click at [31, 197] on input "text" at bounding box center [333, 200] width 650 height 17
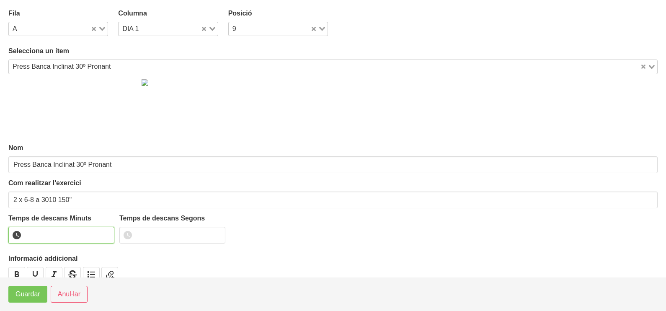
click at [49, 231] on input "number" at bounding box center [61, 235] width 106 height 17
click at [32, 300] on button "Guardar" at bounding box center [27, 294] width 39 height 17
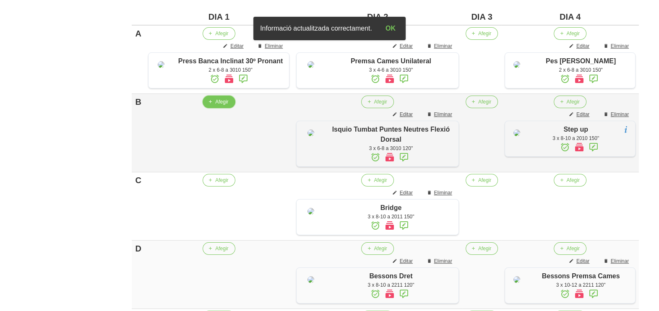
click at [222, 106] on span "Afegir" at bounding box center [221, 102] width 13 height 8
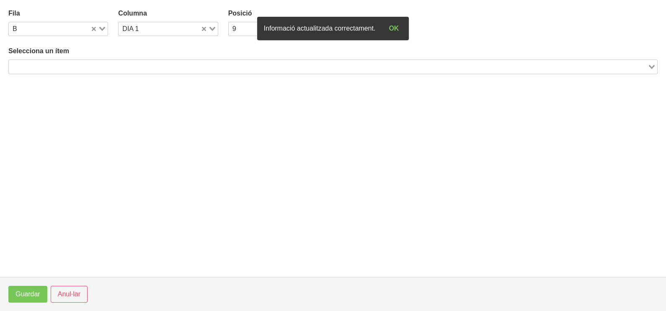
click at [82, 65] on input "Search for option" at bounding box center [329, 67] width 638 height 10
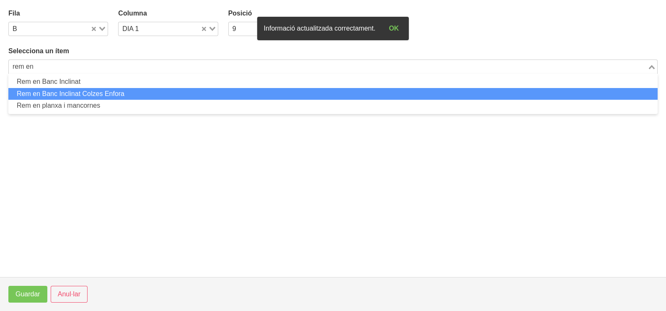
click at [94, 93] on li "Rem en Banc Inclinat Colzes Enfora" at bounding box center [333, 94] width 650 height 12
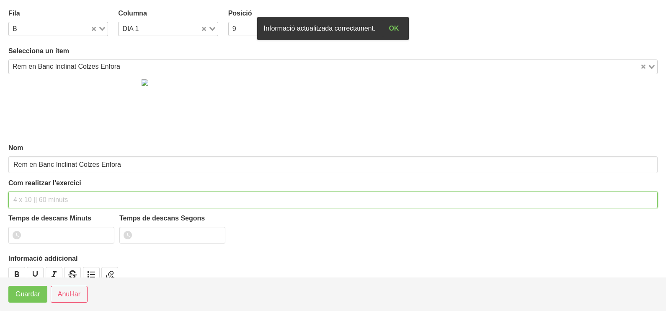
drag, startPoint x: 23, startPoint y: 197, endPoint x: 29, endPoint y: 195, distance: 6.9
click at [28, 197] on input "text" at bounding box center [333, 200] width 650 height 17
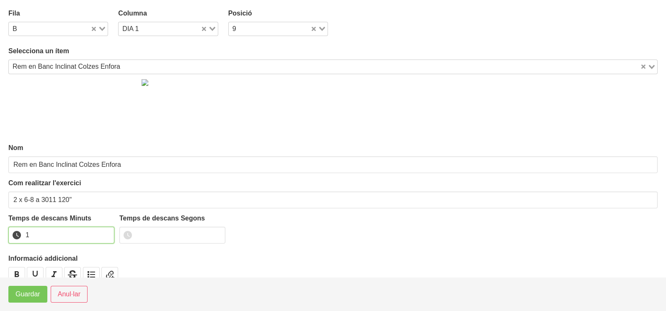
click at [107, 231] on input "1" at bounding box center [61, 235] width 106 height 17
drag, startPoint x: 107, startPoint y: 231, endPoint x: 52, endPoint y: 274, distance: 69.0
click at [106, 231] on input "2" at bounding box center [61, 235] width 106 height 17
click at [36, 293] on span "Guardar" at bounding box center [28, 294] width 25 height 10
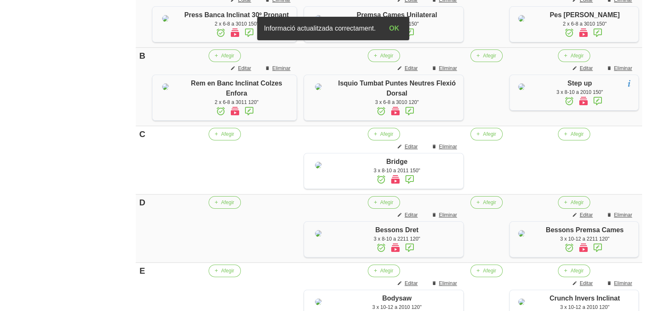
scroll to position [316, 0]
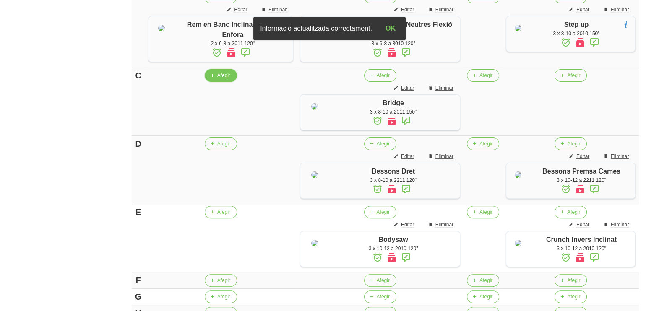
click at [220, 82] on button "Afegir" at bounding box center [221, 75] width 32 height 13
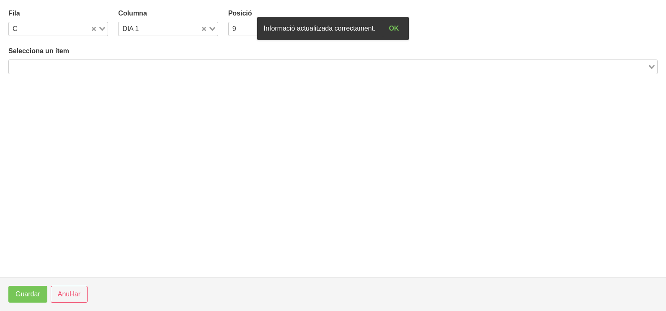
click at [87, 69] on input "Search for option" at bounding box center [329, 67] width 638 height 10
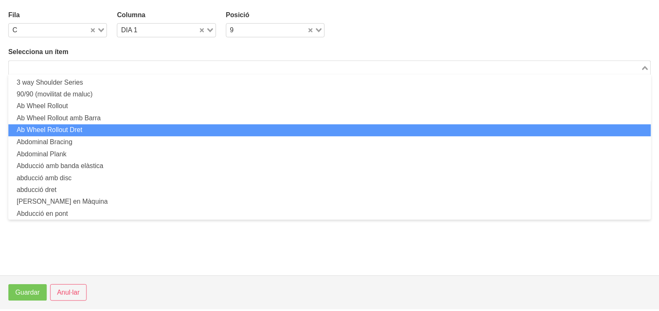
scroll to position [0, 0]
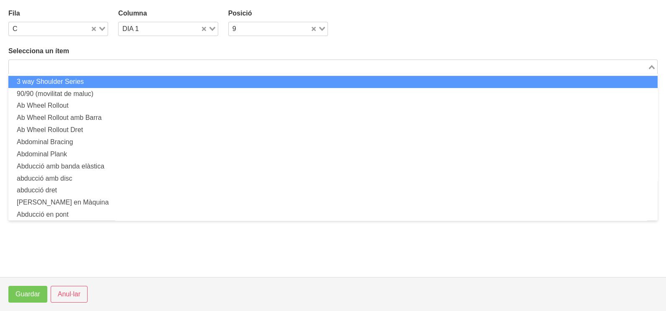
click at [46, 67] on input "Search for option" at bounding box center [329, 67] width 638 height 10
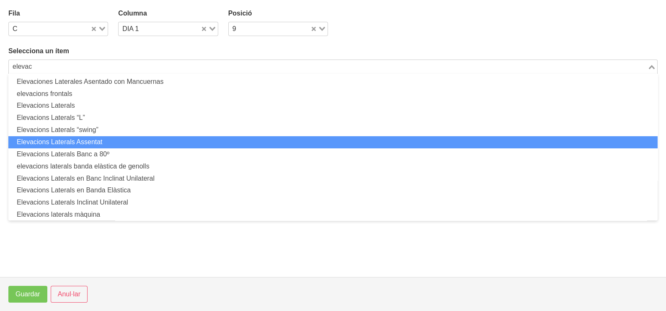
click at [114, 142] on li "Elevacions Laterals Assentat" at bounding box center [333, 142] width 650 height 12
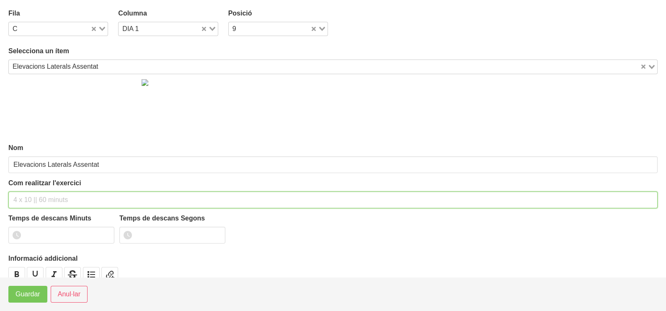
click at [29, 202] on input "text" at bounding box center [333, 200] width 650 height 17
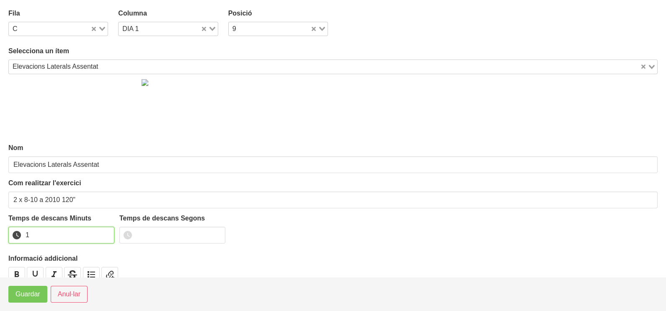
click at [107, 231] on input "1" at bounding box center [61, 235] width 106 height 17
drag, startPoint x: 107, startPoint y: 232, endPoint x: 101, endPoint y: 233, distance: 6.4
click at [106, 231] on input "2" at bounding box center [61, 235] width 106 height 17
click at [30, 296] on span "Guardar" at bounding box center [28, 294] width 25 height 10
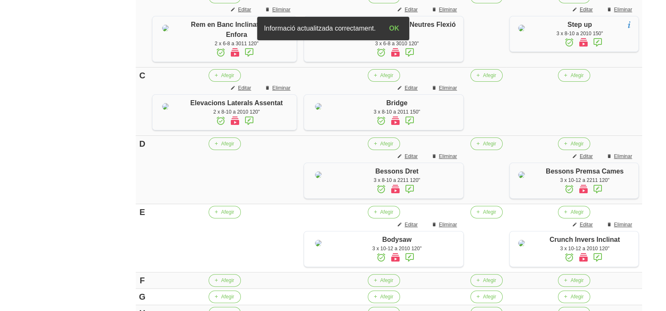
scroll to position [369, 0]
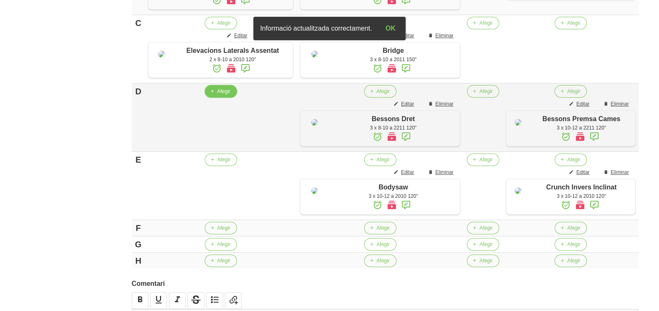
click at [220, 95] on span "Afegir" at bounding box center [223, 92] width 13 height 8
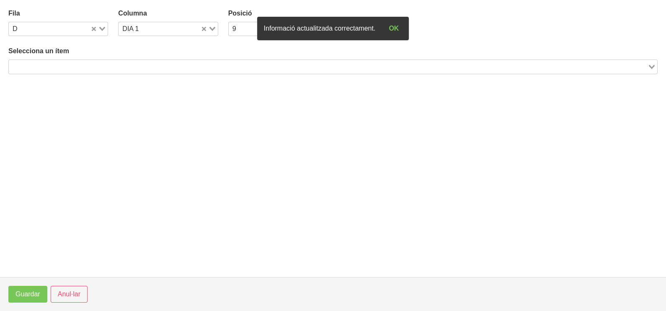
drag, startPoint x: 57, startPoint y: 66, endPoint x: 72, endPoint y: 59, distance: 16.7
click at [60, 66] on input "Search for option" at bounding box center [329, 67] width 638 height 10
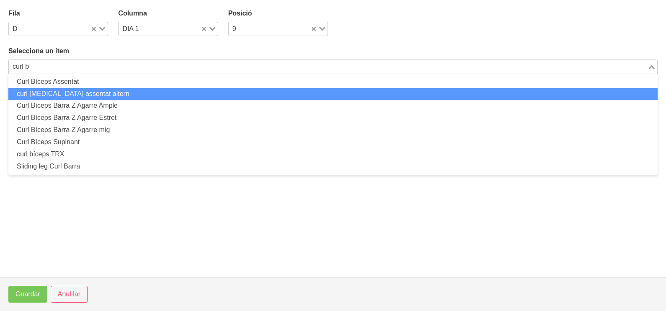
click at [95, 95] on li "curl [MEDICAL_DATA] assentat altern" at bounding box center [333, 94] width 650 height 12
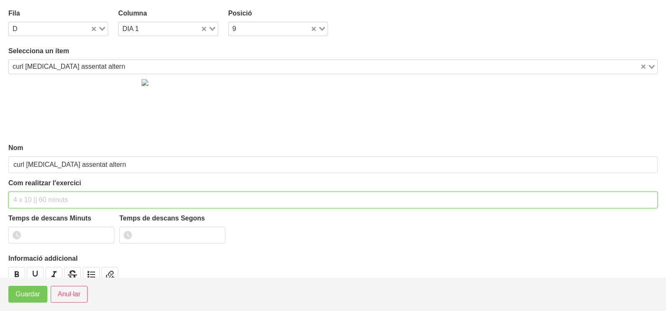
click at [48, 199] on input "text" at bounding box center [333, 200] width 650 height 17
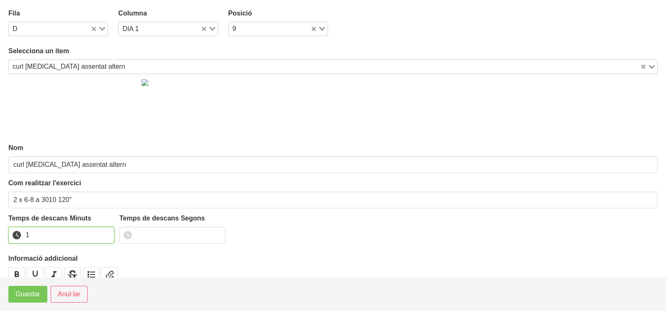
click at [107, 232] on input "1" at bounding box center [61, 235] width 106 height 17
drag, startPoint x: 107, startPoint y: 232, endPoint x: 46, endPoint y: 282, distance: 79.3
click at [107, 232] on input "2" at bounding box center [61, 235] width 106 height 17
click at [33, 298] on span "Guardar" at bounding box center [28, 294] width 25 height 10
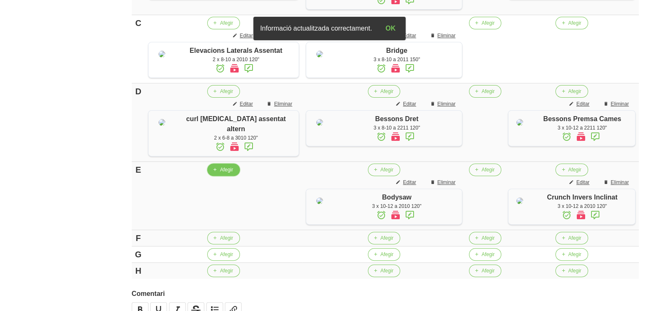
click at [220, 174] on span "Afegir" at bounding box center [226, 170] width 13 height 8
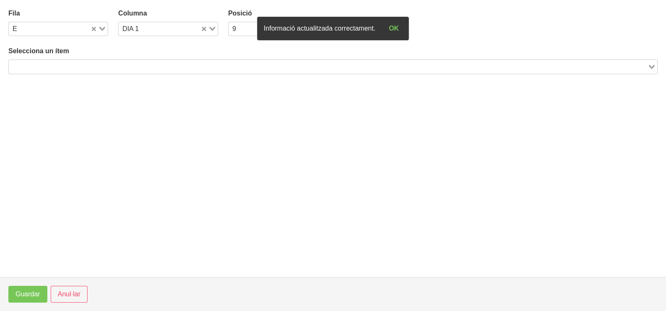
click at [61, 67] on input "Search for option" at bounding box center [329, 67] width 638 height 10
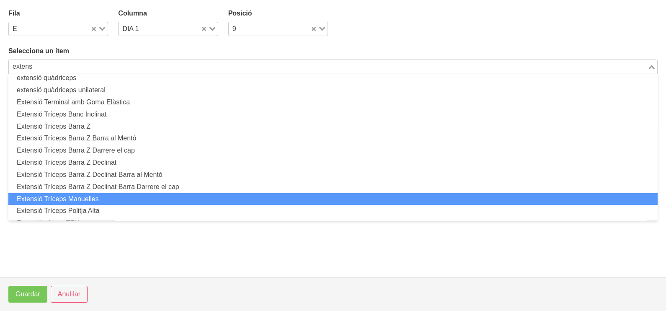
click at [95, 195] on li "Extensió Tríceps Manuelles" at bounding box center [333, 199] width 650 height 12
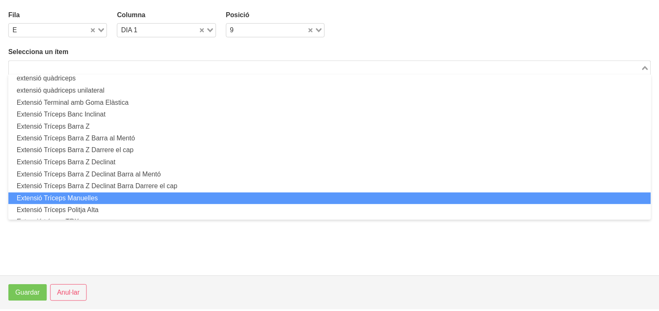
scroll to position [2, 0]
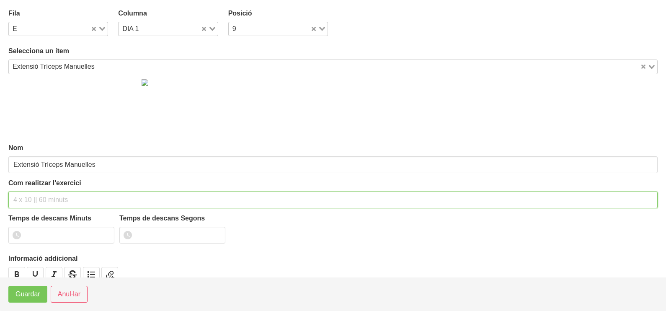
click at [50, 193] on input "text" at bounding box center [333, 200] width 650 height 17
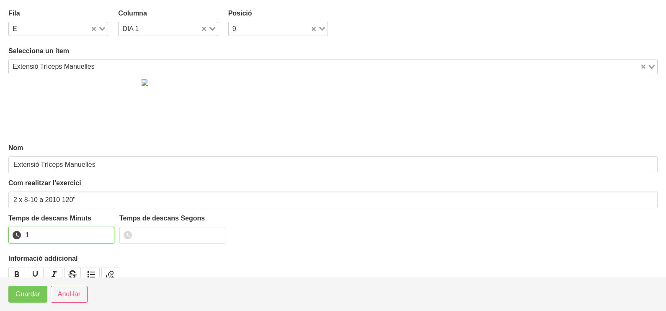
click at [107, 232] on input "1" at bounding box center [61, 235] width 106 height 17
drag, startPoint x: 107, startPoint y: 232, endPoint x: 90, endPoint y: 242, distance: 20.1
click at [101, 235] on input "2" at bounding box center [61, 235] width 106 height 17
click at [34, 294] on span "Guardar" at bounding box center [28, 294] width 25 height 10
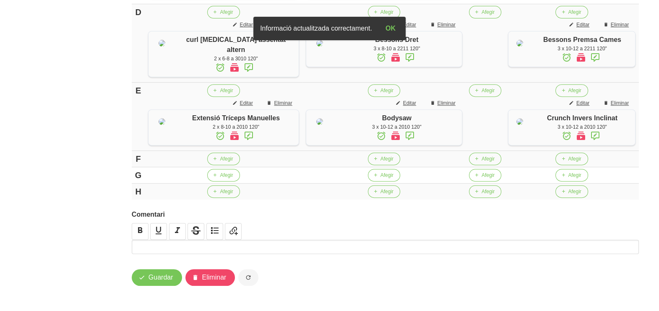
scroll to position [502, 0]
click at [228, 160] on span "Afegir" at bounding box center [226, 159] width 13 height 8
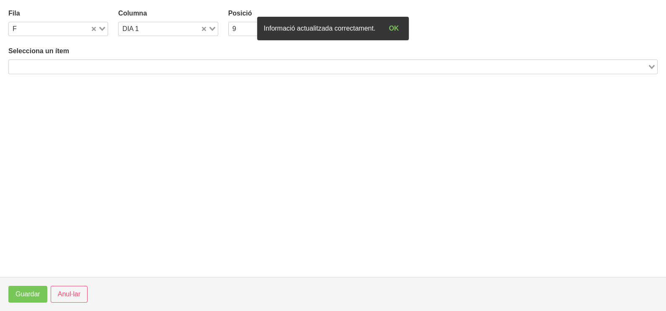
click at [72, 65] on input "Search for option" at bounding box center [329, 67] width 638 height 10
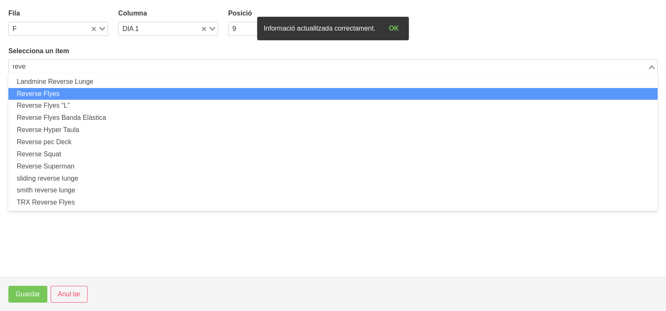
click at [73, 92] on li "Reverse Flyes" at bounding box center [333, 94] width 650 height 12
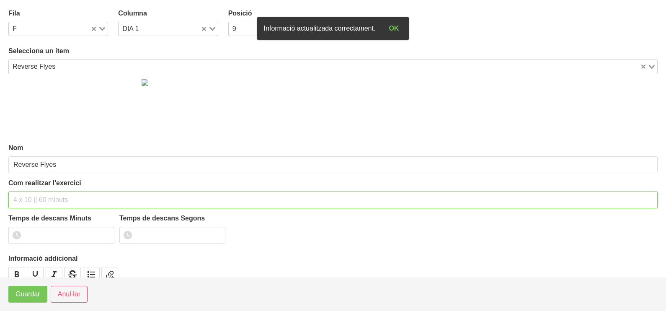
drag, startPoint x: 36, startPoint y: 195, endPoint x: 37, endPoint y: 191, distance: 4.7
click at [37, 192] on input "text" at bounding box center [333, 200] width 650 height 17
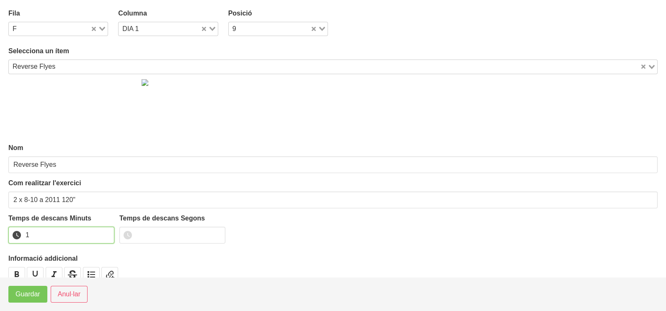
click at [105, 231] on input "1" at bounding box center [61, 235] width 106 height 17
drag, startPoint x: 105, startPoint y: 231, endPoint x: 62, endPoint y: 261, distance: 52.2
click at [94, 236] on input "2" at bounding box center [61, 235] width 106 height 17
click at [41, 293] on button "Guardar" at bounding box center [27, 294] width 39 height 17
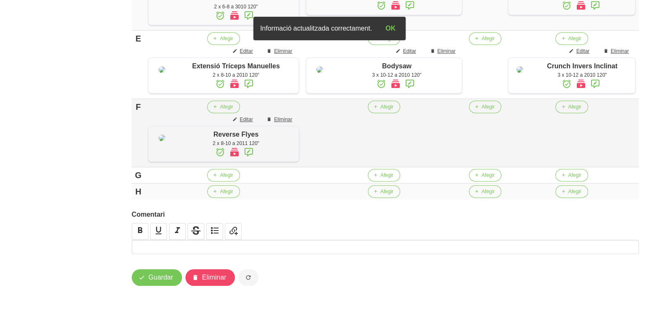
scroll to position [565, 0]
click at [212, 177] on icon "button" at bounding box center [214, 175] width 5 height 8
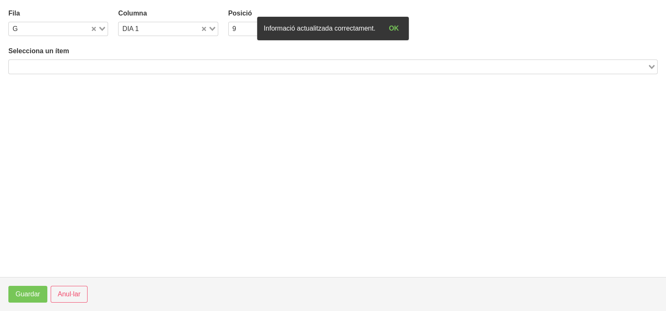
click at [88, 64] on input "Search for option" at bounding box center [329, 67] width 638 height 10
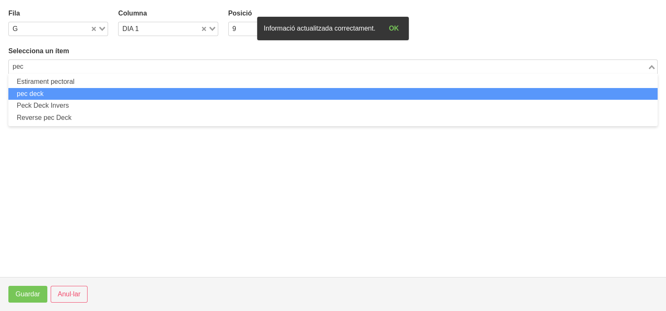
click at [80, 96] on li "pec deck" at bounding box center [333, 94] width 650 height 12
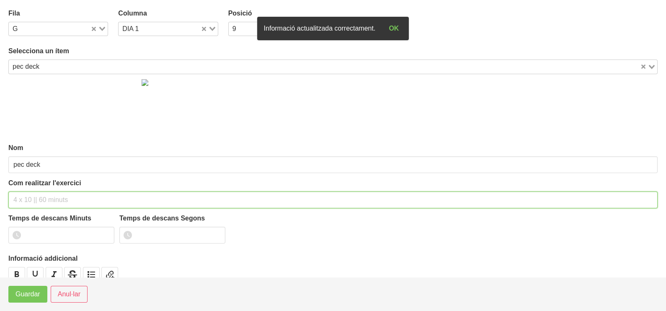
click at [34, 199] on input "text" at bounding box center [333, 200] width 650 height 17
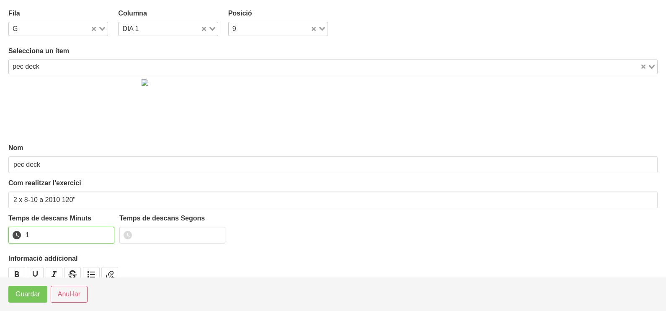
click at [107, 232] on input "1" at bounding box center [61, 235] width 106 height 17
drag, startPoint x: 107, startPoint y: 231, endPoint x: 36, endPoint y: 276, distance: 83.5
click at [91, 242] on input "2" at bounding box center [61, 235] width 106 height 17
click at [31, 293] on span "Guardar" at bounding box center [28, 294] width 25 height 10
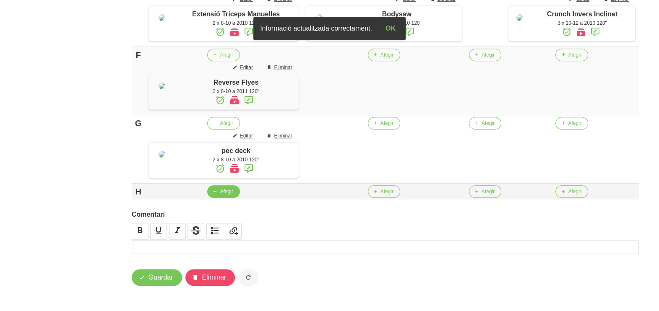
click at [217, 200] on td "Afegir" at bounding box center [223, 192] width 157 height 16
click at [220, 195] on span "Afegir" at bounding box center [226, 192] width 13 height 8
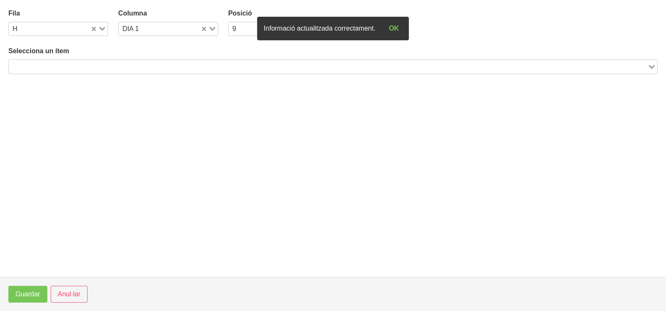
click at [124, 58] on div "Selecciona un ítem Loading..." at bounding box center [333, 60] width 650 height 28
click at [122, 68] on input "Search for option" at bounding box center [329, 67] width 638 height 10
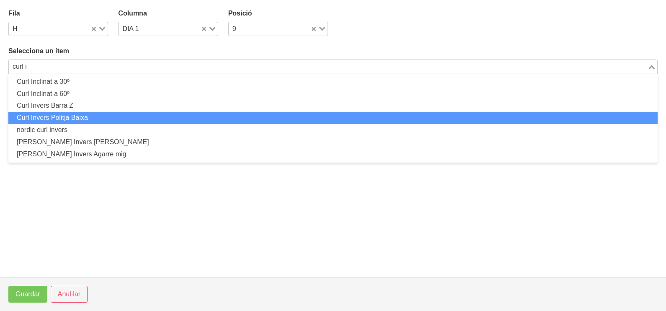
click at [109, 117] on li "Curl Invers Politja Baixa" at bounding box center [333, 118] width 650 height 12
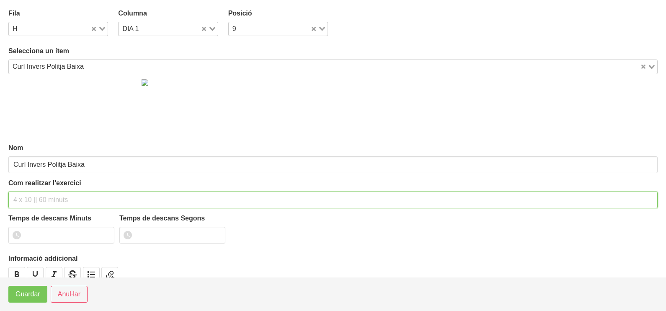
click at [49, 199] on input "text" at bounding box center [333, 200] width 650 height 17
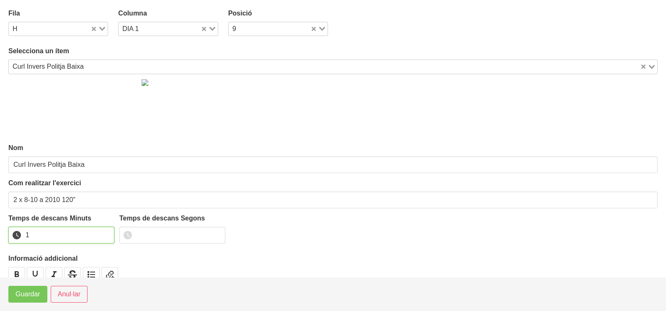
click at [107, 231] on input "1" at bounding box center [61, 235] width 106 height 17
drag, startPoint x: 107, startPoint y: 231, endPoint x: 34, endPoint y: 280, distance: 87.5
click at [93, 238] on input "2" at bounding box center [61, 235] width 106 height 17
click at [33, 291] on span "Guardar" at bounding box center [28, 294] width 25 height 10
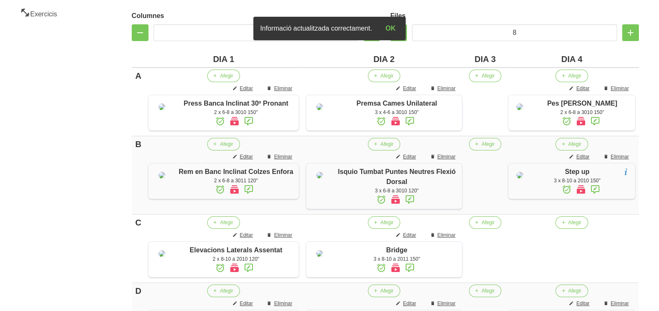
scroll to position [145, 0]
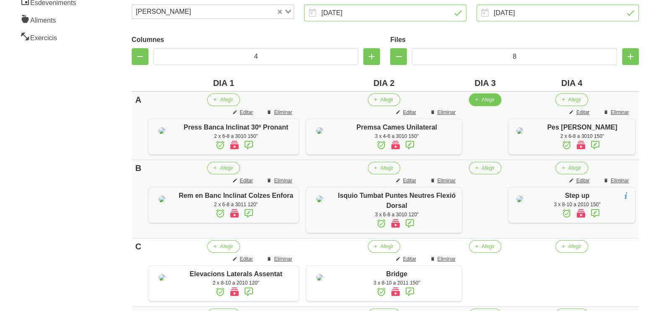
click at [477, 100] on button "Afegir" at bounding box center [485, 99] width 32 height 13
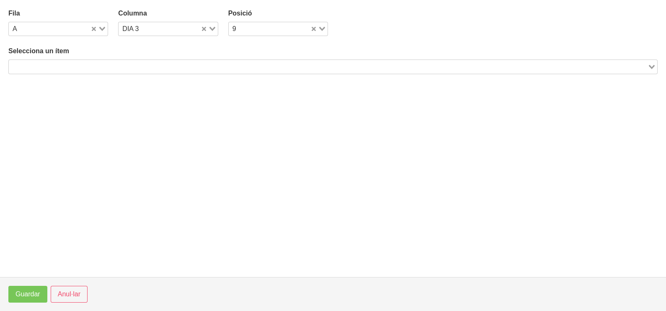
click at [100, 64] on input "Search for option" at bounding box center [329, 67] width 638 height 10
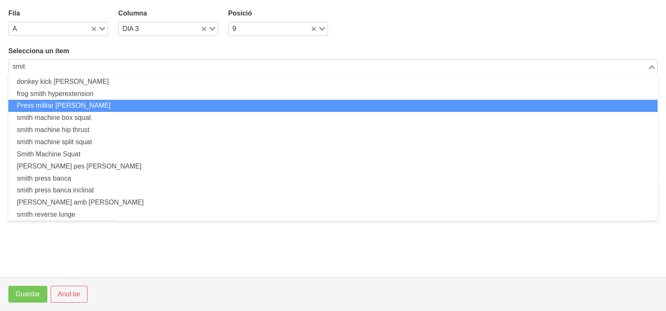
click at [95, 107] on li "Press militar [PERSON_NAME]" at bounding box center [333, 106] width 650 height 12
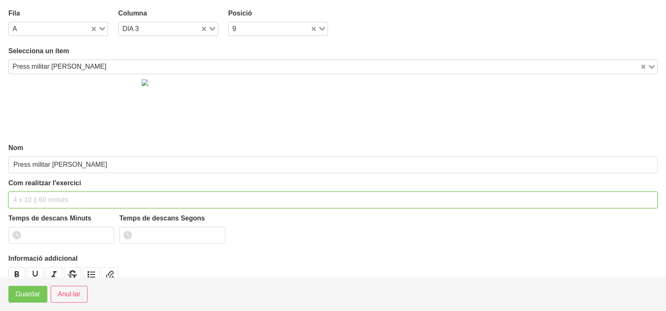
drag, startPoint x: 41, startPoint y: 197, endPoint x: 42, endPoint y: 192, distance: 5.1
click at [41, 194] on input "text" at bounding box center [333, 200] width 650 height 17
drag, startPoint x: 67, startPoint y: 197, endPoint x: 62, endPoint y: 199, distance: 5.3
click at [62, 199] on input "2 x 6-8 a 3010 120"" at bounding box center [333, 200] width 650 height 17
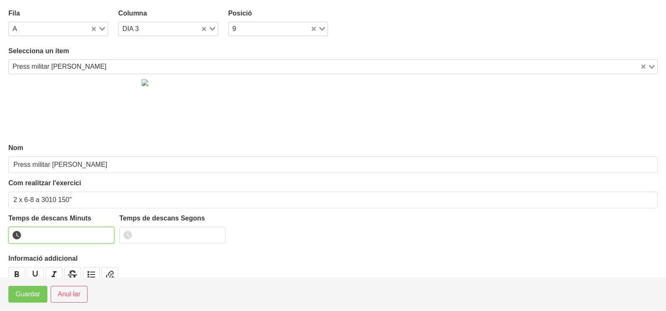
click at [57, 232] on input "number" at bounding box center [61, 235] width 106 height 17
click at [35, 296] on span "Guardar" at bounding box center [28, 294] width 25 height 10
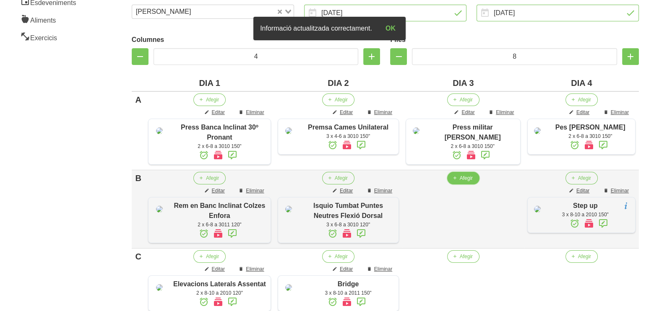
click at [464, 182] on span "Afegir" at bounding box center [465, 178] width 13 height 8
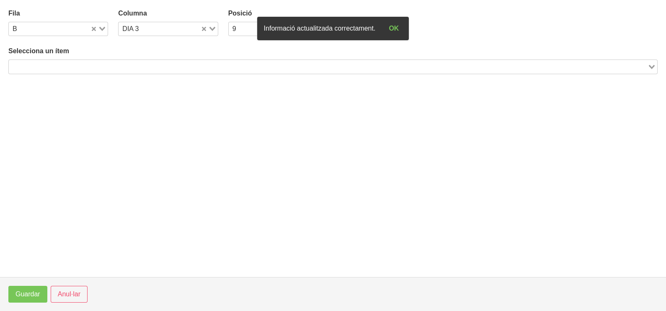
click at [156, 66] on input "Search for option" at bounding box center [329, 67] width 638 height 10
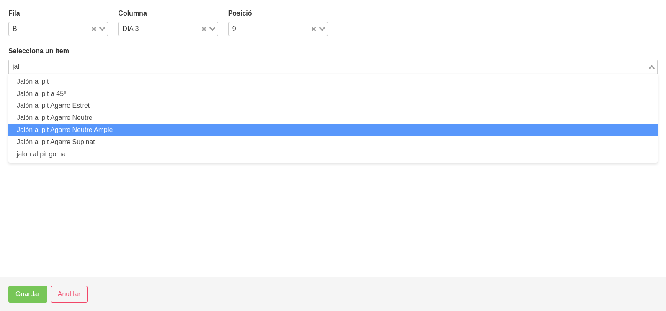
click at [124, 129] on li "Jalón al pit Agarre Neutre Ample" at bounding box center [333, 130] width 650 height 12
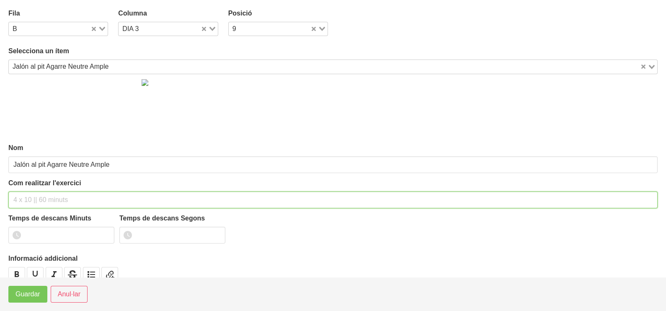
click at [31, 198] on input "text" at bounding box center [333, 200] width 650 height 17
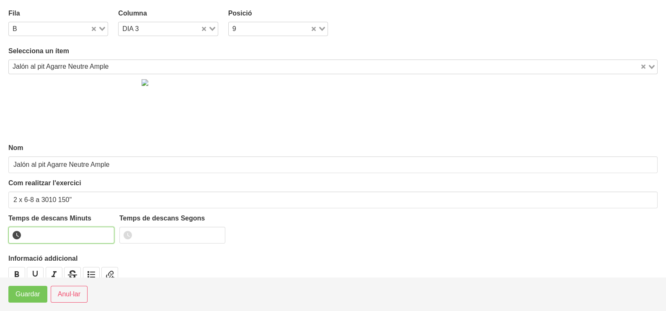
click at [54, 233] on input "number" at bounding box center [61, 235] width 106 height 17
click at [26, 297] on span "Guardar" at bounding box center [28, 294] width 25 height 10
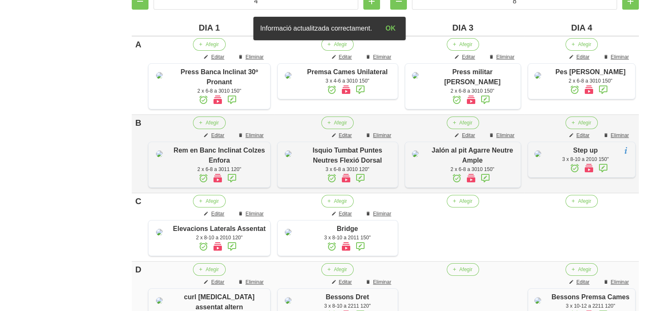
scroll to position [250, 0]
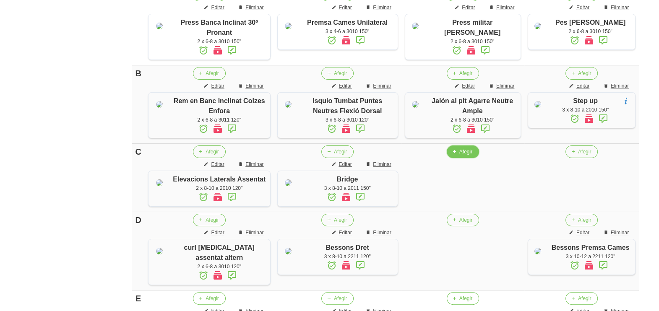
click at [465, 156] on span "Afegir" at bounding box center [465, 152] width 13 height 8
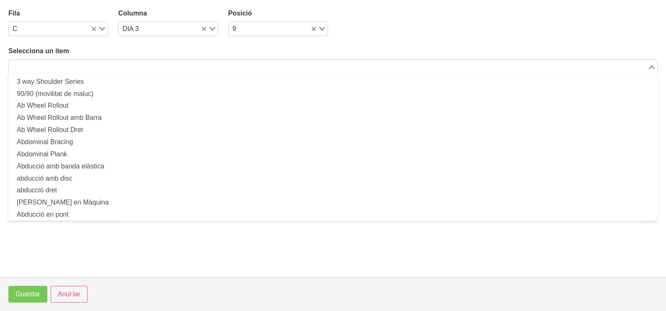
click at [177, 67] on input "Search for option" at bounding box center [329, 67] width 638 height 10
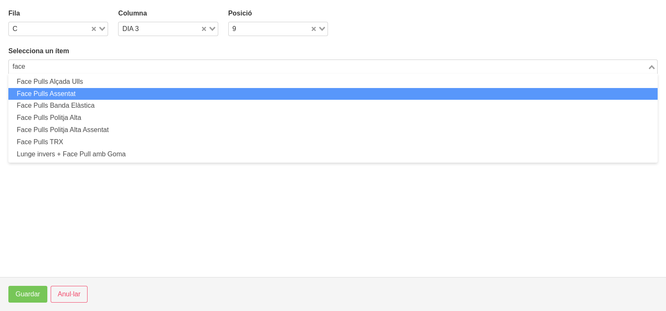
click at [82, 88] on li "Face Pulls Assentat" at bounding box center [333, 94] width 650 height 12
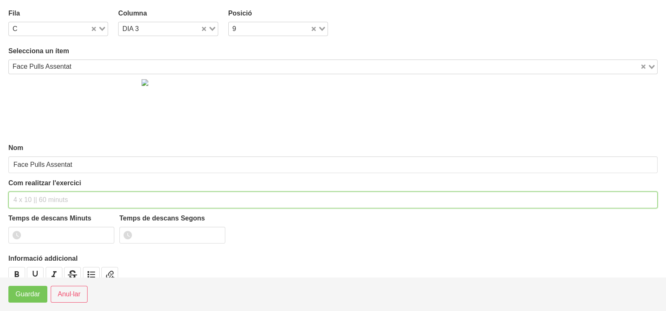
drag, startPoint x: 39, startPoint y: 194, endPoint x: 38, endPoint y: 190, distance: 4.8
click at [38, 192] on input "text" at bounding box center [333, 200] width 650 height 17
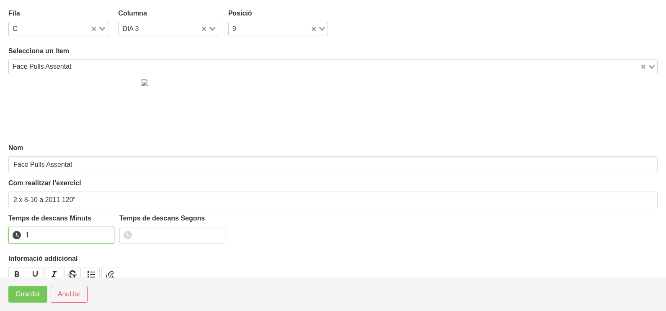
click at [107, 233] on input "1" at bounding box center [61, 235] width 106 height 17
drag, startPoint x: 107, startPoint y: 232, endPoint x: 87, endPoint y: 245, distance: 24.0
click at [101, 235] on input "2" at bounding box center [61, 235] width 106 height 17
click at [34, 295] on span "Guardar" at bounding box center [28, 294] width 25 height 10
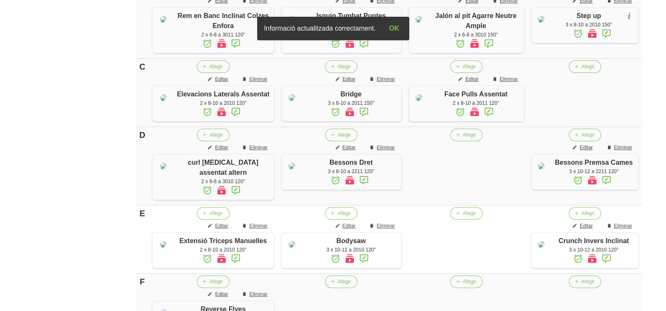
scroll to position [407, 0]
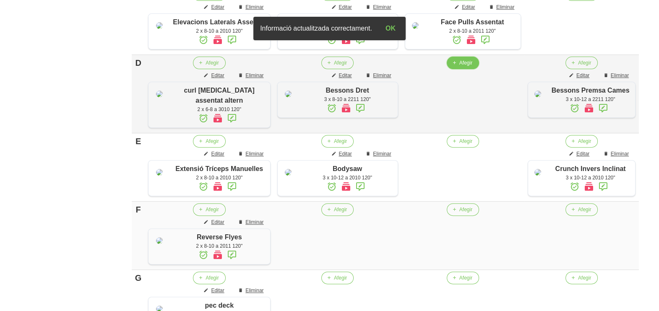
click at [457, 69] on button "Afegir" at bounding box center [462, 63] width 32 height 13
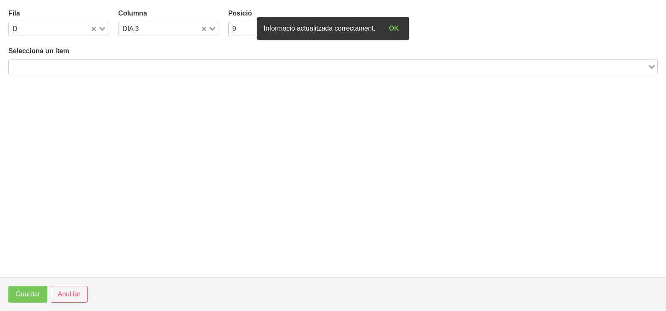
click at [144, 68] on input "Search for option" at bounding box center [329, 67] width 638 height 10
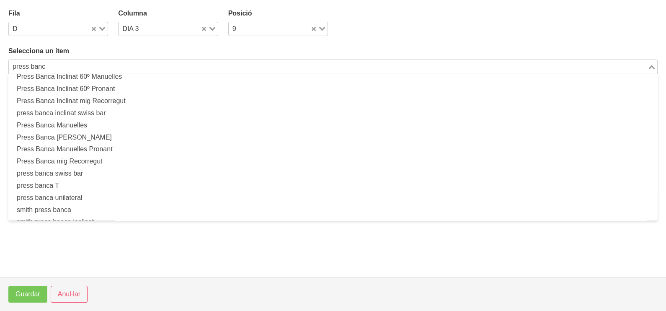
scroll to position [208, 0]
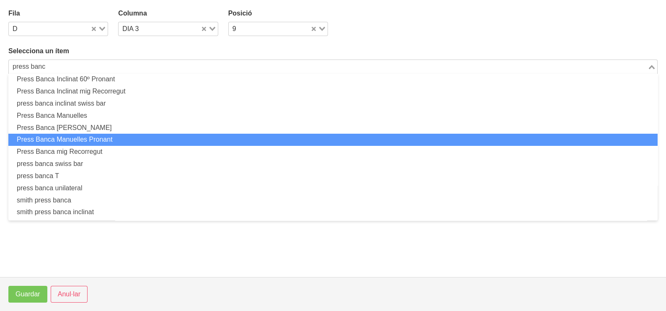
click at [122, 136] on li "Press Banca Manuelles Pronant" at bounding box center [333, 140] width 650 height 12
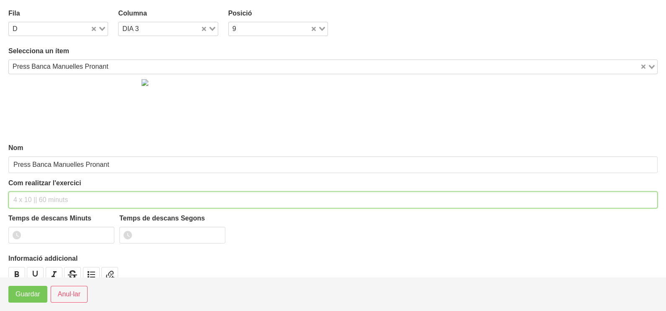
drag, startPoint x: 49, startPoint y: 200, endPoint x: 57, endPoint y: 193, distance: 10.4
click at [55, 195] on input "text" at bounding box center [333, 200] width 650 height 17
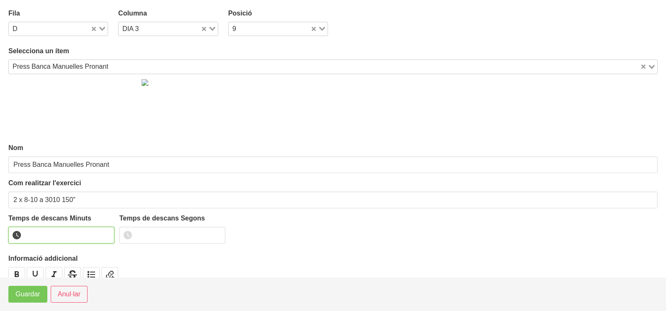
click at [53, 233] on input "number" at bounding box center [61, 235] width 106 height 17
click at [29, 290] on span "Guardar" at bounding box center [28, 294] width 25 height 10
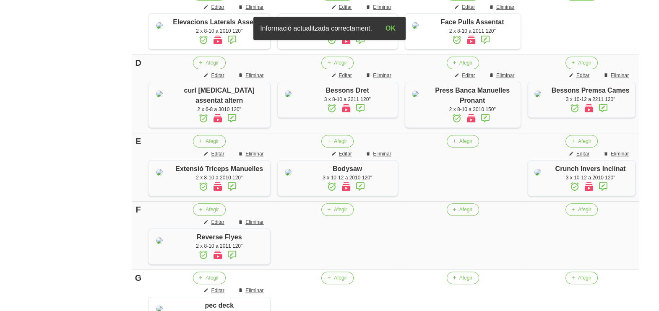
scroll to position [460, 0]
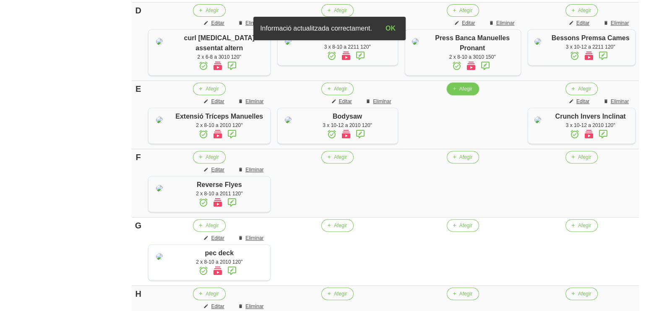
click at [459, 93] on span "Afegir" at bounding box center [465, 89] width 13 height 8
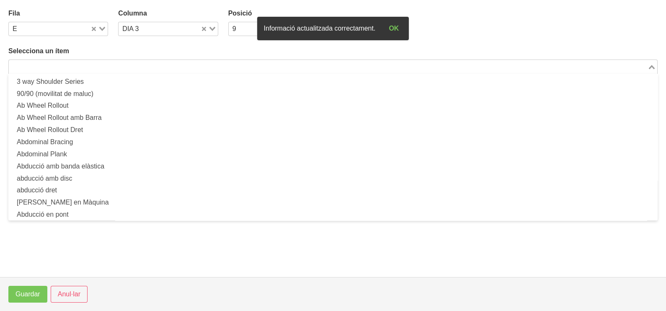
click at [127, 70] on input "Search for option" at bounding box center [329, 67] width 638 height 10
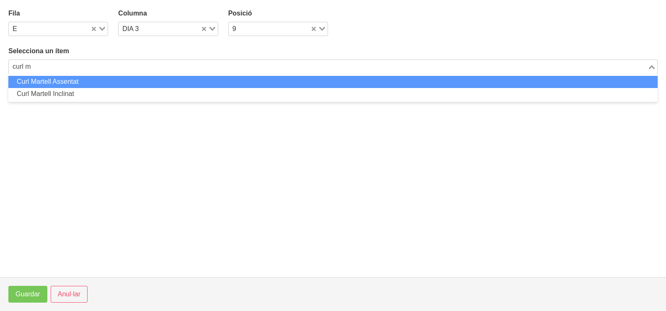
click at [111, 82] on li "Curl Martell Assentat" at bounding box center [333, 82] width 650 height 12
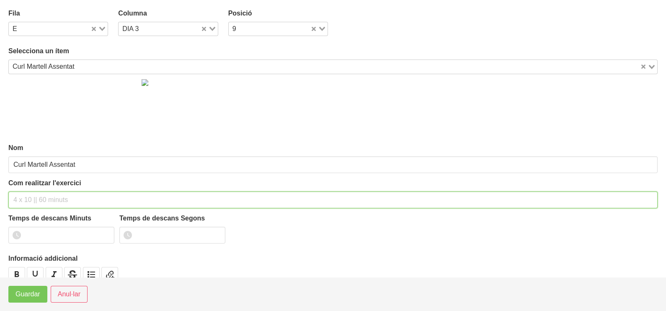
click at [41, 197] on input "text" at bounding box center [333, 200] width 650 height 17
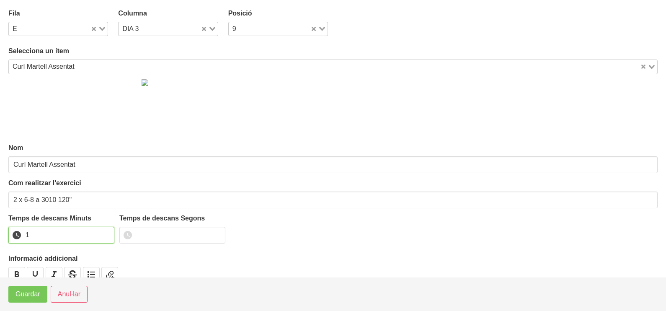
click at [106, 231] on input "1" at bounding box center [61, 235] width 106 height 17
drag, startPoint x: 106, startPoint y: 231, endPoint x: 44, endPoint y: 273, distance: 75.2
click at [100, 235] on input "2" at bounding box center [61, 235] width 106 height 17
click at [29, 295] on span "Guardar" at bounding box center [28, 294] width 25 height 10
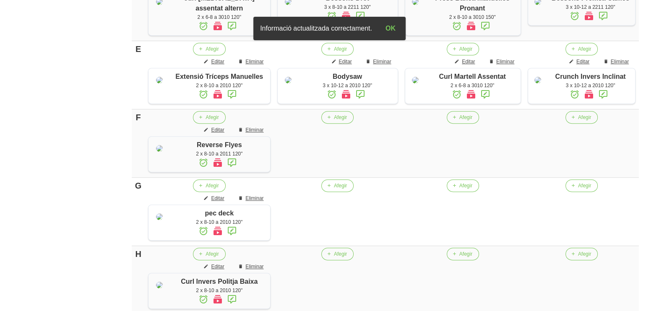
scroll to position [565, 0]
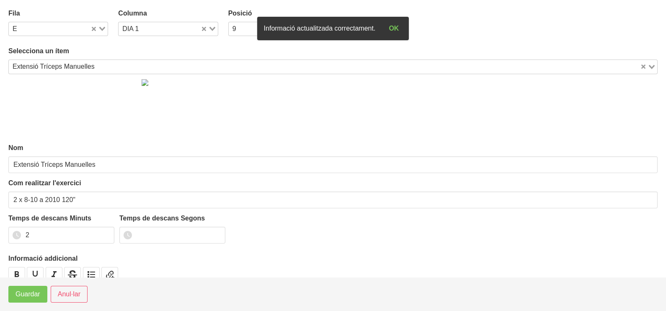
click at [212, 27] on icon "Search for option" at bounding box center [213, 29] width 6 height 4
drag, startPoint x: 161, startPoint y: 68, endPoint x: 154, endPoint y: 67, distance: 7.2
click at [161, 68] on li "DIA 3" at bounding box center [168, 68] width 100 height 12
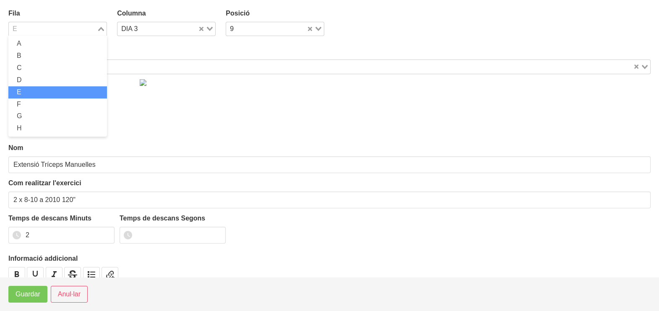
drag, startPoint x: 101, startPoint y: 27, endPoint x: 75, endPoint y: 52, distance: 35.9
click at [101, 27] on icon "Search for option" at bounding box center [101, 29] width 6 height 4
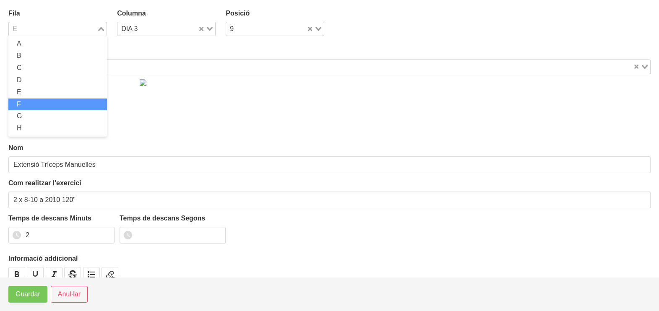
click at [51, 106] on li "F" at bounding box center [57, 105] width 99 height 12
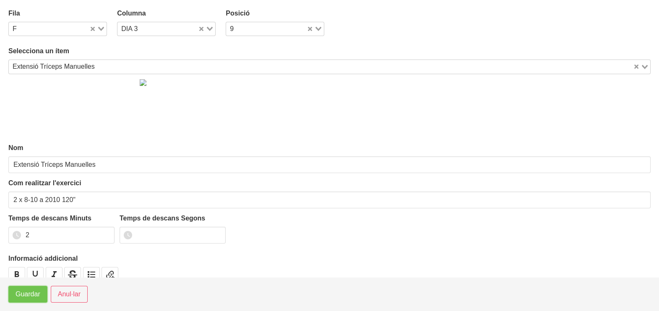
click at [19, 299] on span "Guardar" at bounding box center [28, 294] width 25 height 10
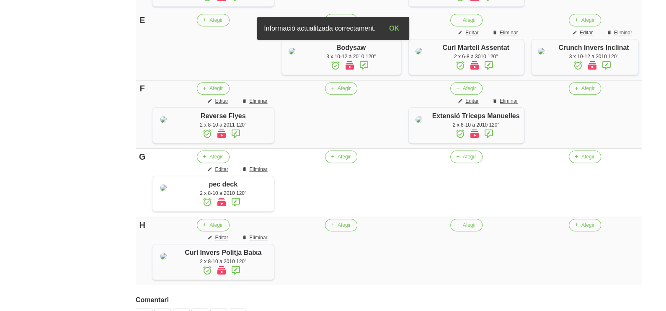
scroll to position [512, 0]
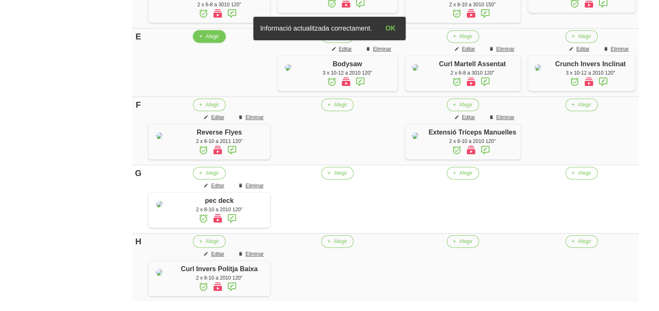
click at [206, 40] on span "Afegir" at bounding box center [211, 37] width 13 height 8
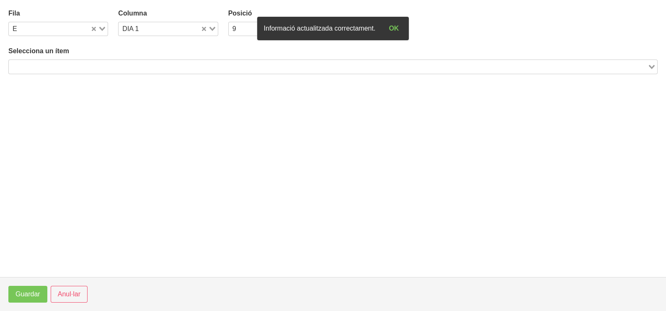
click at [118, 62] on input "Search for option" at bounding box center [329, 67] width 638 height 10
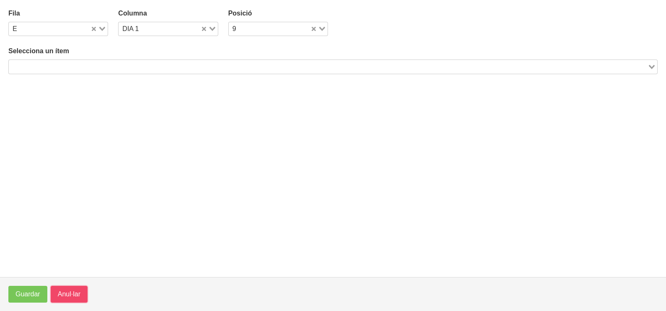
drag, startPoint x: 76, startPoint y: 298, endPoint x: 133, endPoint y: 251, distance: 73.8
click at [78, 296] on span "Anul·lar" at bounding box center [69, 294] width 23 height 10
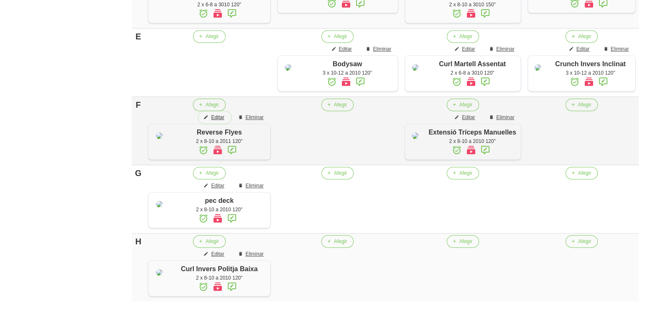
click at [218, 121] on span "Editar" at bounding box center [217, 118] width 13 height 8
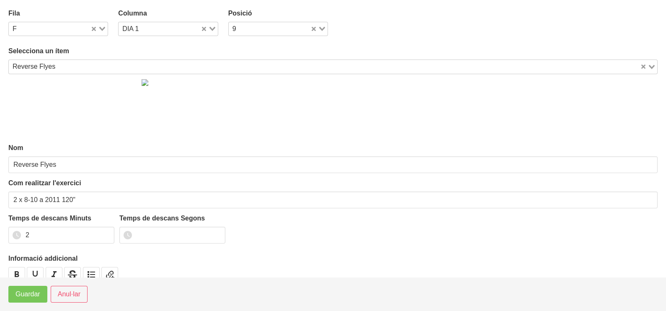
click at [100, 29] on icon "Search for option" at bounding box center [102, 29] width 6 height 4
click at [135, 49] on label "Selecciona un ítem" at bounding box center [333, 51] width 650 height 10
click at [30, 292] on span "Guardar" at bounding box center [28, 294] width 25 height 10
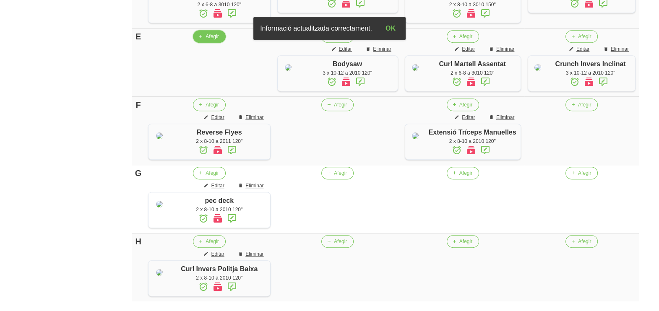
click at [212, 40] on span "Afegir" at bounding box center [211, 37] width 13 height 8
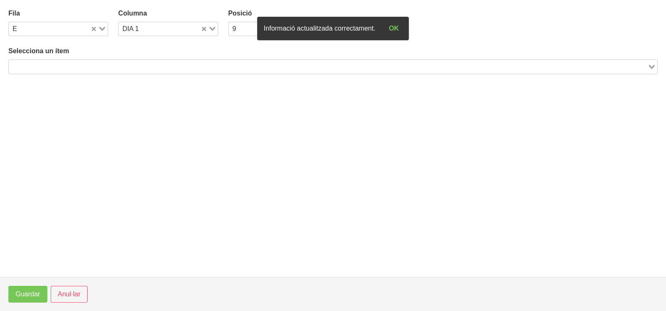
click at [112, 67] on input "Search for option" at bounding box center [329, 67] width 638 height 10
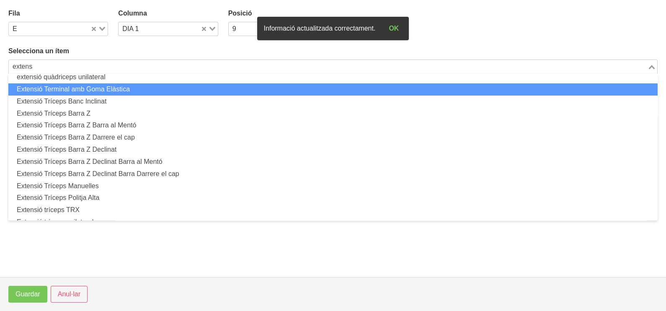
scroll to position [112, 0]
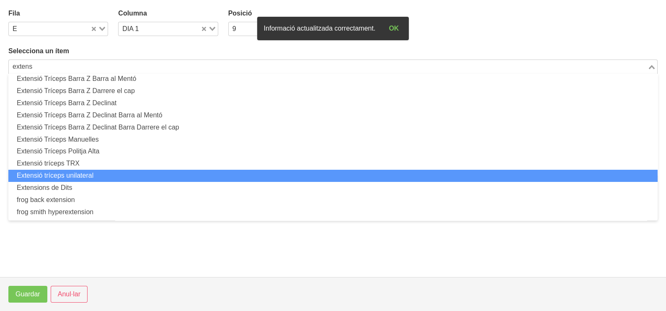
click at [81, 171] on li "Extensió tríceps unilateral" at bounding box center [333, 176] width 650 height 12
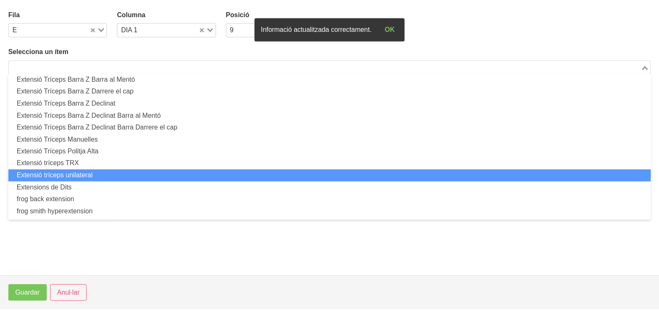
scroll to position [2, 0]
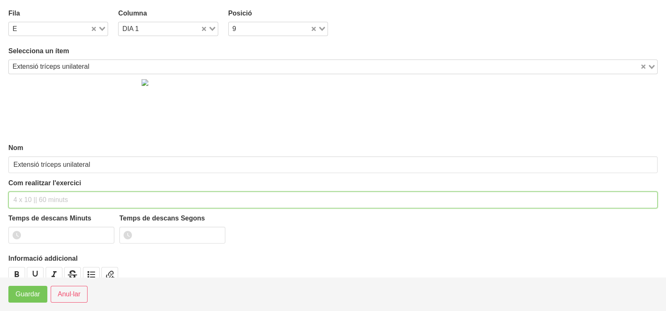
drag, startPoint x: 52, startPoint y: 195, endPoint x: 40, endPoint y: 189, distance: 14.1
click at [49, 194] on input "text" at bounding box center [333, 200] width 650 height 17
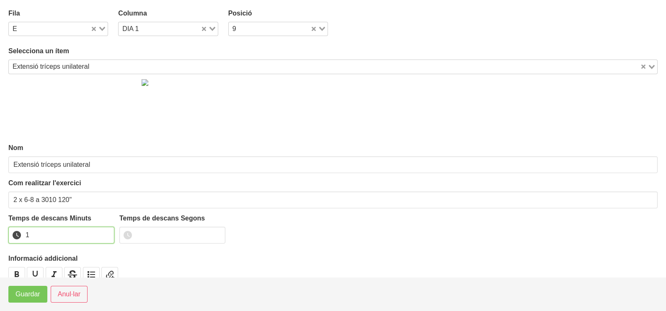
click at [106, 231] on input "1" at bounding box center [61, 235] width 106 height 17
drag, startPoint x: 106, startPoint y: 231, endPoint x: 102, endPoint y: 235, distance: 5.7
click at [106, 231] on input "2" at bounding box center [61, 235] width 106 height 17
click at [29, 300] on button "Guardar" at bounding box center [27, 294] width 39 height 17
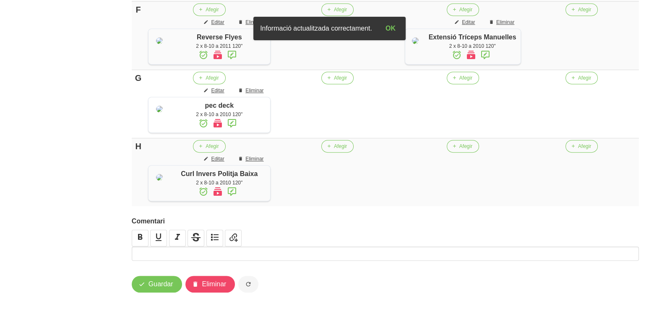
scroll to position [617, 0]
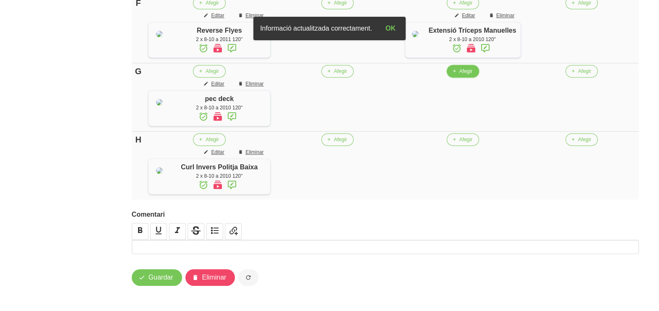
click at [455, 75] on icon "button" at bounding box center [453, 71] width 5 height 8
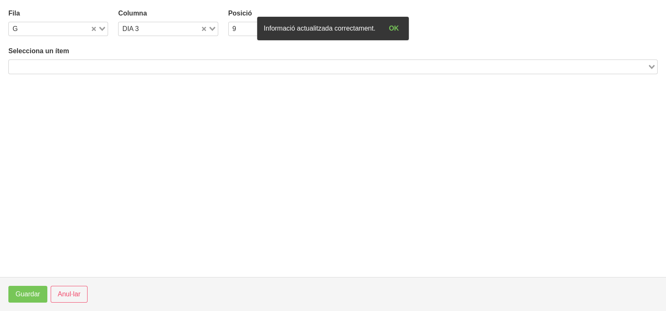
click at [136, 65] on input "Search for option" at bounding box center [329, 67] width 638 height 10
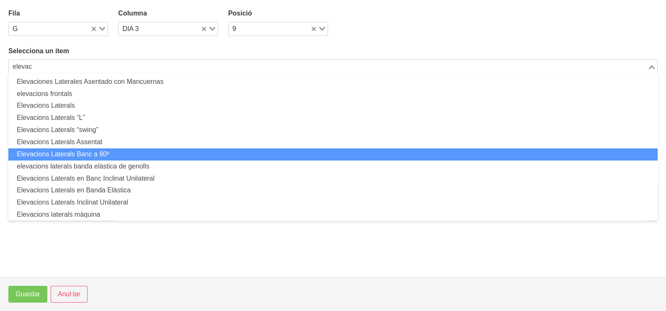
click at [117, 150] on li "Elevacions Laterals Banc a 80º" at bounding box center [333, 154] width 650 height 12
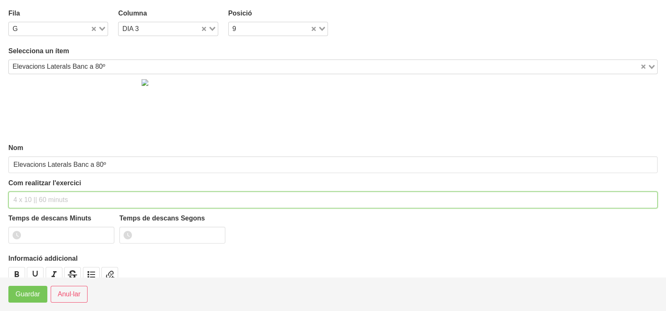
click at [31, 200] on input "text" at bounding box center [333, 200] width 650 height 17
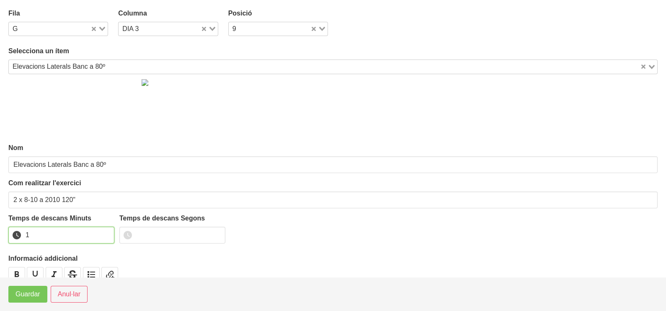
click at [107, 231] on input "1" at bounding box center [61, 235] width 106 height 17
click at [105, 232] on input "2" at bounding box center [61, 235] width 106 height 17
click at [40, 292] on span "Guardar" at bounding box center [28, 294] width 25 height 10
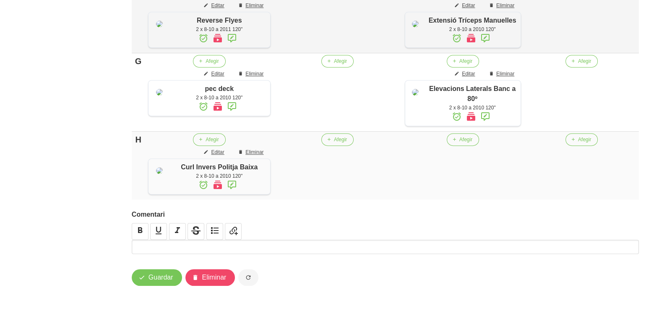
scroll to position [669, 0]
click at [218, 158] on button "Editar" at bounding box center [214, 152] width 32 height 13
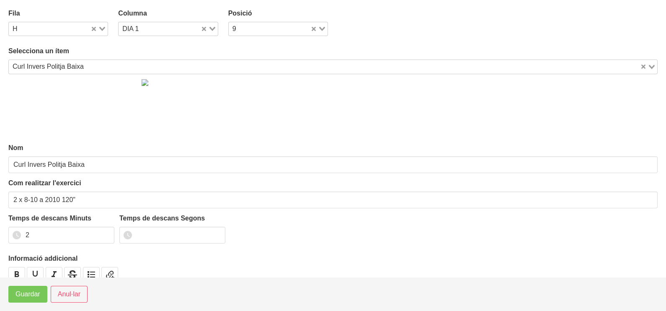
click at [210, 27] on icon "Search for option" at bounding box center [213, 29] width 6 height 4
click at [157, 67] on li "DIA 3" at bounding box center [168, 68] width 100 height 12
click at [72, 290] on span "Anul·lar" at bounding box center [69, 294] width 23 height 10
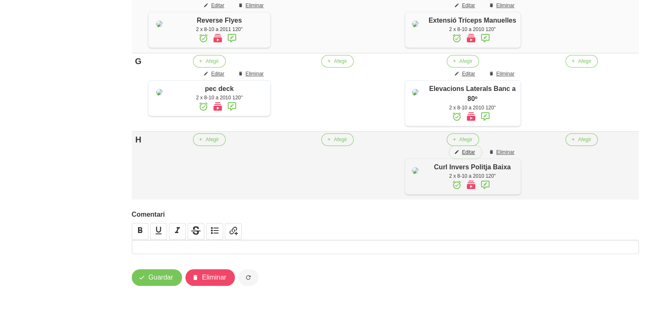
click at [471, 158] on button "Editar" at bounding box center [465, 152] width 32 height 13
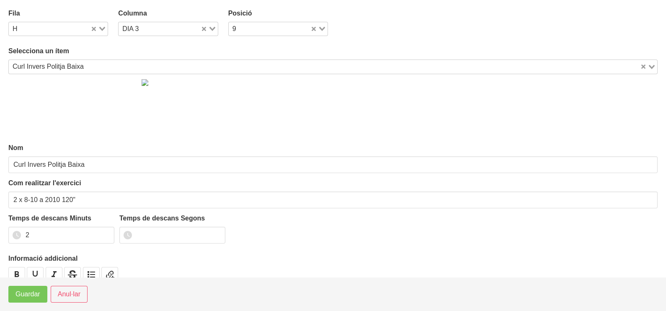
drag, startPoint x: 210, startPoint y: 26, endPoint x: 205, endPoint y: 29, distance: 6.0
click at [209, 27] on div "Loading..." at bounding box center [209, 28] width 17 height 12
drag, startPoint x: 147, startPoint y: 44, endPoint x: 128, endPoint y: 80, distance: 41.6
click at [148, 44] on li "DIA 1" at bounding box center [168, 44] width 100 height 12
click at [34, 291] on span "Guardar" at bounding box center [28, 294] width 25 height 10
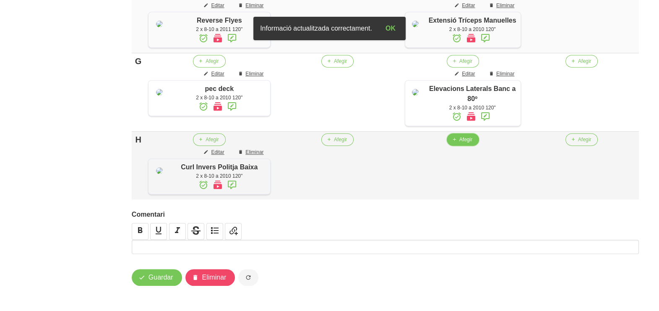
click at [457, 143] on span "button" at bounding box center [454, 140] width 8 height 8
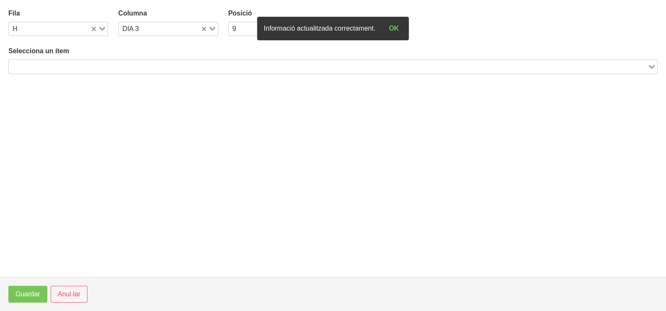
drag, startPoint x: 79, startPoint y: 65, endPoint x: 119, endPoint y: 50, distance: 42.6
click at [82, 65] on input "Search for option" at bounding box center [329, 67] width 638 height 10
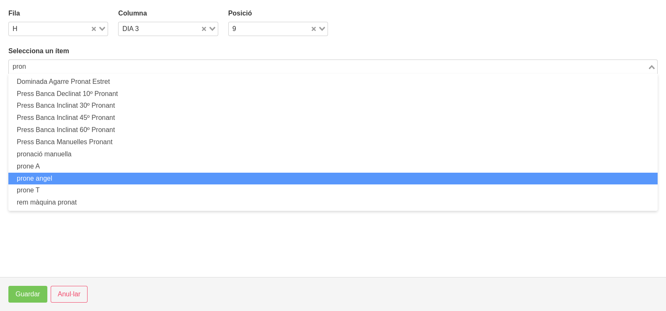
click at [57, 180] on li "prone angel" at bounding box center [333, 179] width 650 height 12
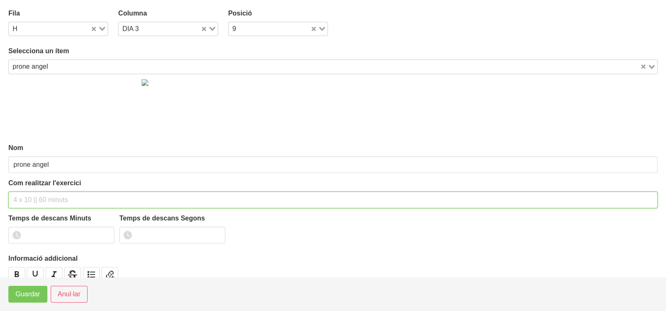
click at [34, 195] on input "text" at bounding box center [333, 200] width 650 height 17
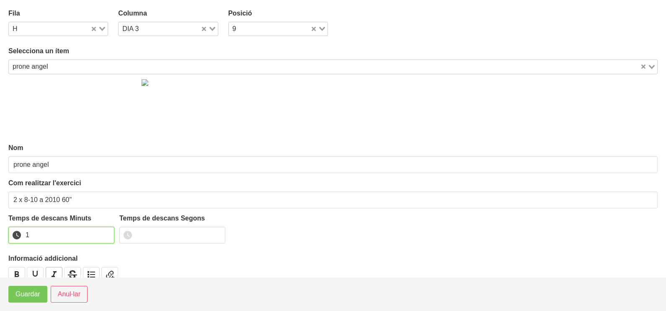
drag, startPoint x: 107, startPoint y: 231, endPoint x: 46, endPoint y: 269, distance: 71.8
click at [103, 232] on input "1" at bounding box center [61, 235] width 106 height 17
click at [35, 298] on span "Guardar" at bounding box center [28, 294] width 25 height 10
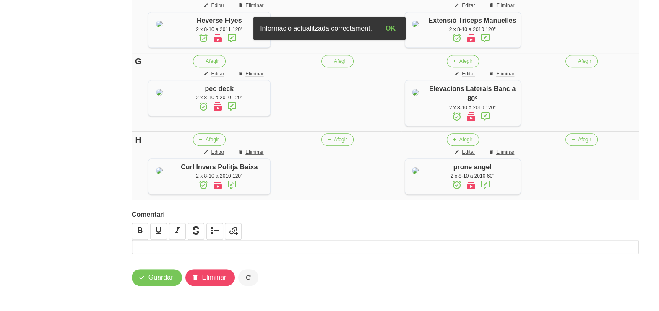
scroll to position [715, 0]
click at [159, 277] on span "Guardar" at bounding box center [160, 277] width 25 height 10
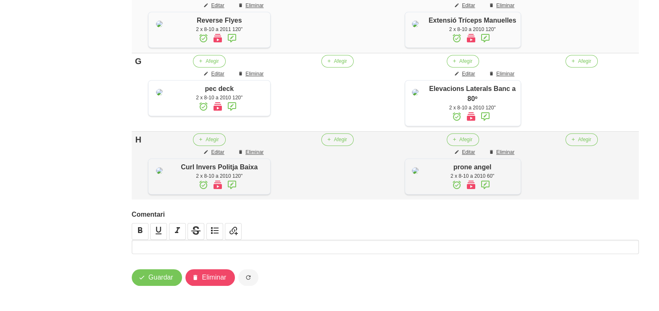
click at [580, 140] on td "Afegir" at bounding box center [581, 166] width 114 height 68
click at [245, 227] on div at bounding box center [385, 231] width 507 height 17
drag, startPoint x: 56, startPoint y: 82, endPoint x: 41, endPoint y: 51, distance: 34.1
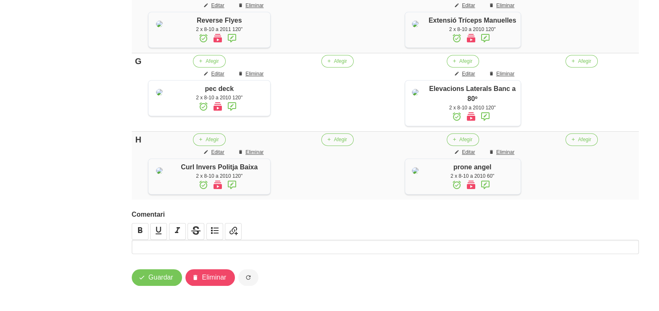
drag, startPoint x: 49, startPoint y: 134, endPoint x: 54, endPoint y: 129, distance: 6.8
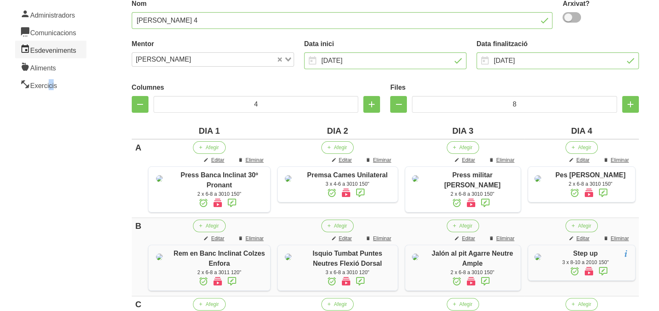
scroll to position [0, 0]
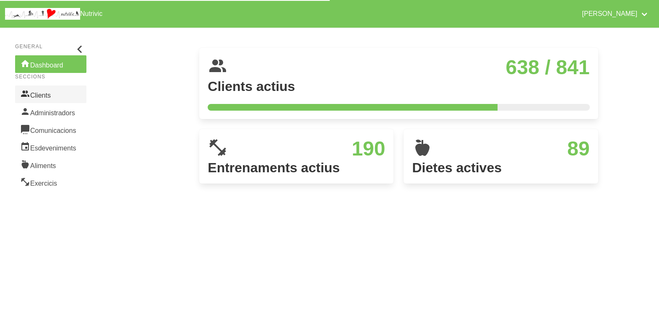
click at [51, 96] on link "Clients" at bounding box center [50, 95] width 71 height 18
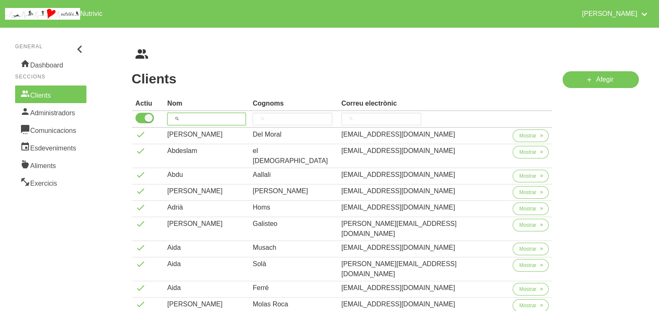
drag, startPoint x: 189, startPoint y: 117, endPoint x: 207, endPoint y: 82, distance: 39.9
click at [197, 113] on input "search" at bounding box center [206, 119] width 79 height 13
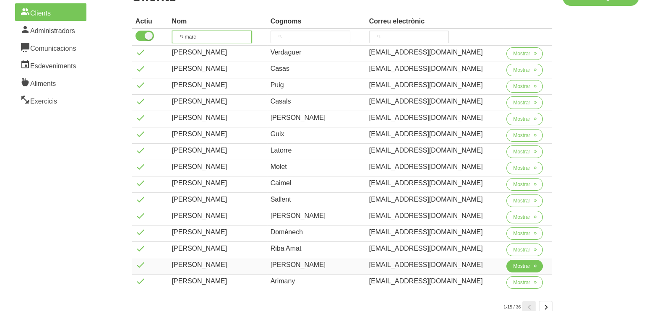
scroll to position [135, 0]
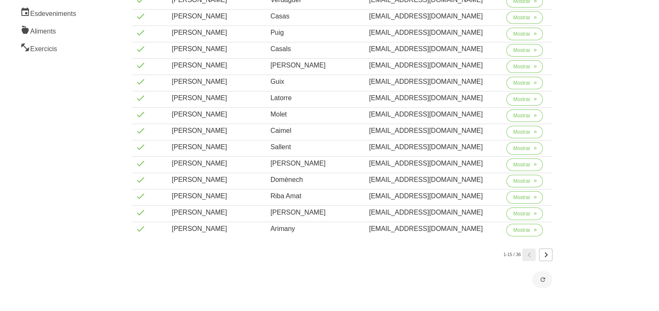
type input "marc"
click at [547, 252] on icon "Page 2." at bounding box center [545, 254] width 10 height 15
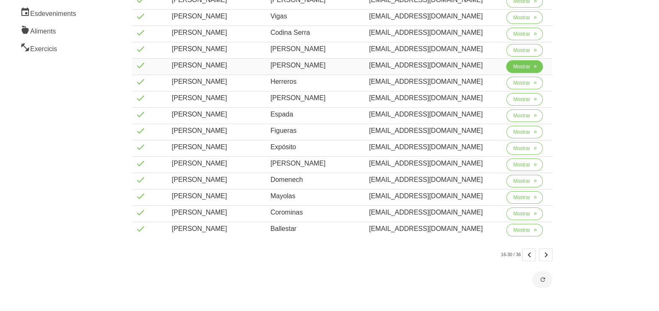
click at [514, 69] on span "Mostrar" at bounding box center [521, 67] width 17 height 8
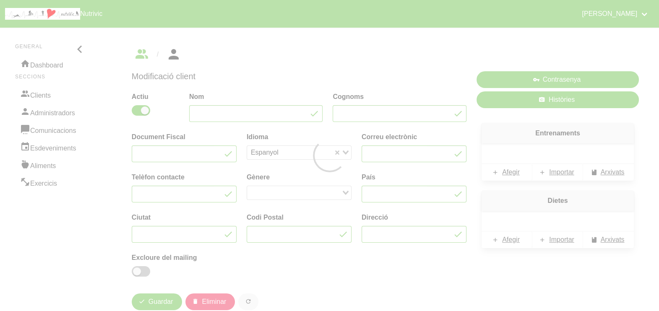
type input "[PERSON_NAME]"
type input "[EMAIL_ADDRESS][DOMAIN_NAME]"
type input "688 91 50 03"
type input "Vic"
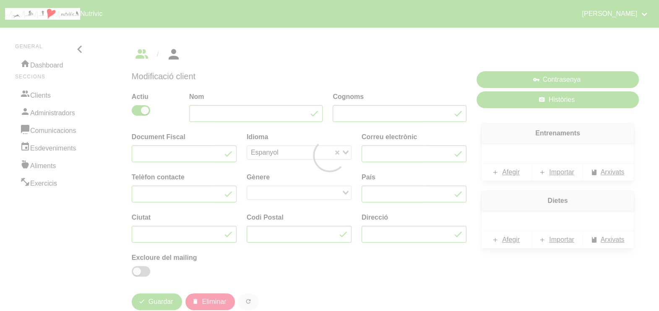
type input "08500"
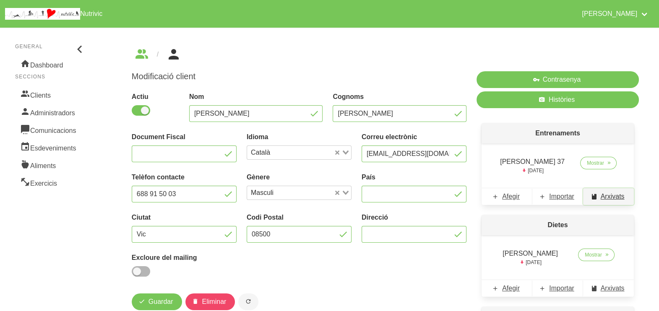
click at [610, 200] on span "Arxivats" at bounding box center [612, 197] width 24 height 10
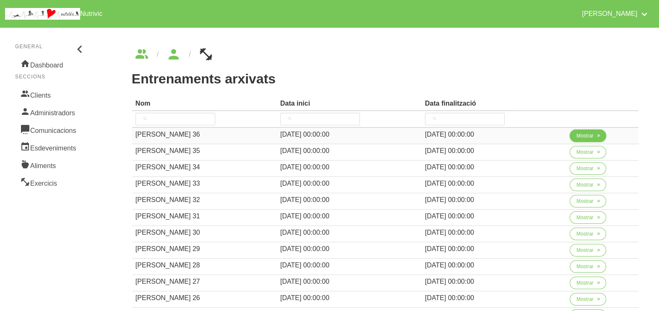
click at [578, 137] on span "Mostrar" at bounding box center [584, 136] width 17 height 8
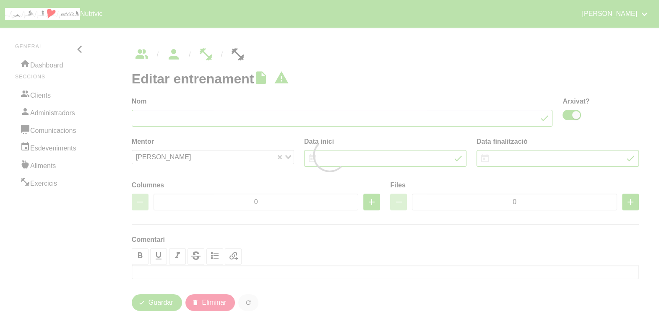
type input "Marc Ruiz 36"
checkbox input "true"
type input "15/6/2025"
type input "10/8/2025"
type input "4"
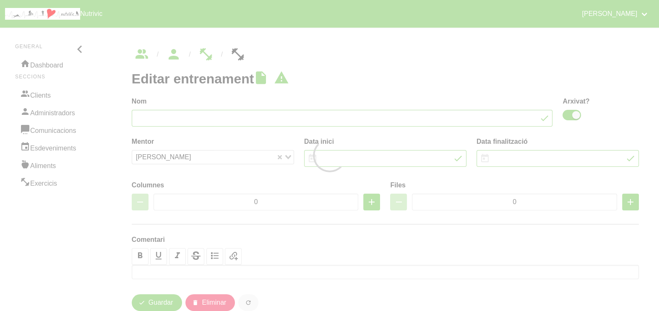
type input "10"
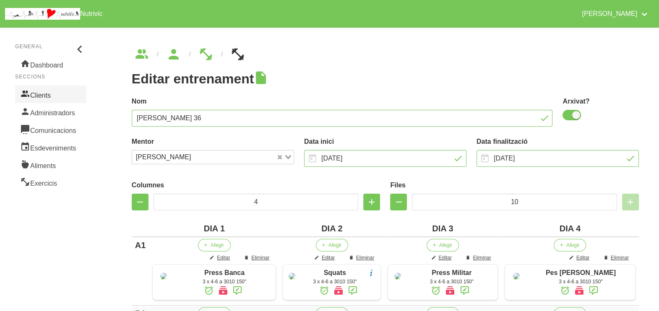
click at [52, 94] on link "Clients" at bounding box center [50, 95] width 71 height 18
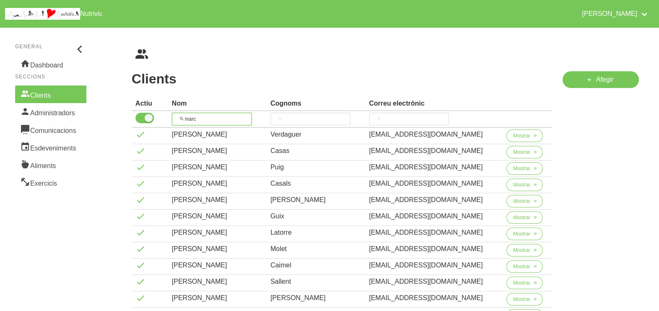
click at [191, 117] on input "marc" at bounding box center [212, 119] width 80 height 13
type input "m"
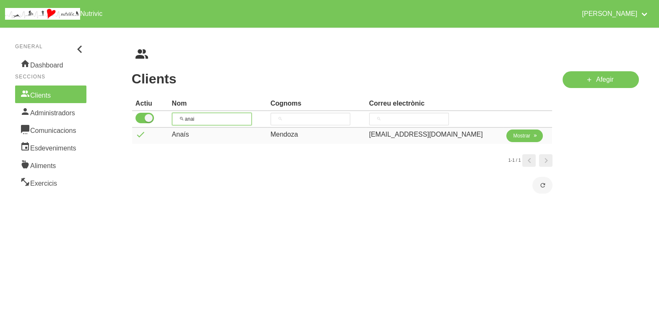
type input "anai"
click at [519, 136] on span "Mostrar" at bounding box center [521, 136] width 17 height 8
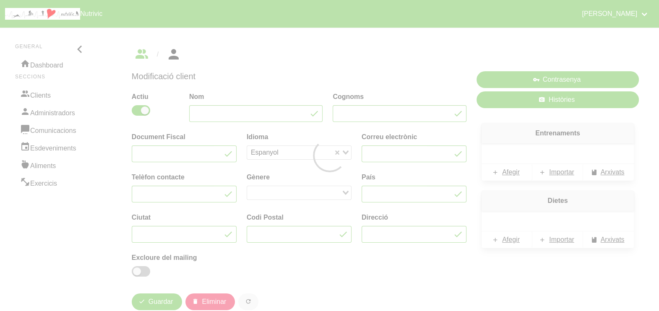
type input "Anaís"
type input "Mendoza"
type input "[EMAIL_ADDRESS][DOMAIN_NAME]"
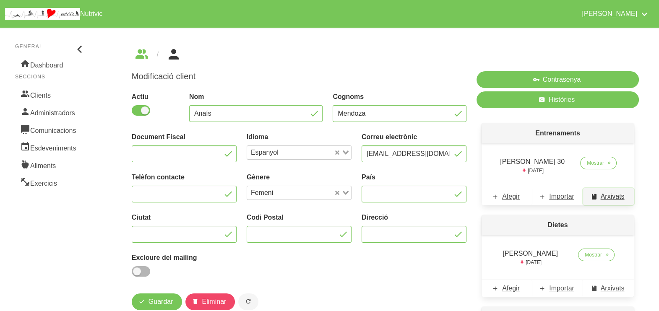
click at [607, 197] on span "Arxivats" at bounding box center [612, 197] width 24 height 10
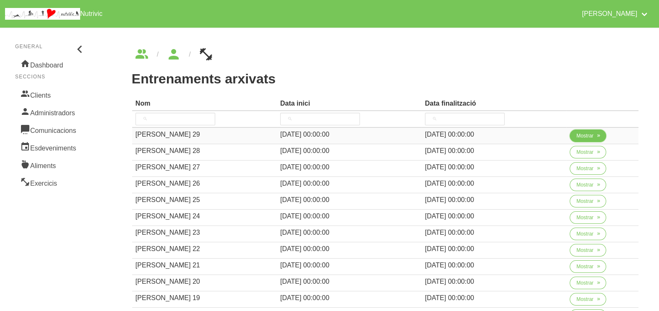
click at [576, 137] on span "Mostrar" at bounding box center [584, 136] width 17 height 8
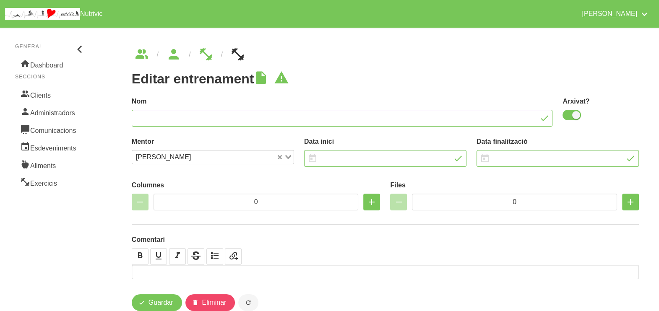
type input "Anais Mendoza 29"
checkbox input "true"
type input "29/6/2025"
type input "10/8/2025"
type input "4"
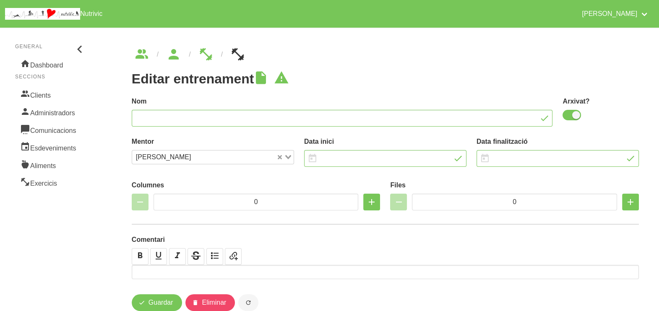
type input "10"
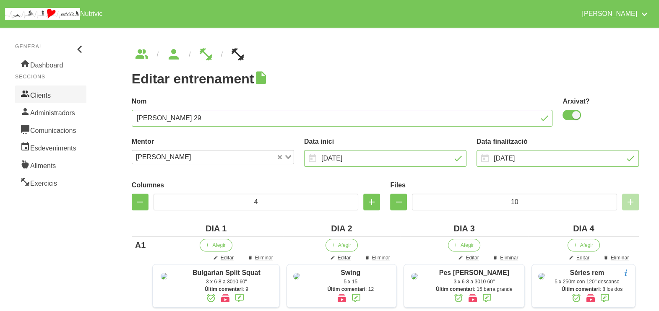
click at [52, 93] on link "Clients" at bounding box center [50, 95] width 71 height 18
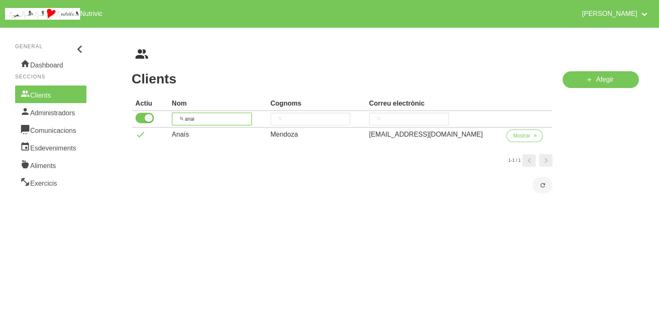
drag, startPoint x: 210, startPoint y: 119, endPoint x: 178, endPoint y: 117, distance: 31.5
click at [177, 118] on input "anai" at bounding box center [212, 119] width 80 height 13
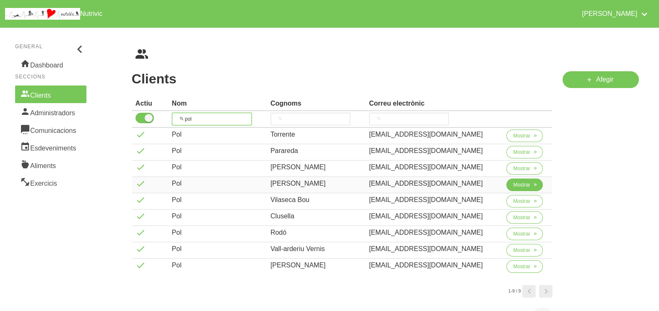
type input "pol"
click at [522, 185] on span "Mostrar" at bounding box center [521, 185] width 17 height 8
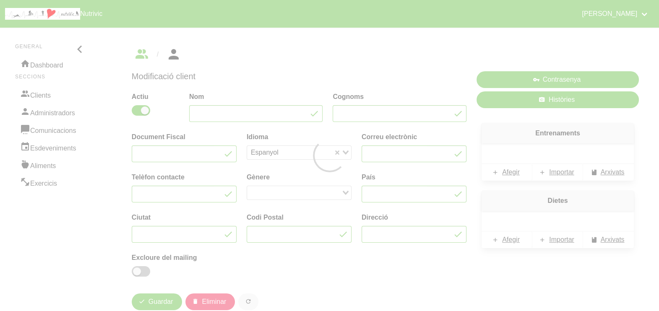
type input "Pol"
type input "[PERSON_NAME]"
type input "[EMAIL_ADDRESS][DOMAIN_NAME]"
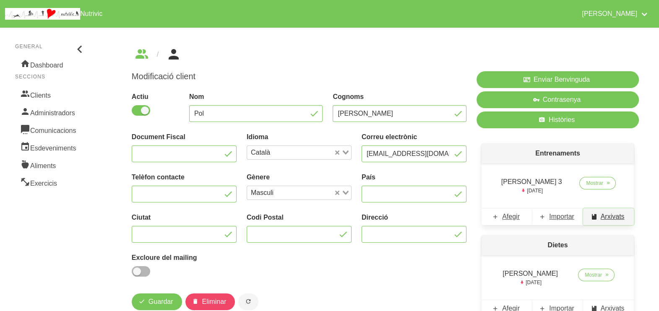
click at [612, 216] on span "Arxivats" at bounding box center [612, 217] width 24 height 10
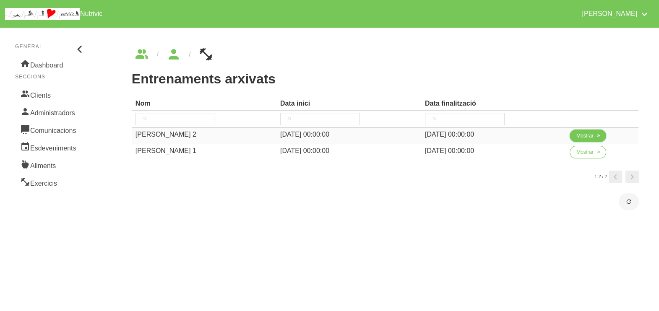
click at [578, 134] on span "Mostrar" at bounding box center [584, 136] width 17 height 8
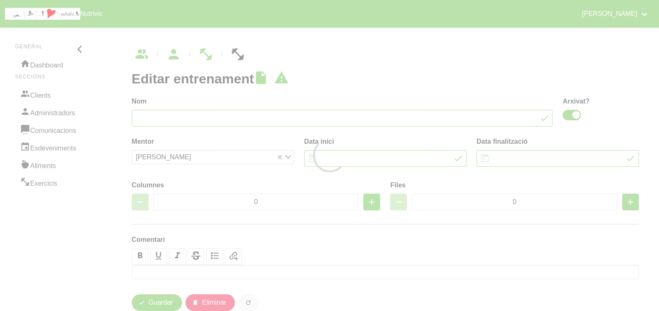
type input "Pol Lopez 2"
checkbox input "true"
type input "29/6/2025"
type input "10/8/2025"
type input "4"
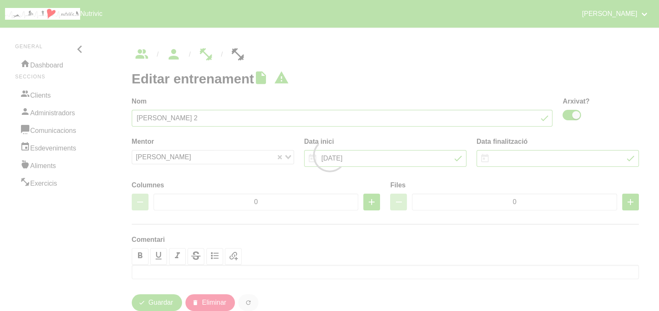
type input "6"
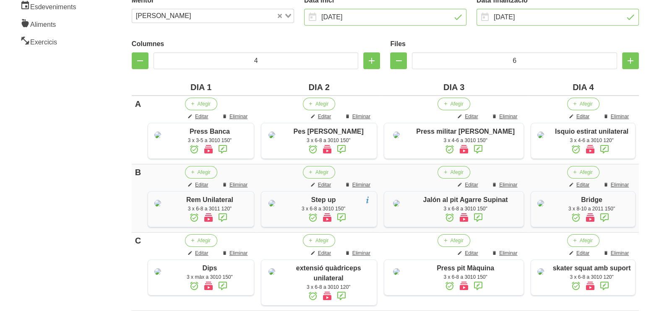
scroll to position [104, 0]
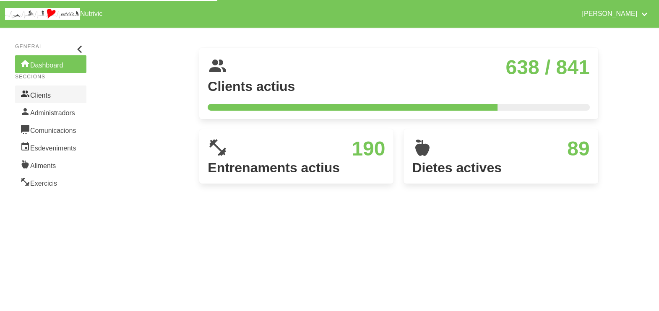
click at [49, 99] on link "Clients" at bounding box center [50, 95] width 71 height 18
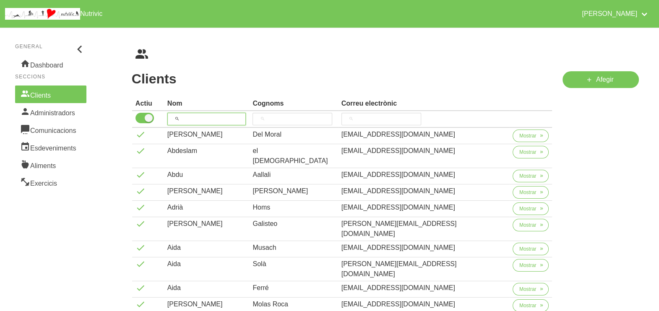
drag, startPoint x: 196, startPoint y: 119, endPoint x: 228, endPoint y: 86, distance: 46.5
click at [197, 118] on input "search" at bounding box center [206, 119] width 79 height 13
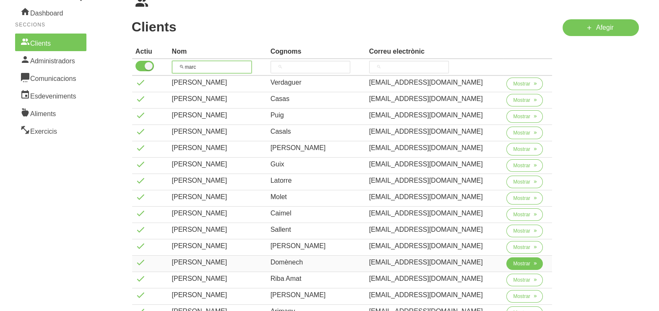
scroll to position [135, 0]
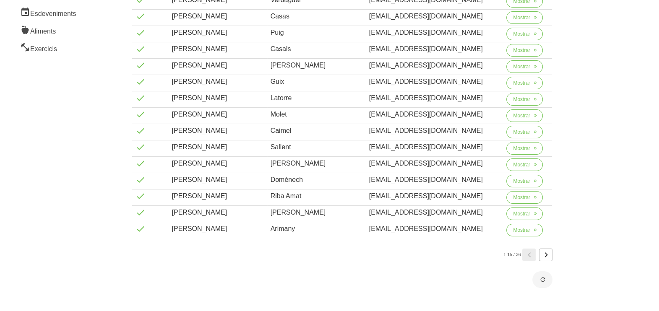
type input "marc"
click at [547, 250] on icon "Page 2." at bounding box center [545, 254] width 10 height 15
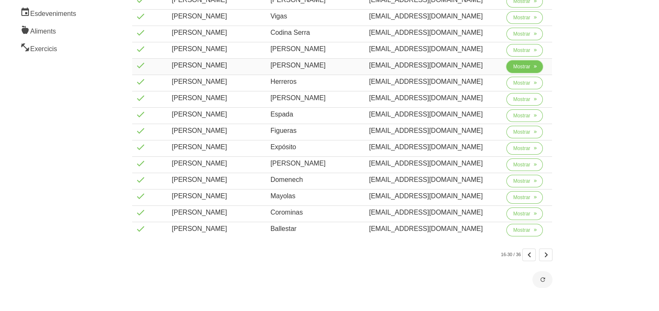
click at [513, 67] on span "Mostrar" at bounding box center [521, 67] width 17 height 8
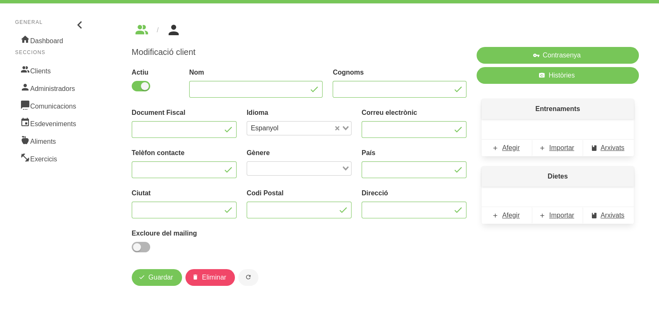
type input "[PERSON_NAME]"
type input "[EMAIL_ADDRESS][DOMAIN_NAME]"
type input "688 91 50 03"
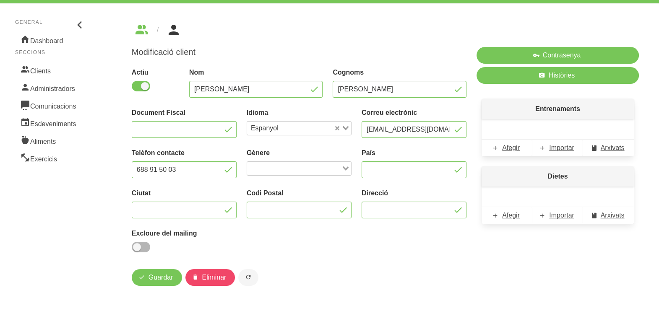
type input "Vic"
type input "08500"
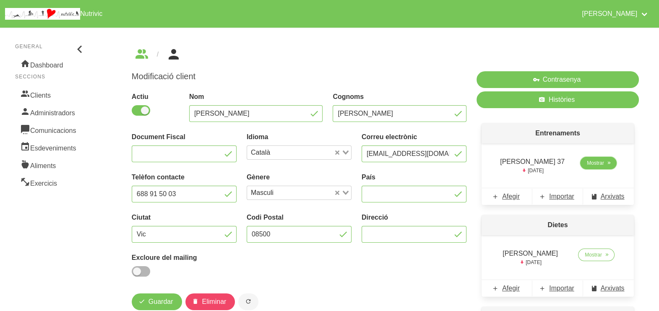
click at [589, 163] on span "Mostrar" at bounding box center [594, 163] width 17 height 8
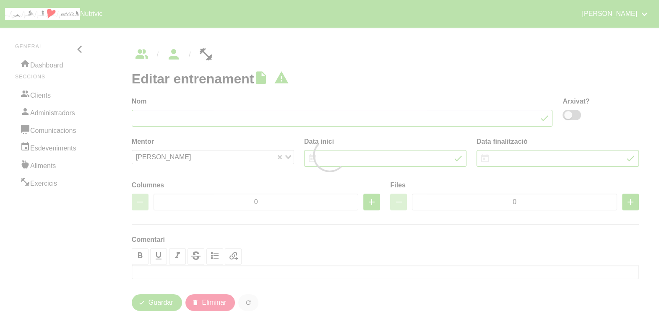
type input "[PERSON_NAME] 37"
type input "10/8/2025"
type input "[DATE]"
type input "4"
type input "8"
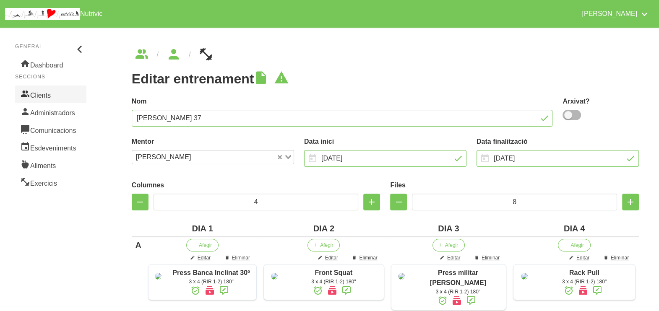
click at [50, 96] on link "Clients" at bounding box center [50, 95] width 71 height 18
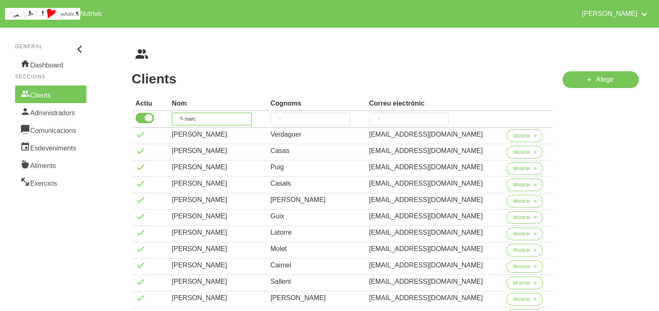
drag, startPoint x: 156, startPoint y: 118, endPoint x: 161, endPoint y: 111, distance: 8.6
click at [156, 116] on tr "marc" at bounding box center [342, 119] width 420 height 17
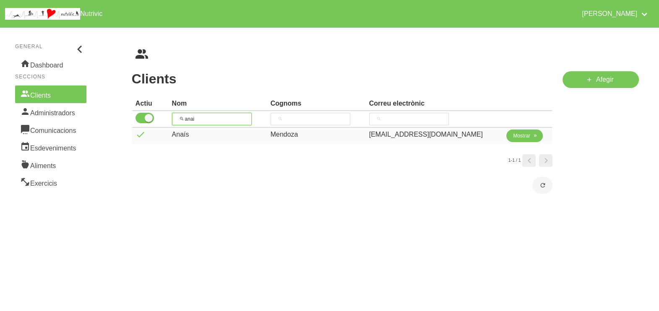
type input "anai"
click at [513, 137] on span "Mostrar" at bounding box center [521, 136] width 17 height 8
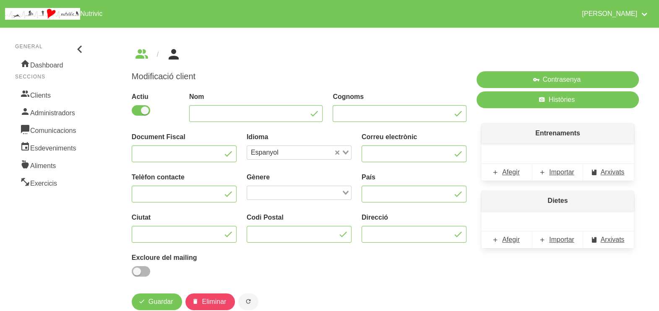
type input "Anaís"
type input "Mendoza"
type input "[EMAIL_ADDRESS][DOMAIN_NAME]"
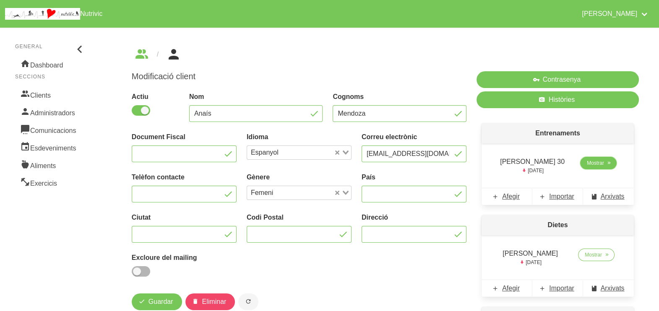
click at [598, 164] on span "Mostrar" at bounding box center [594, 163] width 17 height 8
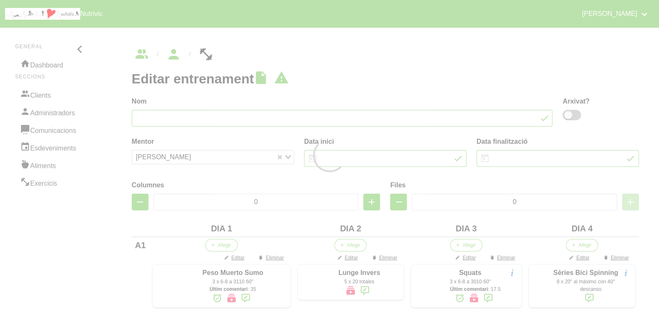
type input "[PERSON_NAME] 30"
type input "6/8/2025"
type input "[DATE]"
type input "4"
type input "10"
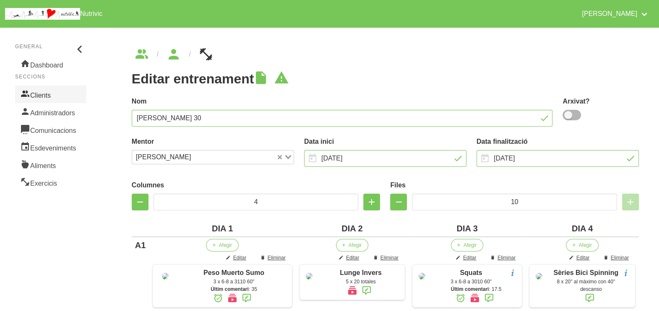
click at [47, 91] on link "Clients" at bounding box center [50, 95] width 71 height 18
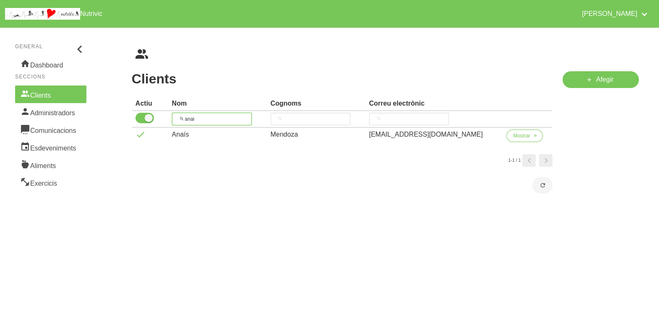
drag, startPoint x: 169, startPoint y: 118, endPoint x: 175, endPoint y: 116, distance: 6.2
click at [169, 117] on tr "anai" at bounding box center [342, 119] width 420 height 17
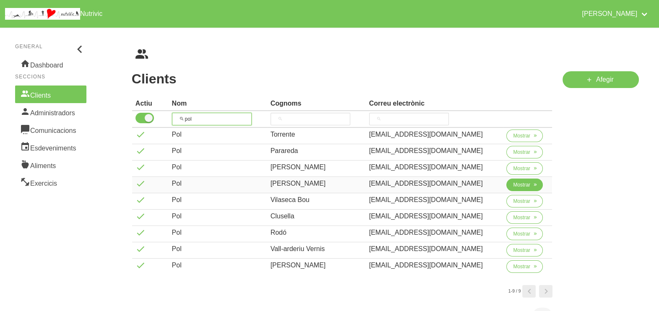
type input "pol"
click at [523, 183] on span "Mostrar" at bounding box center [521, 185] width 17 height 8
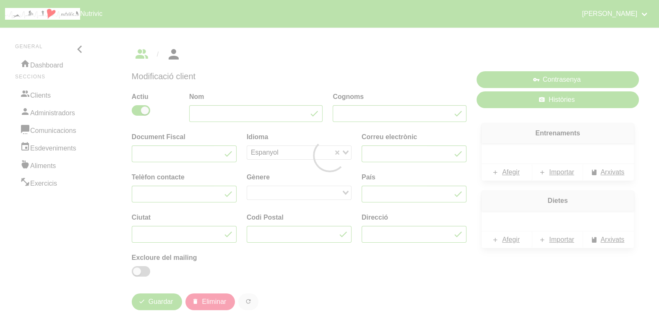
type input "Pol"
type input "[PERSON_NAME]"
type input "[EMAIL_ADDRESS][DOMAIN_NAME]"
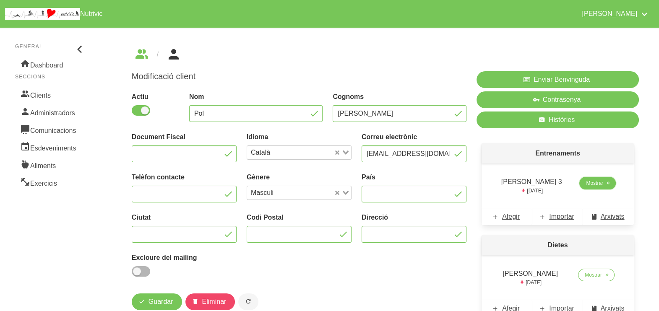
click at [587, 184] on span "Mostrar" at bounding box center [594, 183] width 17 height 8
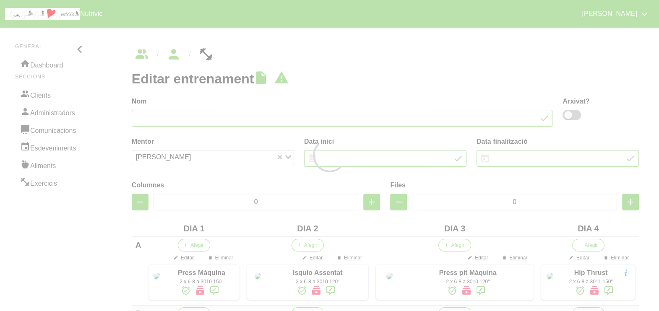
type input "[PERSON_NAME] 3"
type input "10/8/2025"
type input "[DATE]"
type input "4"
type input "7"
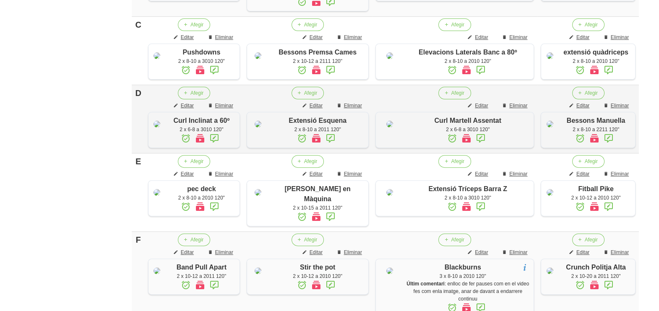
scroll to position [366, 0]
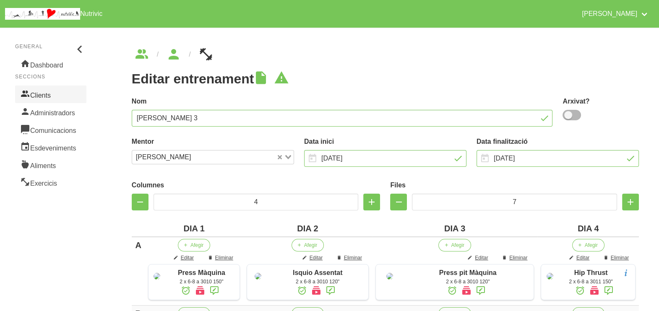
click at [48, 94] on link "Clients" at bounding box center [50, 95] width 71 height 18
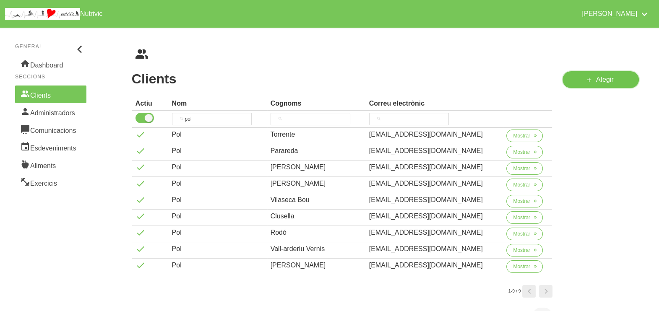
click at [602, 81] on span "Afegir" at bounding box center [605, 80] width 18 height 10
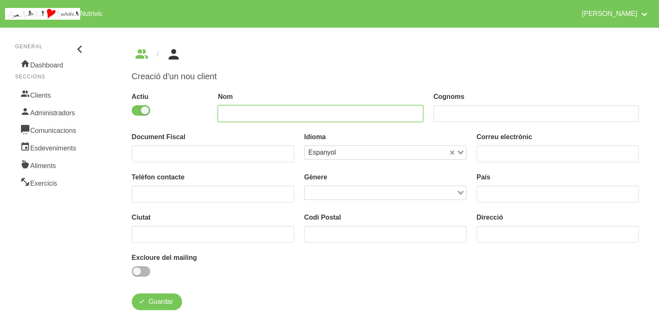
click at [252, 111] on input "text" at bounding box center [320, 113] width 205 height 17
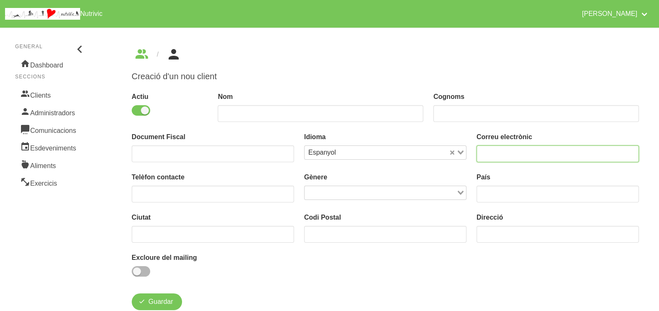
drag, startPoint x: 506, startPoint y: 152, endPoint x: 511, endPoint y: 143, distance: 9.8
click at [509, 151] on input "email" at bounding box center [557, 153] width 162 height 17
type input "xaviru@outlook.com"
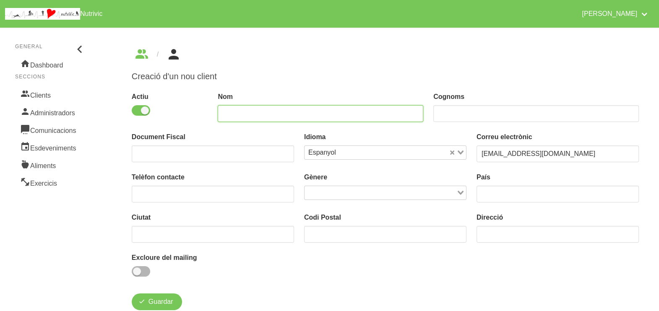
drag, startPoint x: 290, startPoint y: 106, endPoint x: 310, endPoint y: 92, distance: 23.7
click at [292, 106] on input "text" at bounding box center [320, 113] width 205 height 17
type input "Xavi"
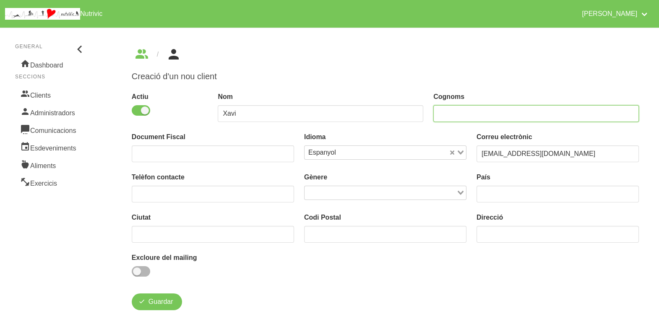
drag, startPoint x: 463, startPoint y: 109, endPoint x: 470, endPoint y: 88, distance: 21.2
click at [465, 105] on input "text" at bounding box center [535, 113] width 205 height 17
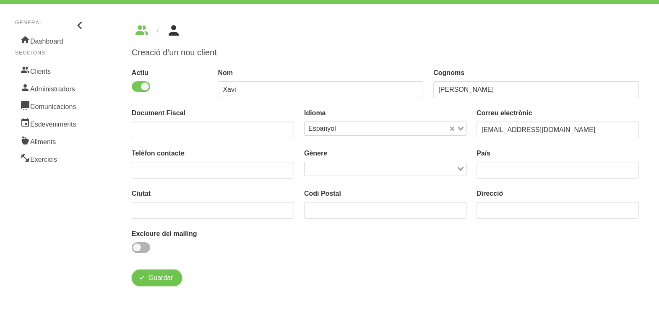
click at [161, 278] on span "Guardar" at bounding box center [160, 278] width 25 height 10
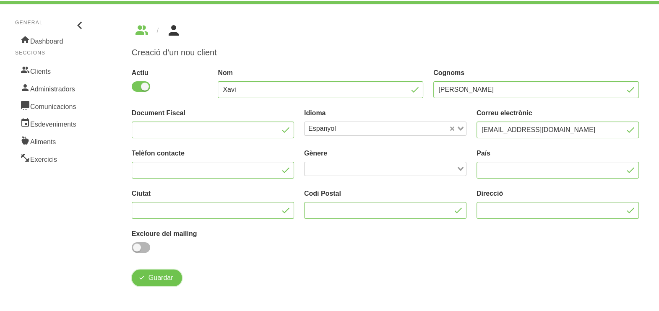
type input "Ruiz"
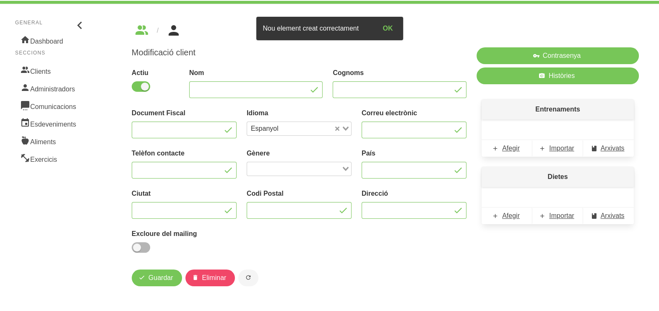
type input "Xavi"
type input "Ruiz"
type input "xaviru@outlook.com"
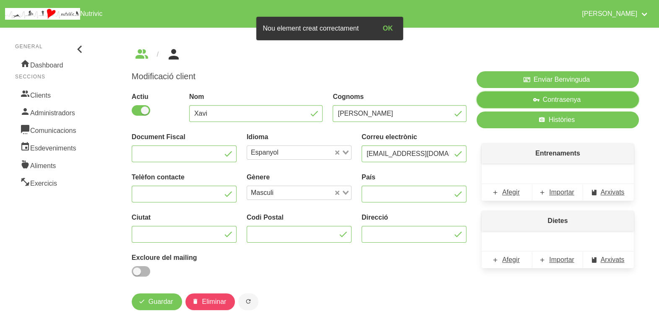
click at [537, 99] on icon "button" at bounding box center [535, 100] width 7 height 10
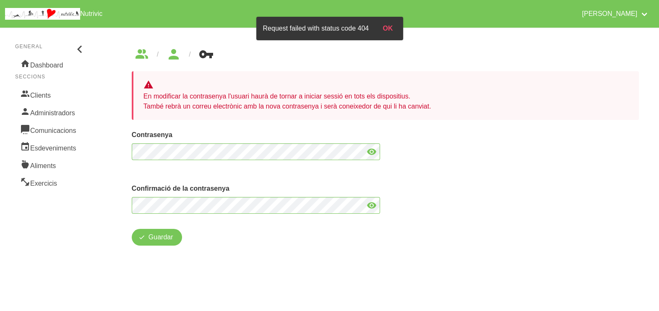
click at [374, 148] on icon at bounding box center [371, 151] width 10 height 15
click at [367, 205] on icon at bounding box center [371, 205] width 10 height 15
click at [151, 243] on button "Guardar" at bounding box center [157, 237] width 50 height 17
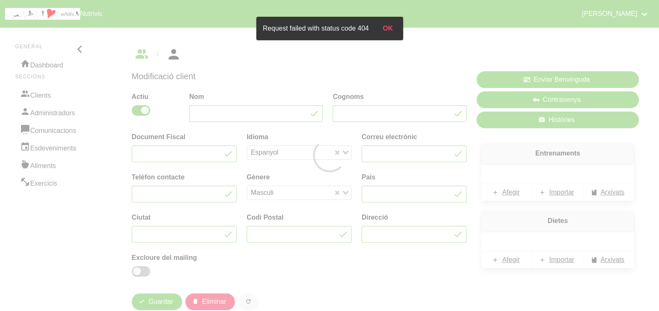
type input "Xavi"
type input "Ruiz"
type input "xaviru@outlook.com"
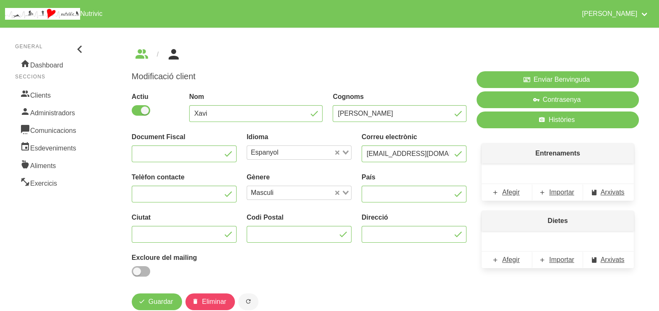
click at [81, 219] on aside "General Dashboard Seccions Clients Administradors Comunicacions Esdeveniments A…" at bounding box center [51, 179] width 112 height 313
click at [346, 59] on ul "breadcrumbs" at bounding box center [385, 54] width 507 height 13
click at [560, 193] on span "Importar" at bounding box center [561, 192] width 25 height 10
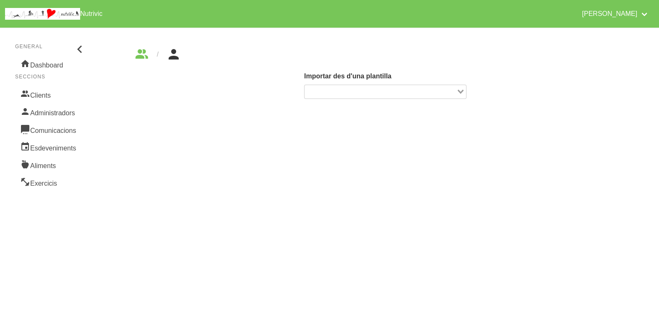
click at [457, 90] on icon "Search for option" at bounding box center [460, 92] width 6 height 4
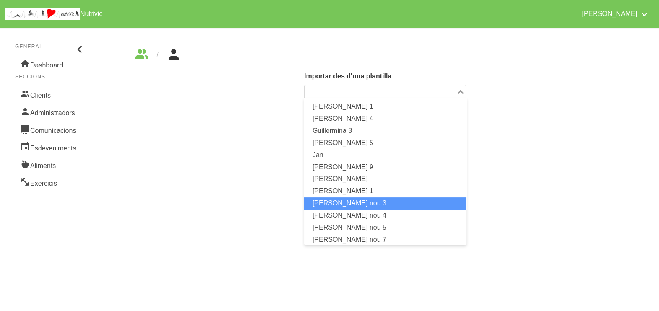
scroll to position [366, 0]
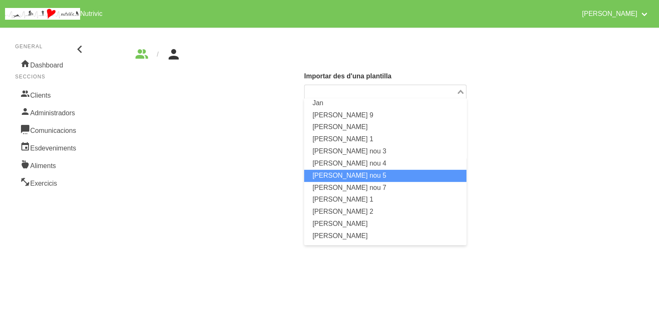
click at [367, 170] on li "Javi Garrido nou 5" at bounding box center [385, 176] width 162 height 12
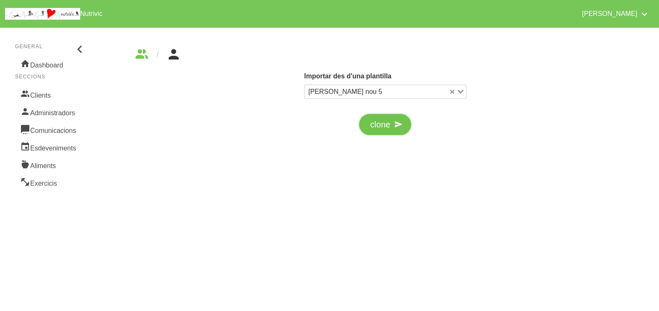
click at [392, 124] on span "button" at bounding box center [398, 124] width 13 height 13
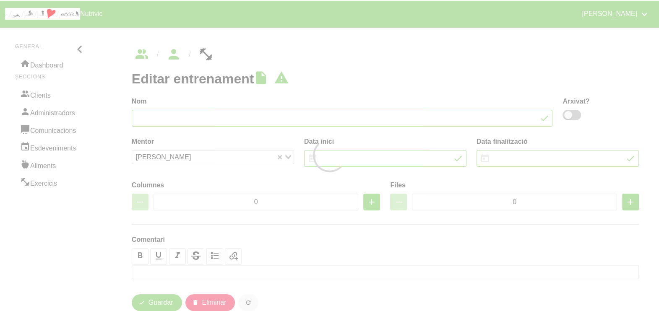
type input "Javi Garrido nou 5"
type input "1/1/2025"
type input "31/12/2025"
type input "5"
type input "7"
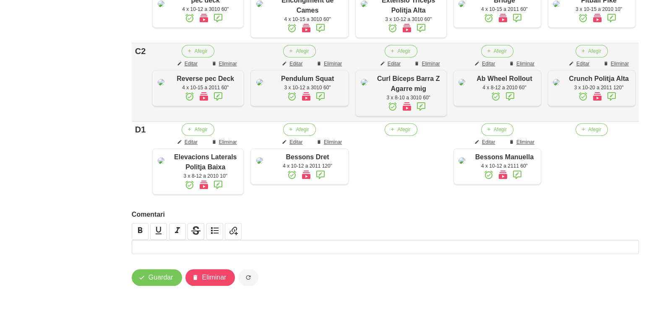
scroll to position [688, 0]
click at [156, 275] on span "Guardar" at bounding box center [160, 277] width 25 height 10
